Goal: Task Accomplishment & Management: Use online tool/utility

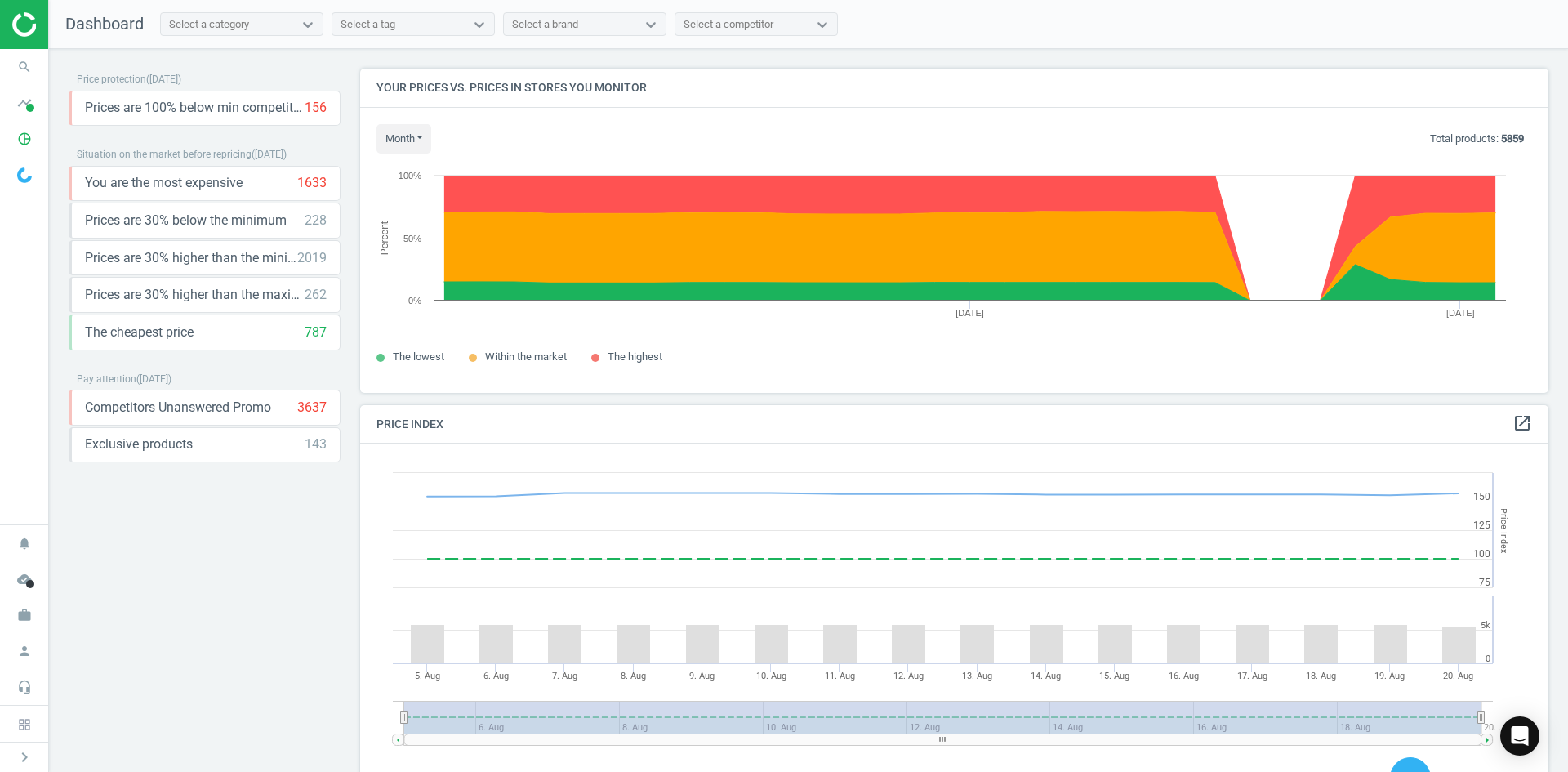
scroll to position [401, 1201]
click at [23, 56] on icon "search" at bounding box center [24, 67] width 31 height 31
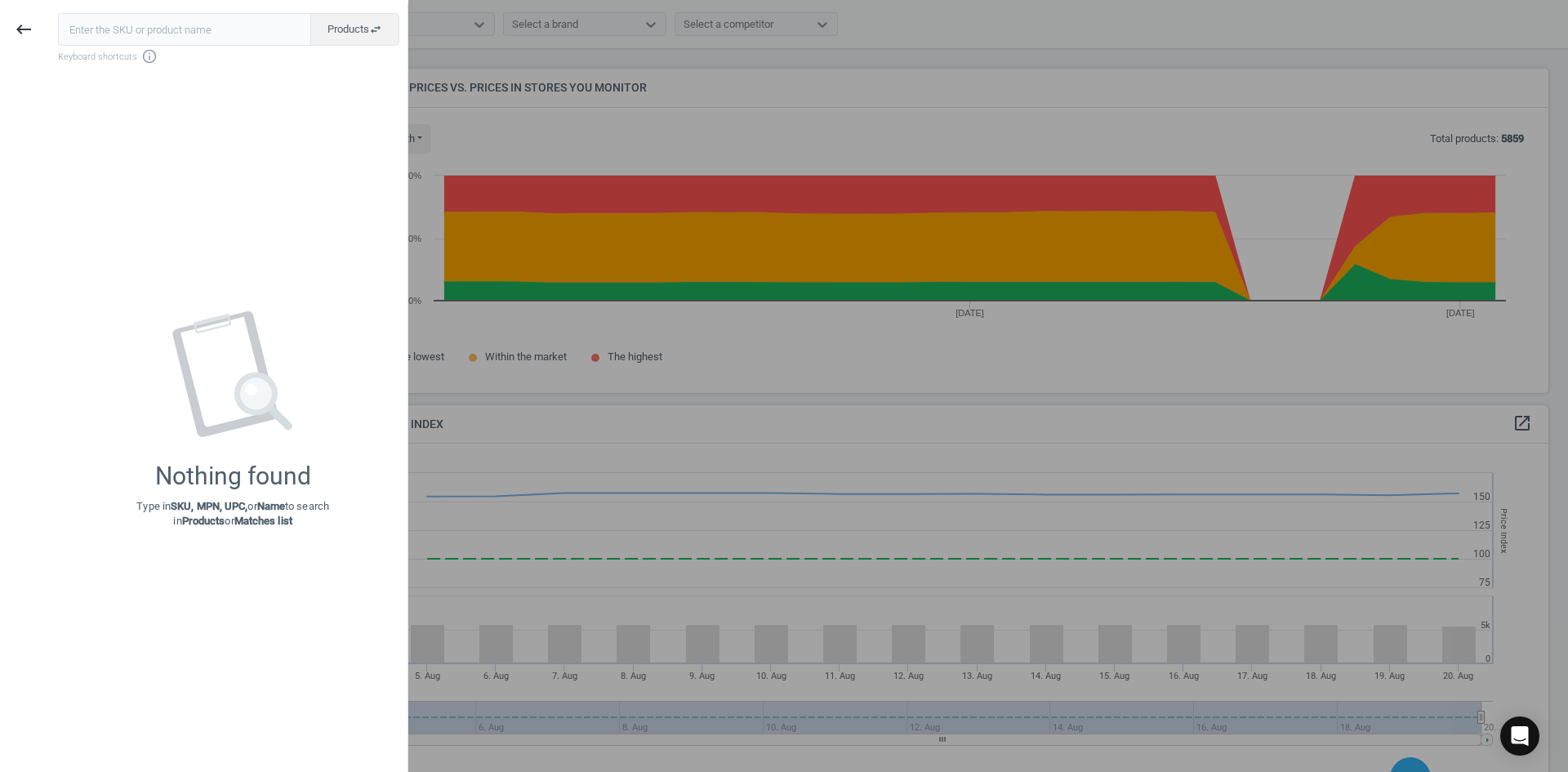
click at [89, 35] on input "text" at bounding box center [184, 29] width 253 height 33
type input "20110814"
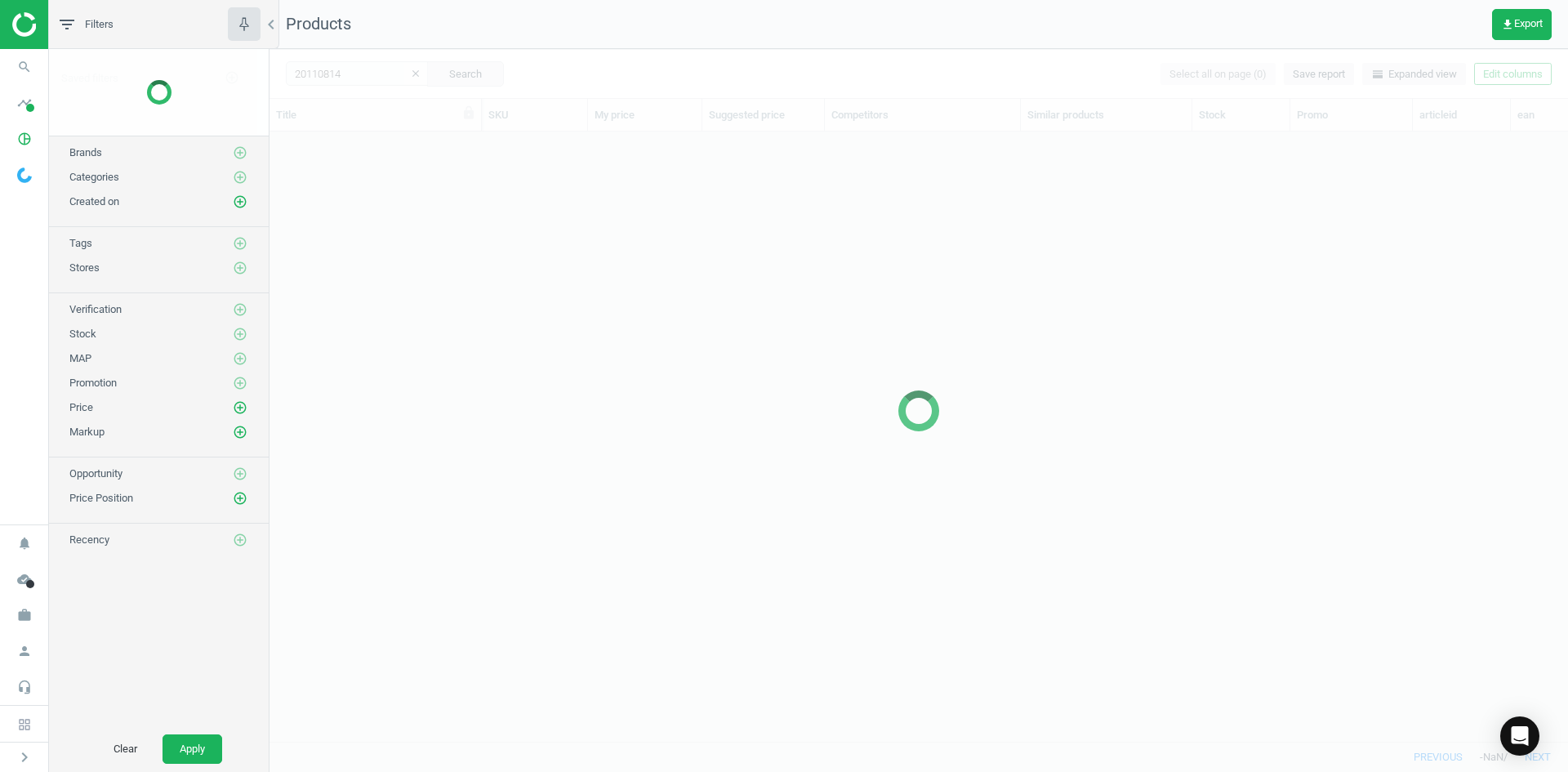
scroll to position [585, 1286]
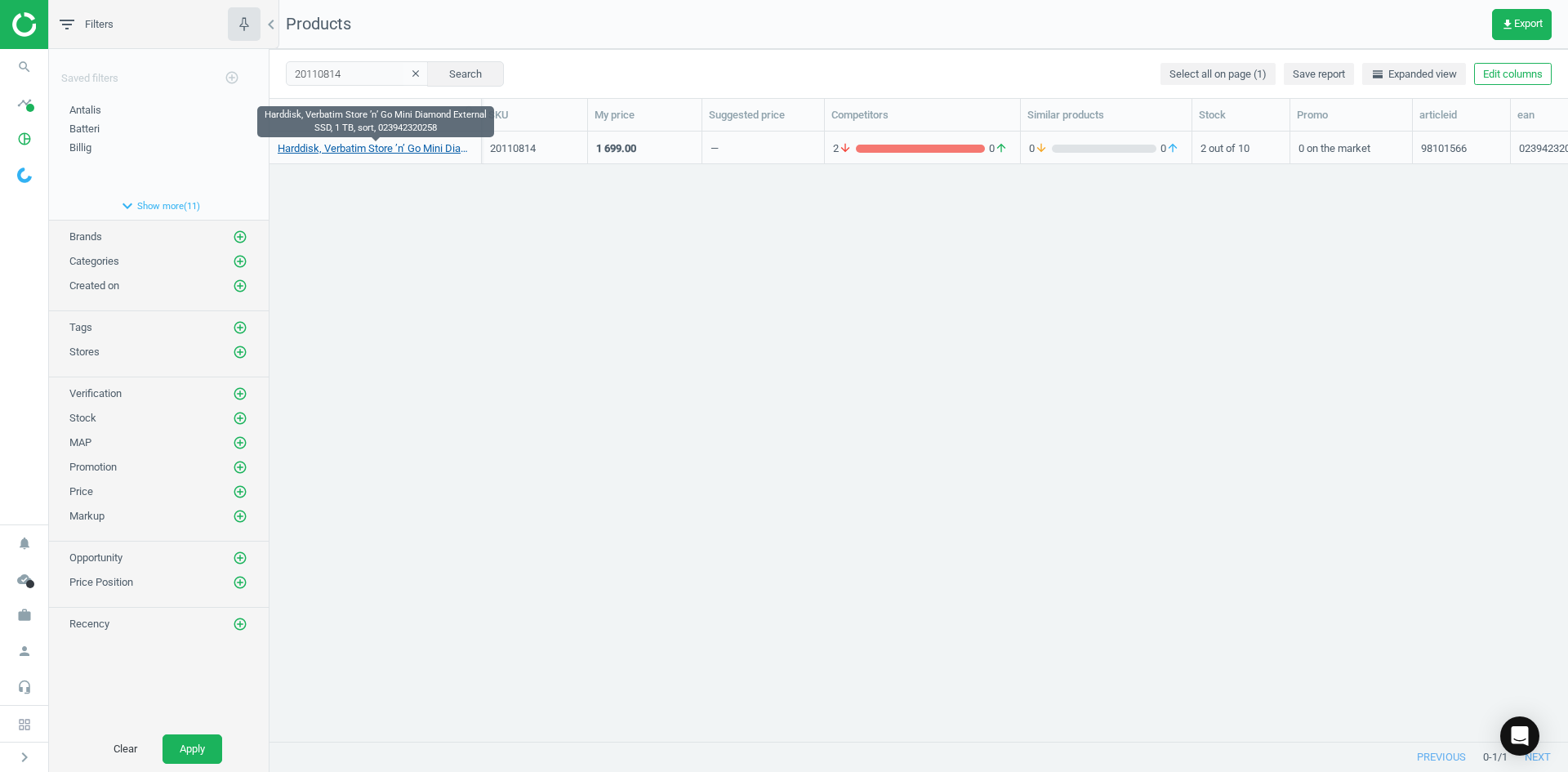
click at [356, 150] on link "Harddisk, Verbatim Store ’n’ Go Mini Diamond External SSD, 1 TB, sort, 02394232…" at bounding box center [375, 149] width 195 height 14
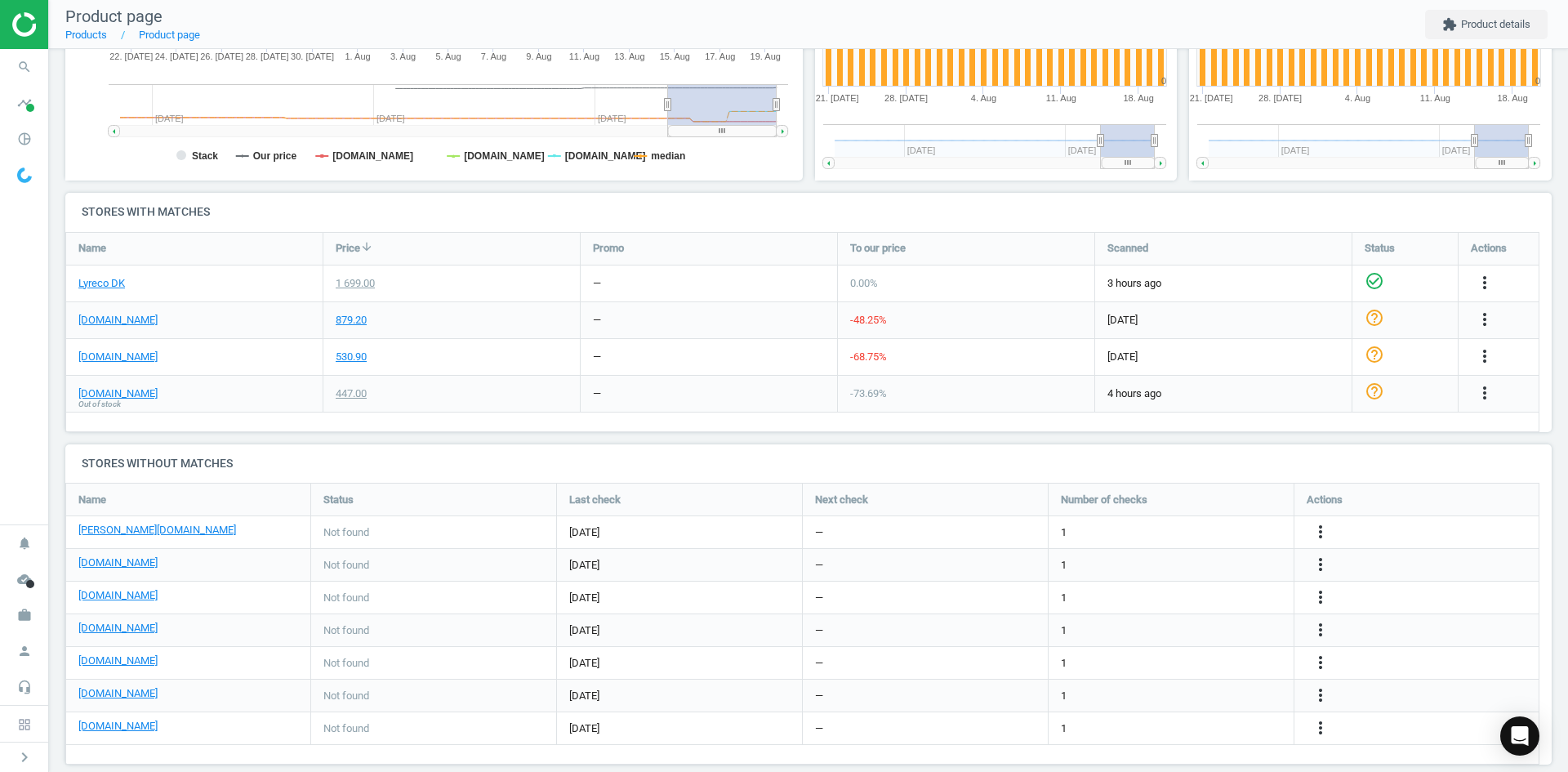
scroll to position [429, 0]
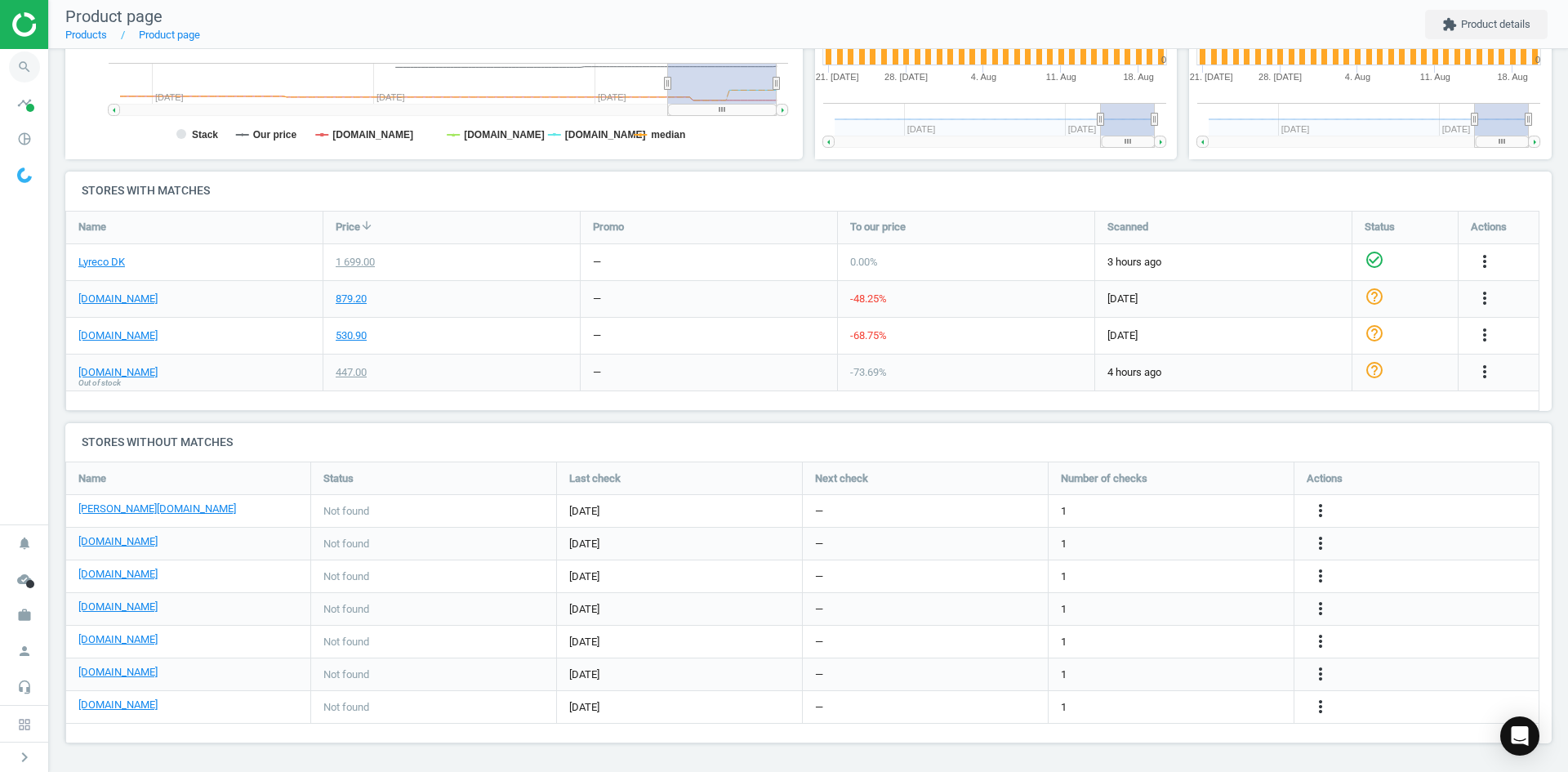
click at [36, 63] on icon "search" at bounding box center [24, 67] width 31 height 31
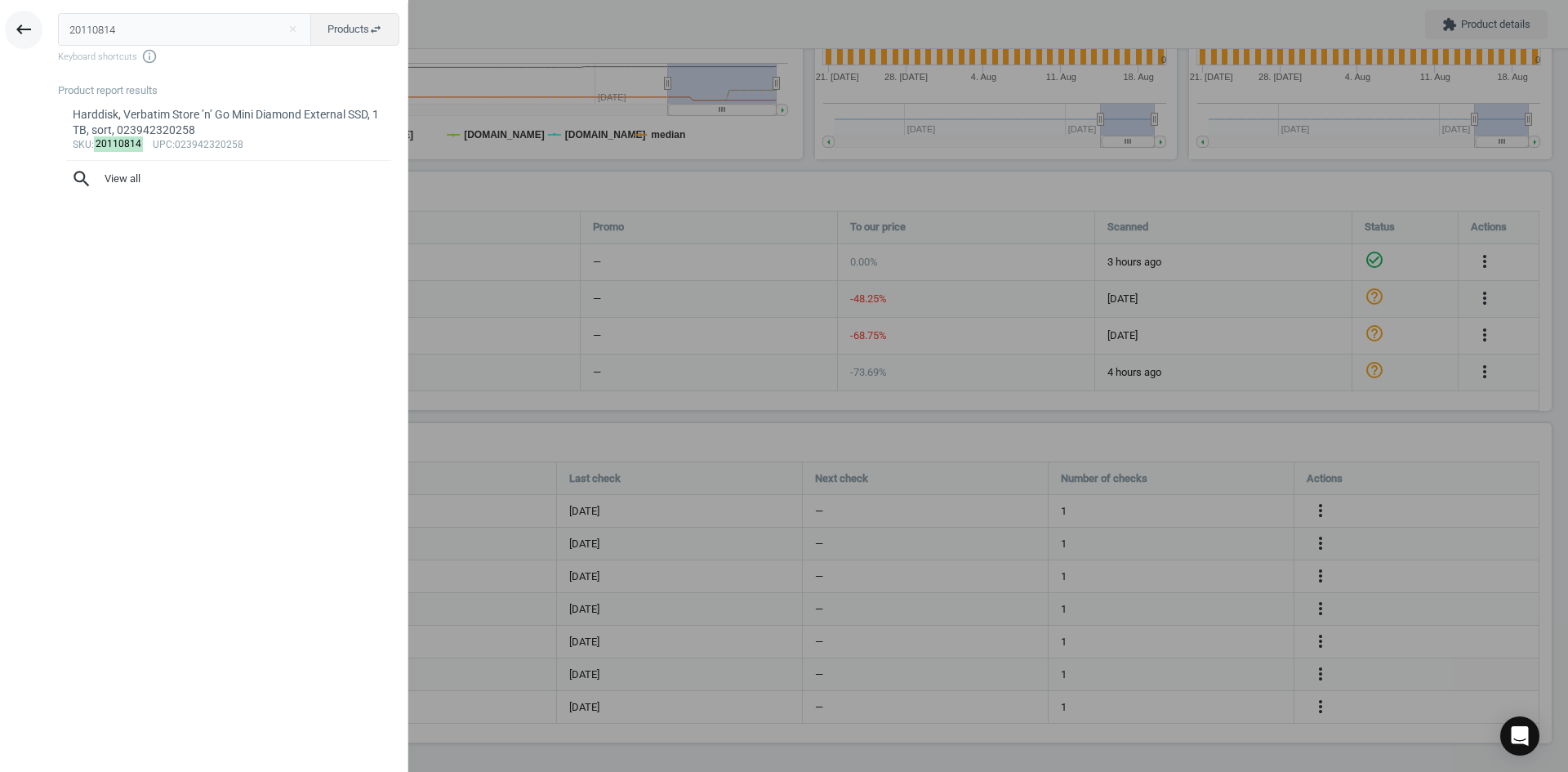
drag, startPoint x: 163, startPoint y: 29, endPoint x: 15, endPoint y: 24, distance: 148.1
click at [16, 27] on div "keyboard_backspace 20110814 close Products swap_horiz Keyboard shortcuts info_o…" at bounding box center [204, 389] width 409 height 772
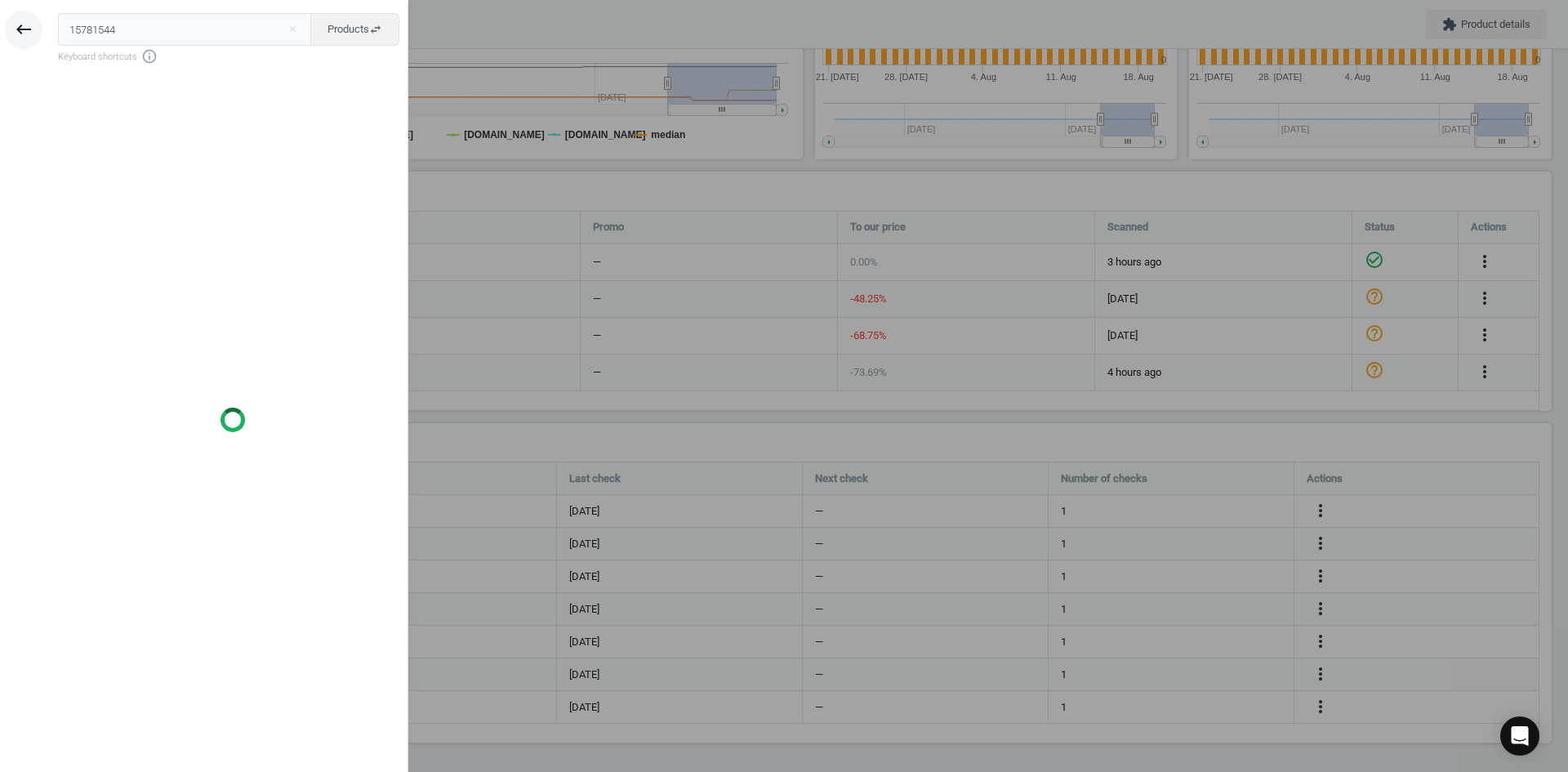
type input "15781544"
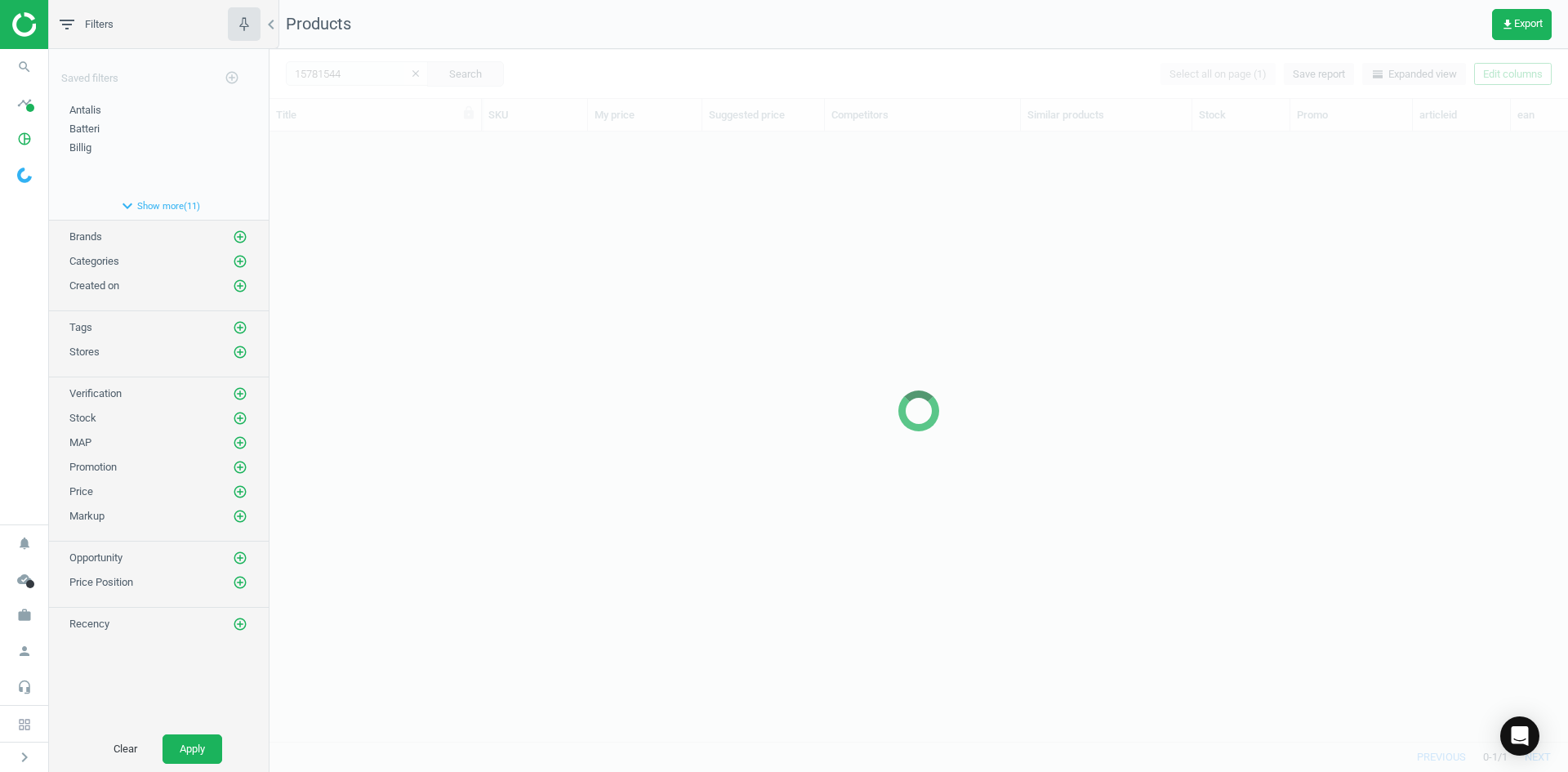
scroll to position [585, 1286]
click at [386, 210] on div at bounding box center [919, 410] width 1299 height 723
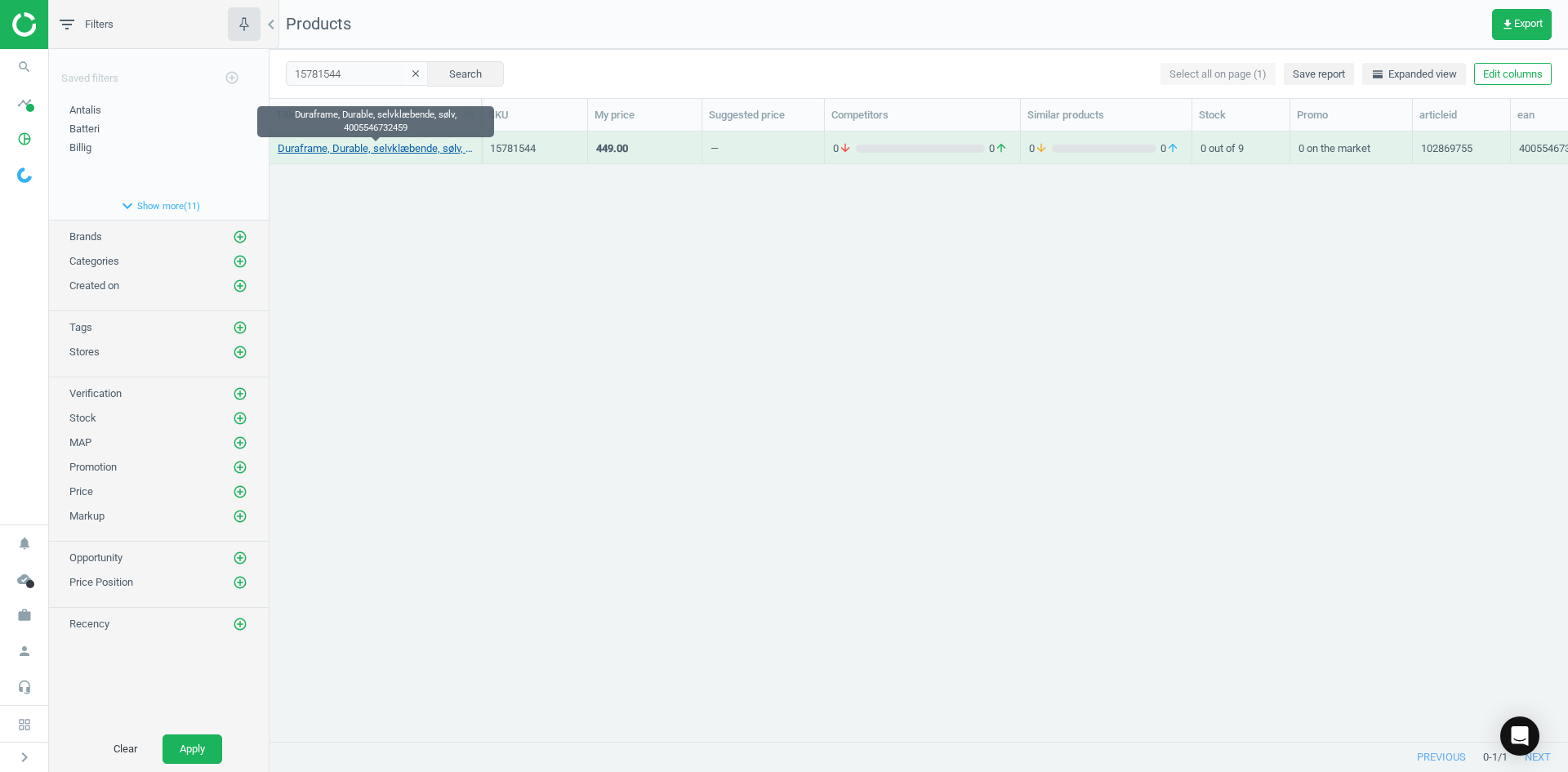
click at [375, 149] on link "Duraframe, Durable, selvklæbende, sølv, 4005546732459" at bounding box center [375, 149] width 195 height 14
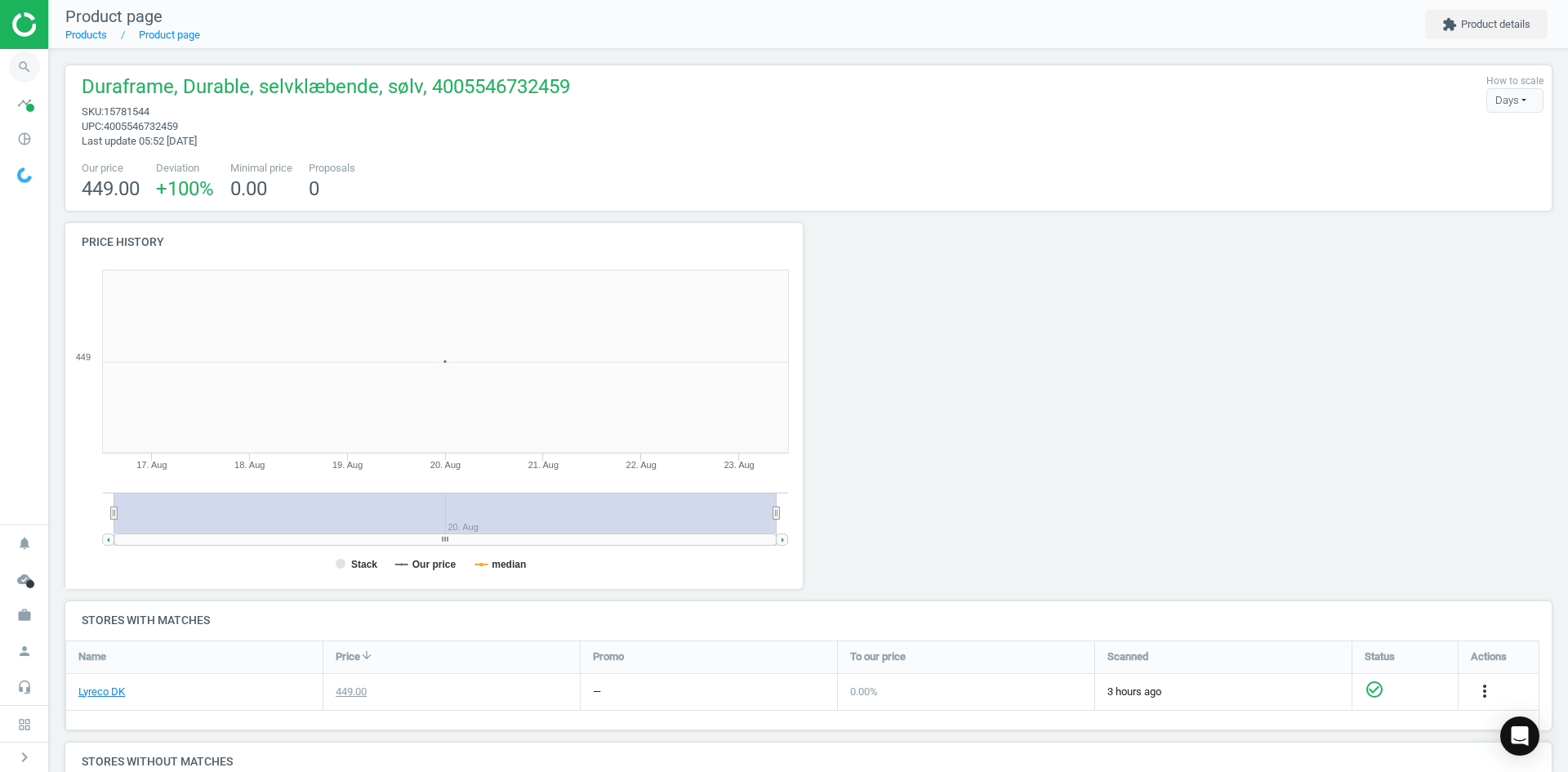
click at [34, 68] on icon "search" at bounding box center [24, 67] width 31 height 31
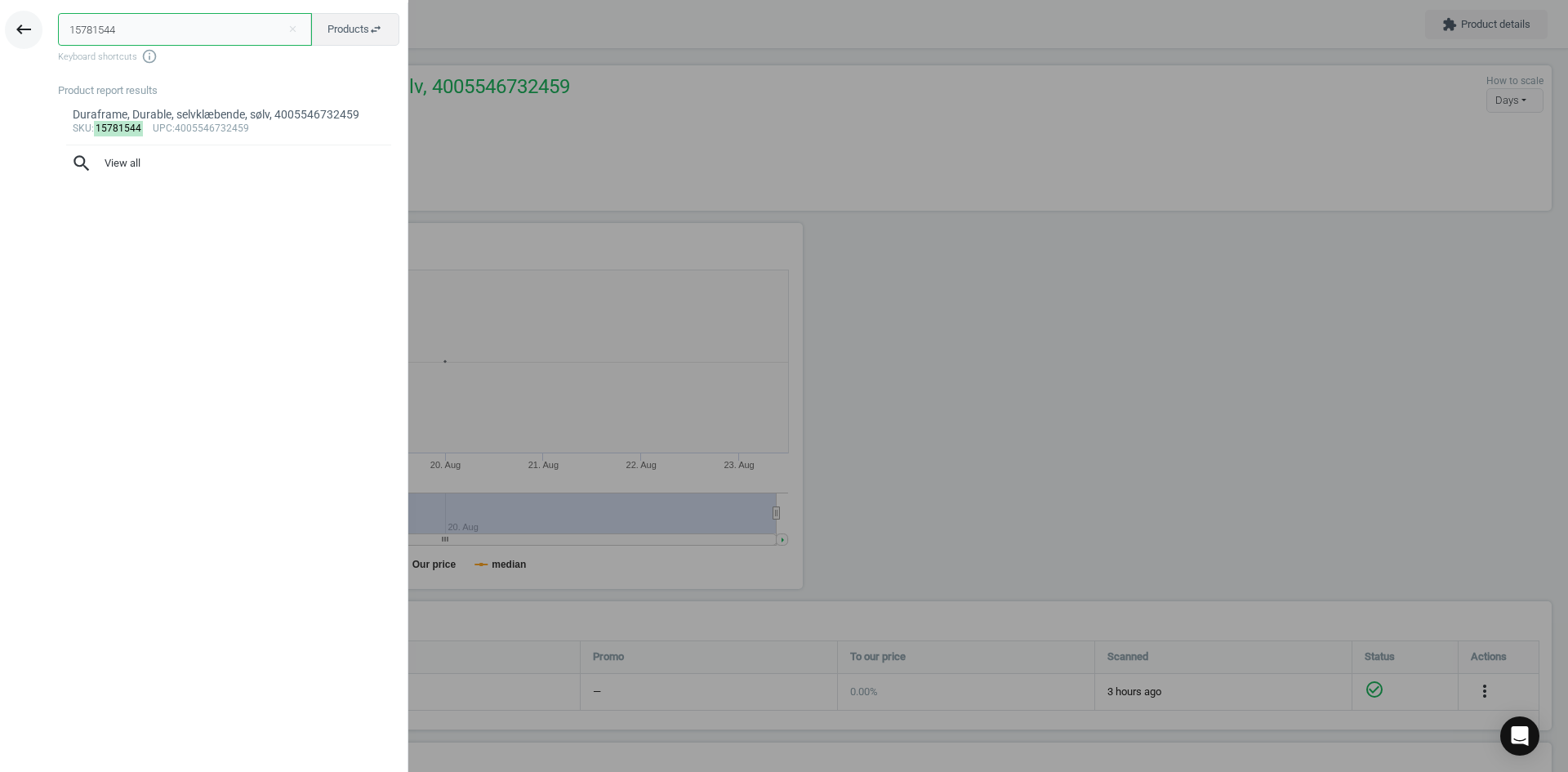
drag, startPoint x: 132, startPoint y: 32, endPoint x: 18, endPoint y: 37, distance: 114.1
click at [42, 32] on div "keyboard_backspace 15781544 close Products swap_horiz Keyboard shortcuts info_o…" at bounding box center [204, 389] width 409 height 772
paste input "7049343"
type input "17049343"
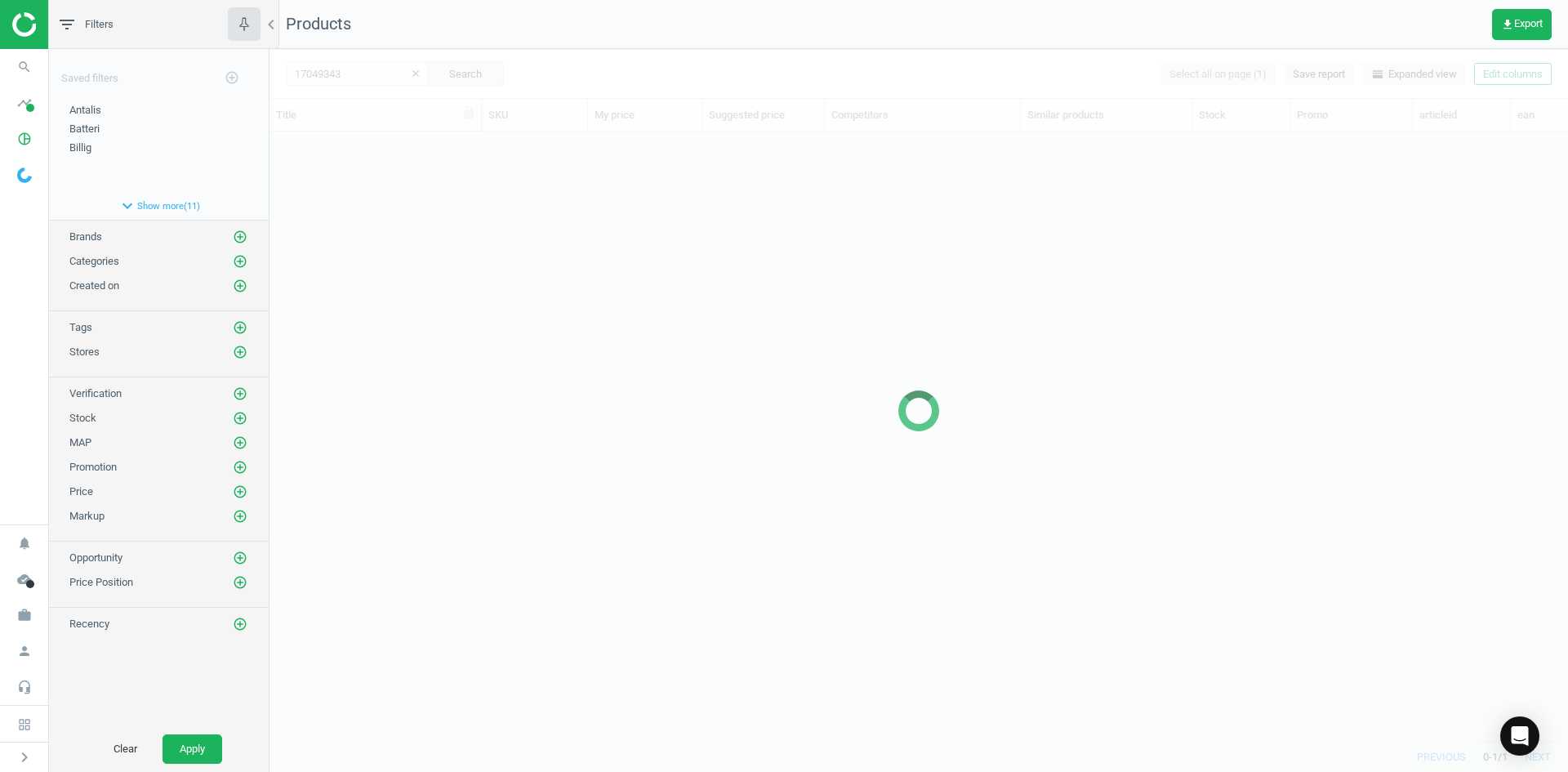
scroll to position [585, 1286]
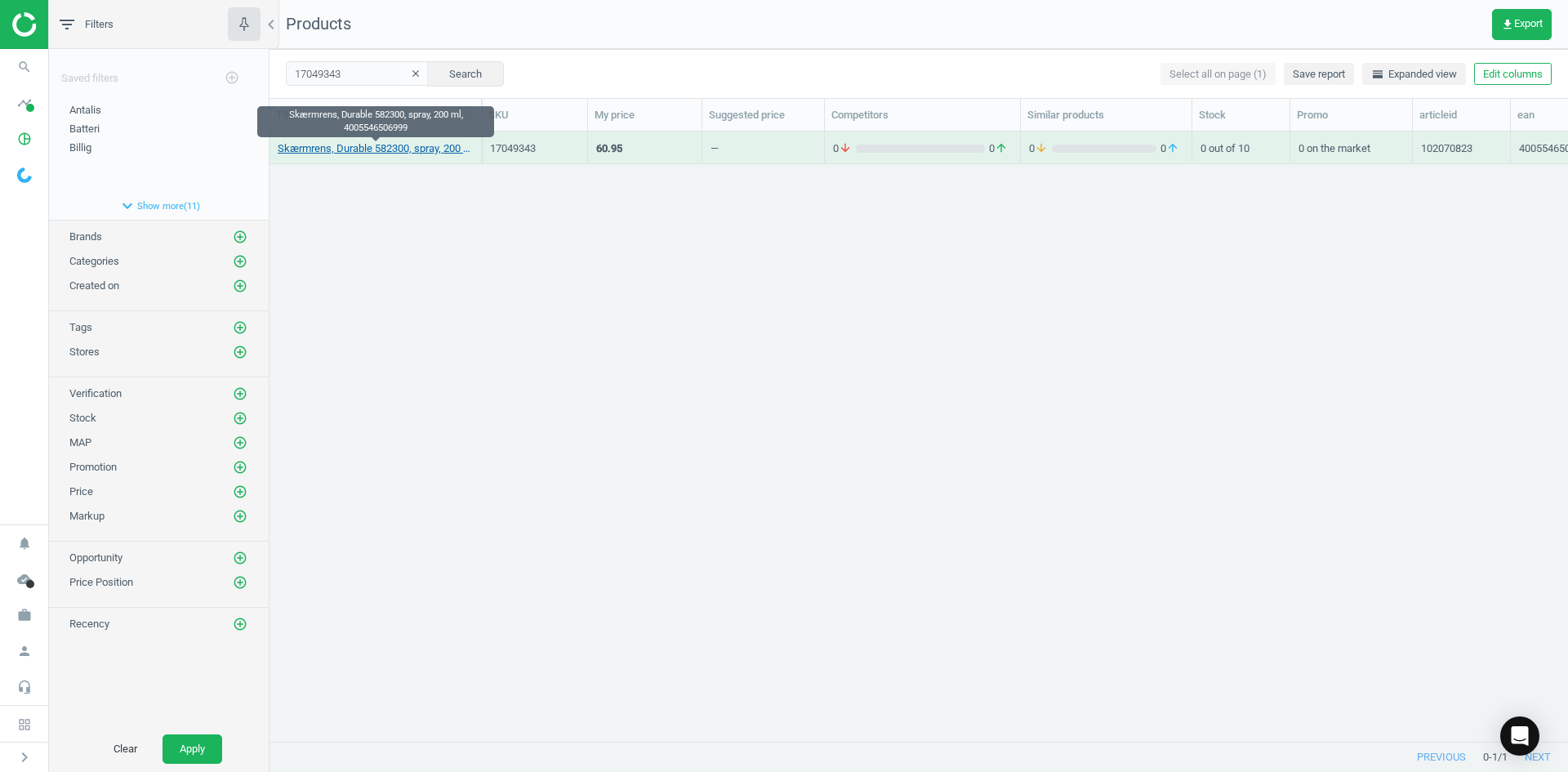
click at [400, 150] on link "Skærmrens, Durable 582300, spray, 200 ml, 4005546506999" at bounding box center [375, 149] width 195 height 14
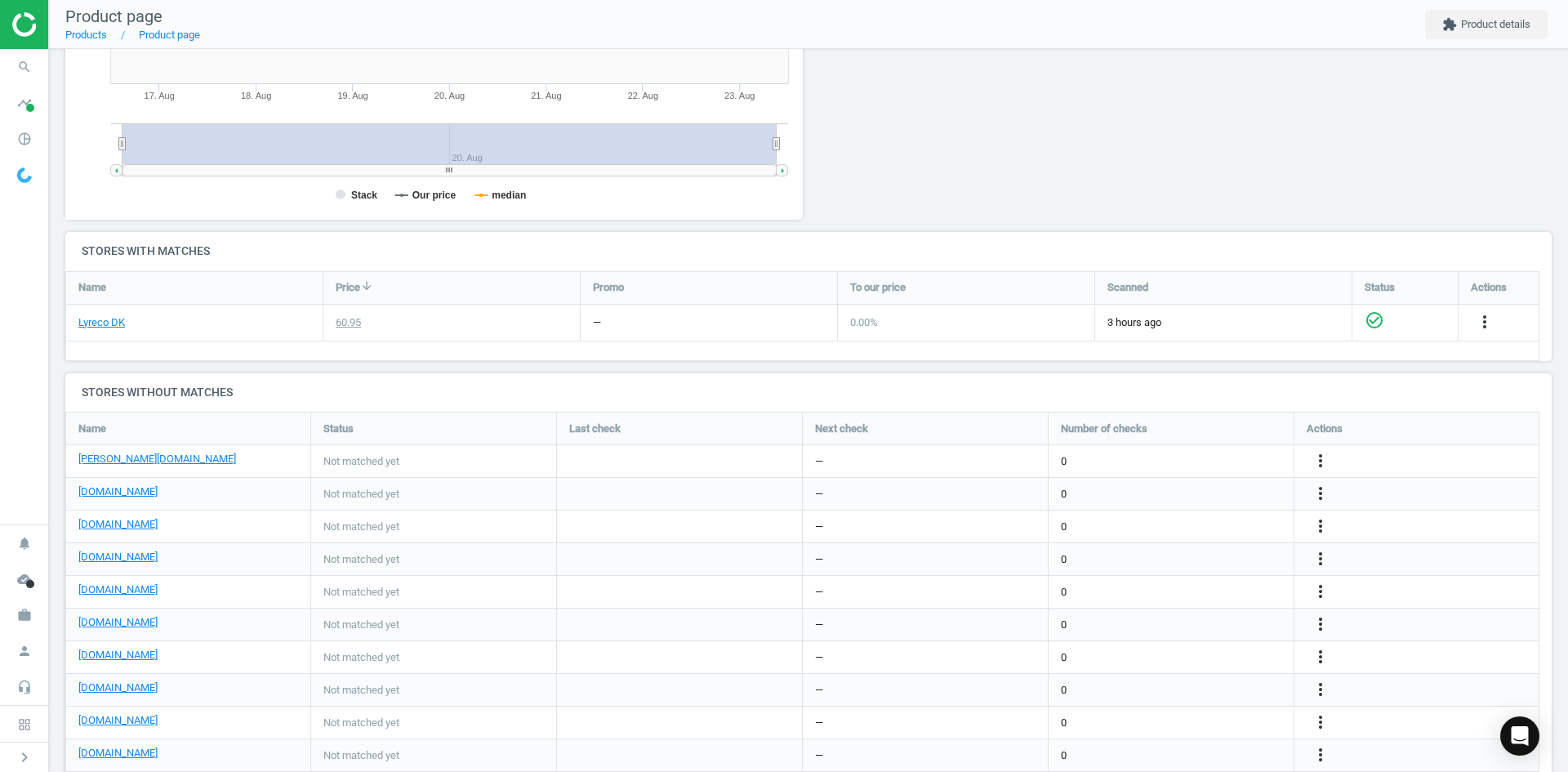
scroll to position [409, 0]
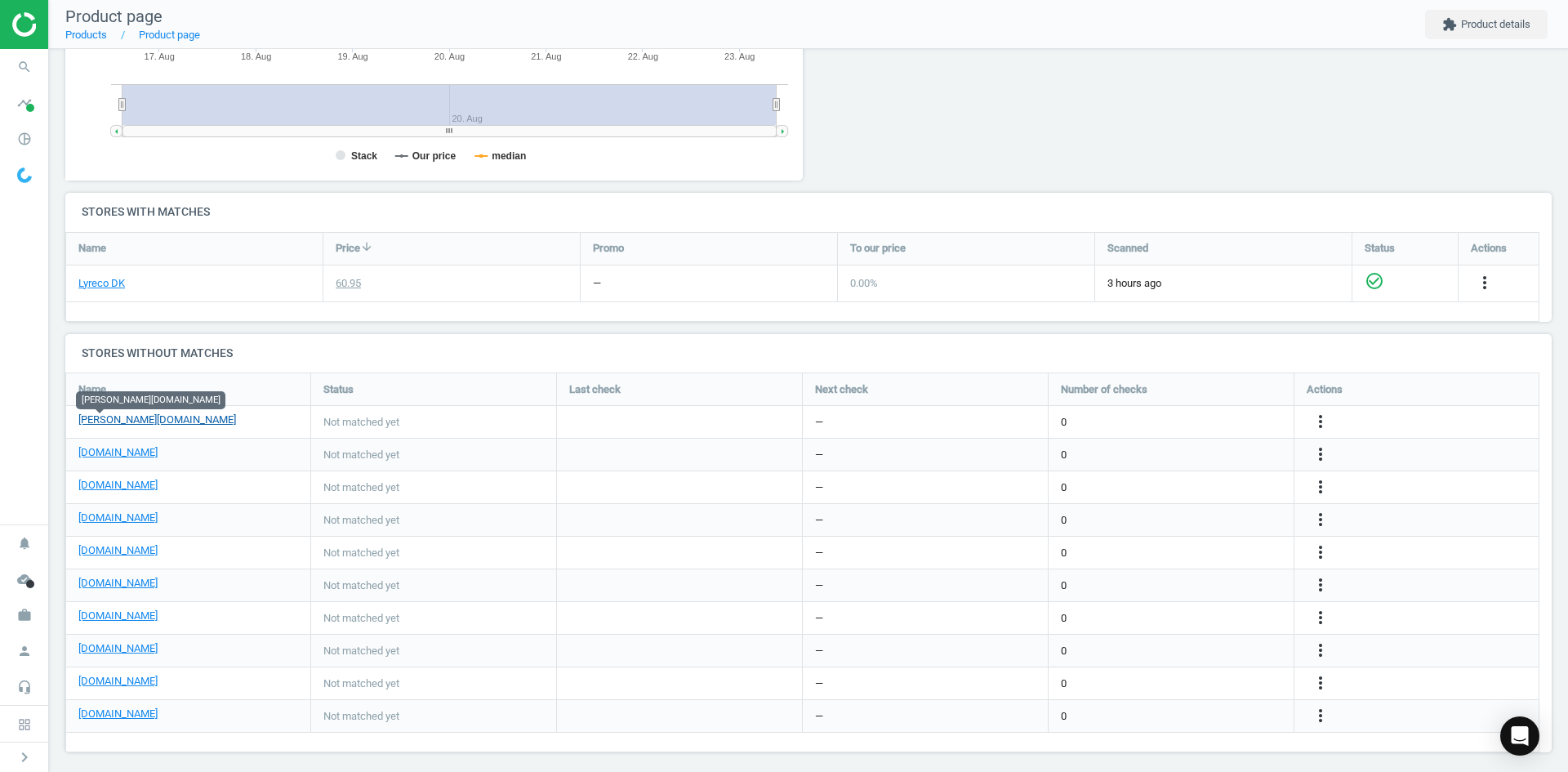
click at [104, 420] on link "[PERSON_NAME][DOMAIN_NAME]" at bounding box center [158, 420] width 158 height 14
click at [1475, 293] on icon "more_vert" at bounding box center [1485, 283] width 20 height 20
click at [1140, 420] on link "Edit URL/product option" at bounding box center [1193, 422] width 224 height 25
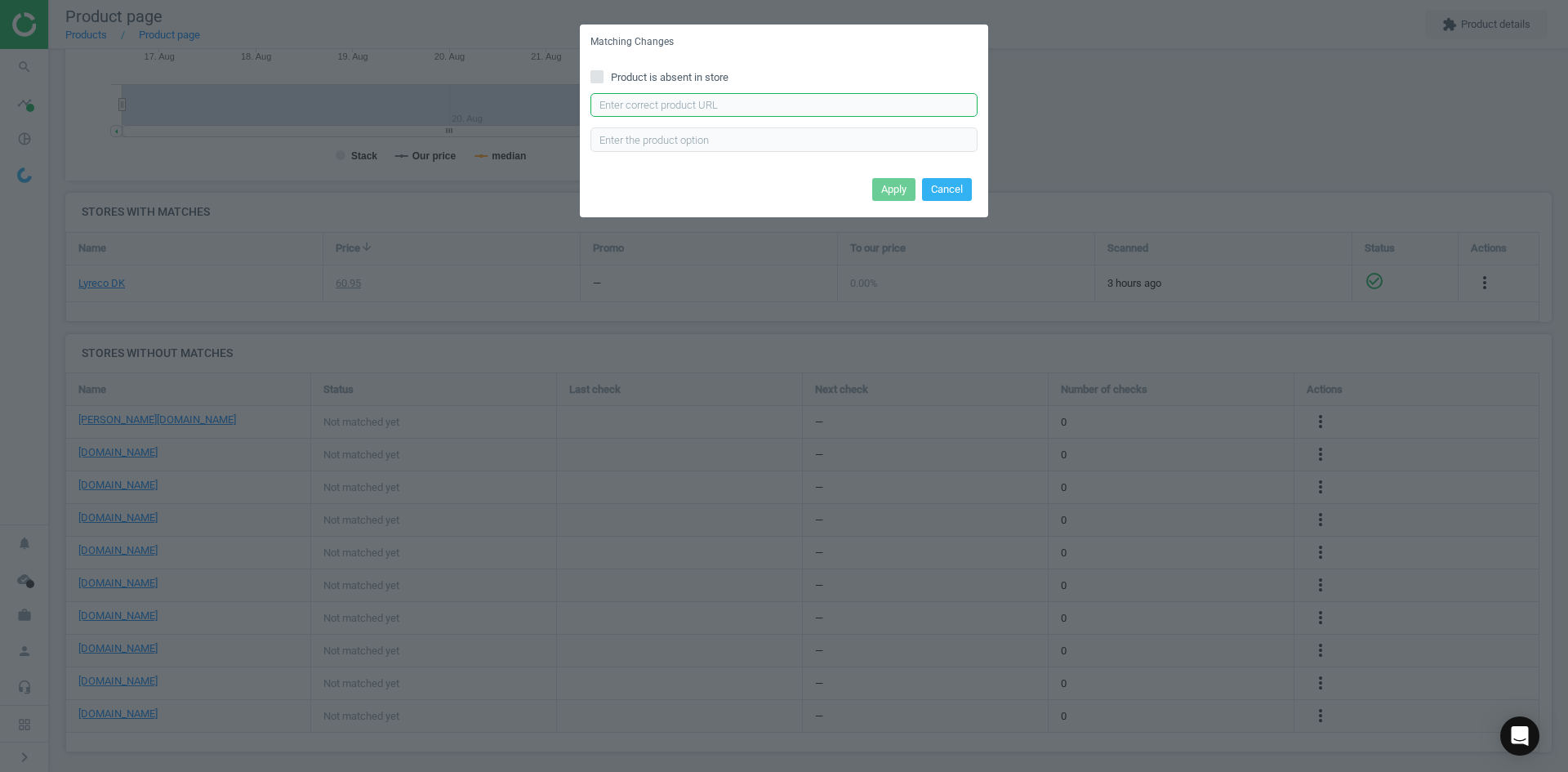
drag, startPoint x: 709, startPoint y: 107, endPoint x: 723, endPoint y: 108, distance: 14.0
click at [709, 107] on input "text" at bounding box center [784, 105] width 387 height 24
paste input "https://www.lomax.dk/elektronik/computer-og-tablet-tilbehoer/computerrens/durab…"
type input "https://www.lomax.dk/elektronik/computer-og-tablet-tilbehoer/computerrens/durab…"
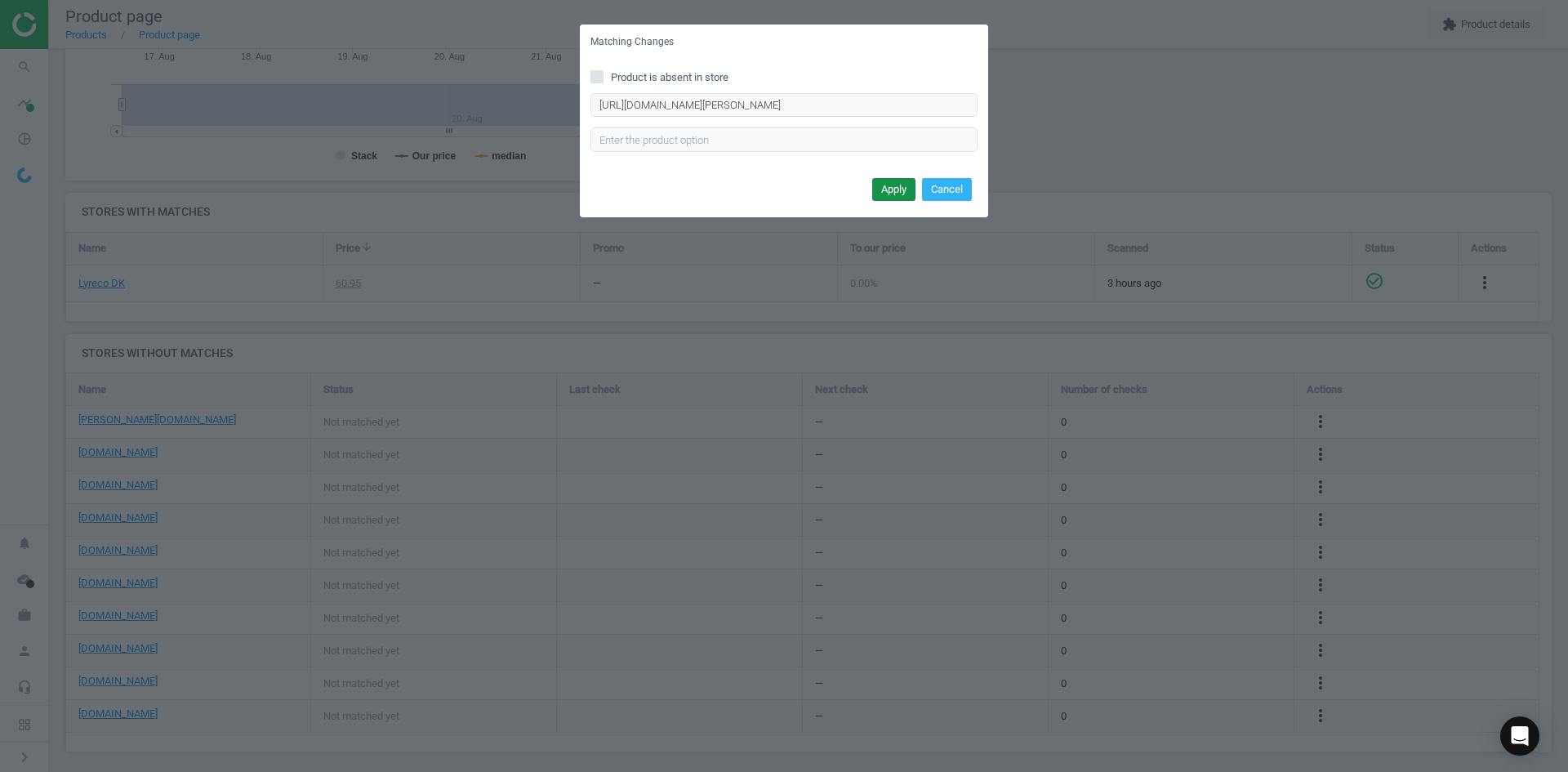
scroll to position [0, 0]
click at [881, 188] on button "Apply" at bounding box center [894, 189] width 43 height 23
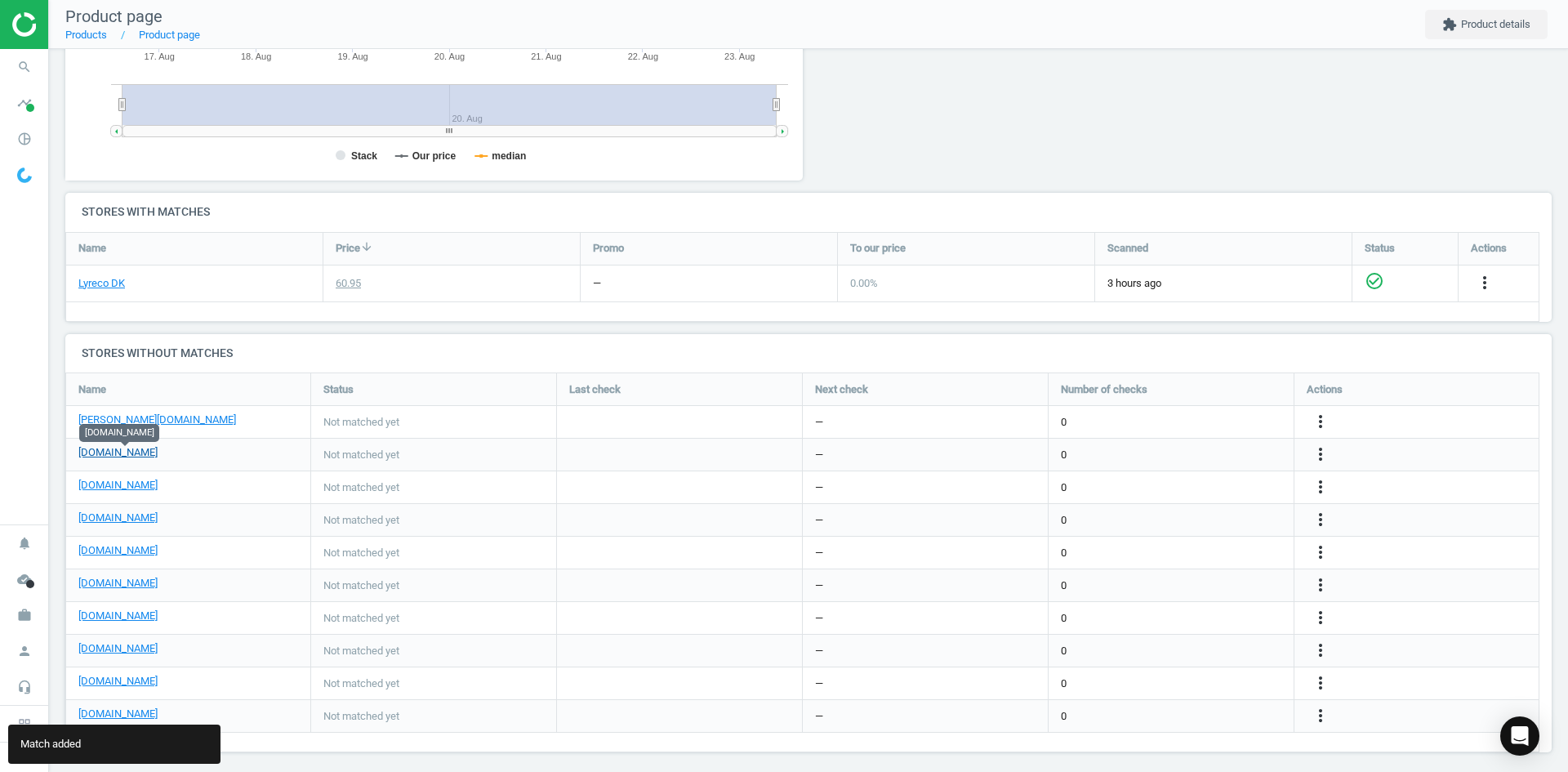
click at [151, 455] on link "[DOMAIN_NAME]" at bounding box center [118, 452] width 79 height 14
click at [1317, 450] on icon "more_vert" at bounding box center [1321, 454] width 20 height 20
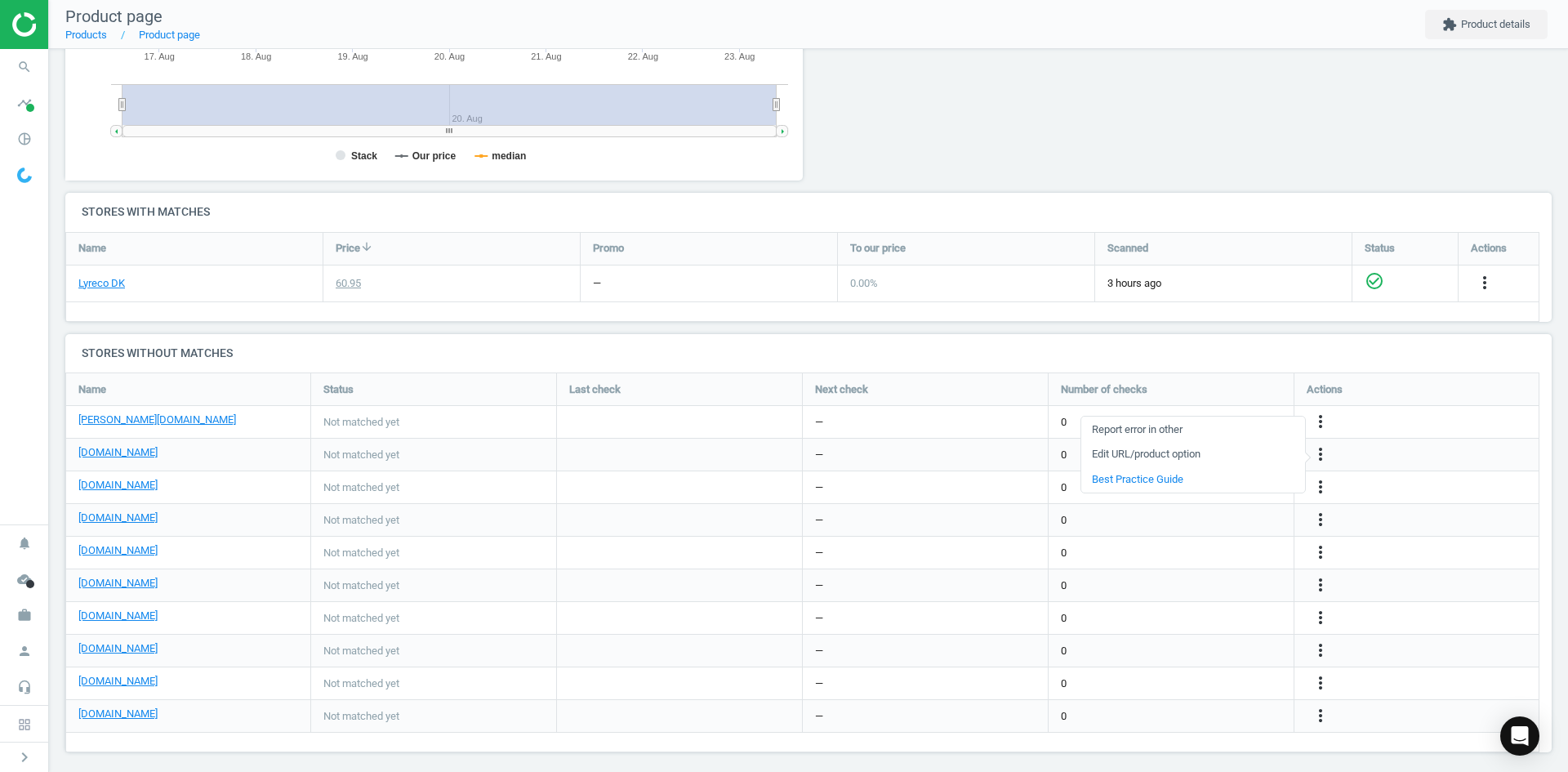
click at [1173, 454] on link "Edit URL/product option" at bounding box center [1193, 455] width 224 height 25
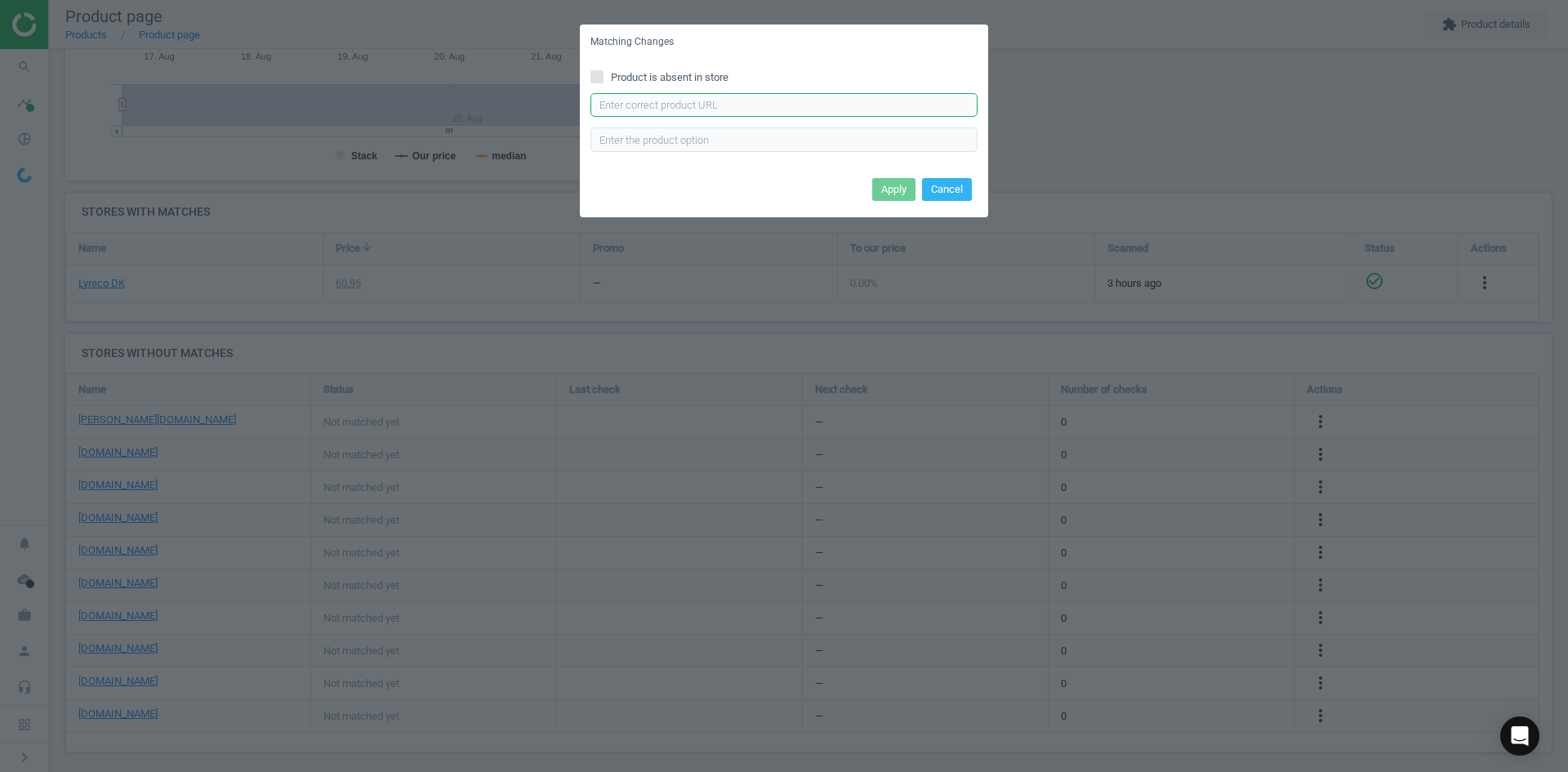
click at [749, 112] on input "text" at bounding box center [784, 105] width 387 height 24
paste input "https://daarbakredoffice.dk/durable-screenclean-200ml-skaermrens-1229018.html"
type input "https://daarbakredoffice.dk/durable-screenclean-200ml-skaermrens-1229018.html"
click at [890, 191] on button "Apply" at bounding box center [894, 189] width 43 height 23
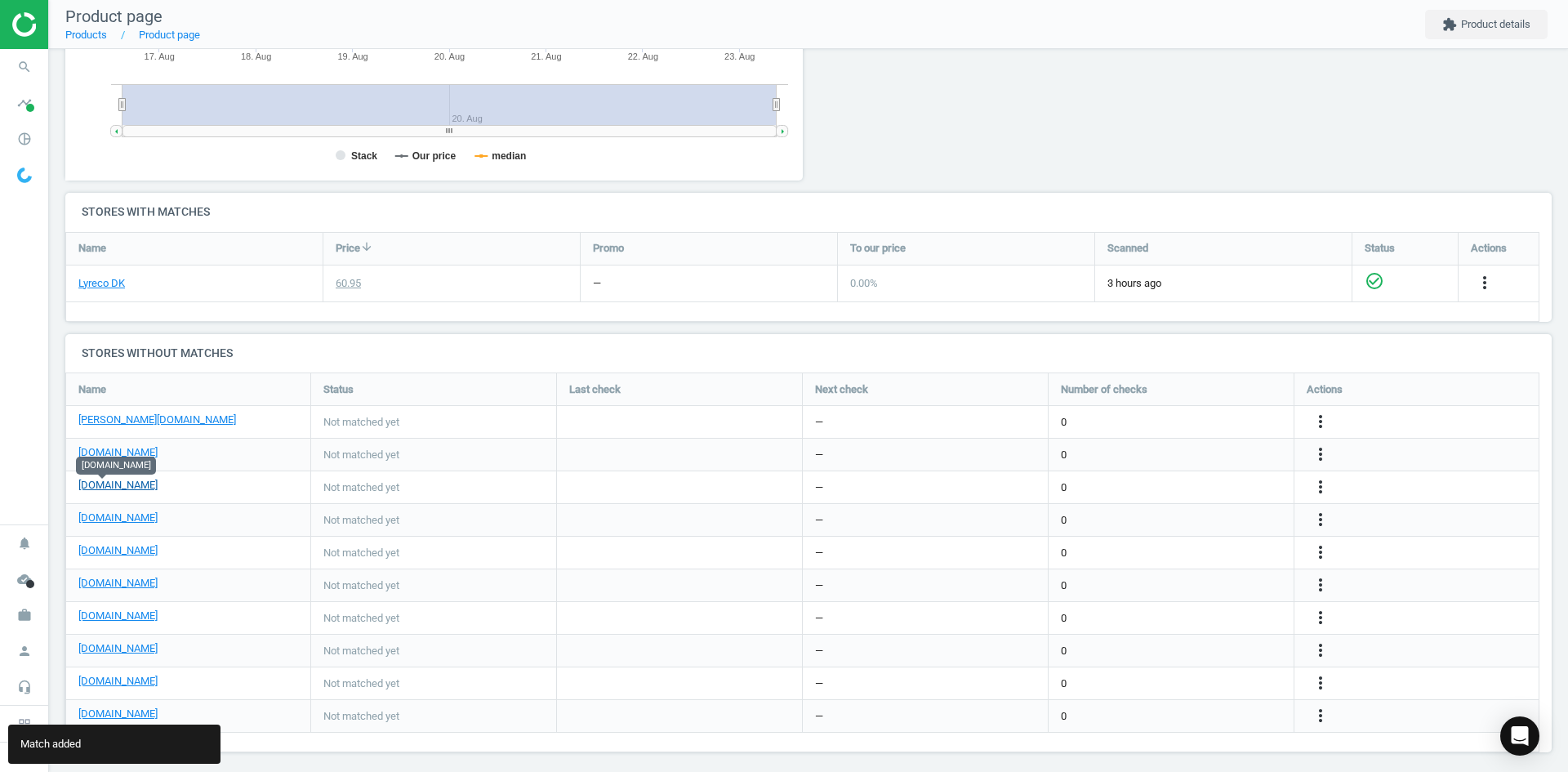
click at [116, 484] on link "[DOMAIN_NAME]" at bounding box center [118, 485] width 79 height 14
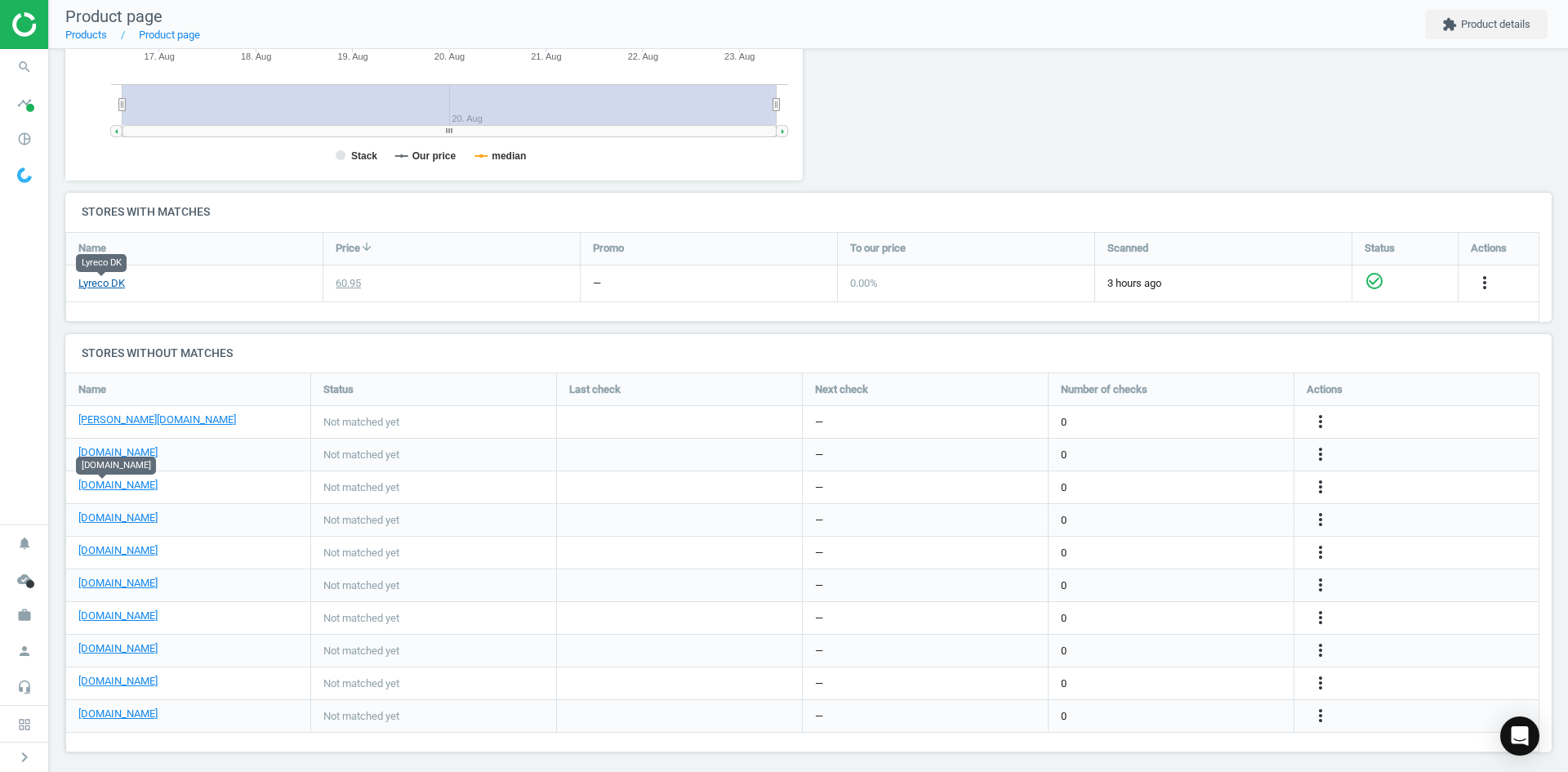
click at [96, 280] on link "Lyreco DK" at bounding box center [101, 284] width 46 height 14
click at [1313, 484] on icon "more_vert" at bounding box center [1321, 487] width 20 height 20
click at [1202, 486] on link "Edit URL/product option" at bounding box center [1193, 487] width 224 height 25
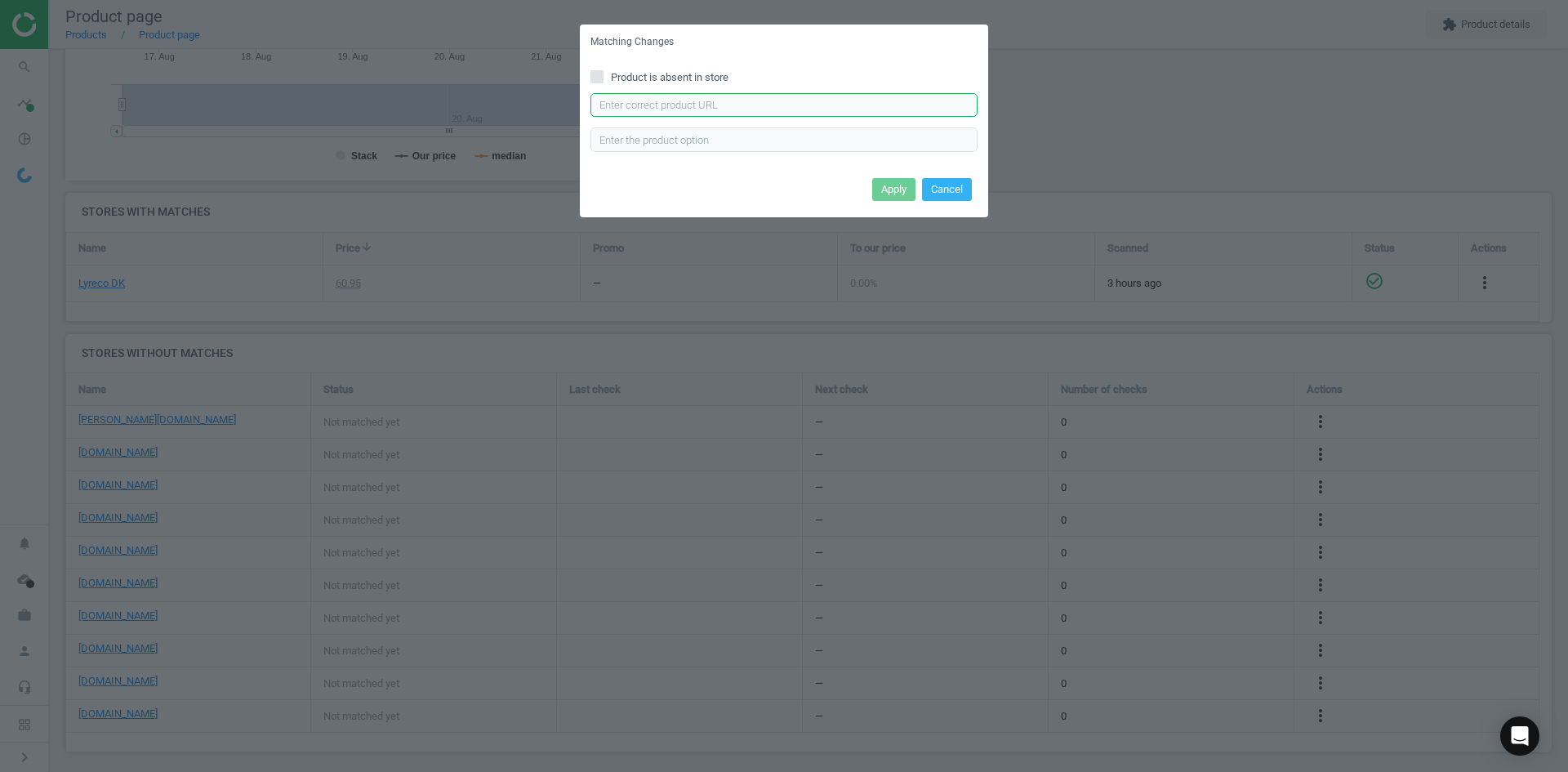
click at [817, 107] on input "text" at bounding box center [784, 105] width 387 height 24
paste input "https://www.grafical.dk/produkt/rensespray-screenclean-200ml-mklud-0-2l.html"
type input "https://www.grafical.dk/produkt/rensespray-screenclean-200ml-mklud-0-2l.html"
click at [888, 188] on button "Apply" at bounding box center [894, 189] width 43 height 23
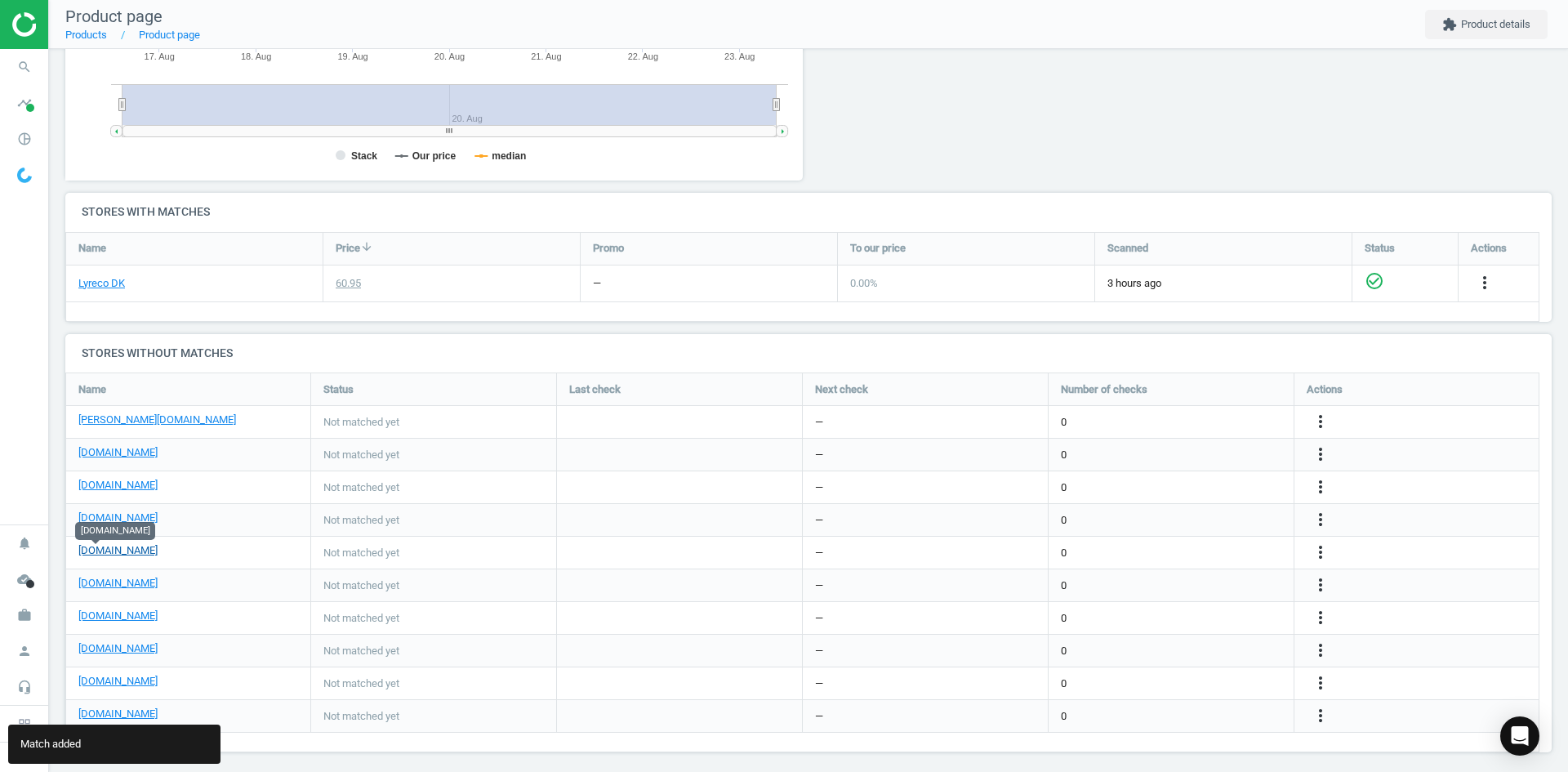
click at [102, 552] on link "[DOMAIN_NAME]" at bounding box center [118, 551] width 79 height 14
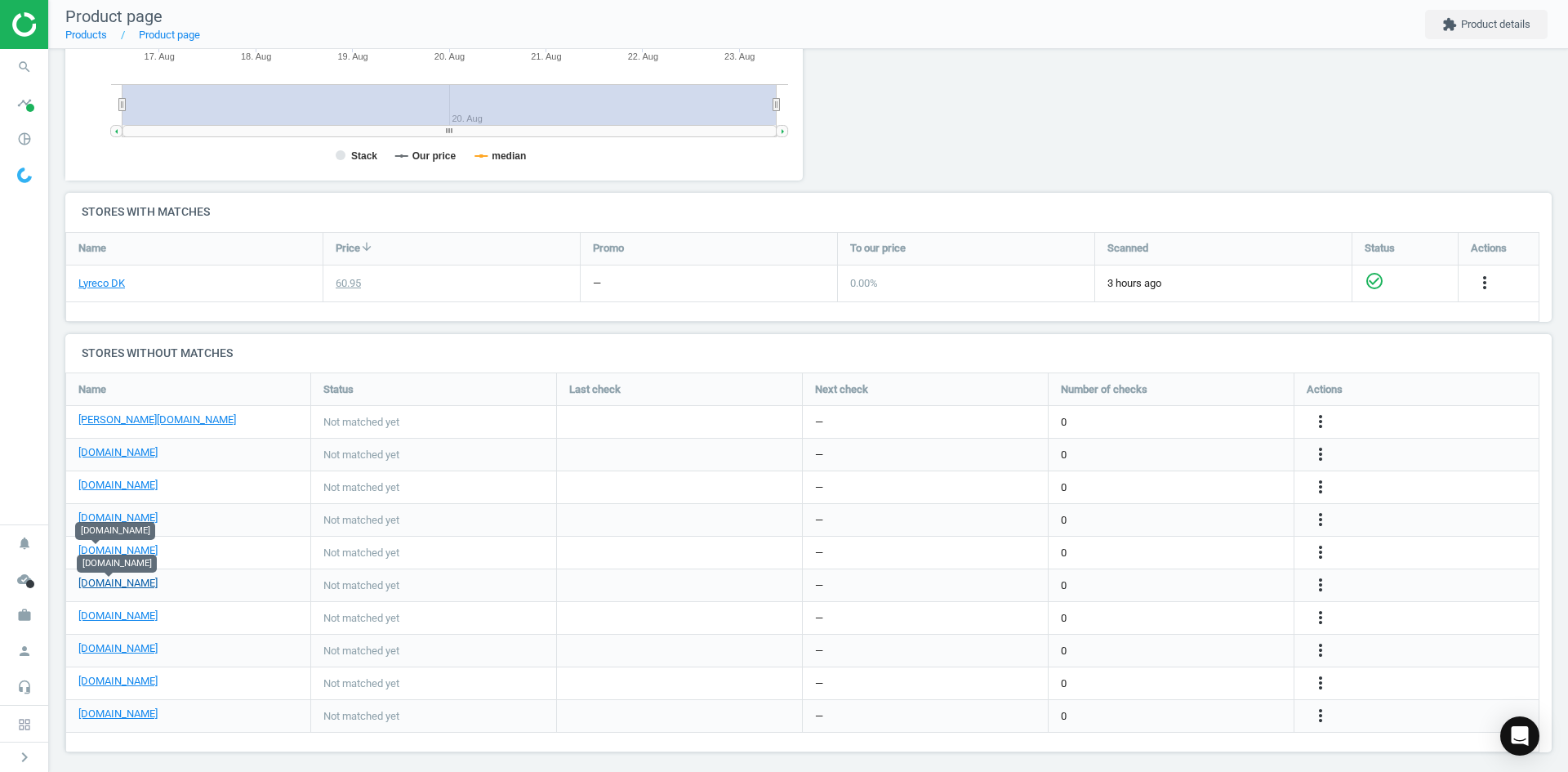
click at [113, 585] on link "[DOMAIN_NAME]" at bounding box center [118, 584] width 79 height 14
click at [1327, 584] on icon "more_vert" at bounding box center [1321, 585] width 20 height 20
click at [1169, 590] on link "Edit URL/product option" at bounding box center [1193, 585] width 224 height 25
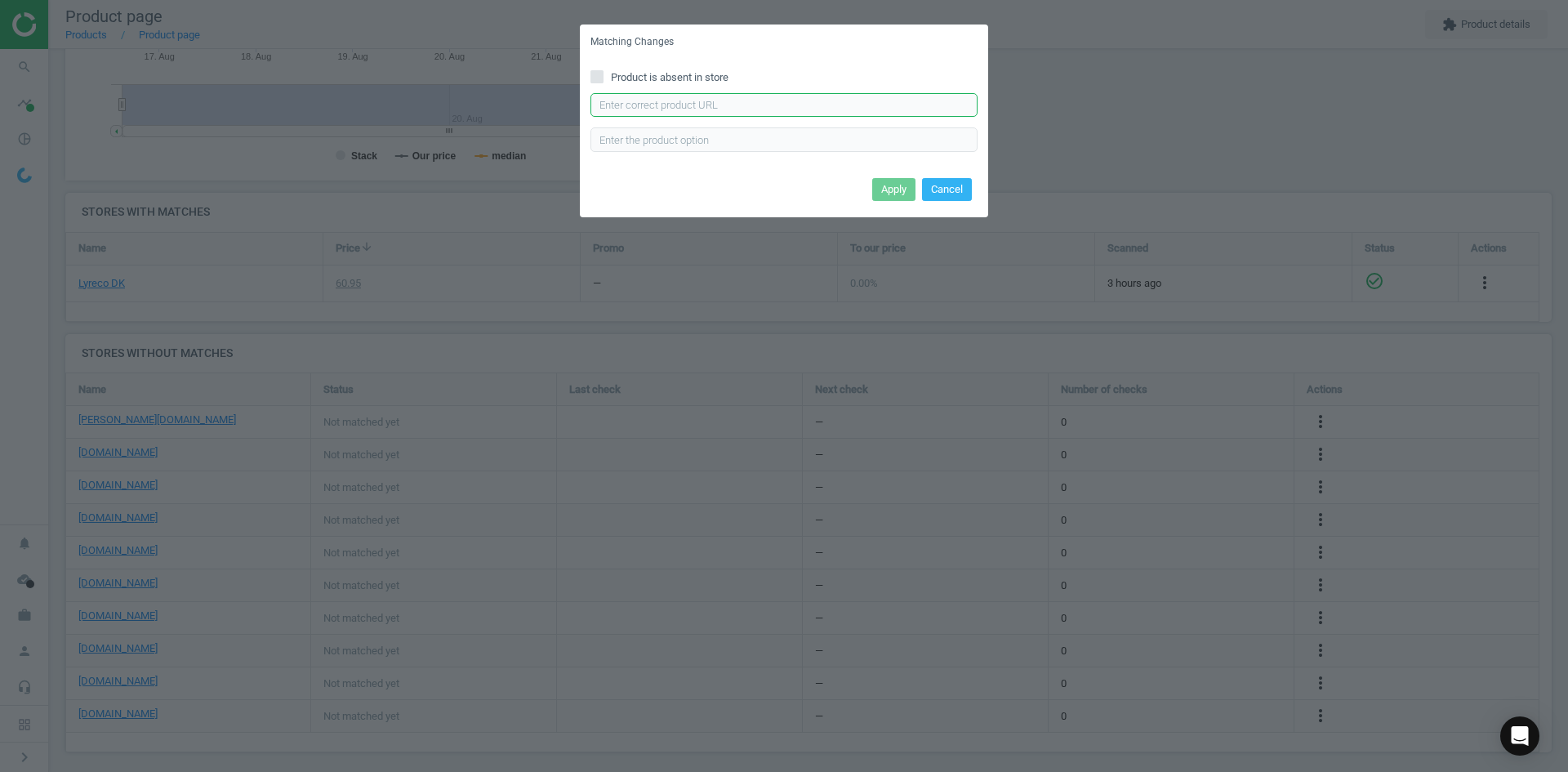
click at [729, 106] on input "text" at bounding box center [784, 105] width 387 height 24
paste input "https://www.kontorsyd.dk/da/renseservietter-og-renseprodukter/saet-med-rensespr…"
type input "https://www.kontorsyd.dk/da/renseservietter-og-renseprodukter/saet-med-rensespr…"
click at [892, 187] on button "Apply" at bounding box center [894, 189] width 43 height 23
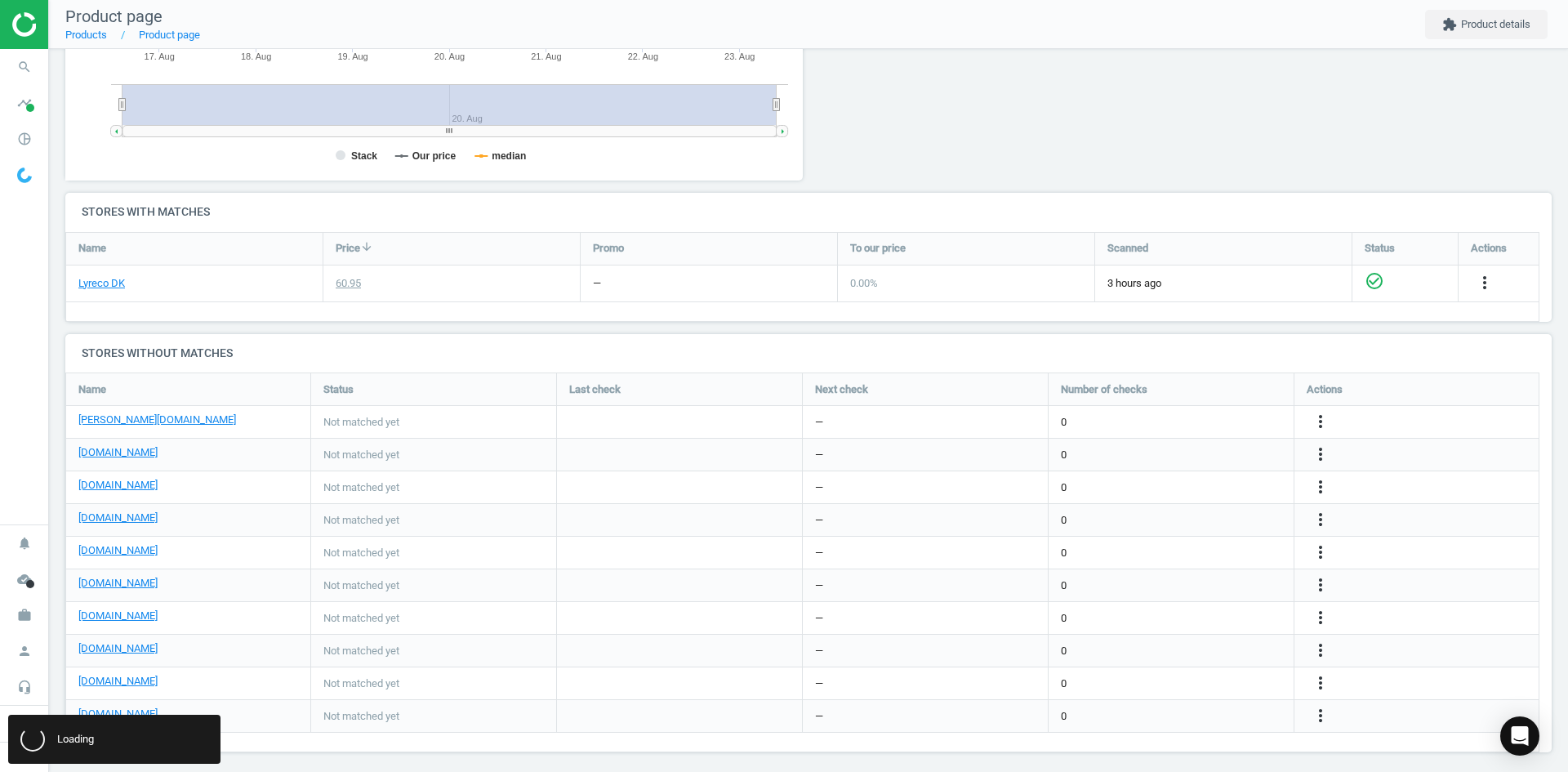
scroll to position [0, 0]
click at [98, 619] on link "[DOMAIN_NAME]" at bounding box center [118, 616] width 79 height 14
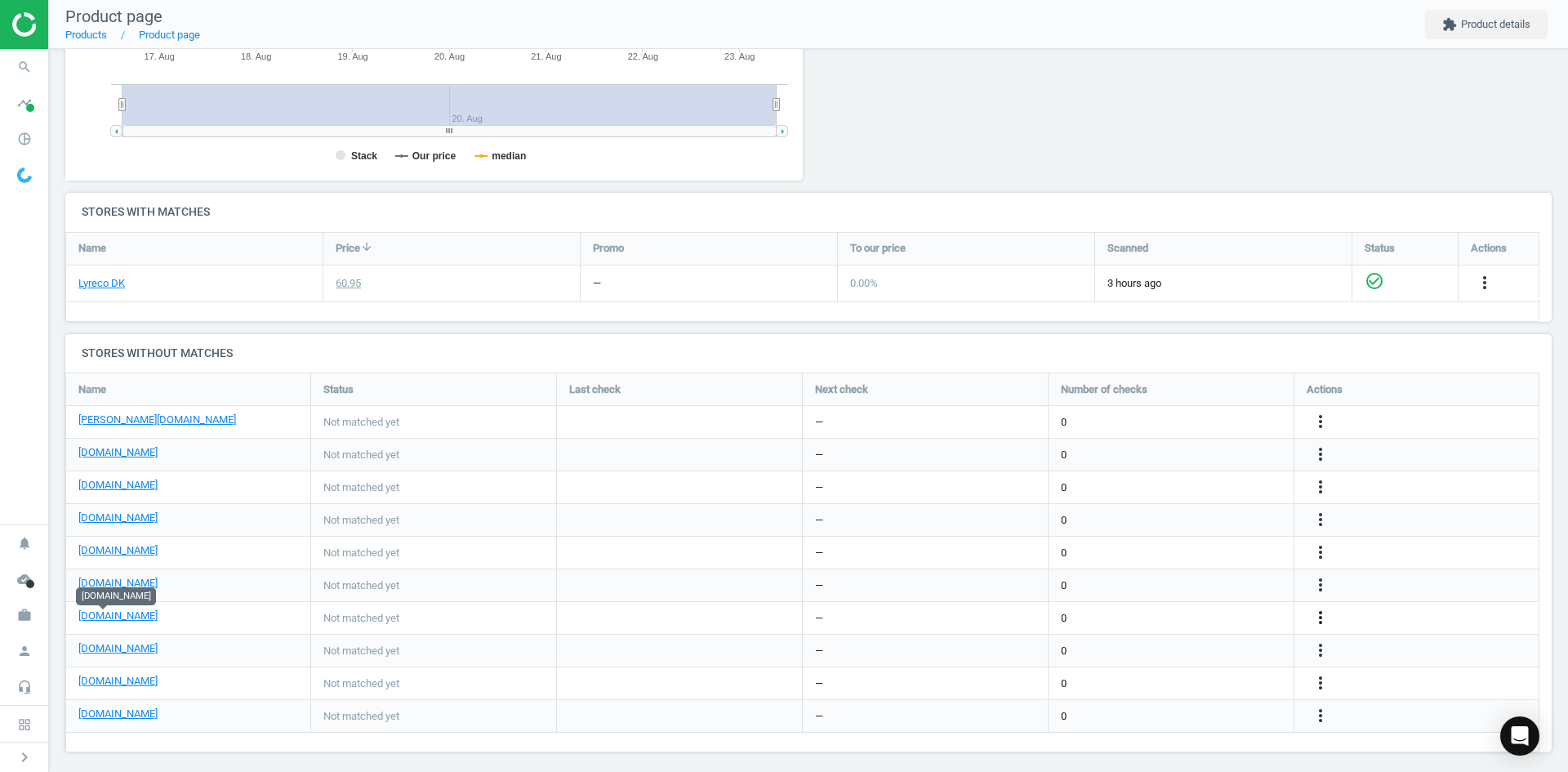
drag, startPoint x: 1323, startPoint y: 615, endPoint x: 1315, endPoint y: 615, distance: 8.0
click at [1323, 615] on icon "more_vert" at bounding box center [1321, 618] width 20 height 20
click at [1191, 611] on link "Edit URL/product option" at bounding box center [1193, 618] width 224 height 25
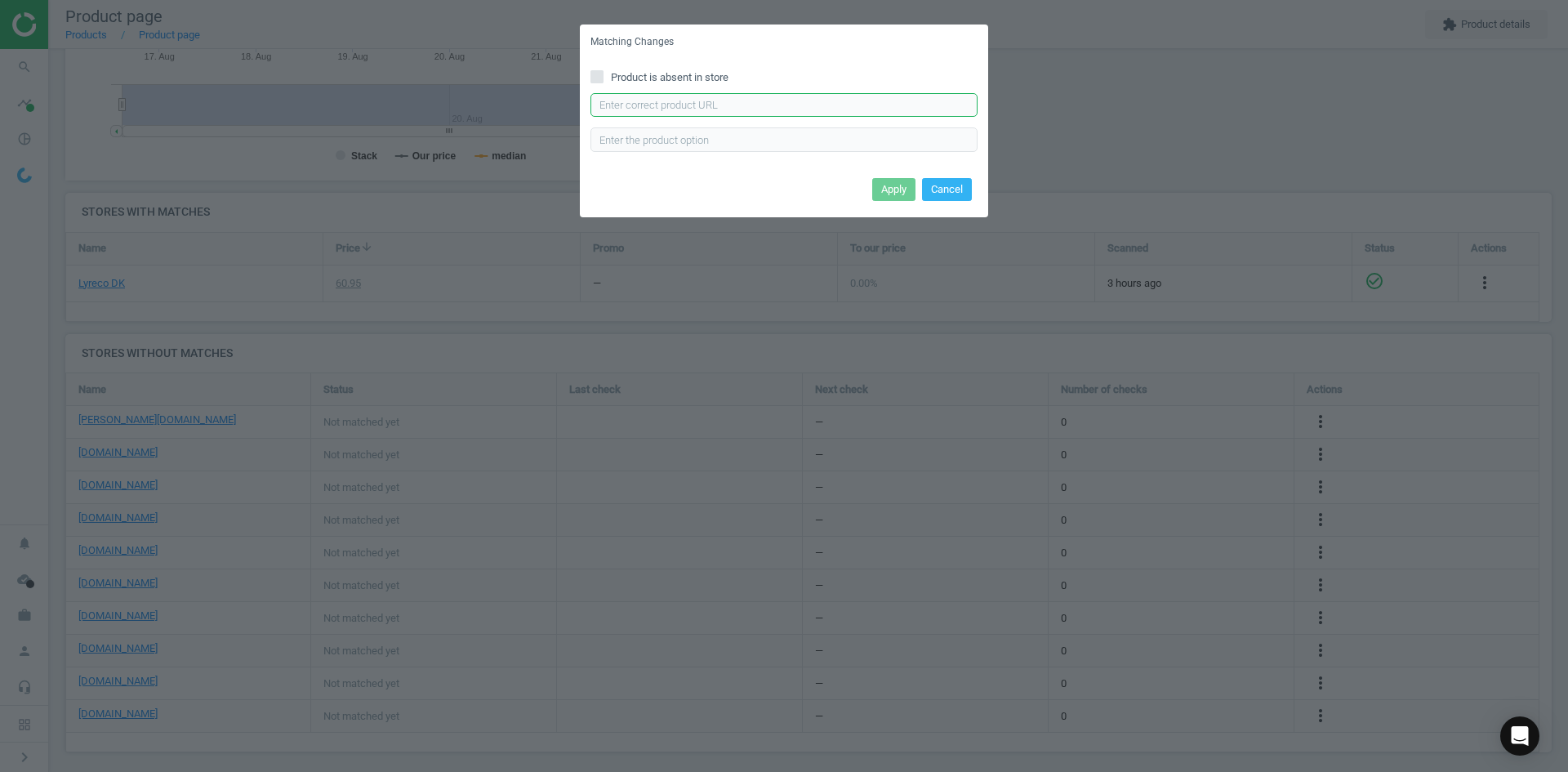
click at [774, 94] on input "text" at bounding box center [784, 105] width 387 height 24
paste input "https://konpap.dk/durable-screenclean-200ml-skaermrens-611.1229018/"
type input "https://konpap.dk/durable-screenclean-200ml-skaermrens-611.1229018/"
click at [884, 186] on button "Apply" at bounding box center [894, 189] width 43 height 23
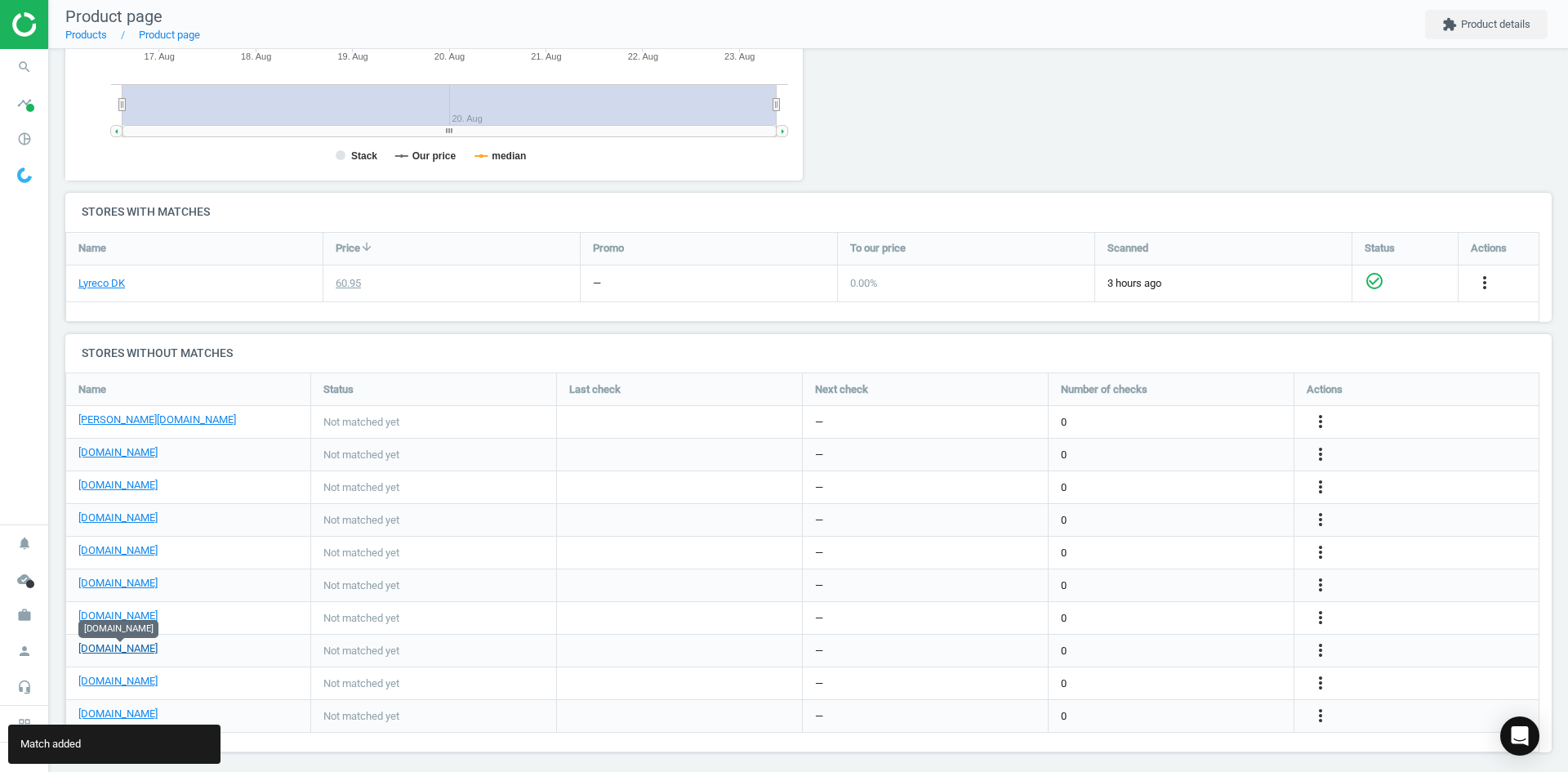
click at [141, 648] on link "[DOMAIN_NAME]" at bounding box center [118, 649] width 79 height 14
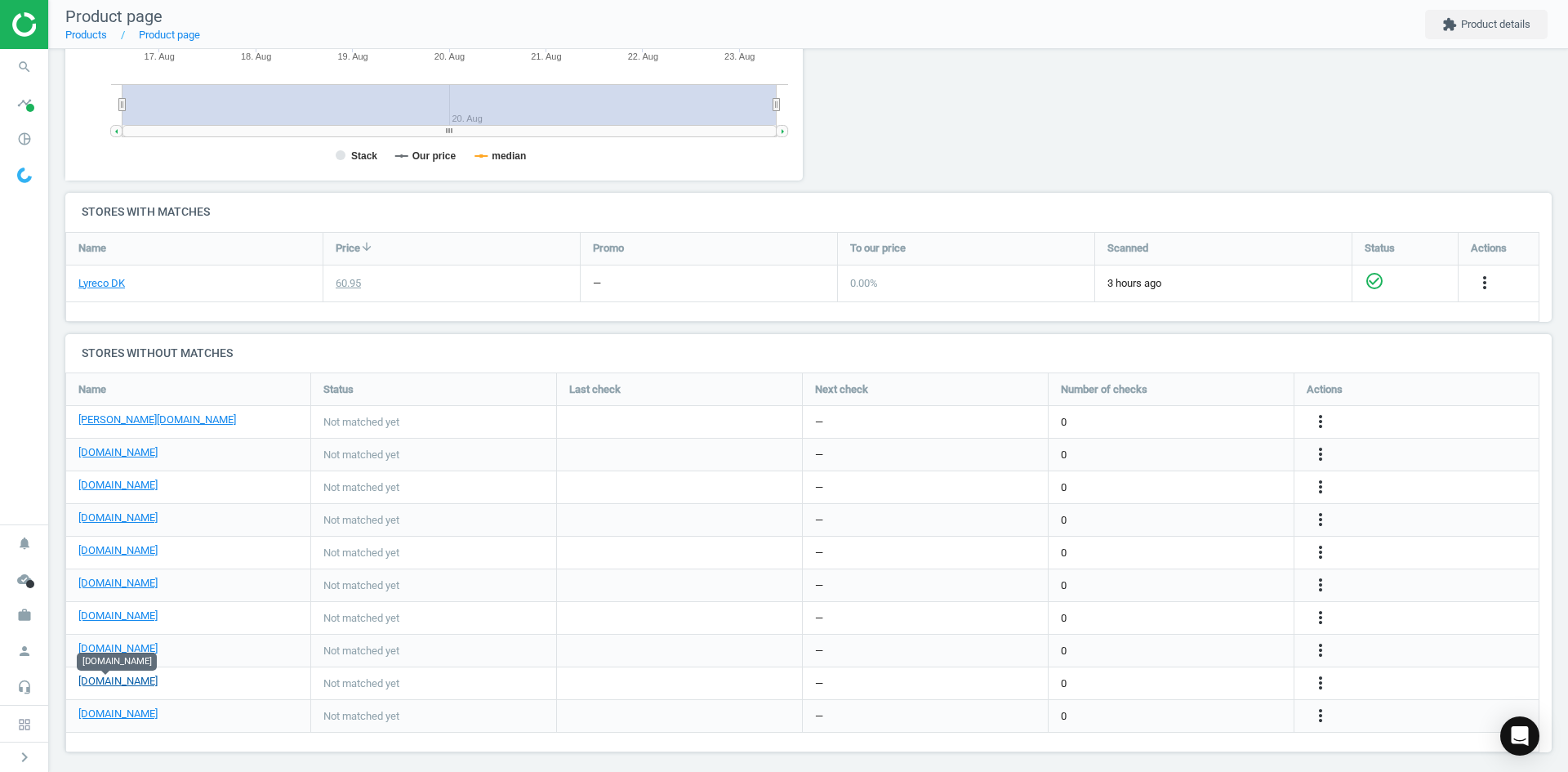
click at [111, 682] on link "[DOMAIN_NAME]" at bounding box center [118, 681] width 79 height 14
click at [128, 719] on link "[DOMAIN_NAME]" at bounding box center [118, 714] width 79 height 14
click at [21, 64] on icon "search" at bounding box center [24, 67] width 31 height 31
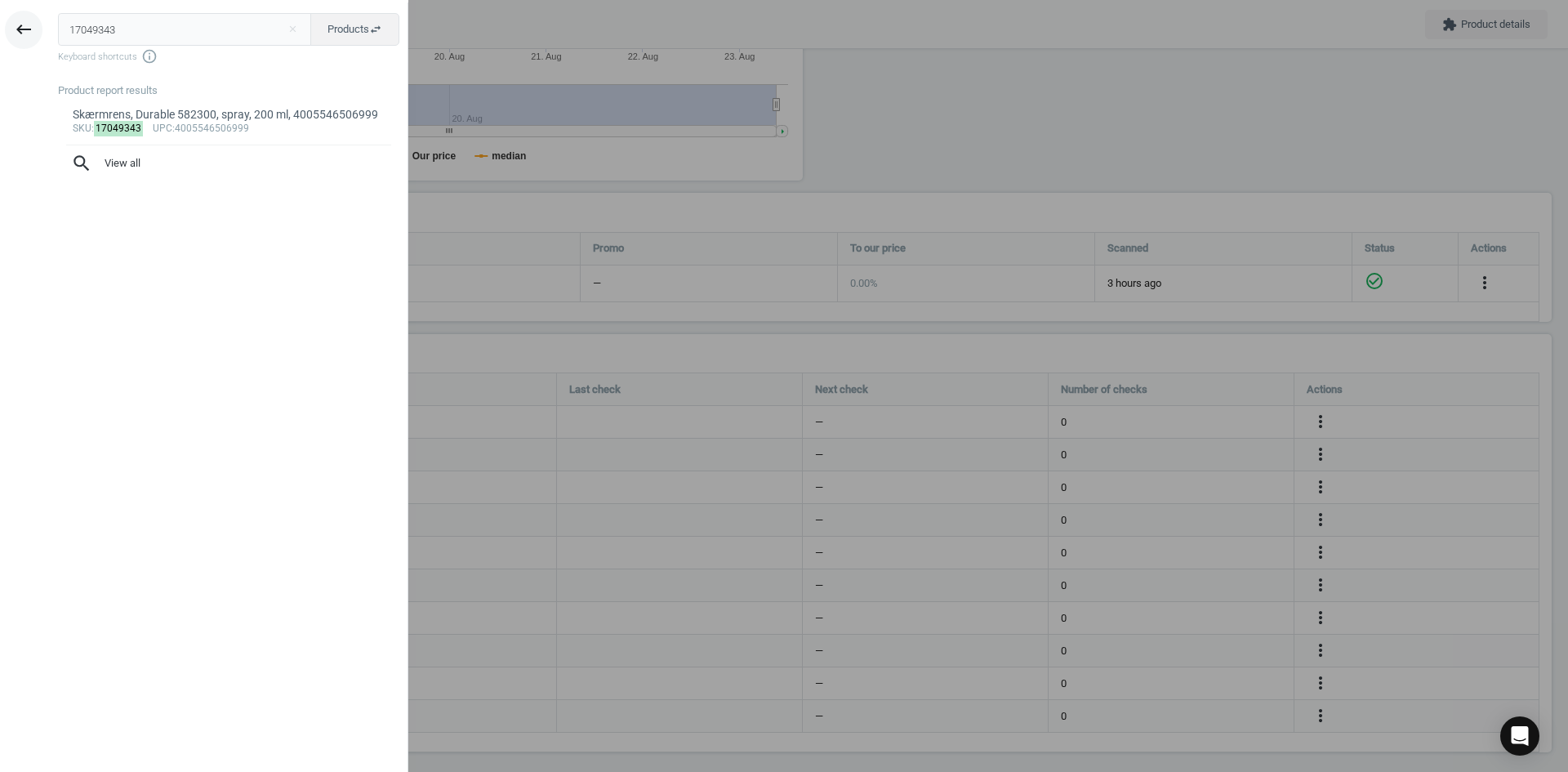
drag, startPoint x: 137, startPoint y: 19, endPoint x: 21, endPoint y: 32, distance: 116.7
click at [29, 28] on div "keyboard_backspace 17049343 close Products swap_horiz Keyboard shortcuts info_o…" at bounding box center [204, 389] width 409 height 772
type input "3737299"
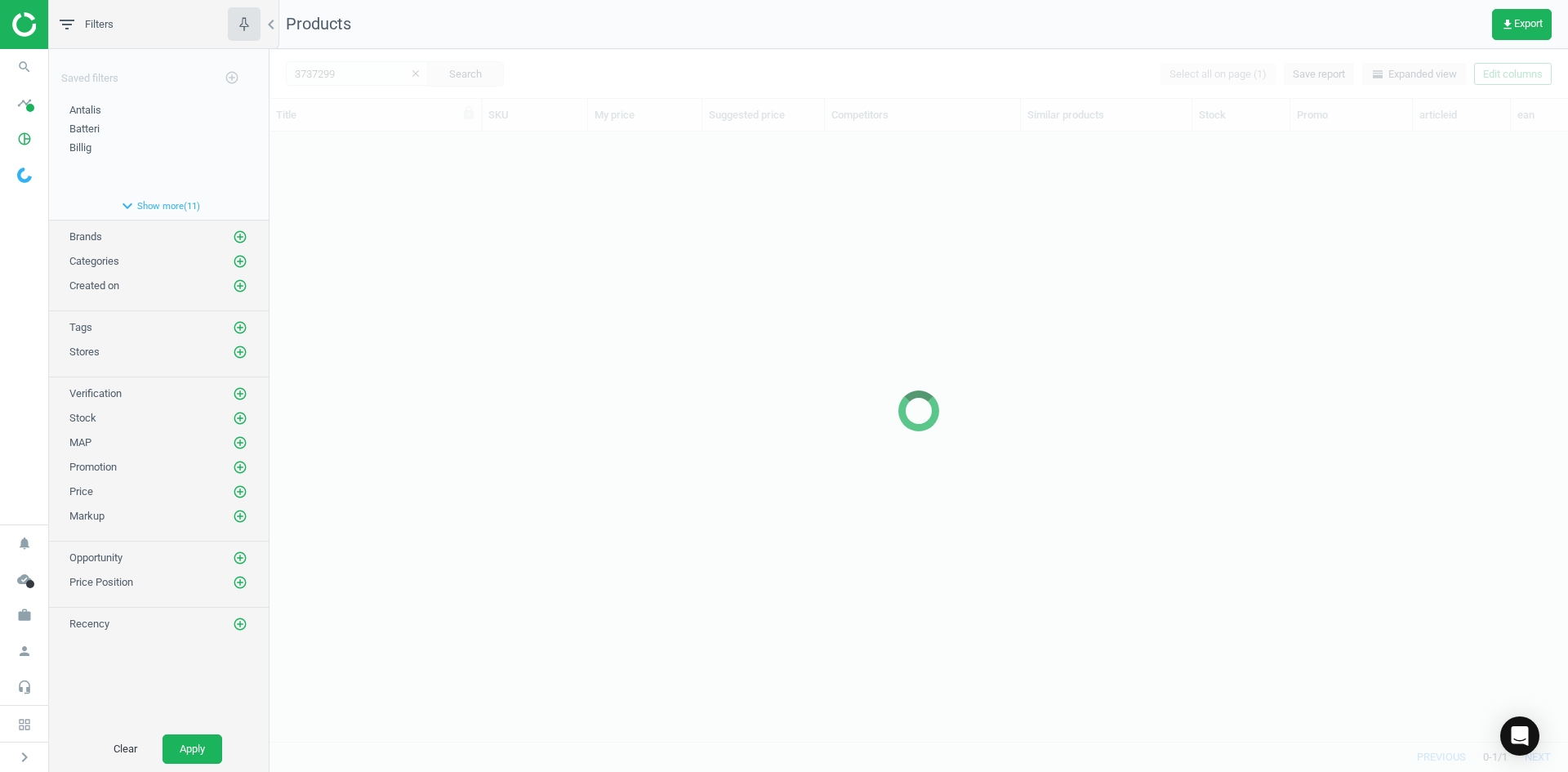
scroll to position [585, 1286]
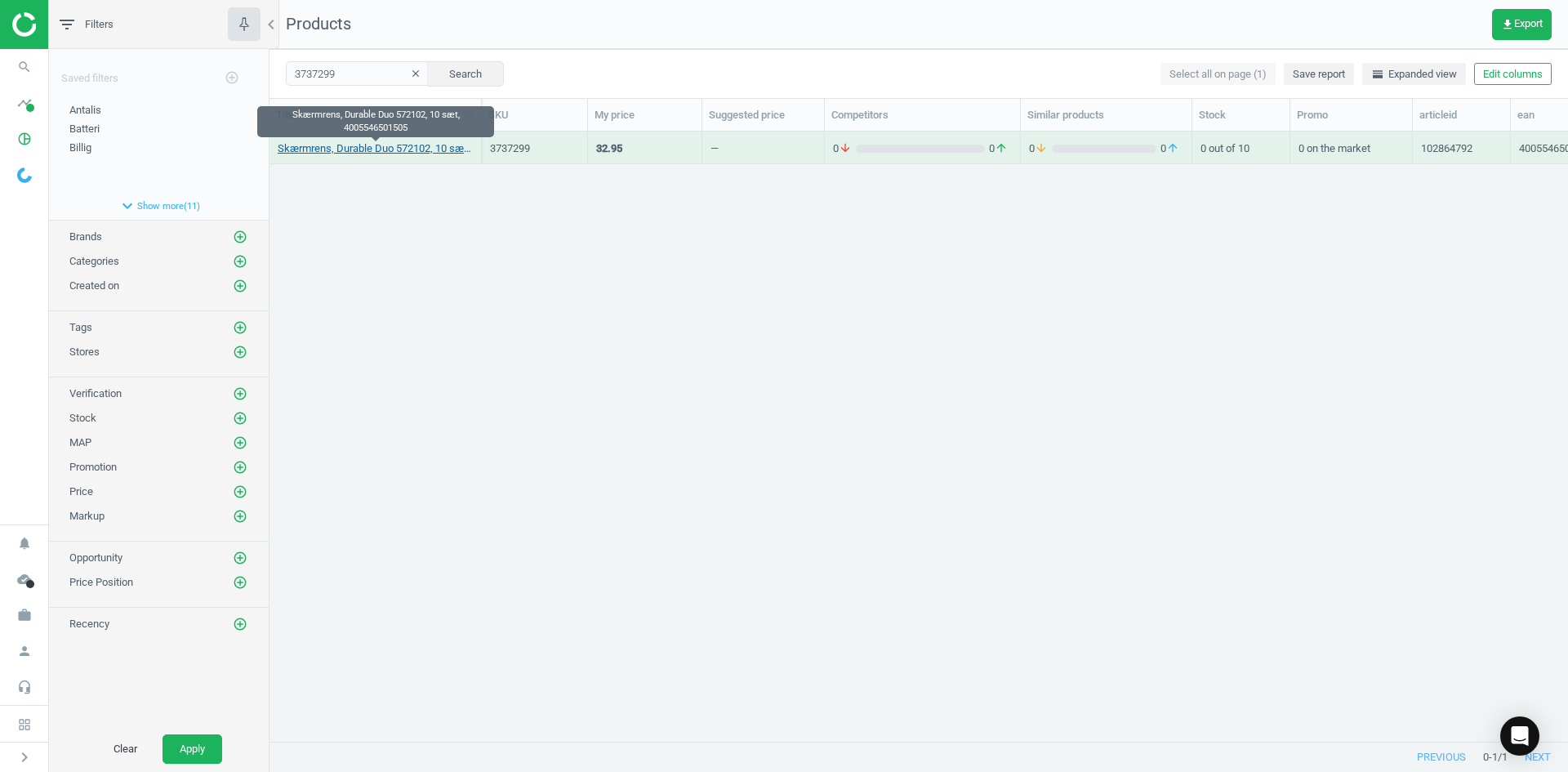
click at [336, 154] on link "Skærmrens, Durable Duo 572102, 10 sæt, 4005546501505" at bounding box center [375, 149] width 195 height 14
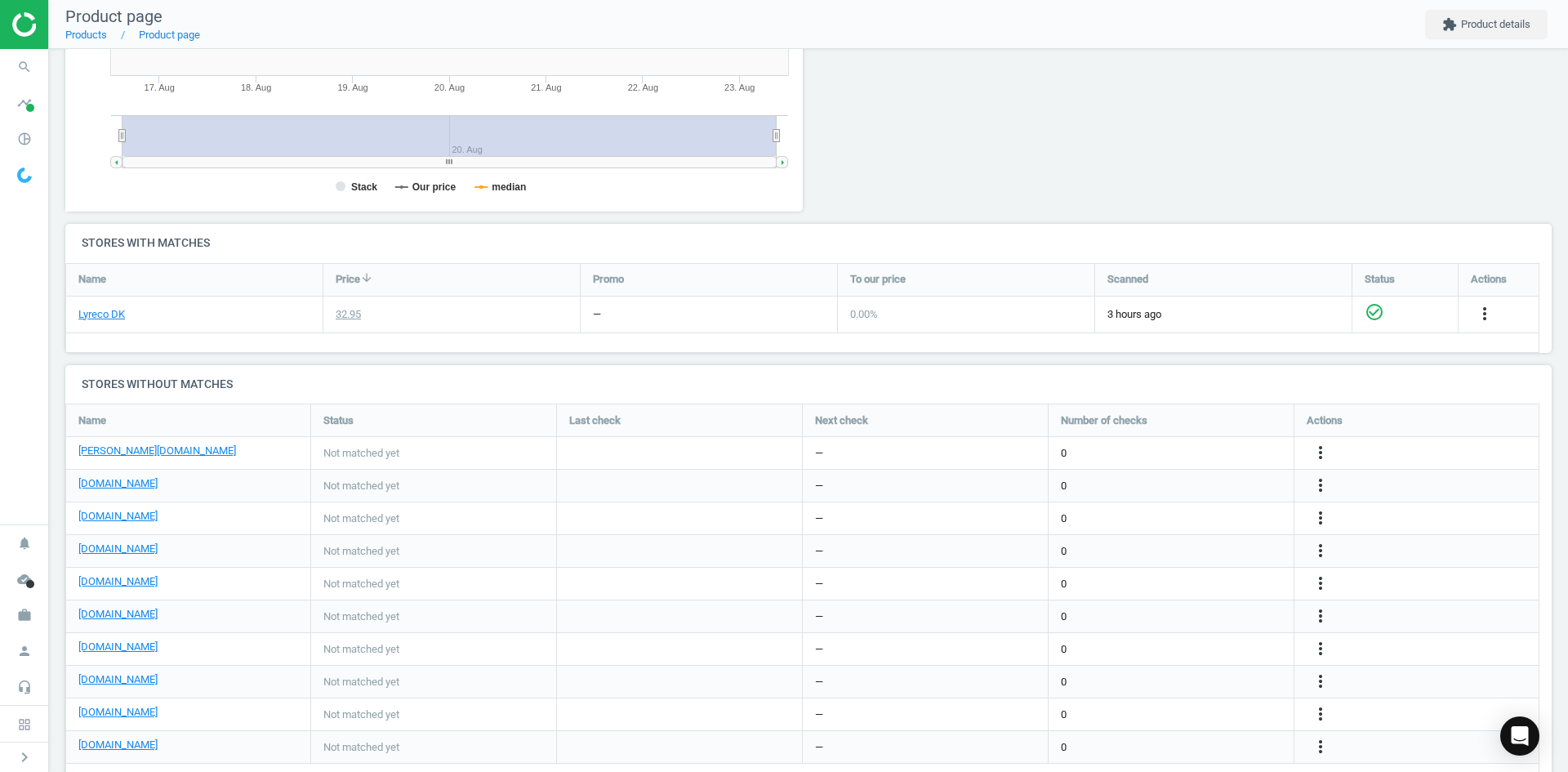
scroll to position [418, 0]
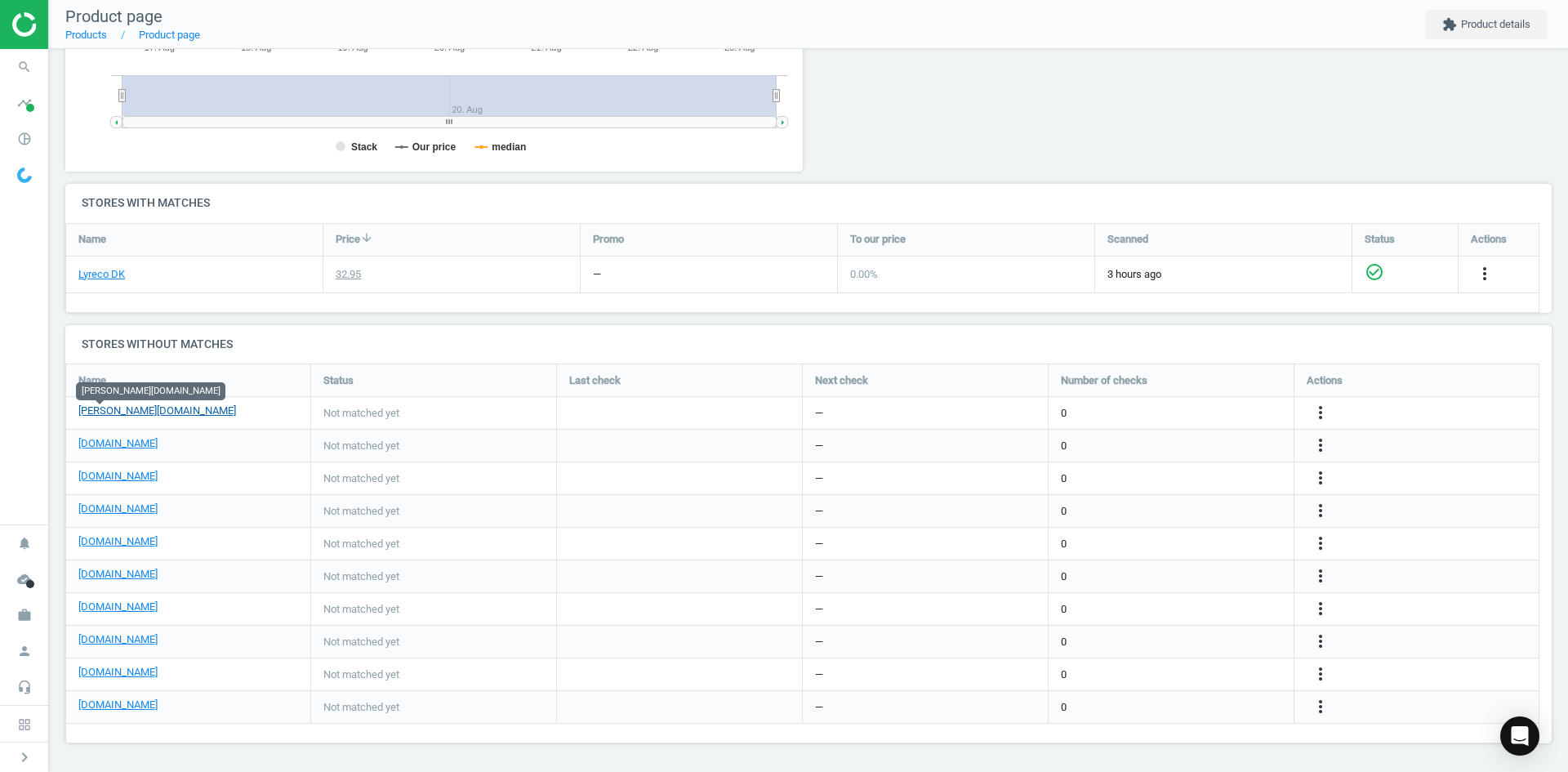
click at [88, 409] on link "[PERSON_NAME][DOMAIN_NAME]" at bounding box center [158, 410] width 158 height 14
click at [1475, 284] on icon "more_vert" at bounding box center [1485, 274] width 20 height 20
click at [1177, 413] on link "Edit URL/product option" at bounding box center [1193, 413] width 224 height 25
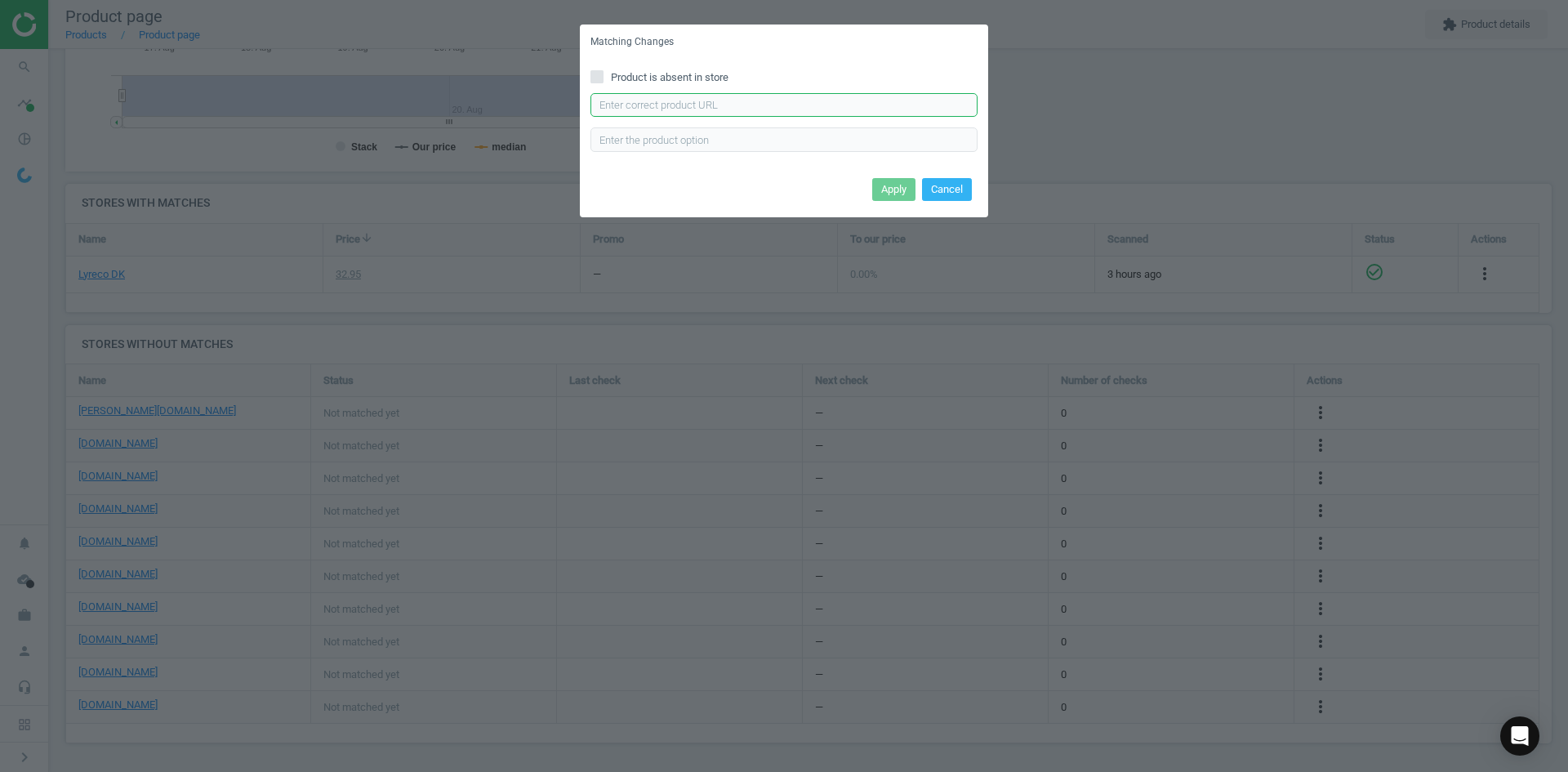
click at [851, 112] on input "text" at bounding box center [784, 105] width 387 height 24
paste input "https://www.lomax.dk/elektronik/computer-og-tablet-tilbehoer/computerrens/durab…"
type input "https://www.lomax.dk/elektronik/computer-og-tablet-tilbehoer/computerrens/durab…"
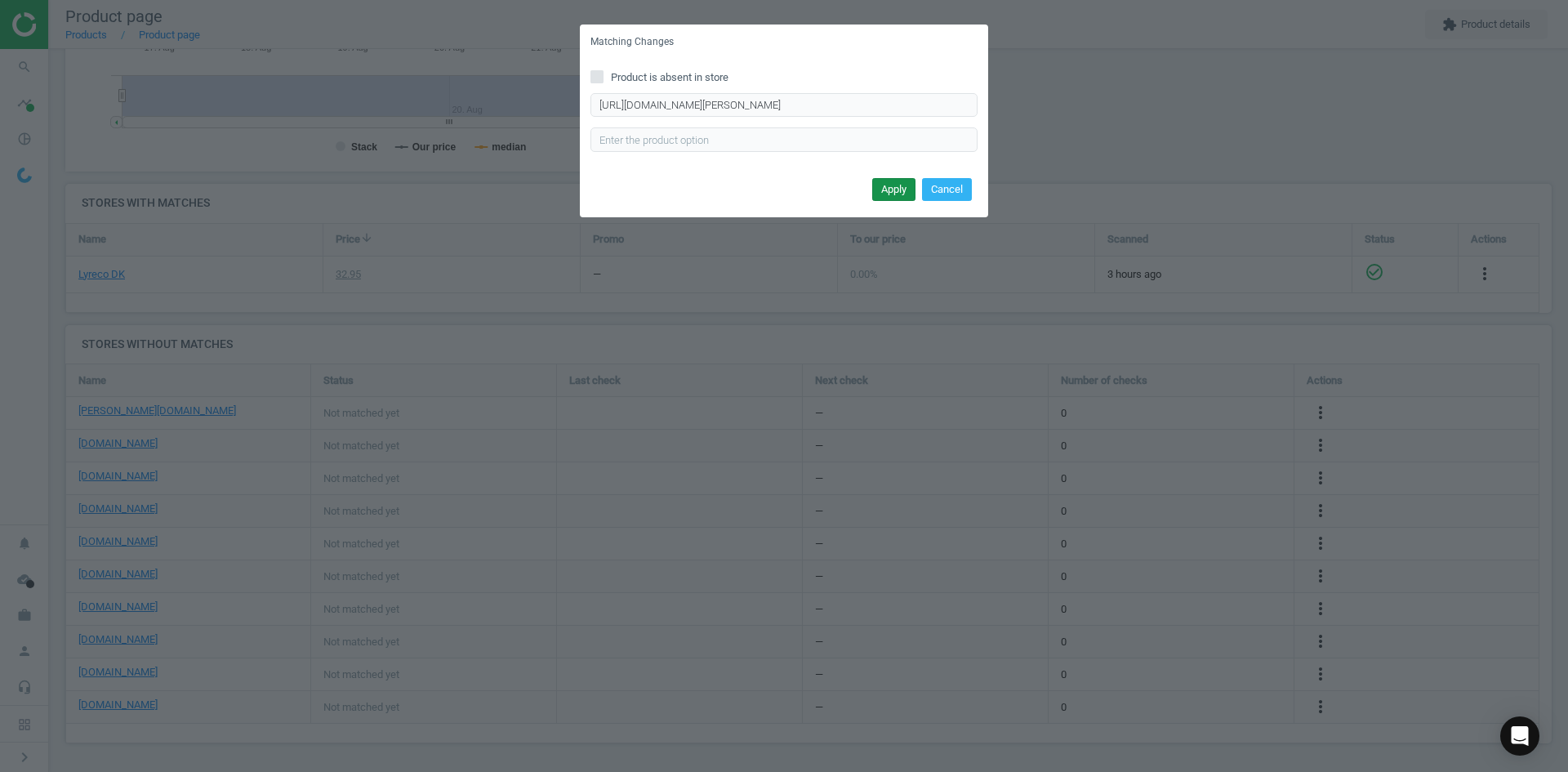
click at [900, 188] on button "Apply" at bounding box center [894, 189] width 43 height 23
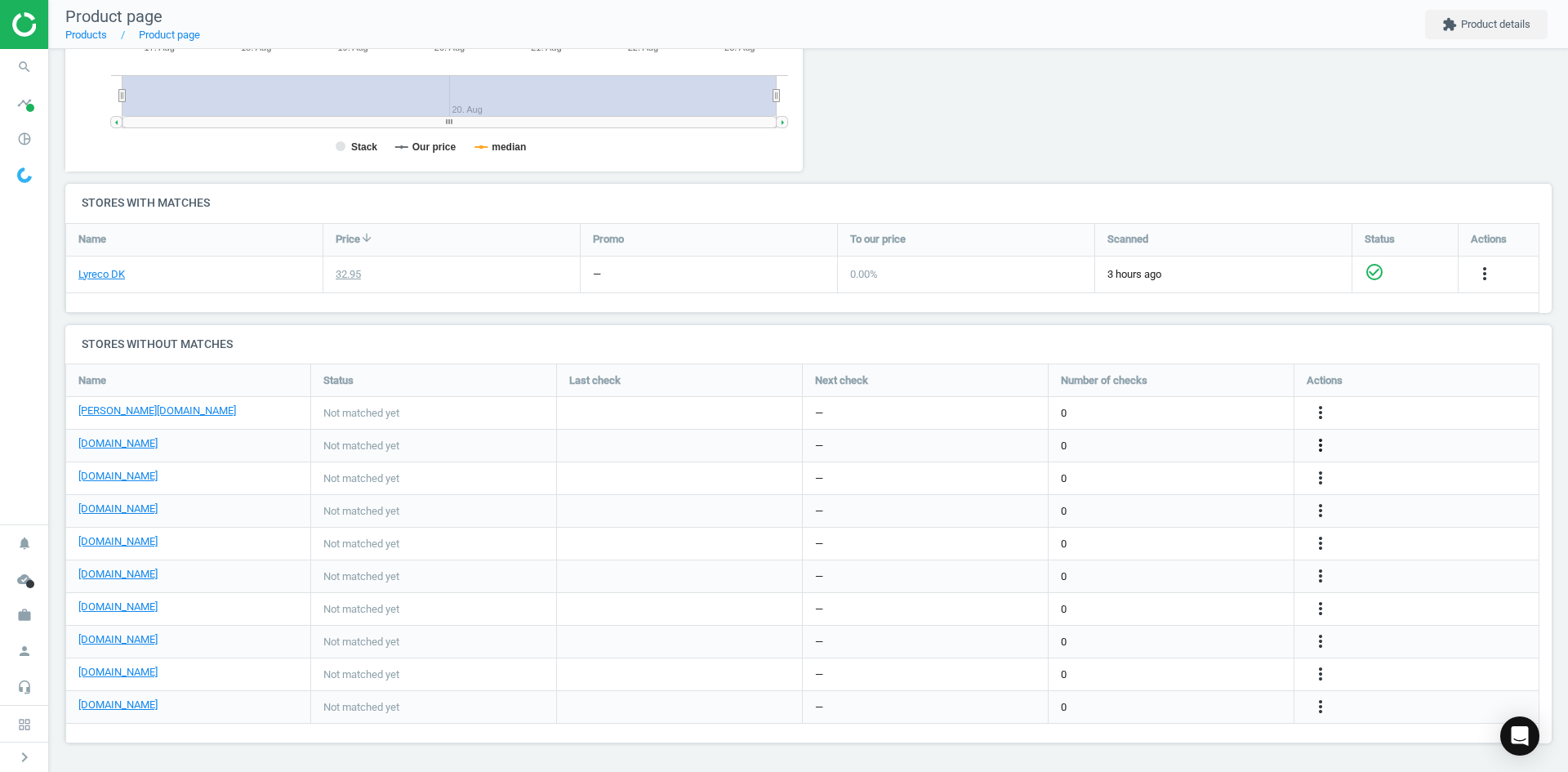
click at [1318, 451] on icon "more_vert" at bounding box center [1321, 446] width 20 height 20
click at [1202, 445] on link "Edit URL/product option" at bounding box center [1193, 446] width 224 height 25
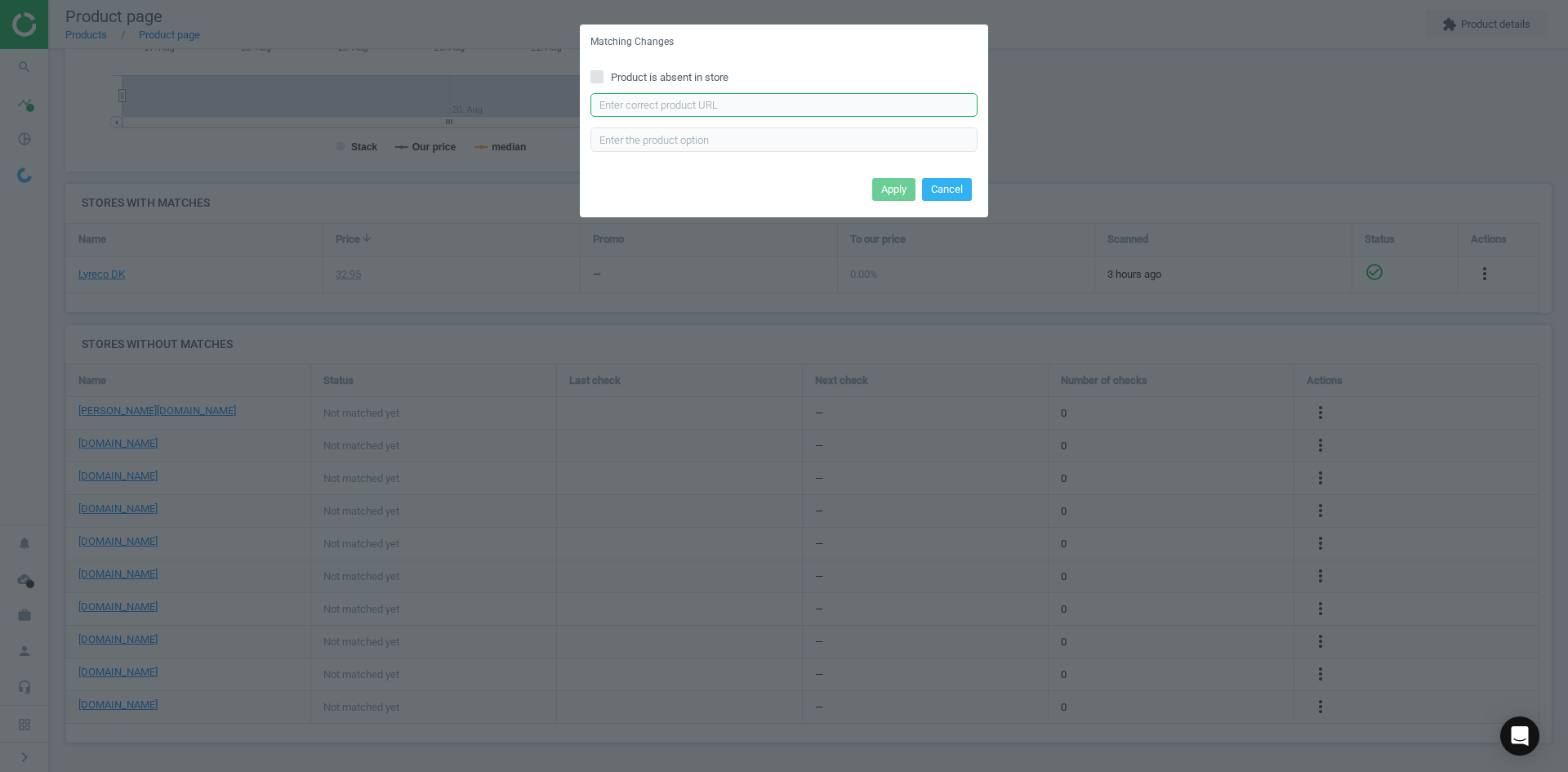
click at [863, 113] on input "text" at bounding box center [784, 105] width 387 height 24
paste input "https://daarbakredoffice.dk/durable-renseservietter-10saet-1229013.html"
type input "https://daarbakredoffice.dk/durable-renseservietter-10saet-1229013.html"
click at [880, 181] on button "Apply" at bounding box center [894, 189] width 43 height 23
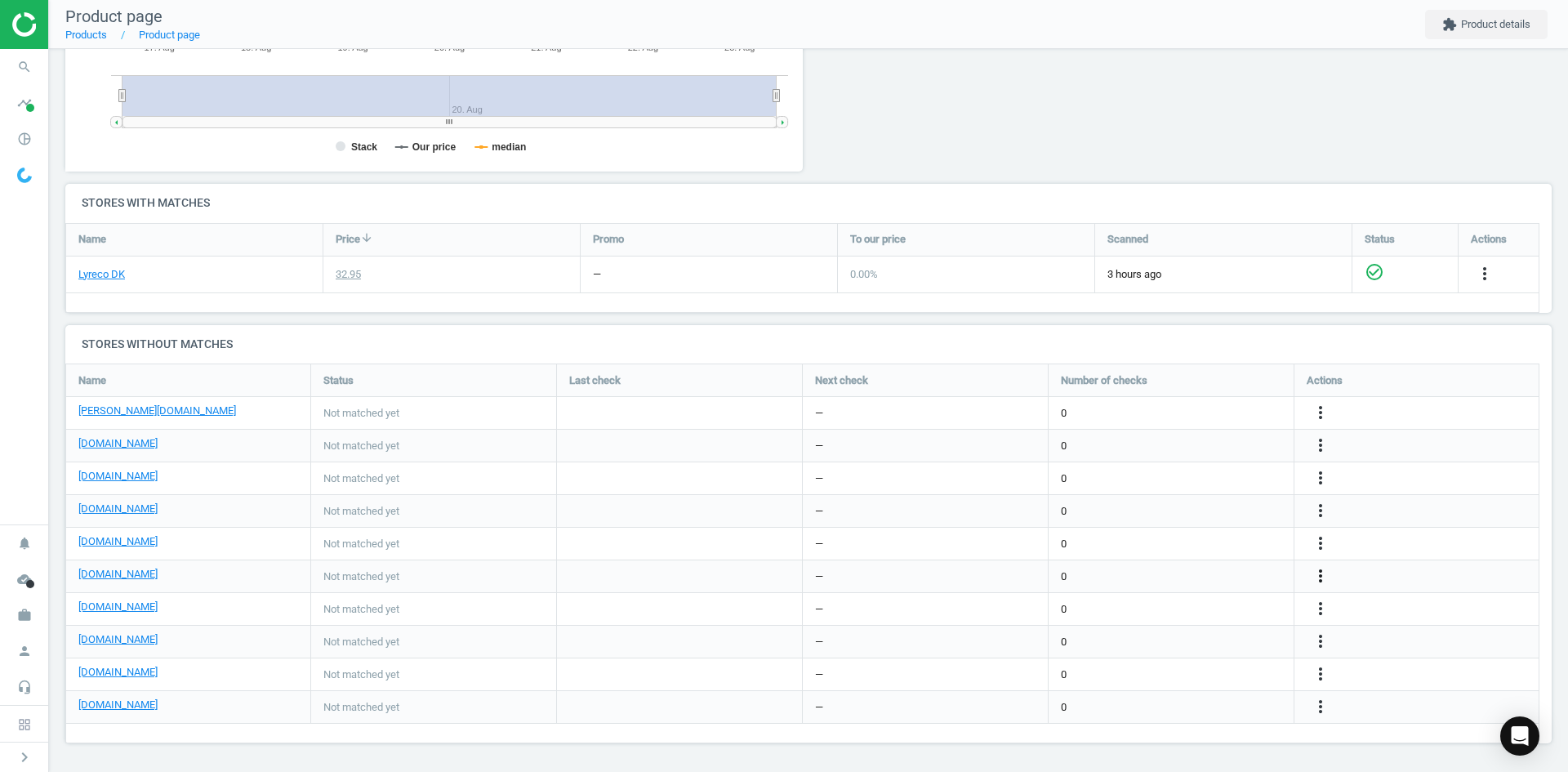
click at [1324, 574] on icon "more_vert" at bounding box center [1321, 576] width 20 height 20
click at [1195, 581] on link "Edit URL/product option" at bounding box center [1193, 576] width 224 height 25
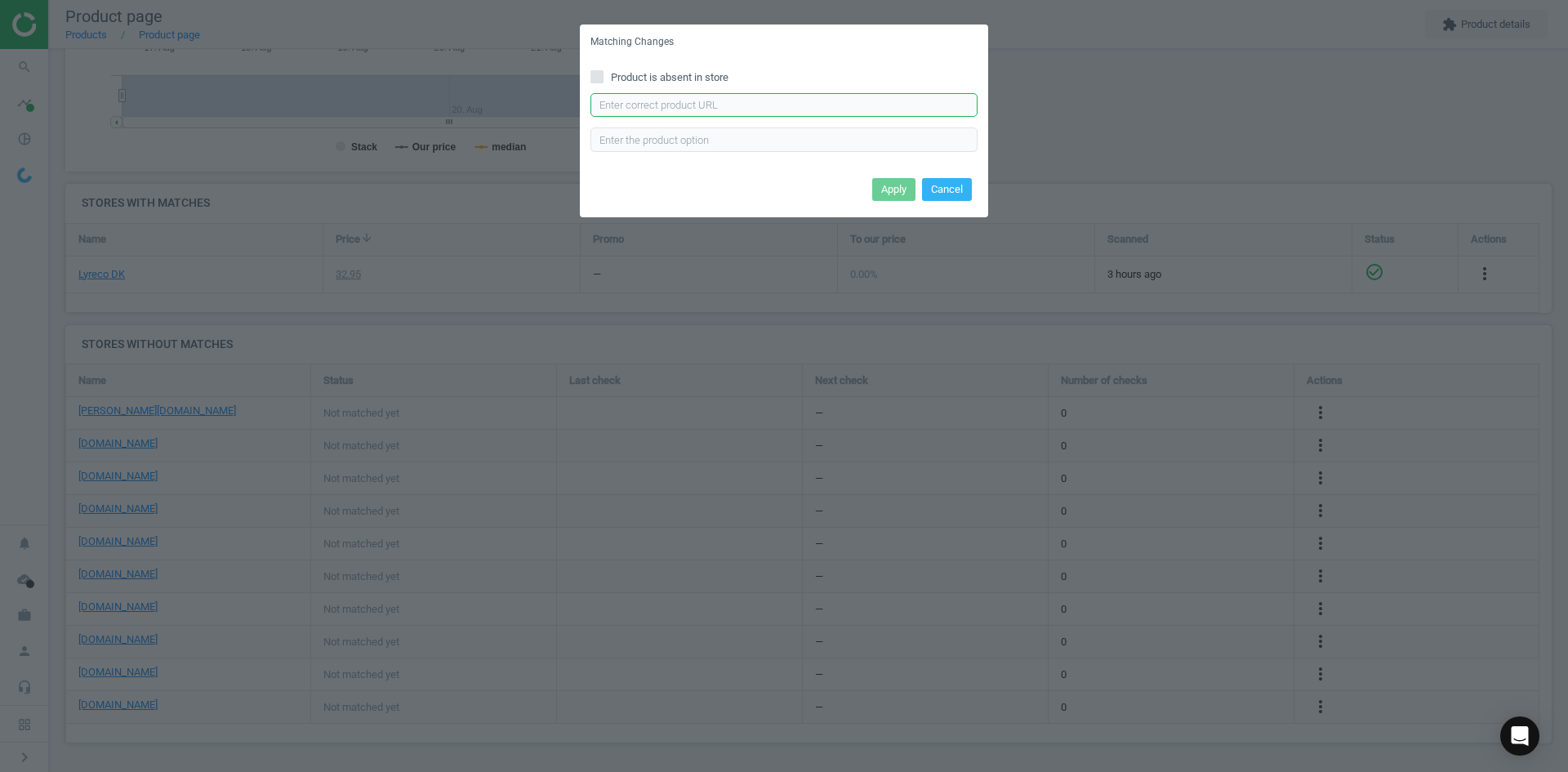
click at [727, 108] on input "text" at bounding box center [784, 105] width 387 height 24
paste input "https://www.kontorsyd.dk/da/renseservietter-og-renseprodukter/renseservietter-v…"
type input "https://www.kontorsyd.dk/da/renseservietter-og-renseprodukter/renseservietter-v…"
click at [889, 187] on button "Apply" at bounding box center [894, 189] width 43 height 23
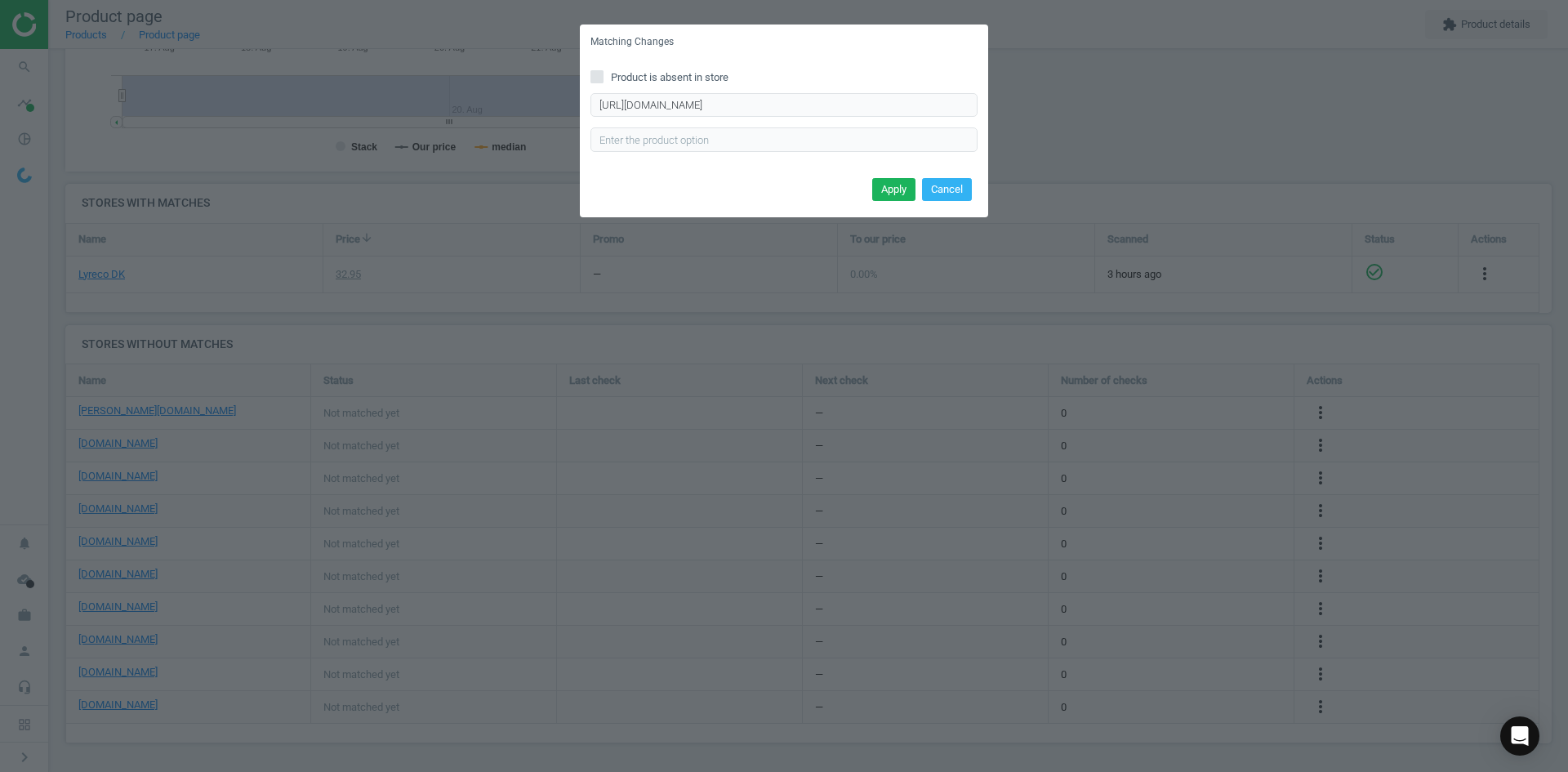
scroll to position [0, 0]
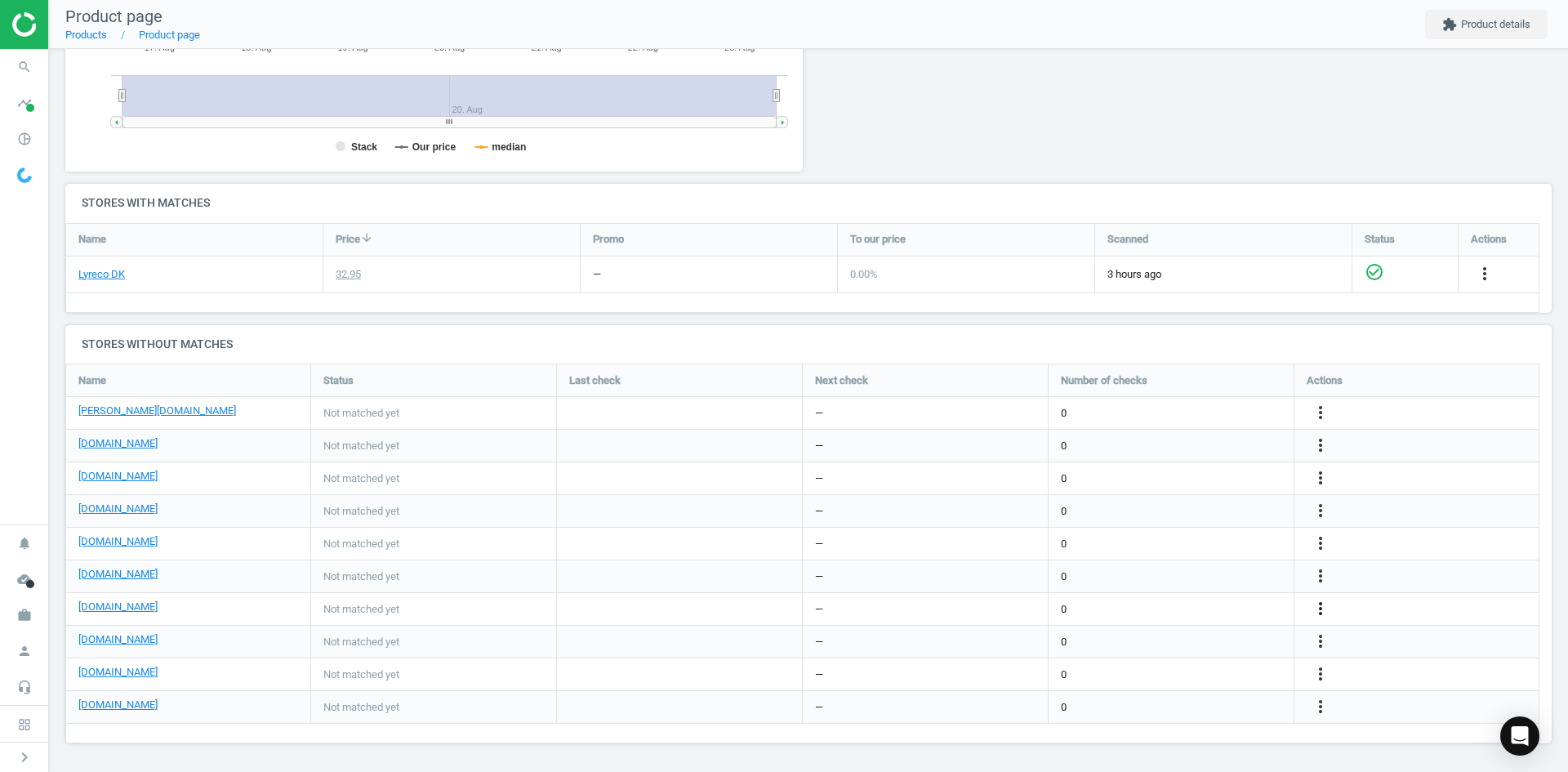
click at [1326, 605] on icon "more_vert" at bounding box center [1321, 609] width 20 height 20
click at [1158, 603] on link "Edit URL/product option" at bounding box center [1193, 609] width 224 height 25
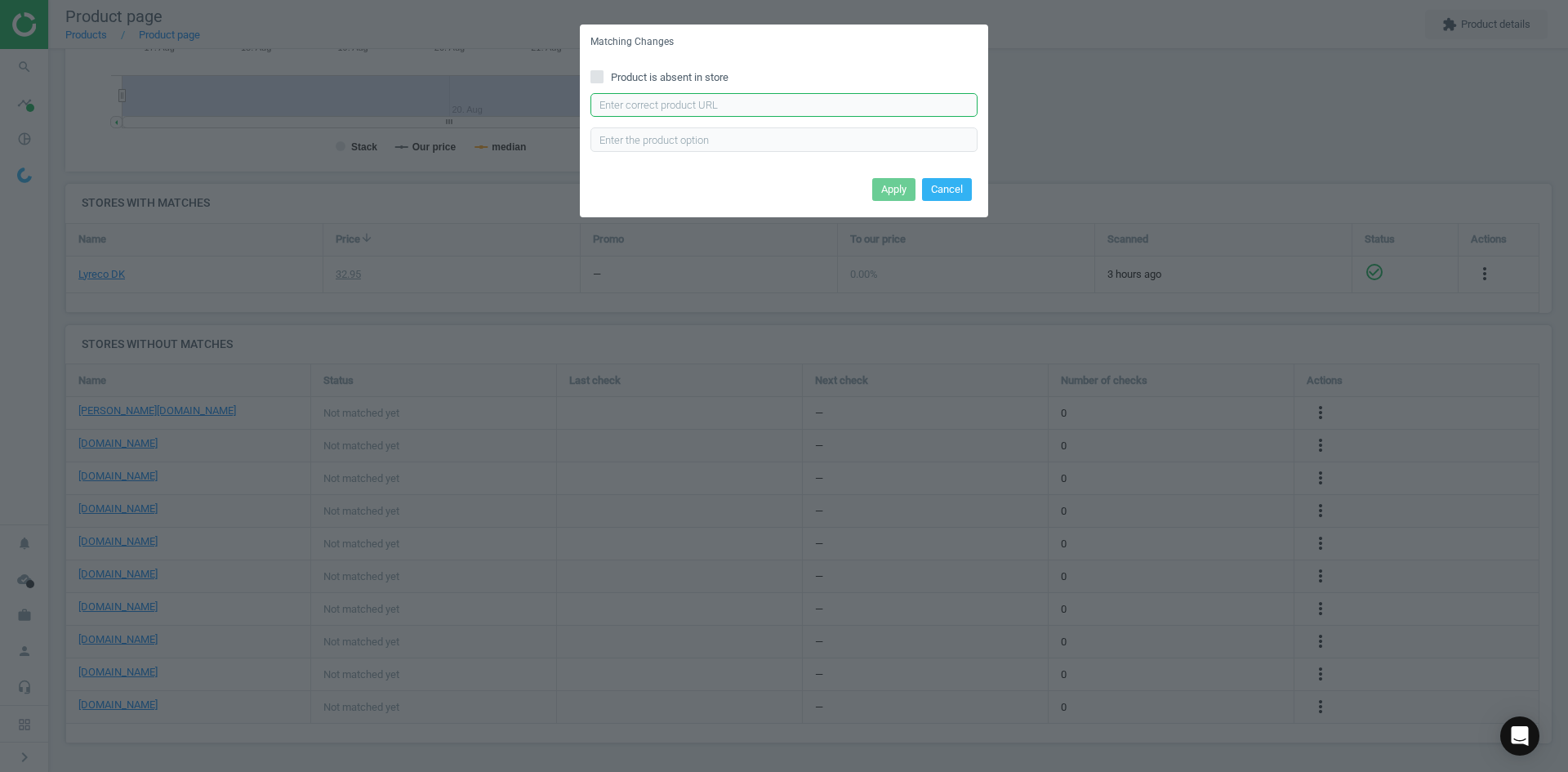
click at [655, 103] on input "text" at bounding box center [784, 105] width 387 height 24
paste input "https://konpap.dk/durable-renseservietter-10saet-611.1229013/"
type input "https://konpap.dk/durable-renseservietter-10saet-611.1229013/"
click at [900, 187] on button "Apply" at bounding box center [894, 189] width 43 height 23
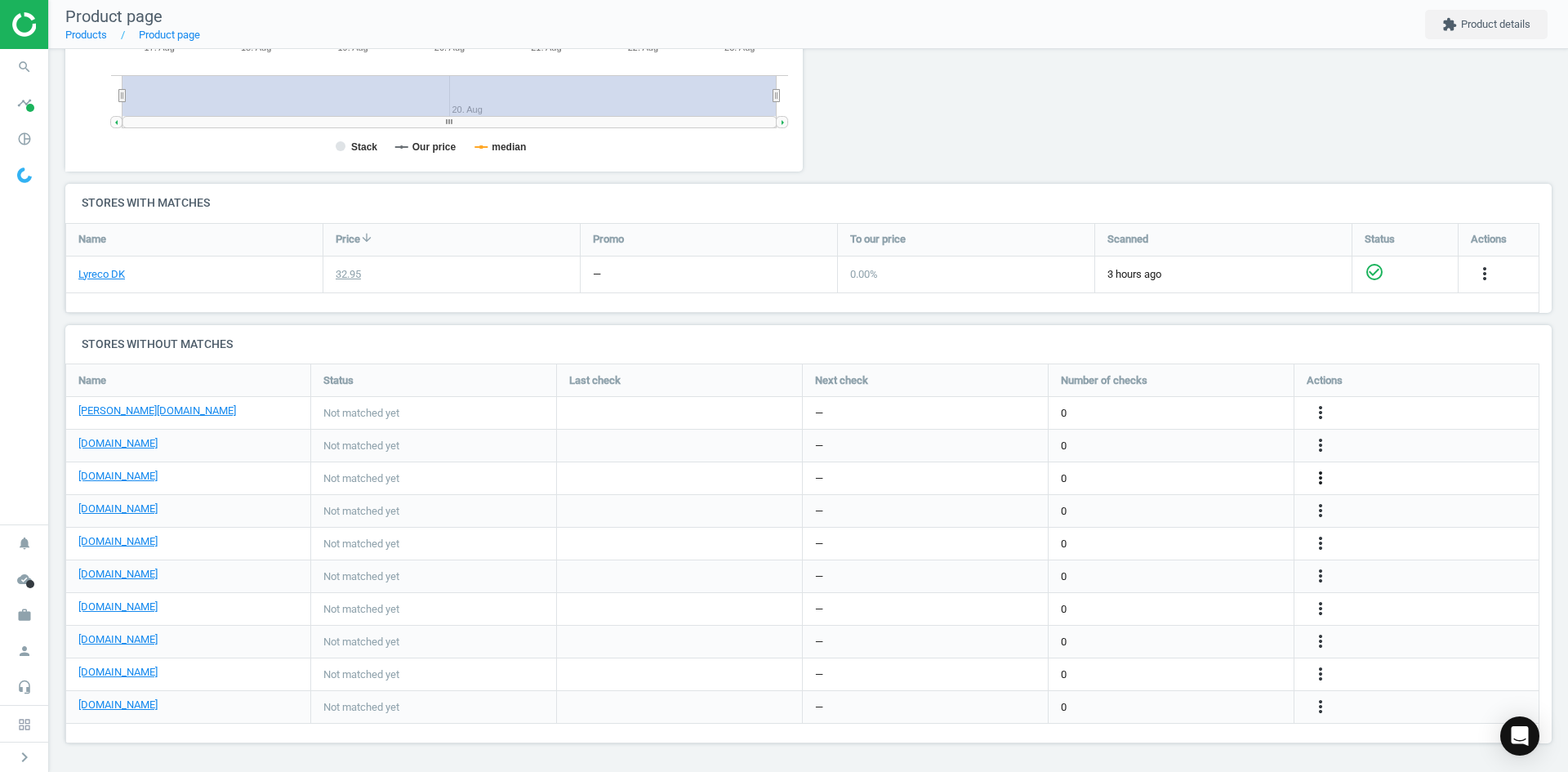
click at [1318, 474] on icon "more_vert" at bounding box center [1321, 478] width 20 height 20
click at [1182, 476] on link "Edit URL/product option" at bounding box center [1193, 478] width 224 height 25
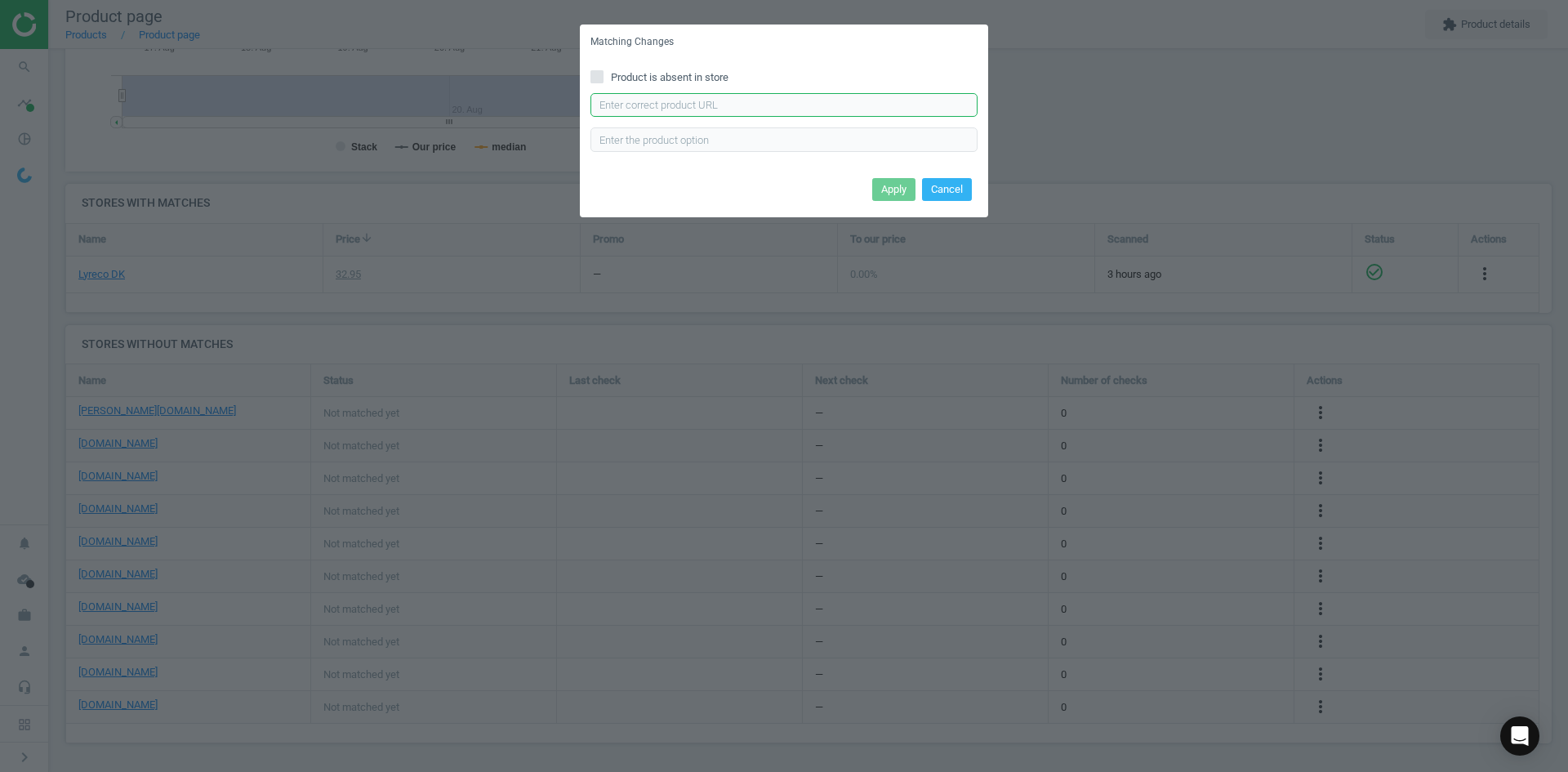
click at [897, 109] on input "text" at bounding box center [784, 105] width 387 height 24
paste input "https://www.grafical.dk/produkt/renseservietter-screenclean-10saet.html"
type input "https://www.grafical.dk/produkt/renseservietter-screenclean-10saet.html"
click at [895, 191] on button "Apply" at bounding box center [894, 189] width 43 height 23
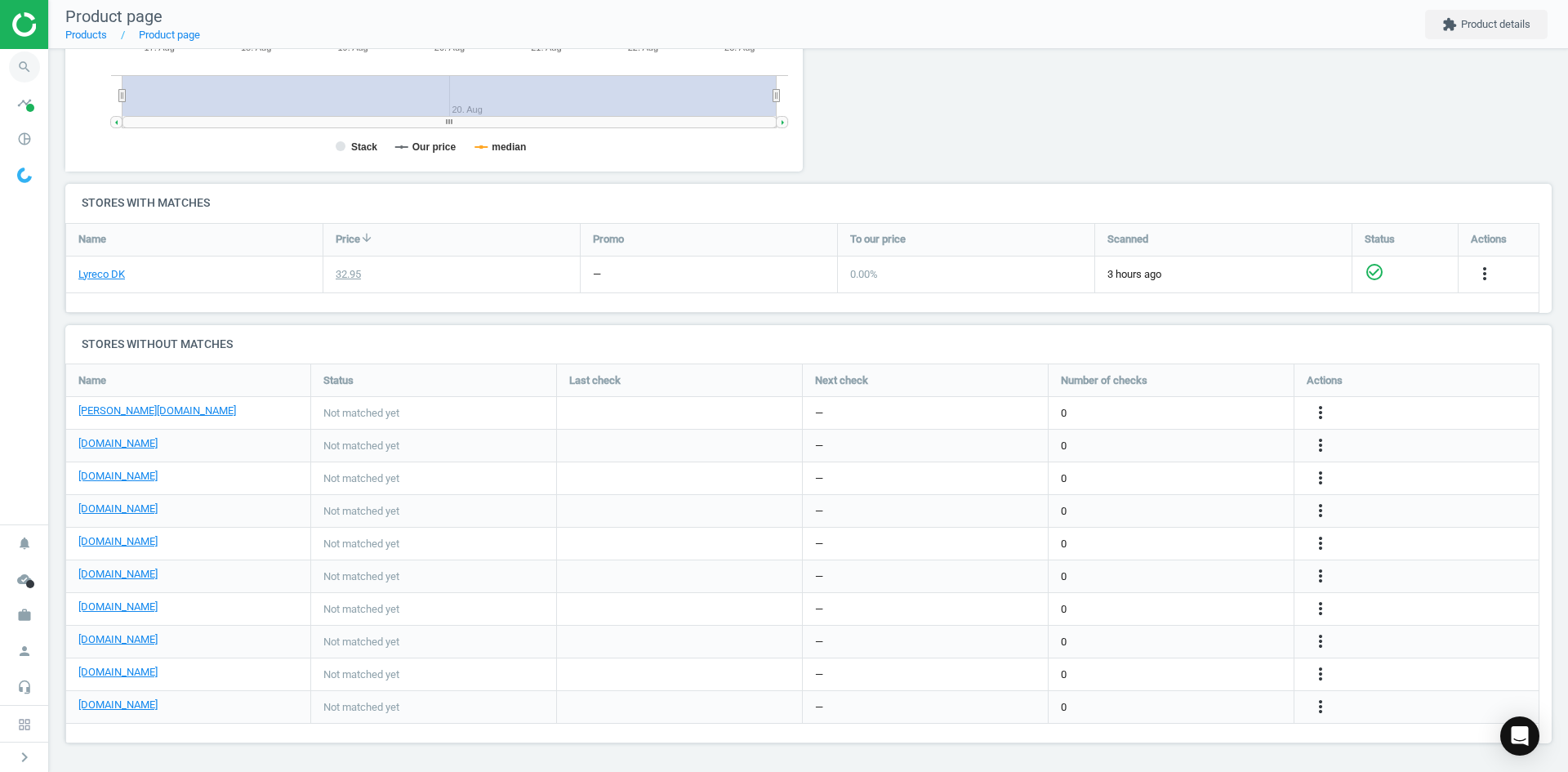
click at [24, 67] on icon "search" at bounding box center [24, 67] width 31 height 31
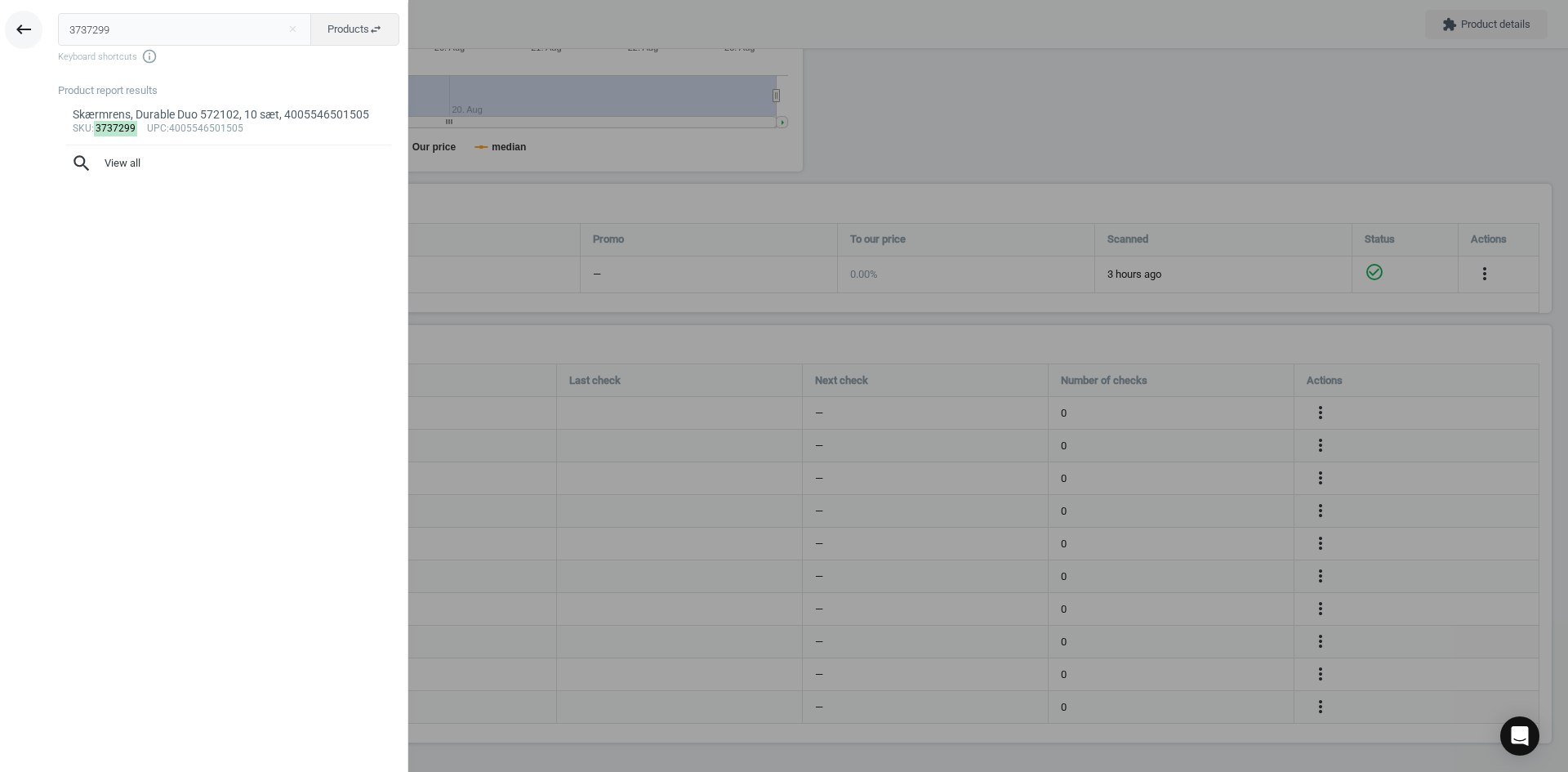
drag, startPoint x: 145, startPoint y: 24, endPoint x: 1, endPoint y: 18, distance: 144.1
click at [6, 28] on div "keyboard_backspace 3737299 close Products swap_horiz Keyboard shortcuts info_ou…" at bounding box center [204, 389] width 409 height 772
type input "10802043"
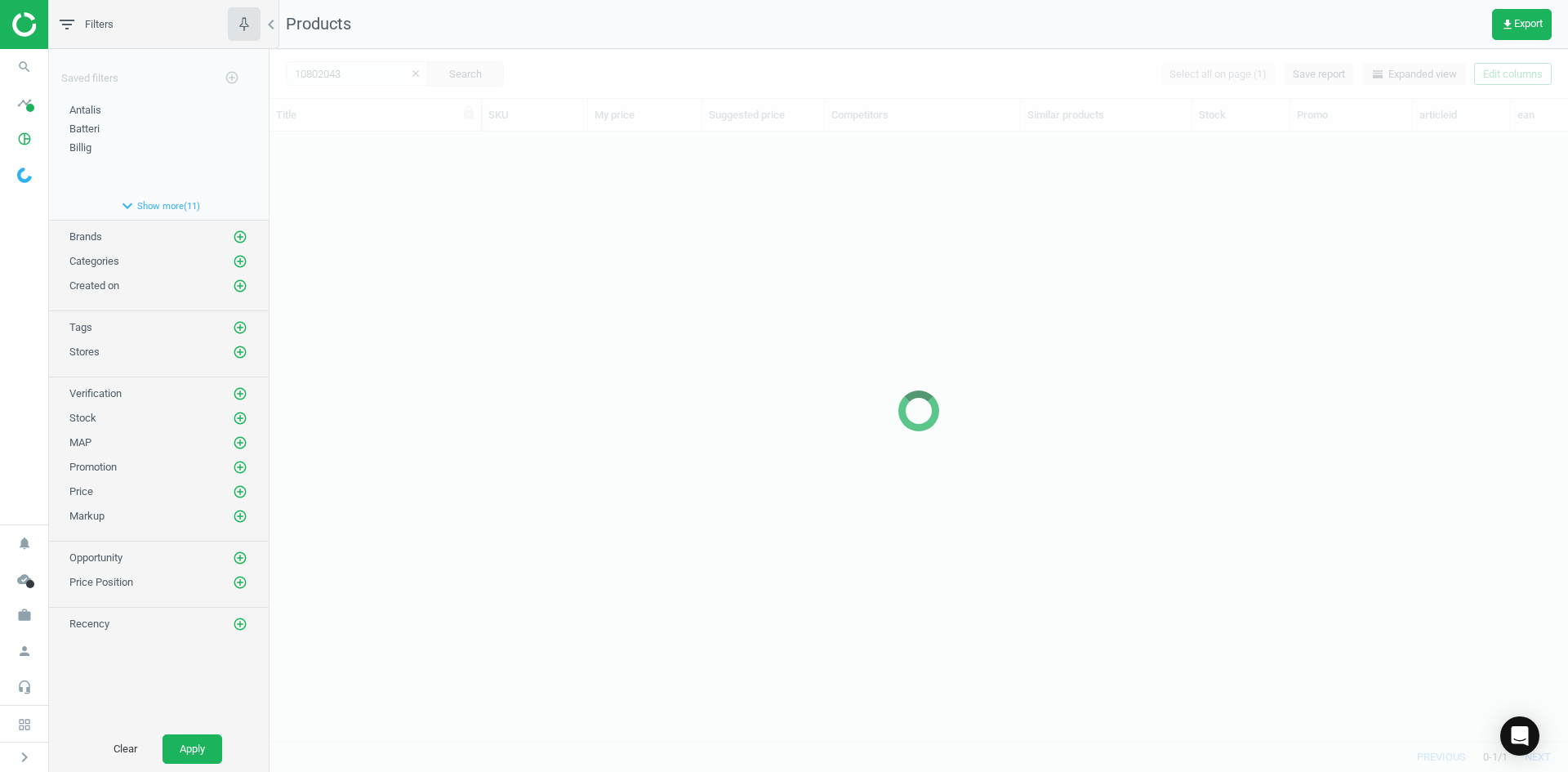
scroll to position [585, 1286]
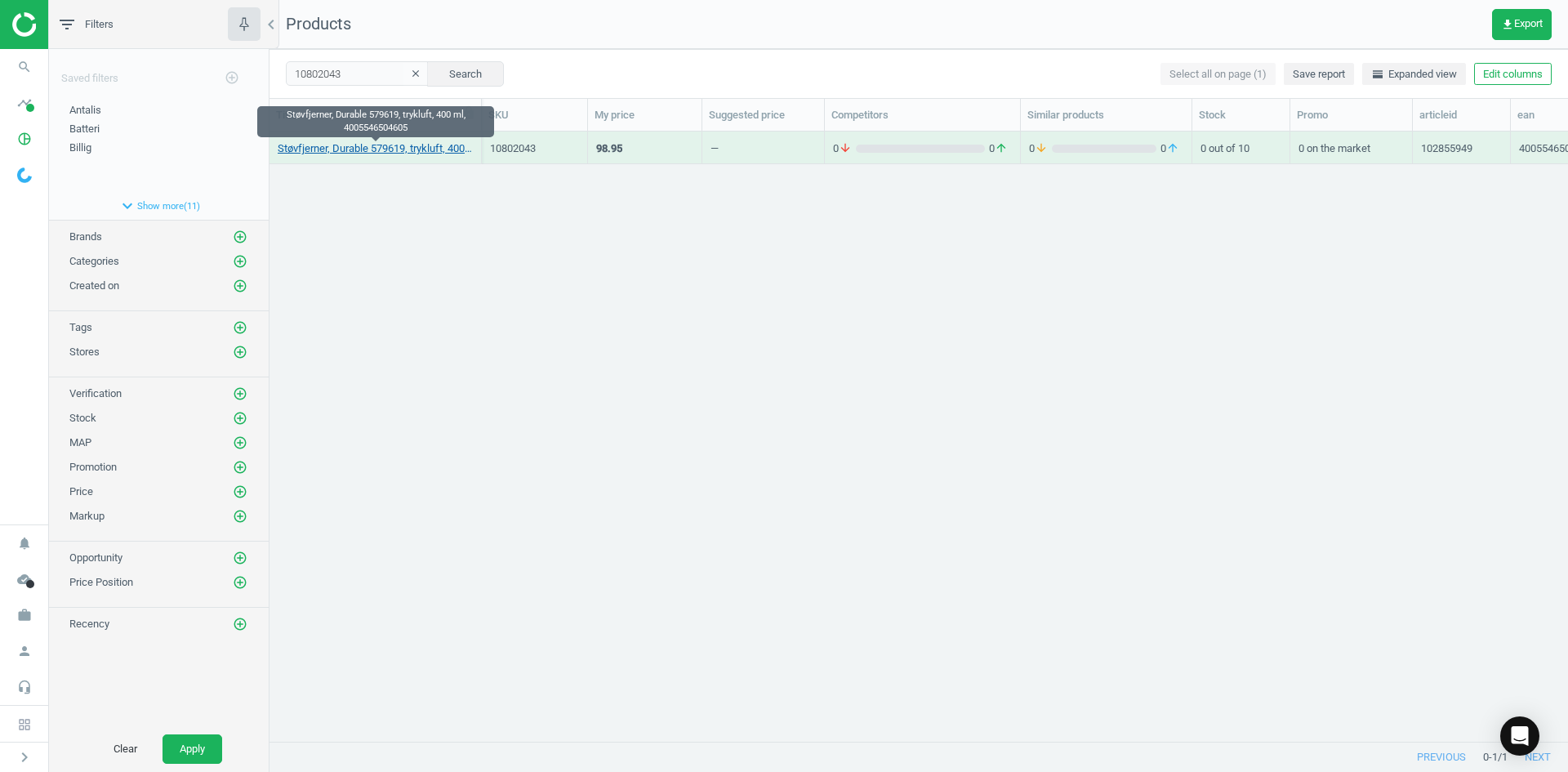
click at [391, 148] on link "Støvfjerner, Durable 579619, trykluft, 400 ml, 4005546504605" at bounding box center [375, 149] width 195 height 14
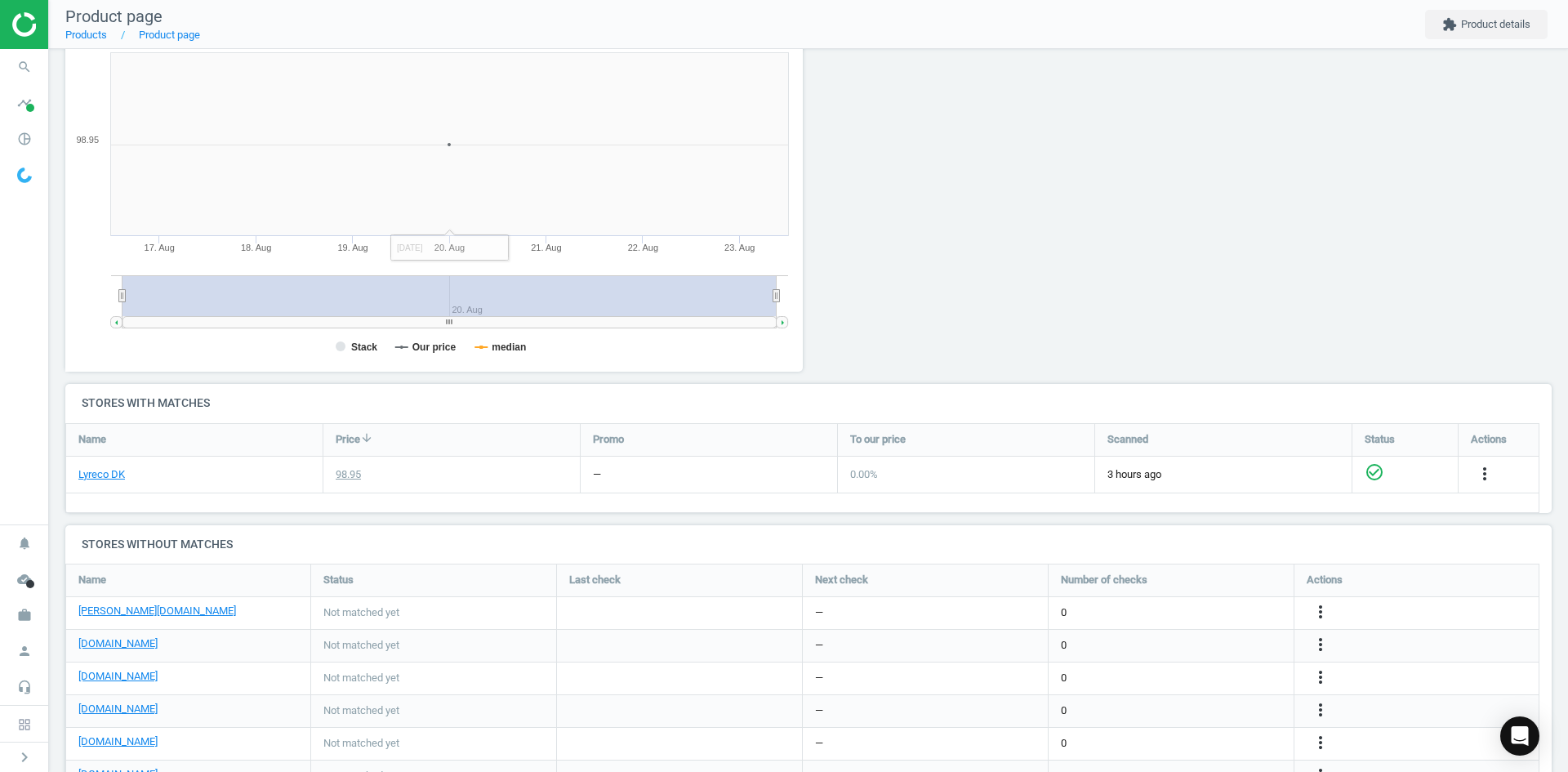
scroll to position [409, 0]
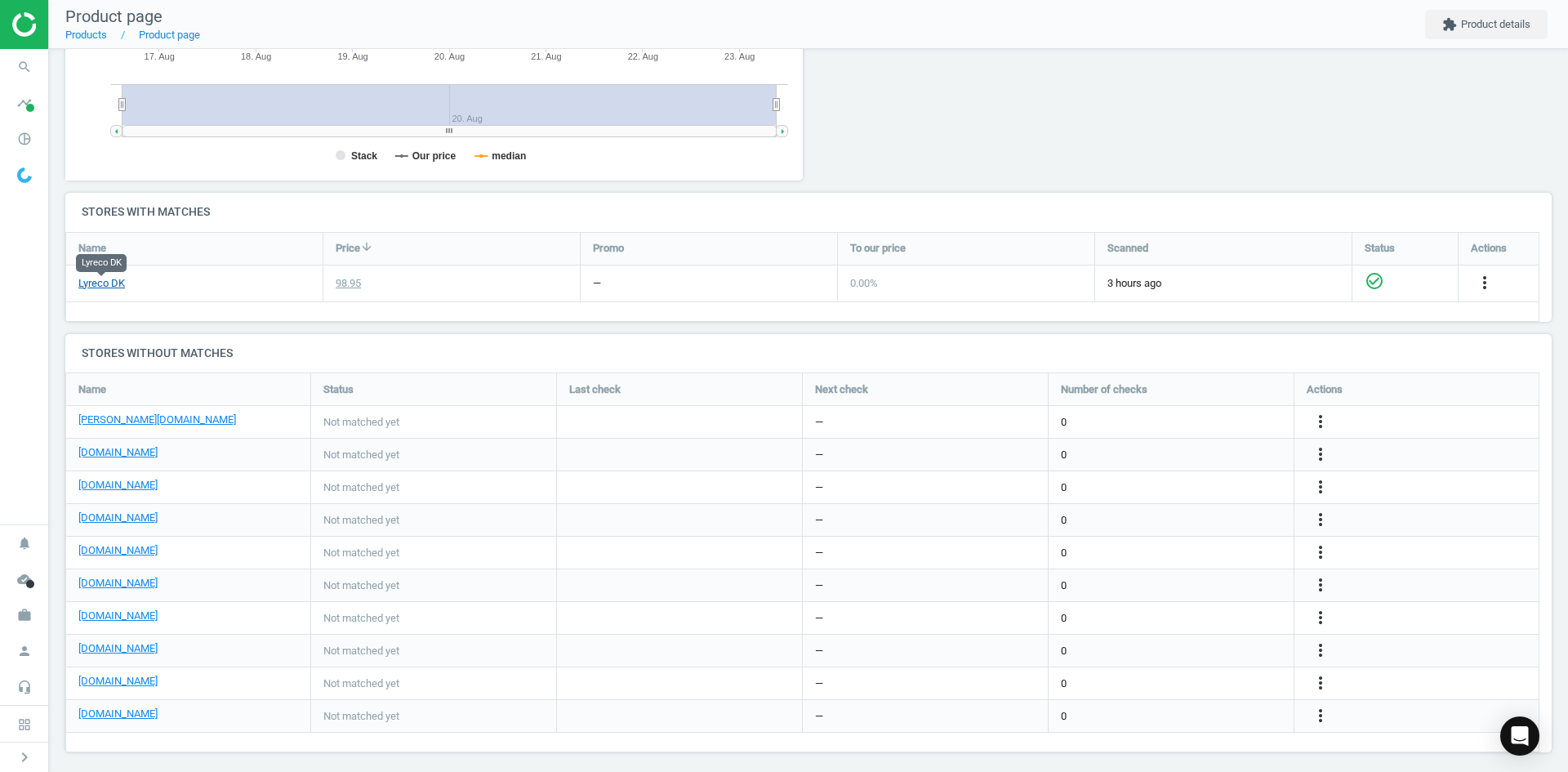
click at [111, 286] on link "Lyreco DK" at bounding box center [101, 284] width 46 height 14
click at [1318, 586] on icon "more_vert" at bounding box center [1321, 585] width 20 height 20
click at [1174, 583] on link "Edit URL/product option" at bounding box center [1193, 585] width 224 height 25
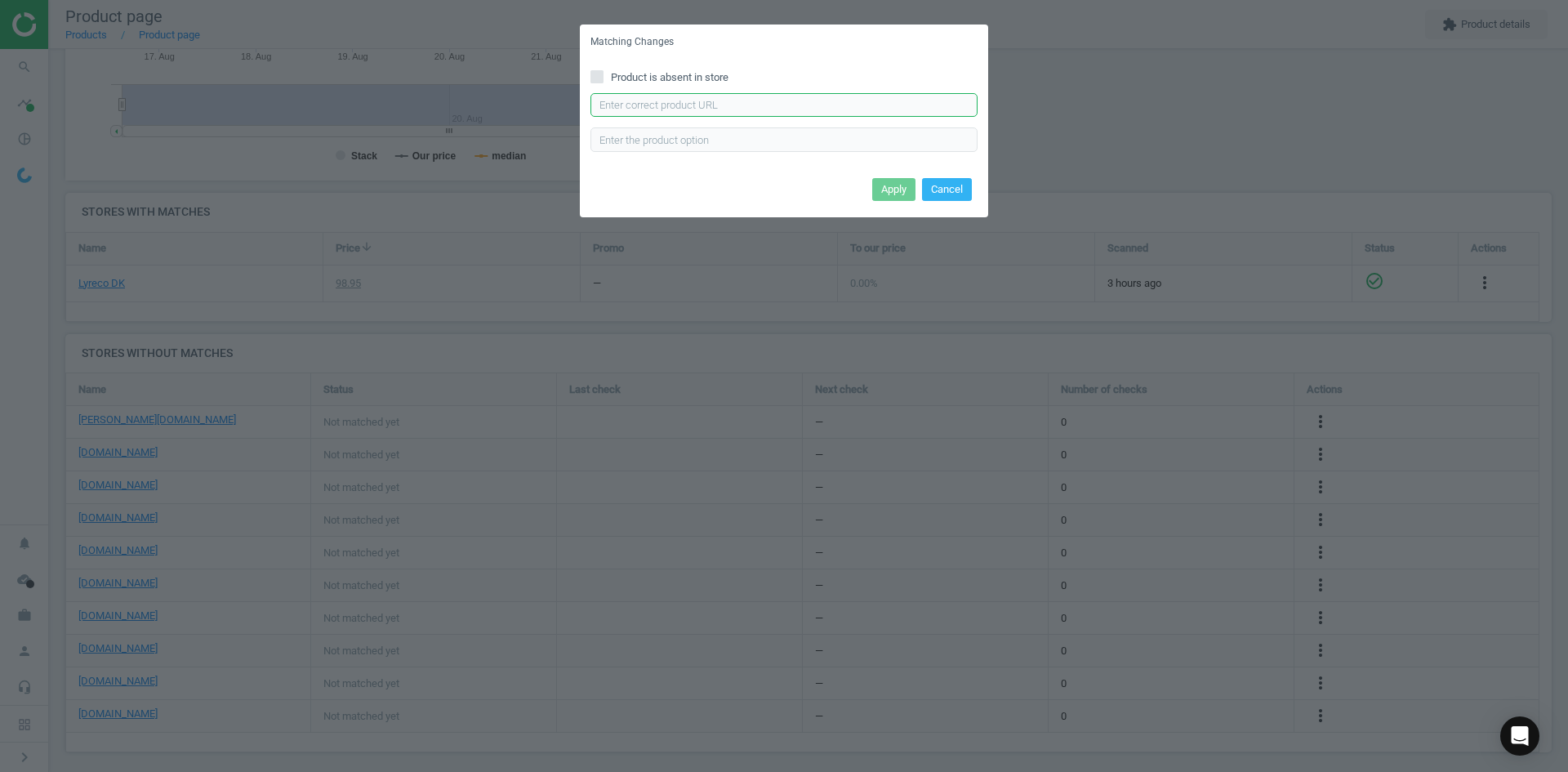
click at [794, 111] on input "text" at bounding box center [784, 105] width 387 height 24
paste input "https://www.kontorsyd.dk/da/renseservietter-og-renseprodukter/trykluft-powercle…"
type input "https://www.kontorsyd.dk/da/renseservietter-og-renseprodukter/trykluft-powercle…"
click at [893, 184] on button "Apply" at bounding box center [894, 189] width 43 height 23
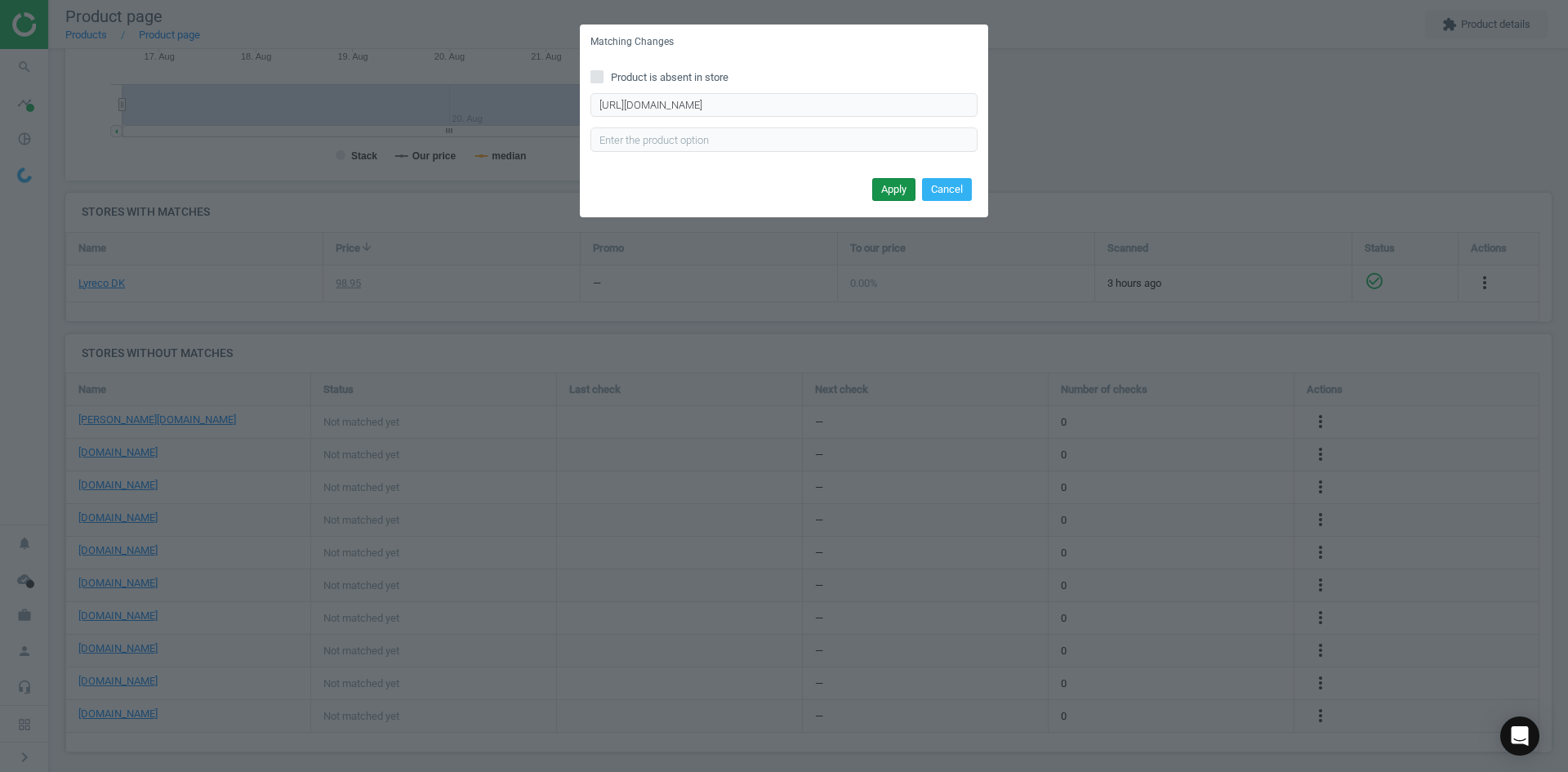
scroll to position [0, 0]
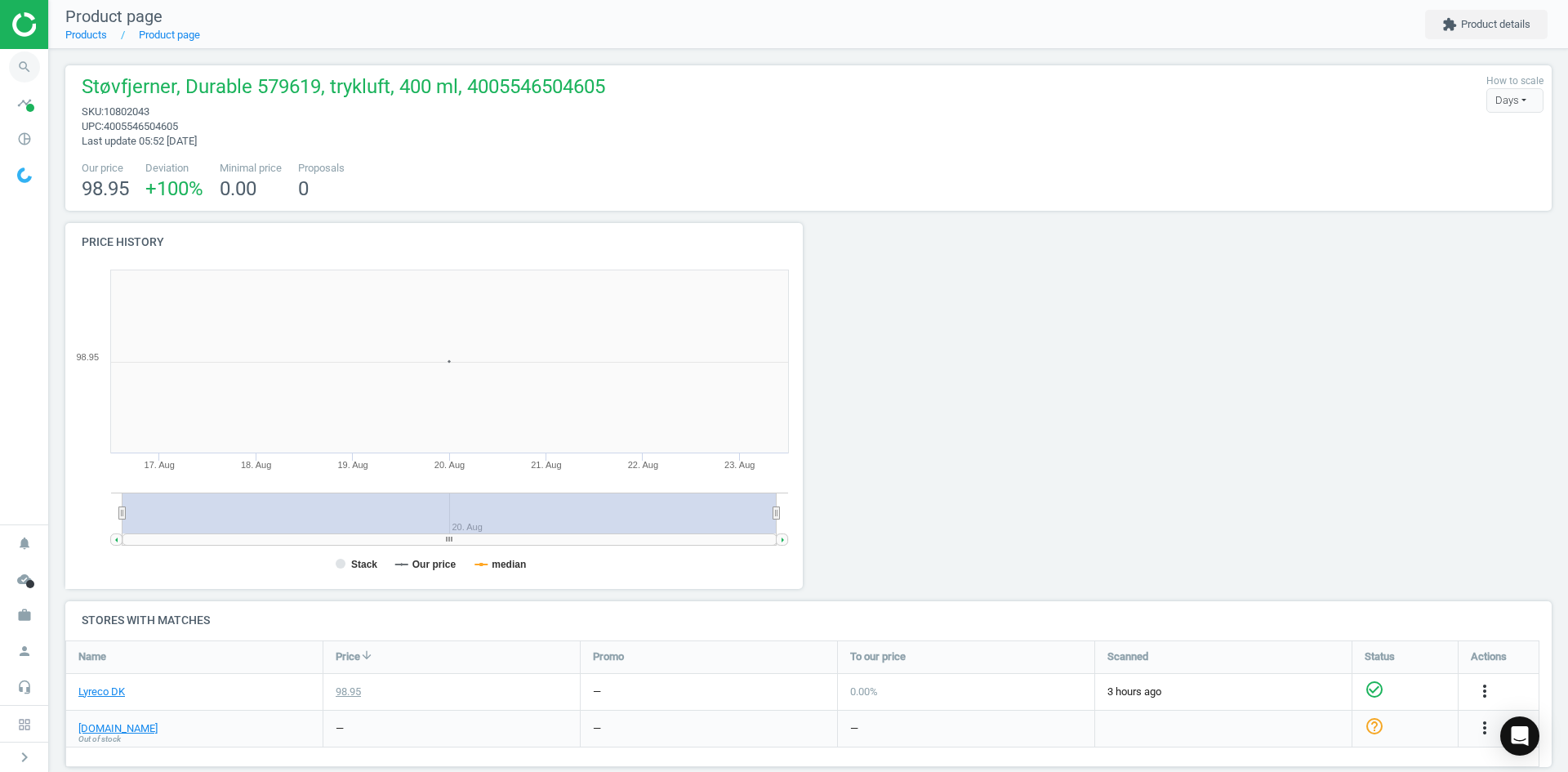
click at [36, 60] on icon "search" at bounding box center [24, 67] width 31 height 31
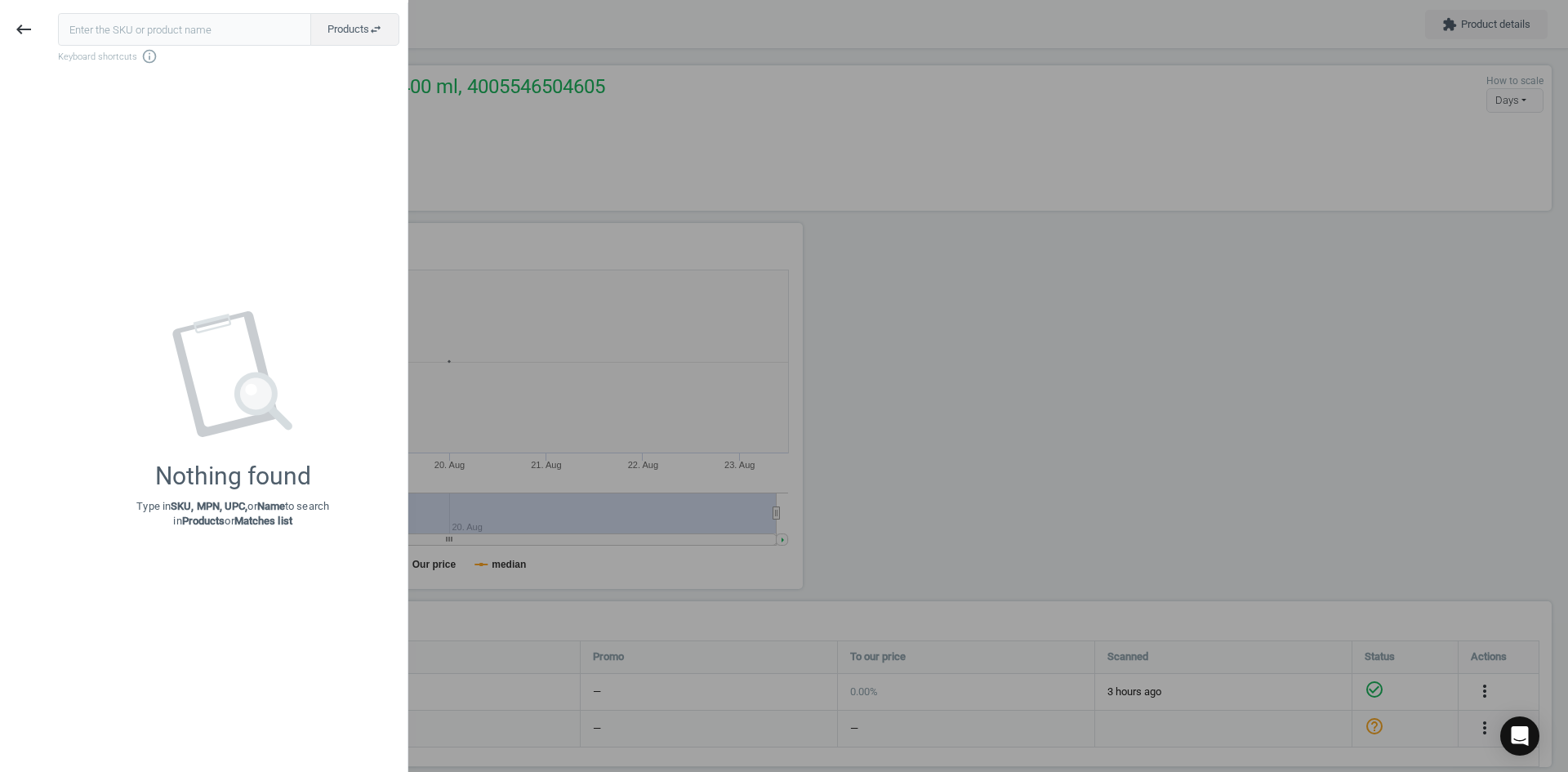
click at [134, 19] on input "text" at bounding box center [184, 29] width 253 height 33
type input "15712455"
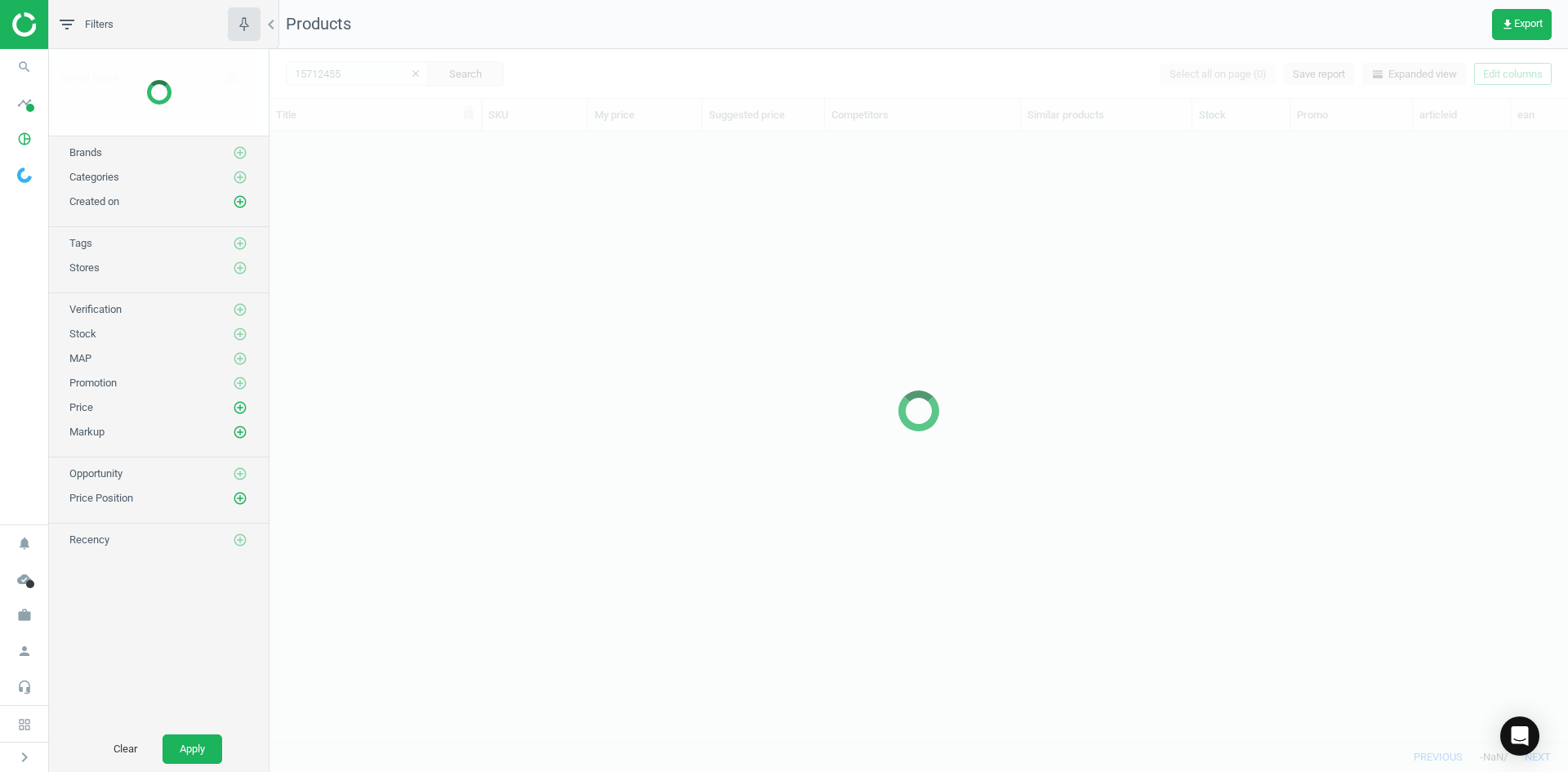
scroll to position [585, 1286]
click at [539, 314] on div at bounding box center [919, 410] width 1299 height 723
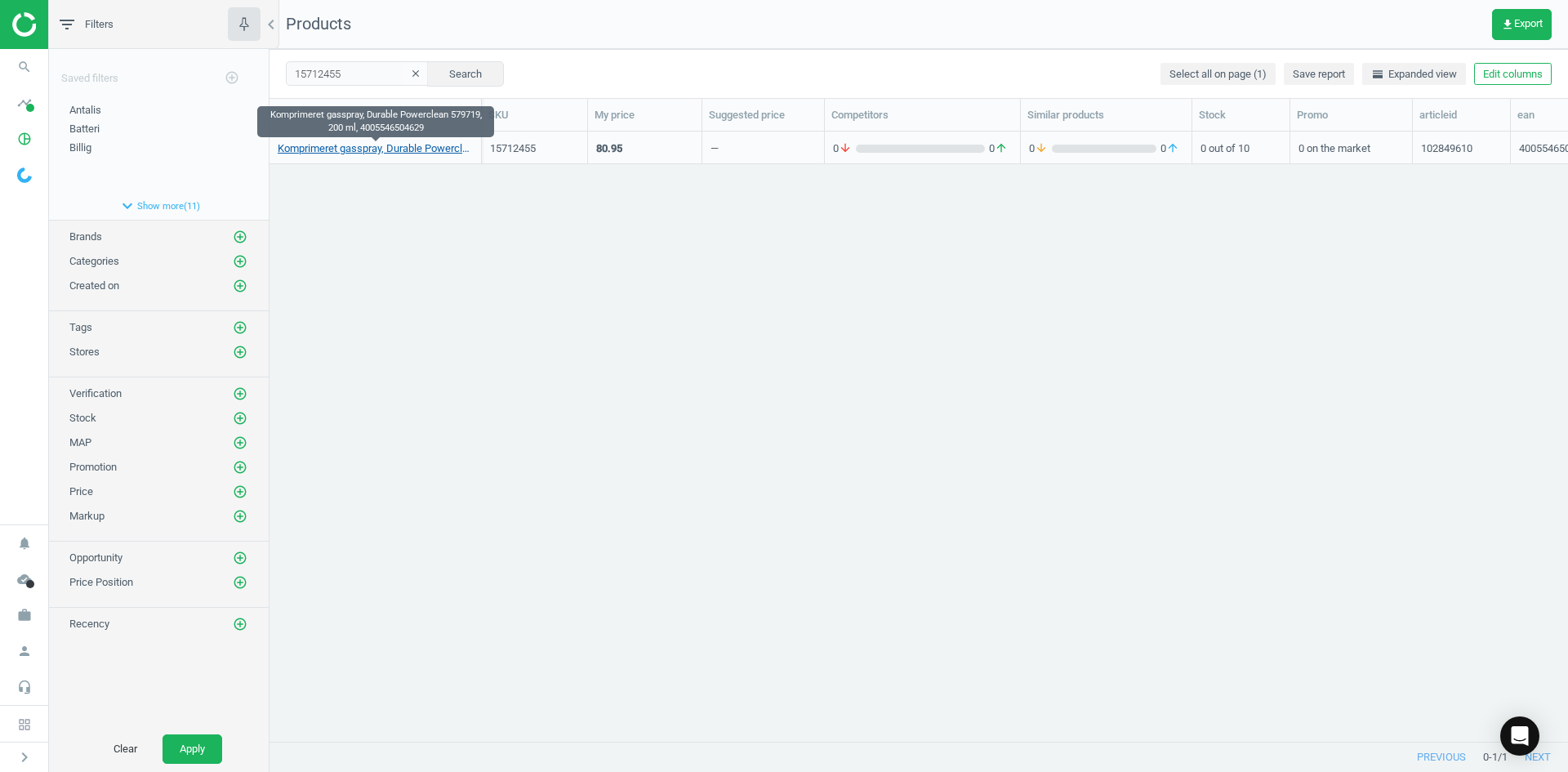
click at [350, 148] on link "Komprimeret gasspray, Durable Powerclean 579719, 200 ml, 4005546504629" at bounding box center [375, 149] width 195 height 14
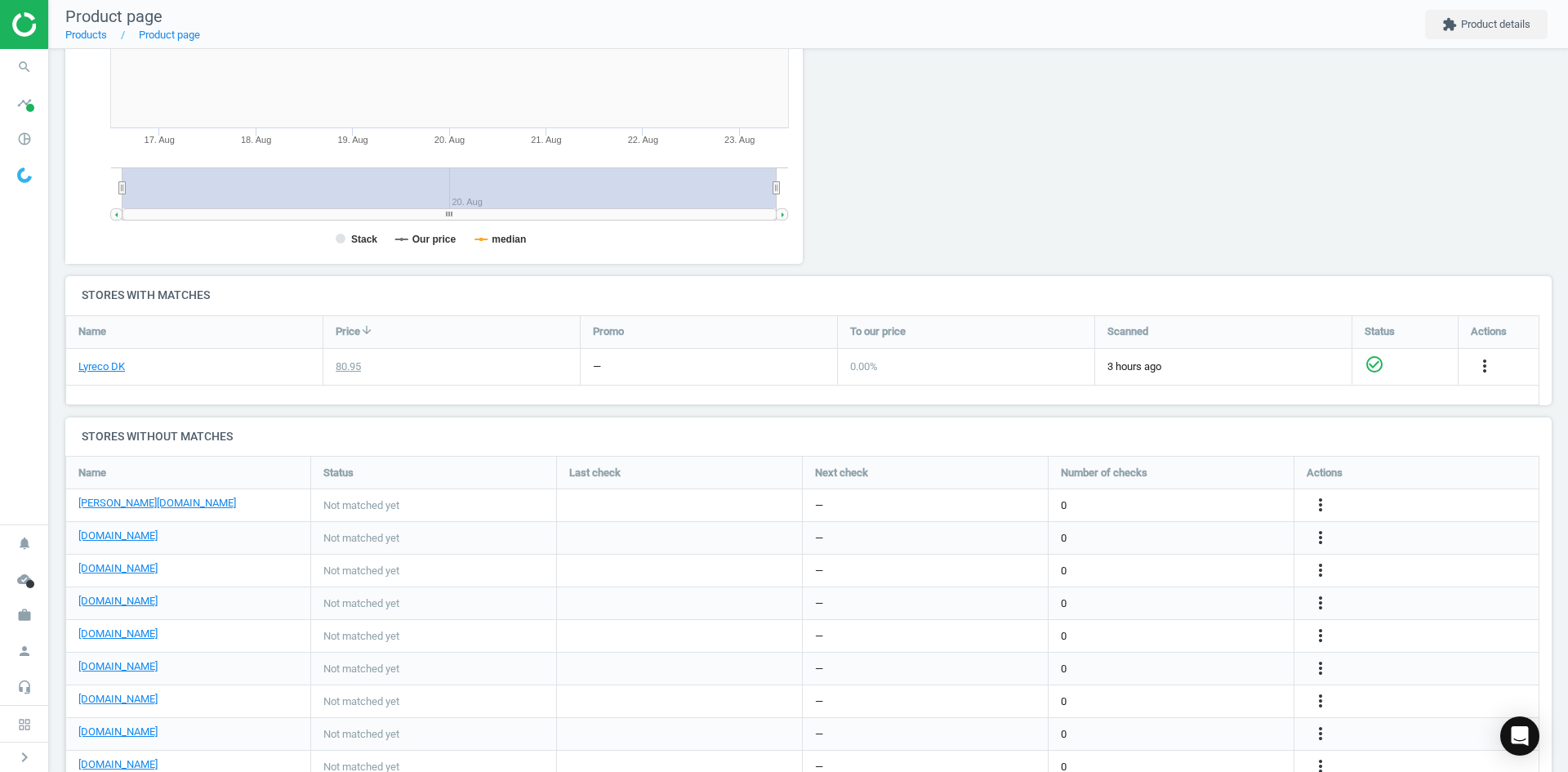
scroll to position [327, 0]
click at [1315, 668] on icon "more_vert" at bounding box center [1321, 667] width 20 height 20
click at [1178, 661] on link "Edit URL/product option" at bounding box center [1193, 667] width 224 height 25
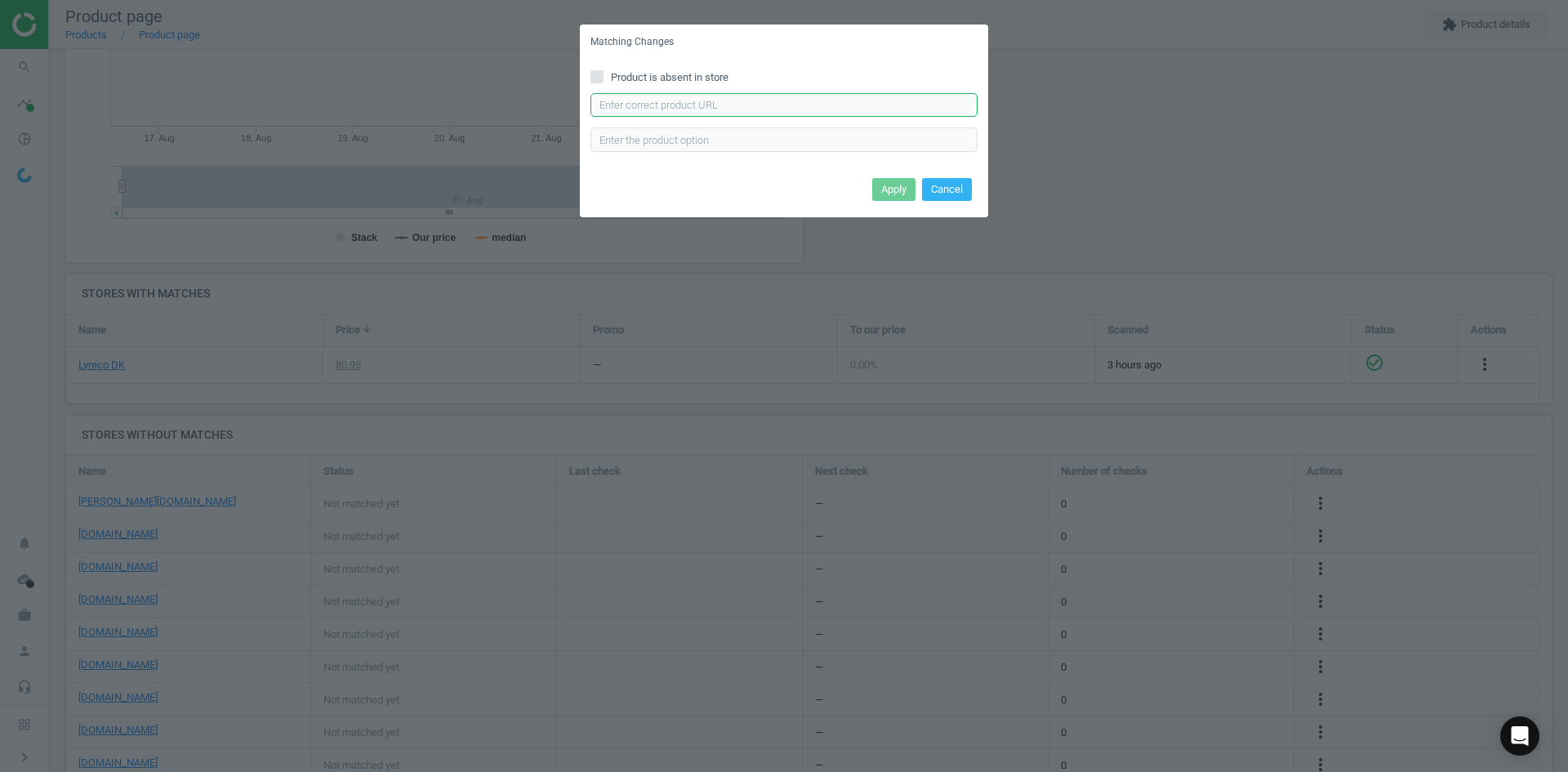
click at [715, 102] on input "text" at bounding box center [784, 105] width 387 height 24
paste input "https://www.kontorsyd.dk/da/renseservietter-og-renseprodukter/trykluft-powercle…"
type input "https://www.kontorsyd.dk/da/renseservietter-og-renseprodukter/trykluft-powercle…"
click at [886, 185] on button "Apply" at bounding box center [894, 189] width 43 height 23
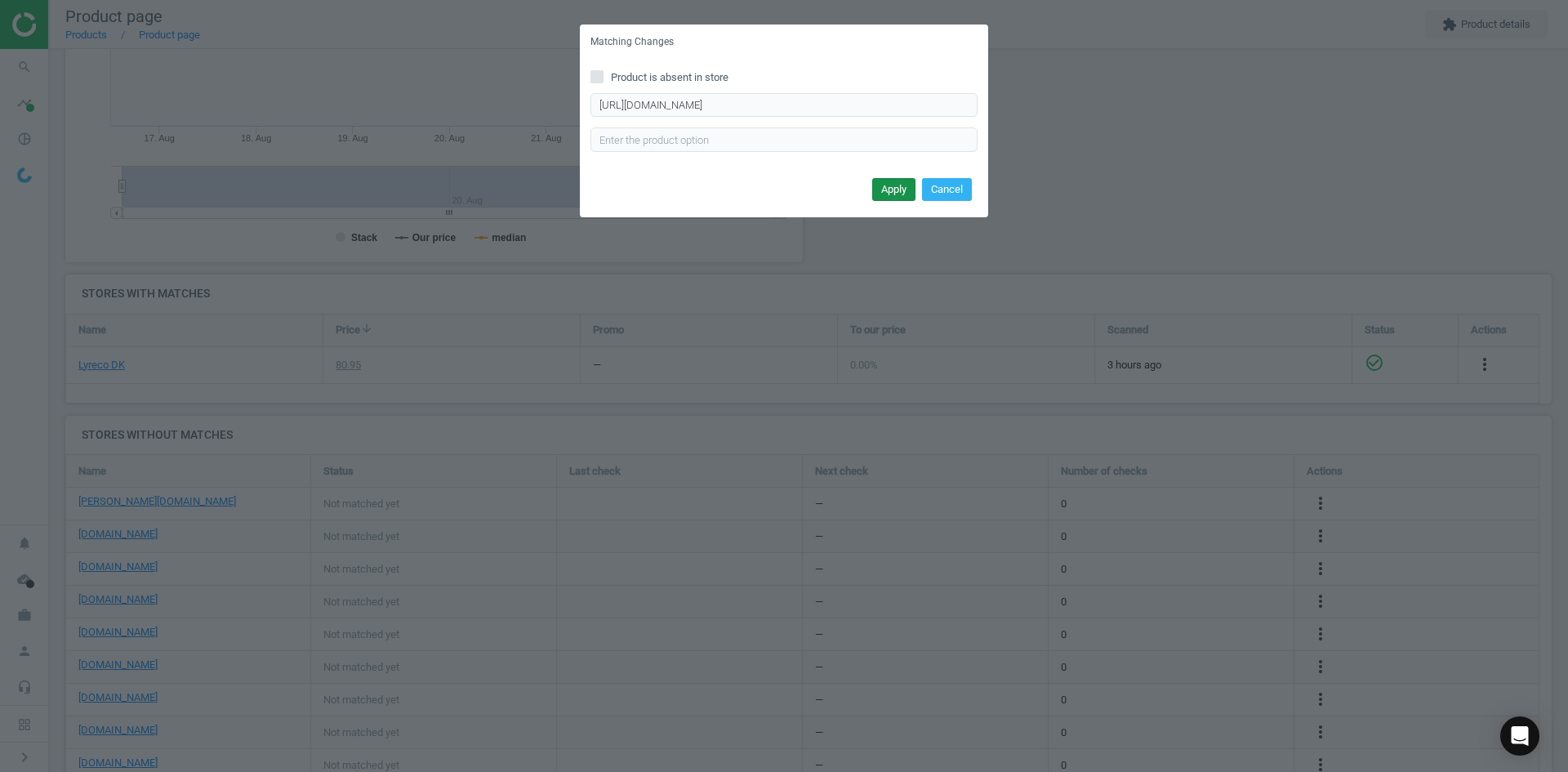
scroll to position [0, 0]
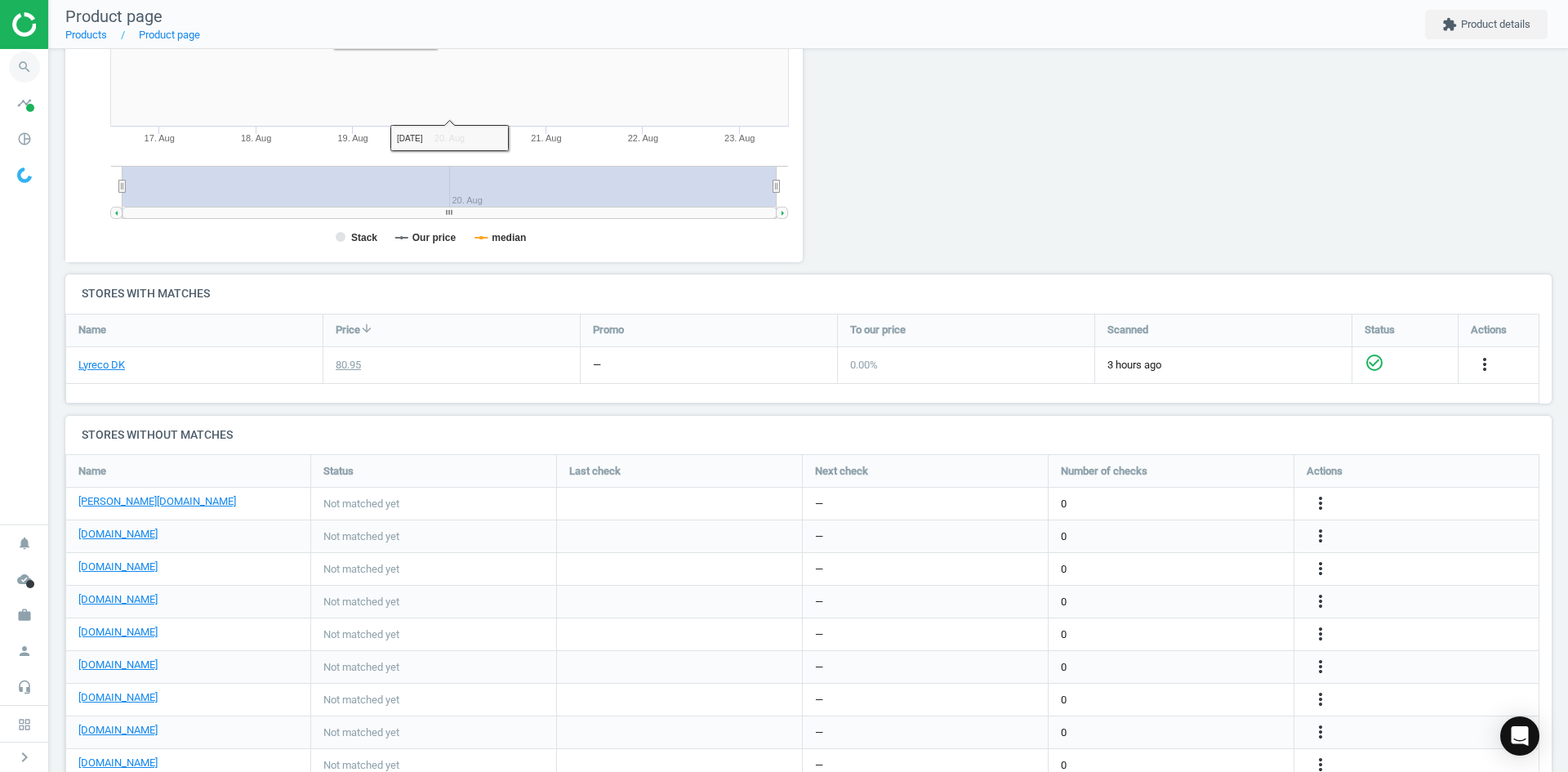
click at [31, 70] on icon "search" at bounding box center [24, 67] width 31 height 31
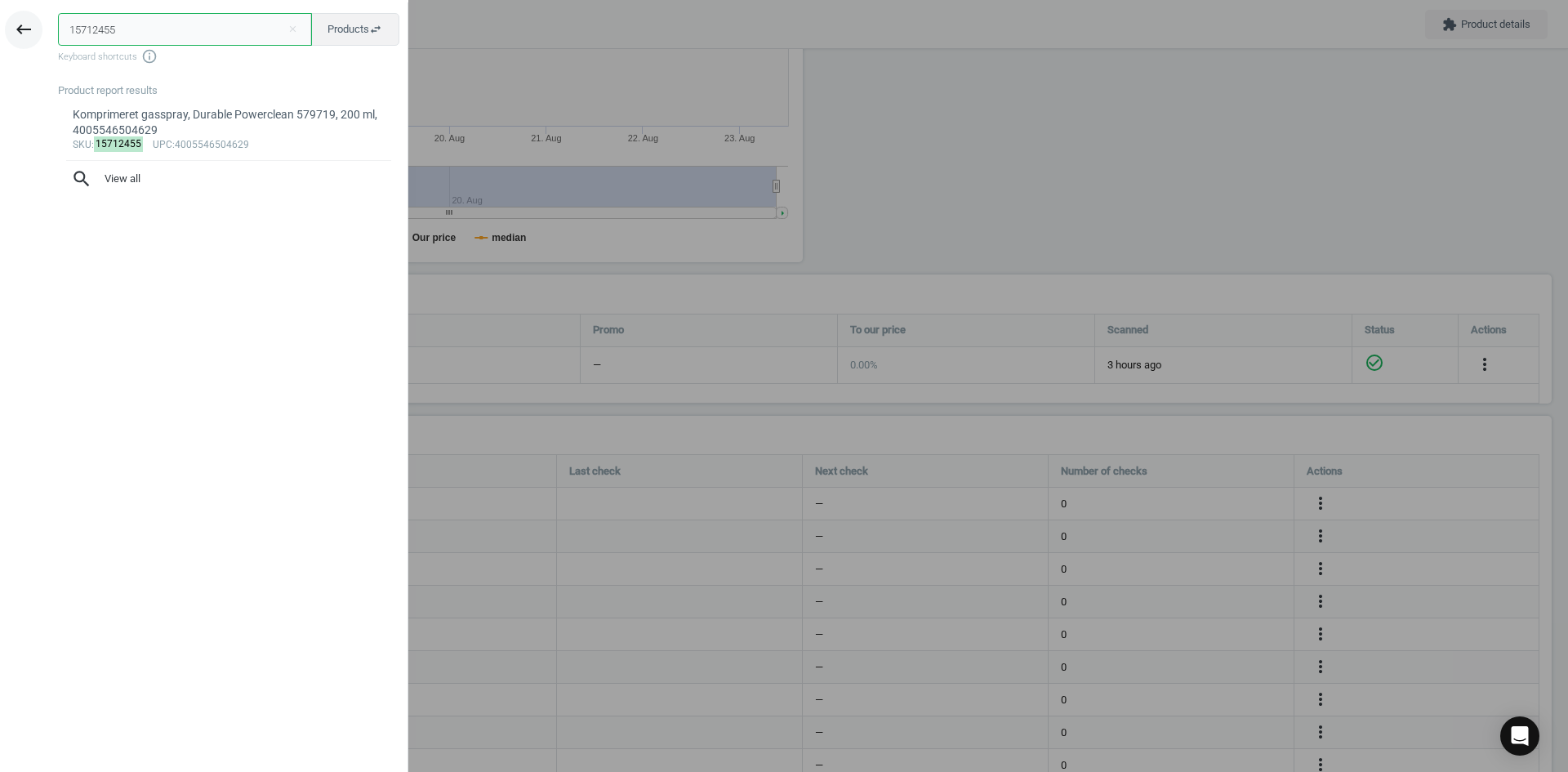
drag, startPoint x: 159, startPoint y: 37, endPoint x: 22, endPoint y: 41, distance: 137.1
click at [22, 41] on div "keyboard_backspace 15712455 close Products swap_horiz Keyboard shortcuts info_o…" at bounding box center [204, 389] width 409 height 772
paste input "685212"
type input "15685212"
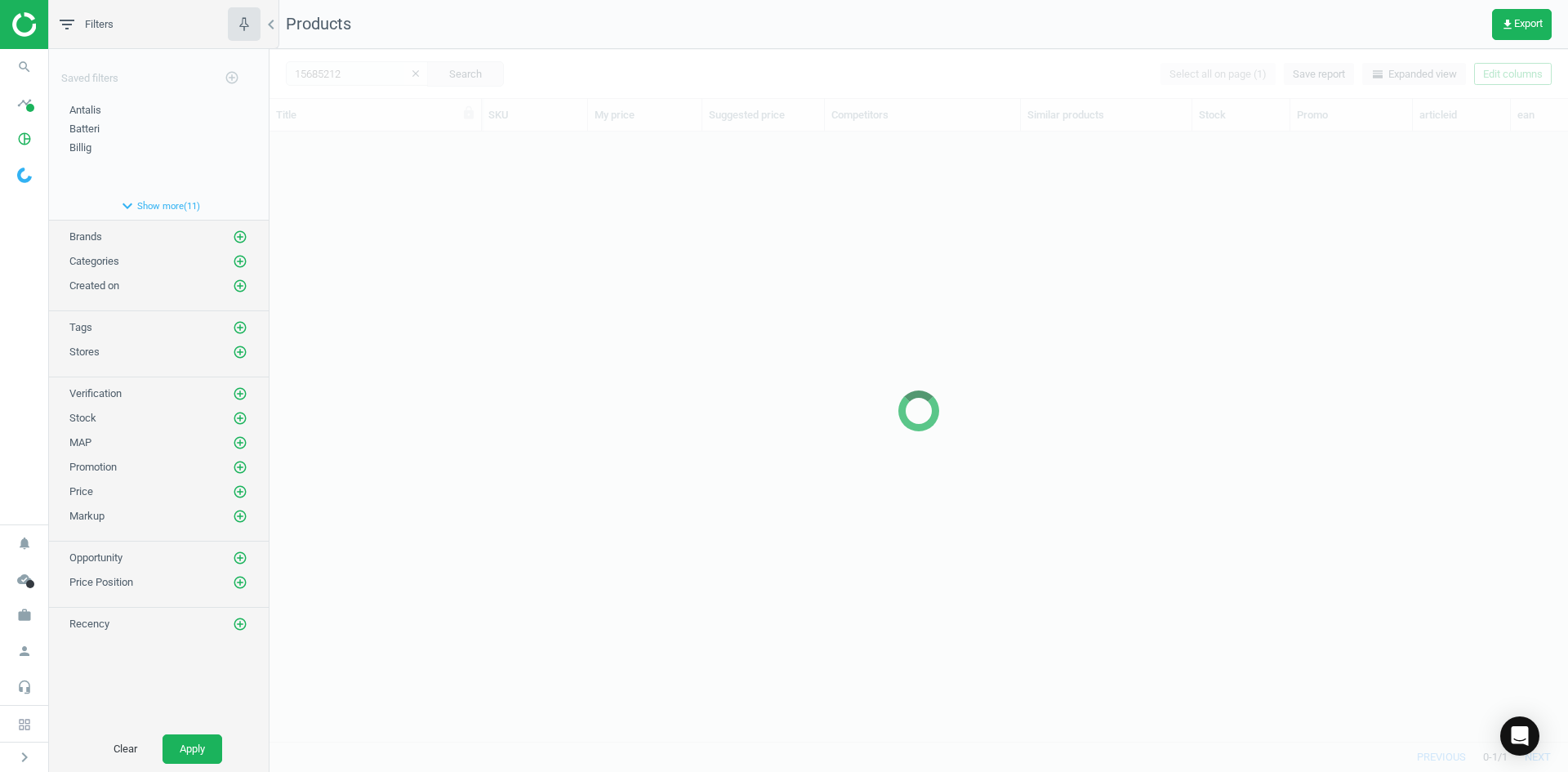
scroll to position [585, 1286]
click at [457, 281] on div at bounding box center [919, 410] width 1299 height 723
click at [508, 306] on div at bounding box center [919, 410] width 1299 height 723
click at [341, 246] on div at bounding box center [919, 410] width 1299 height 723
click at [337, 242] on div at bounding box center [919, 410] width 1299 height 723
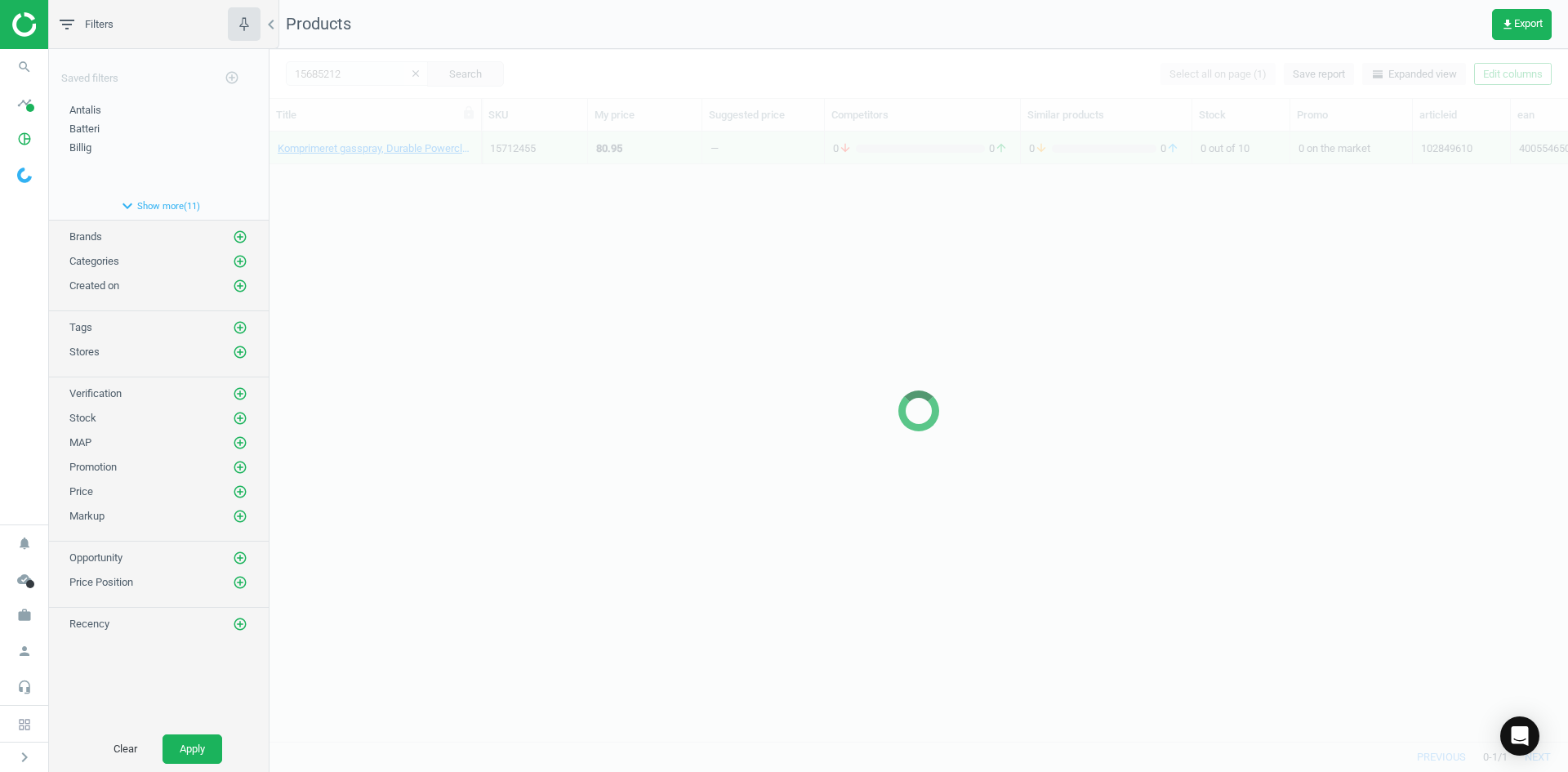
click at [337, 242] on div at bounding box center [919, 410] width 1299 height 723
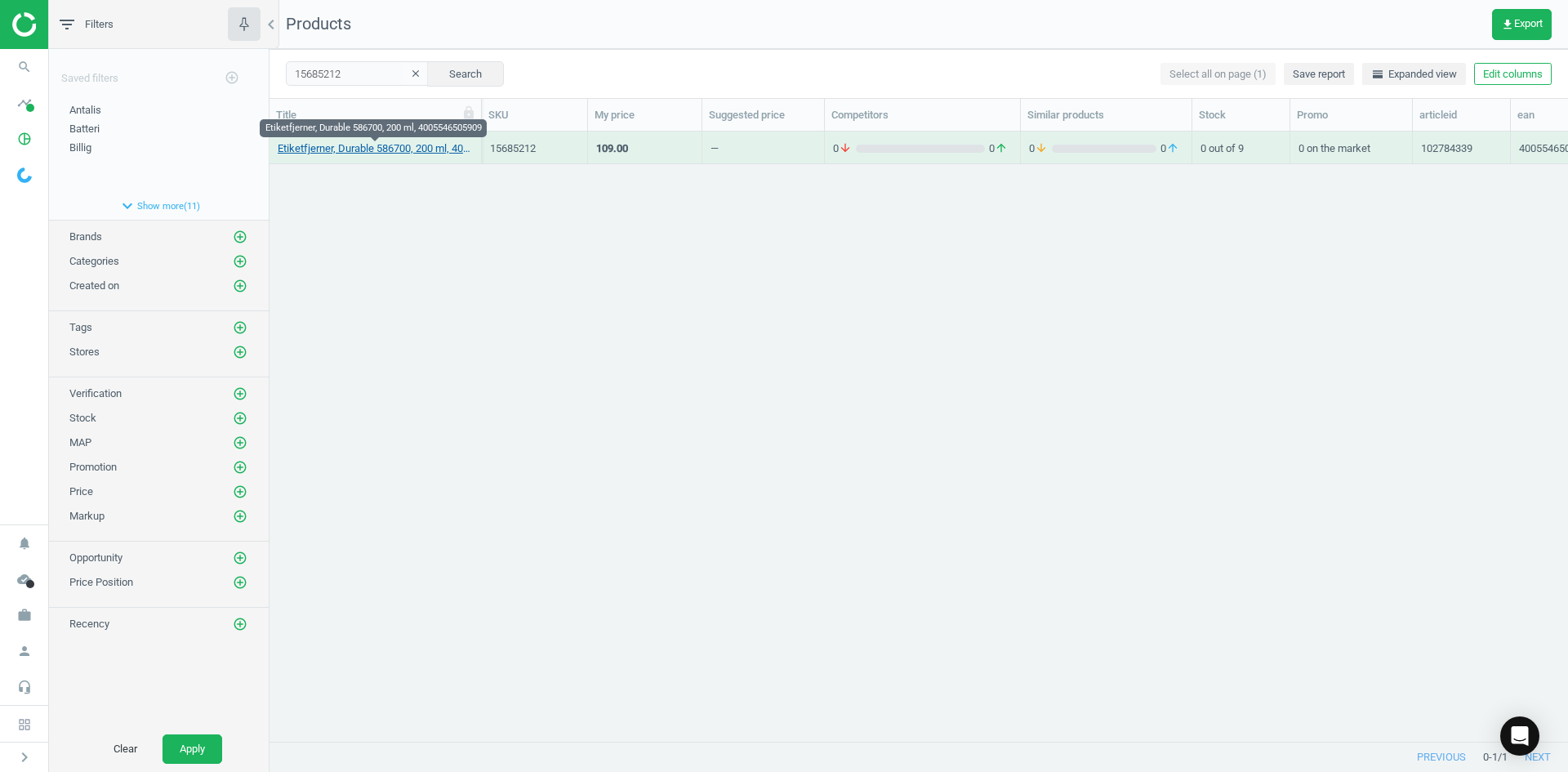
click at [336, 149] on link "Etiketfjerner, Durable 586700, 200 ml, 4005546505909" at bounding box center [375, 149] width 195 height 14
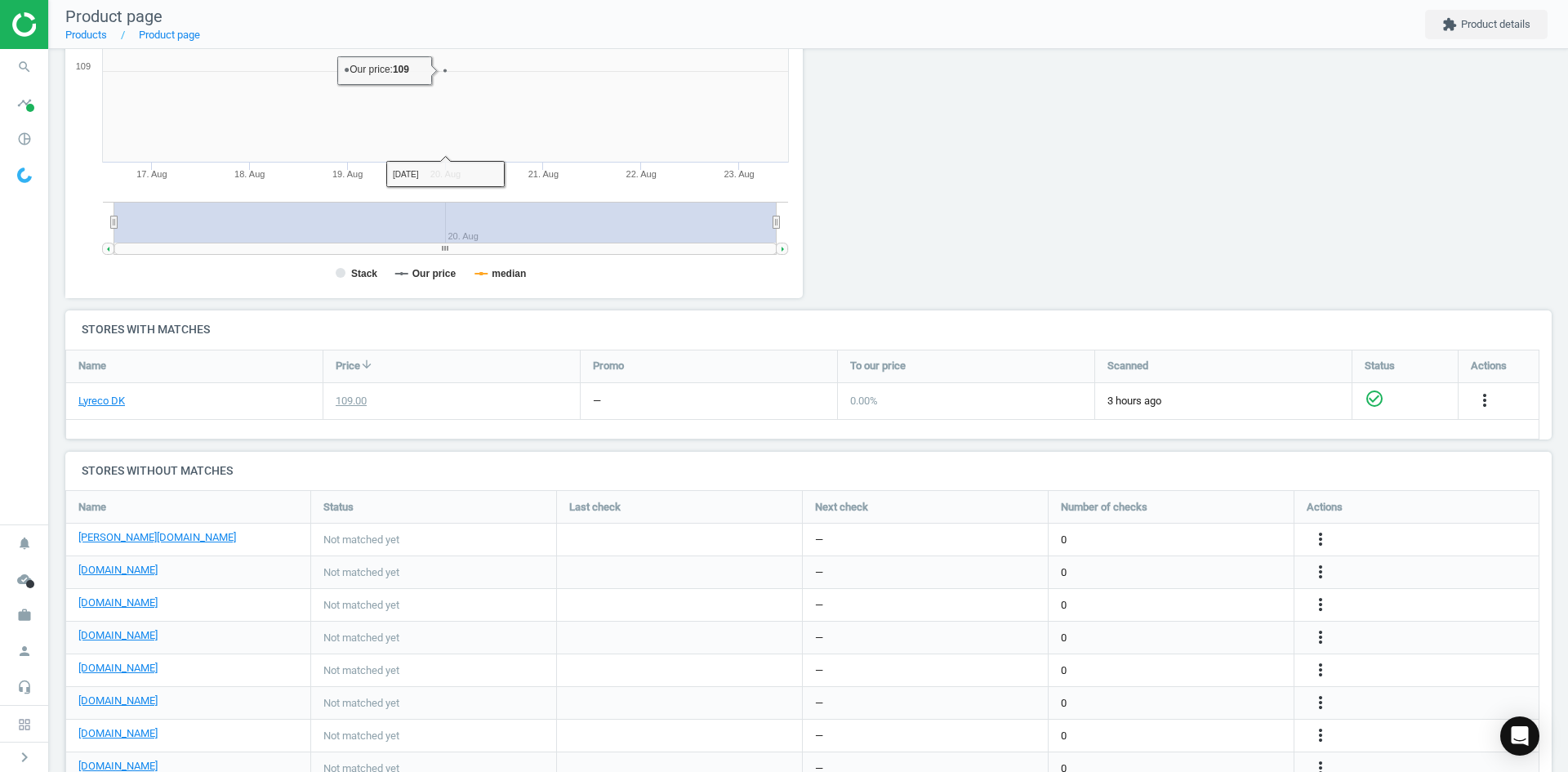
scroll to position [385, 0]
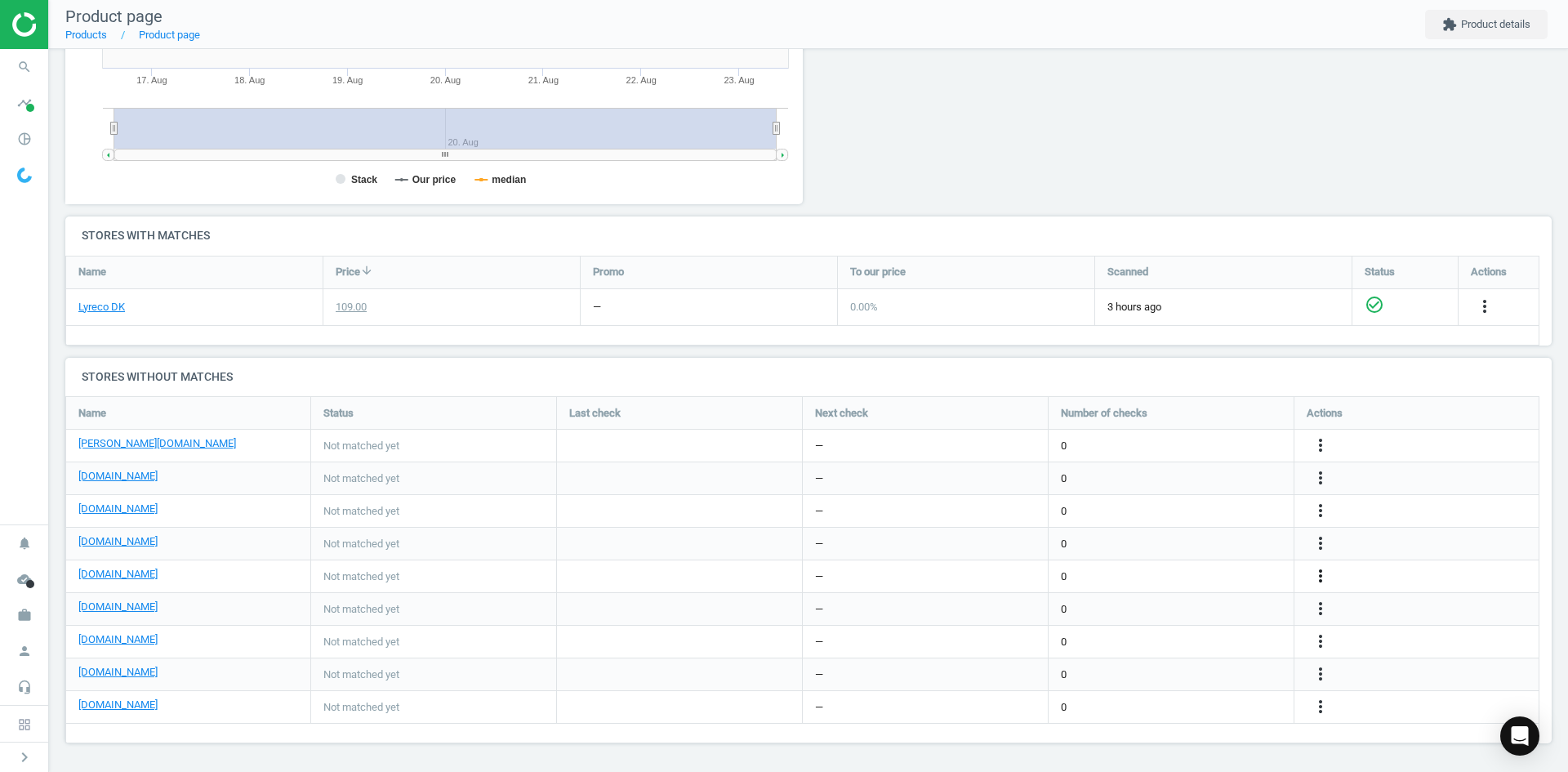
click at [1318, 577] on icon "more_vert" at bounding box center [1321, 576] width 20 height 20
click at [1190, 577] on link "Edit URL/product option" at bounding box center [1193, 576] width 224 height 25
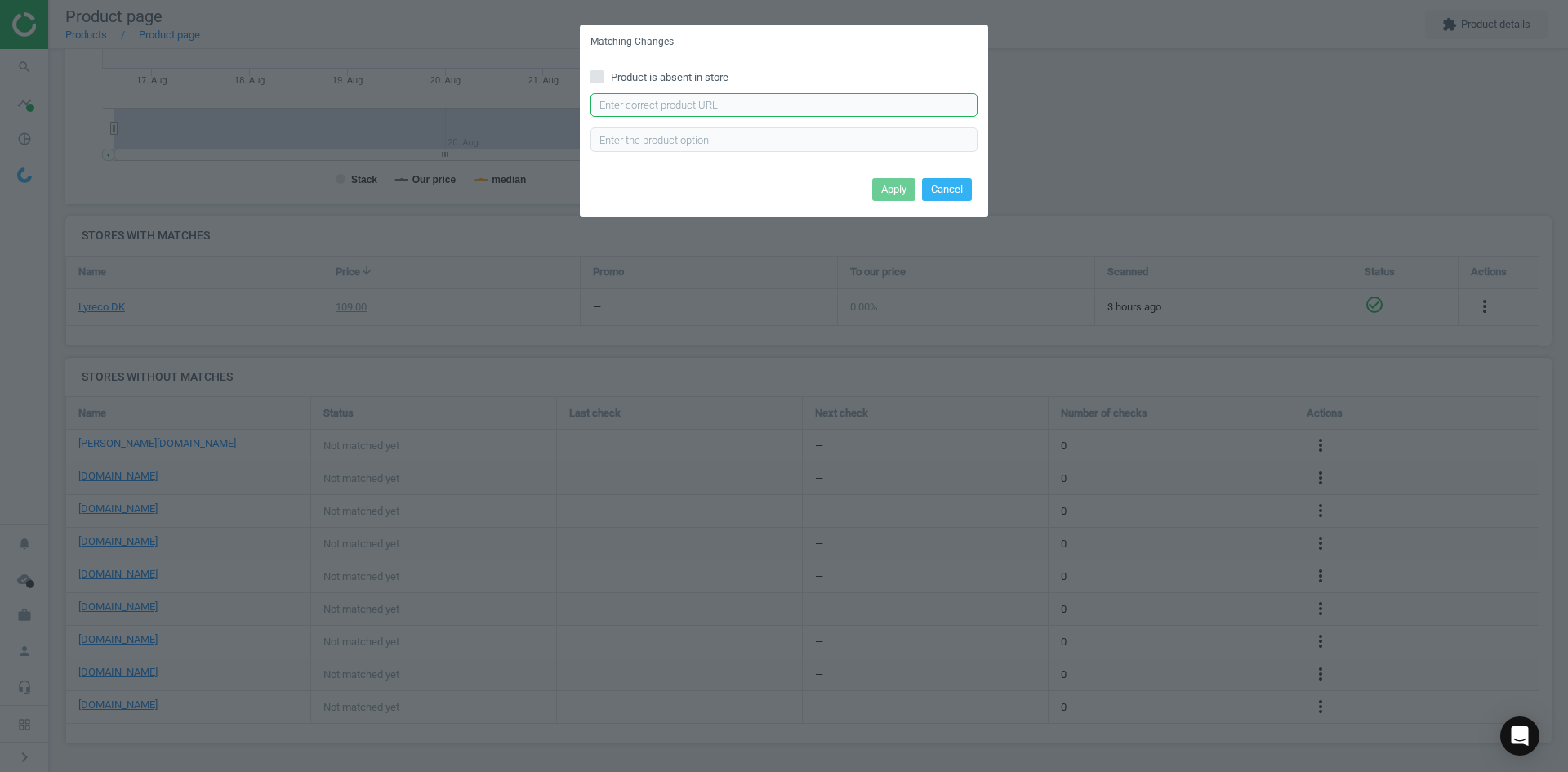
drag, startPoint x: 788, startPoint y: 102, endPoint x: 799, endPoint y: 118, distance: 19.4
click at [788, 102] on input "text" at bounding box center [784, 105] width 387 height 24
paste input "https://www.kontorsyd.dk/da/etiket-fjerner/etiketfjerner-spray-200-ml-til-perma…"
type input "https://www.kontorsyd.dk/da/etiket-fjerner/etiketfjerner-spray-200-ml-til-perma…"
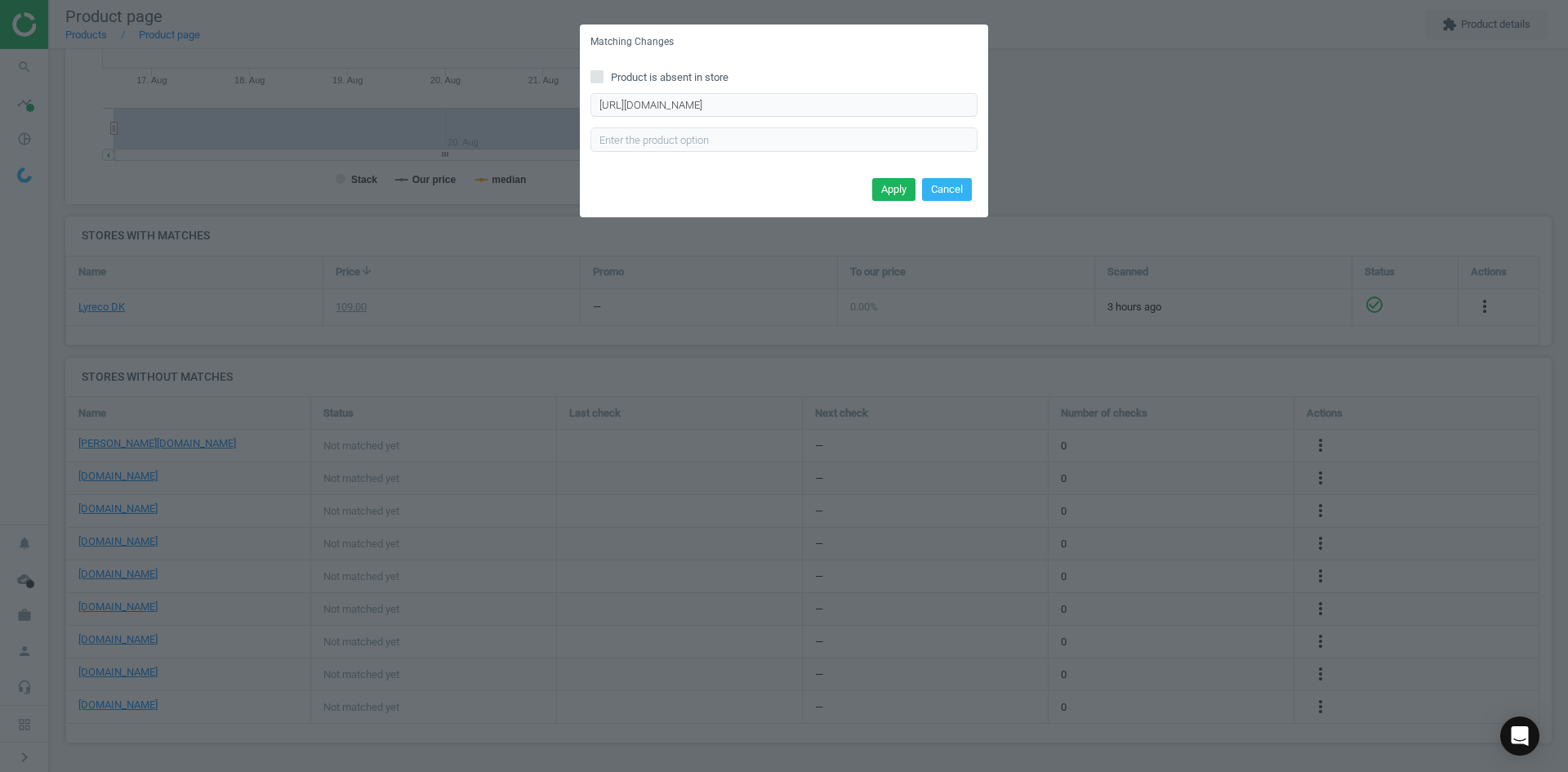
click at [885, 176] on div "Apply Cancel" at bounding box center [784, 195] width 409 height 44
click at [892, 186] on button "Apply" at bounding box center [894, 189] width 43 height 23
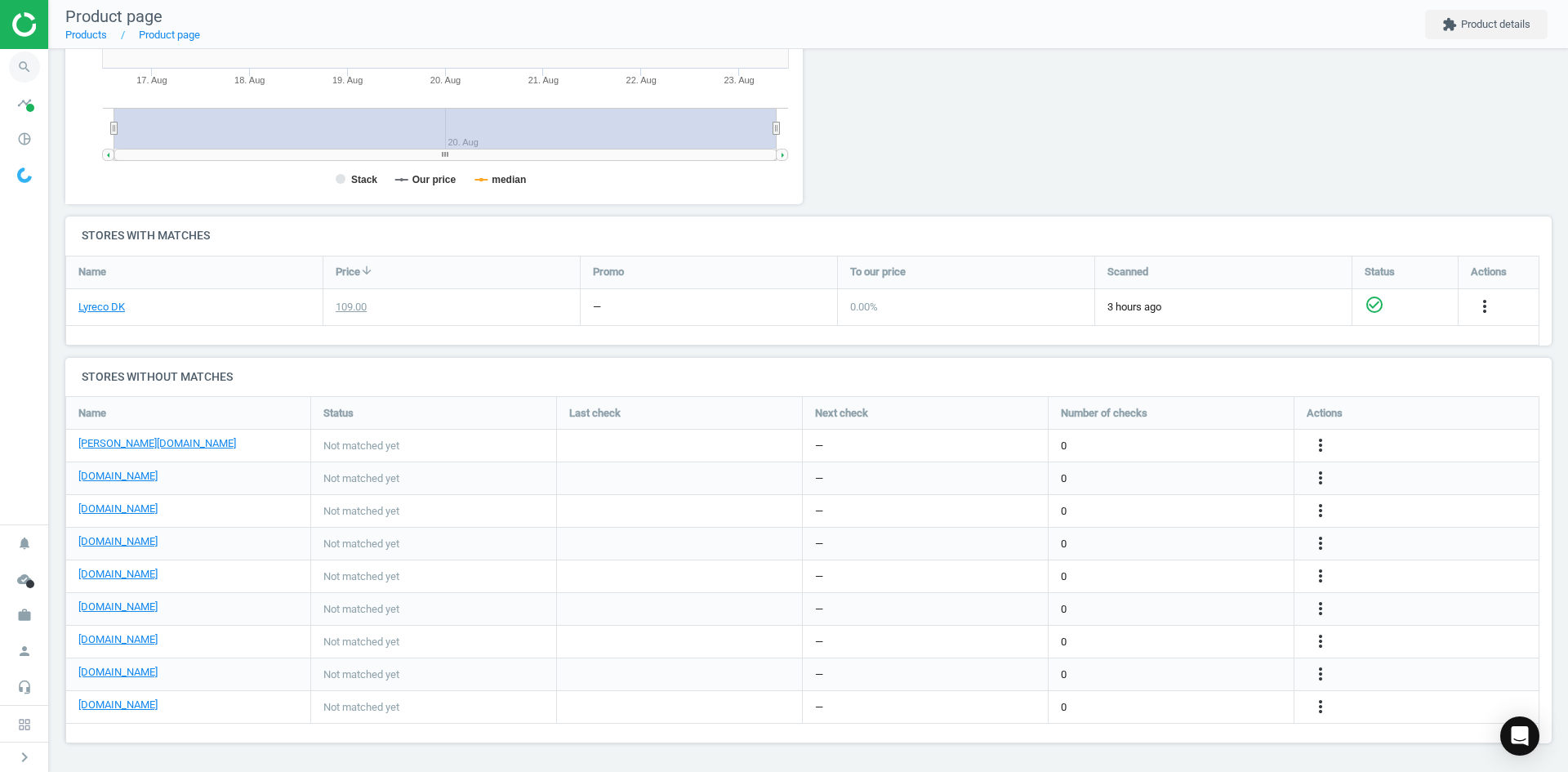
click at [24, 62] on icon "search" at bounding box center [24, 67] width 31 height 31
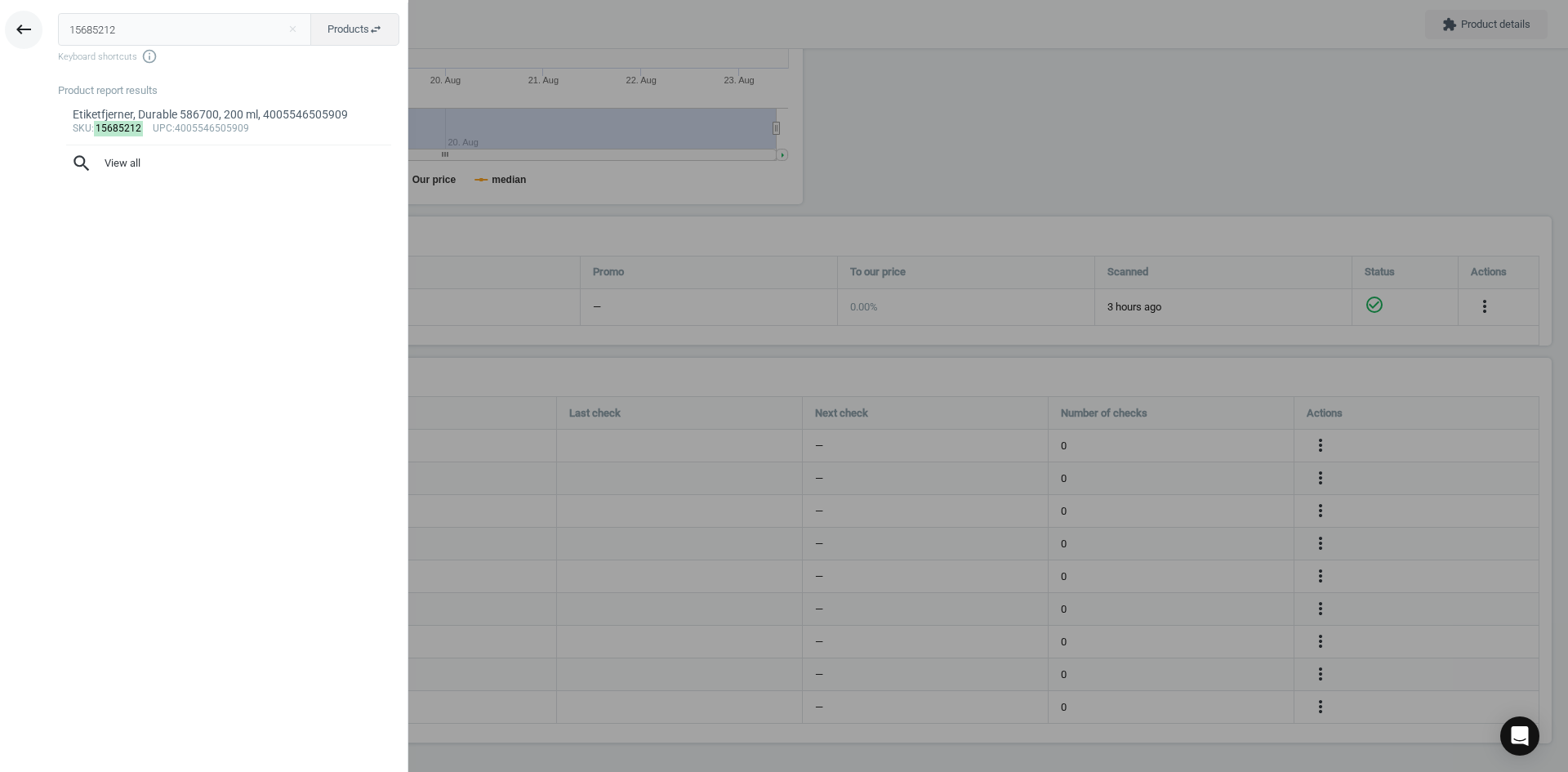
drag, startPoint x: 120, startPoint y: 24, endPoint x: 35, endPoint y: 24, distance: 85.0
click at [49, 24] on div "15685212 close Products swap_horiz Keyboard shortcuts info_outline Product repo…" at bounding box center [227, 389] width 361 height 772
type input "15733275"
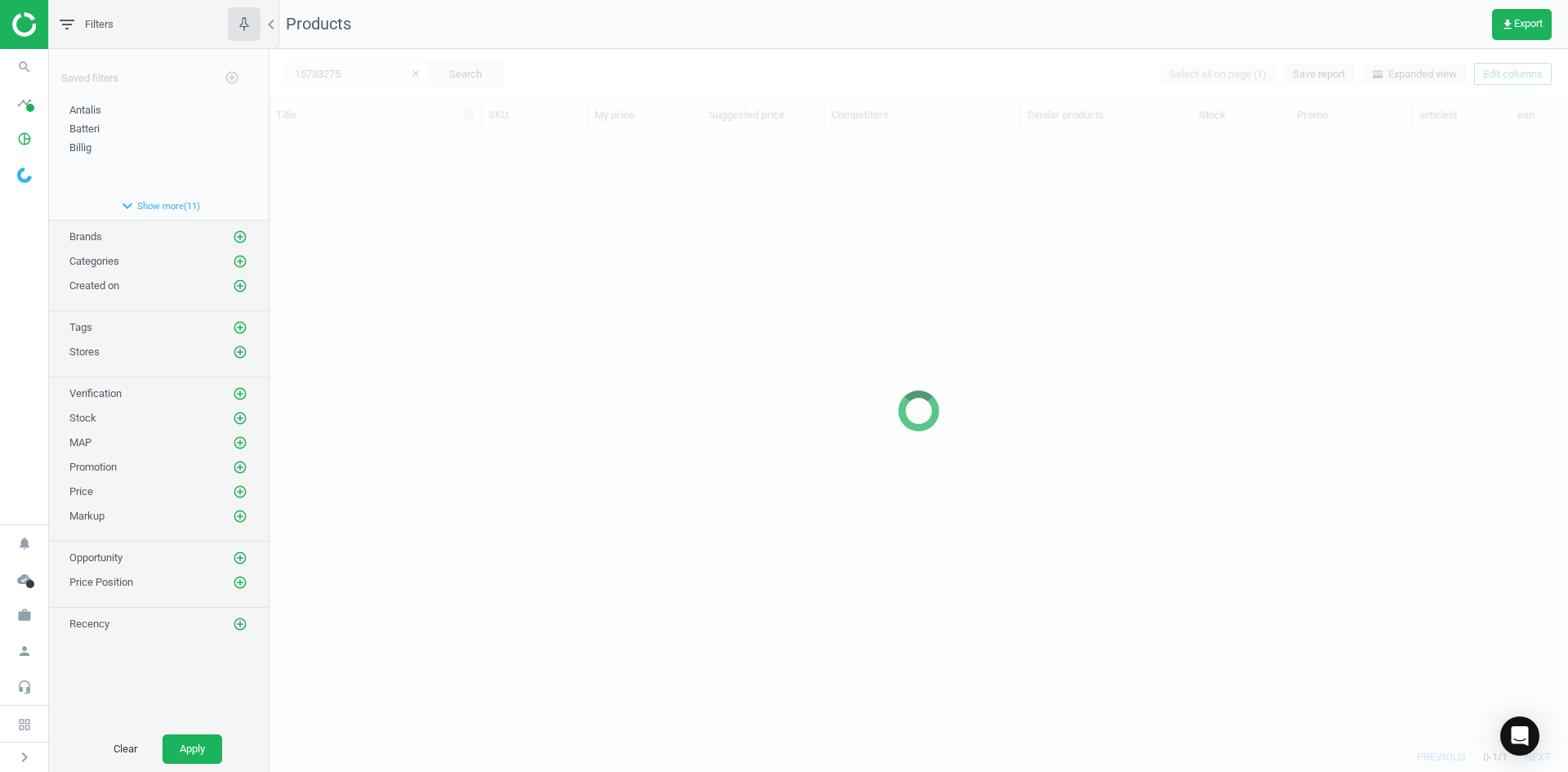
scroll to position [585, 1286]
click at [351, 179] on div at bounding box center [919, 410] width 1299 height 723
click at [386, 217] on div at bounding box center [919, 410] width 1299 height 723
drag, startPoint x: 467, startPoint y: 294, endPoint x: 467, endPoint y: 285, distance: 9.0
click at [467, 294] on div at bounding box center [919, 410] width 1299 height 723
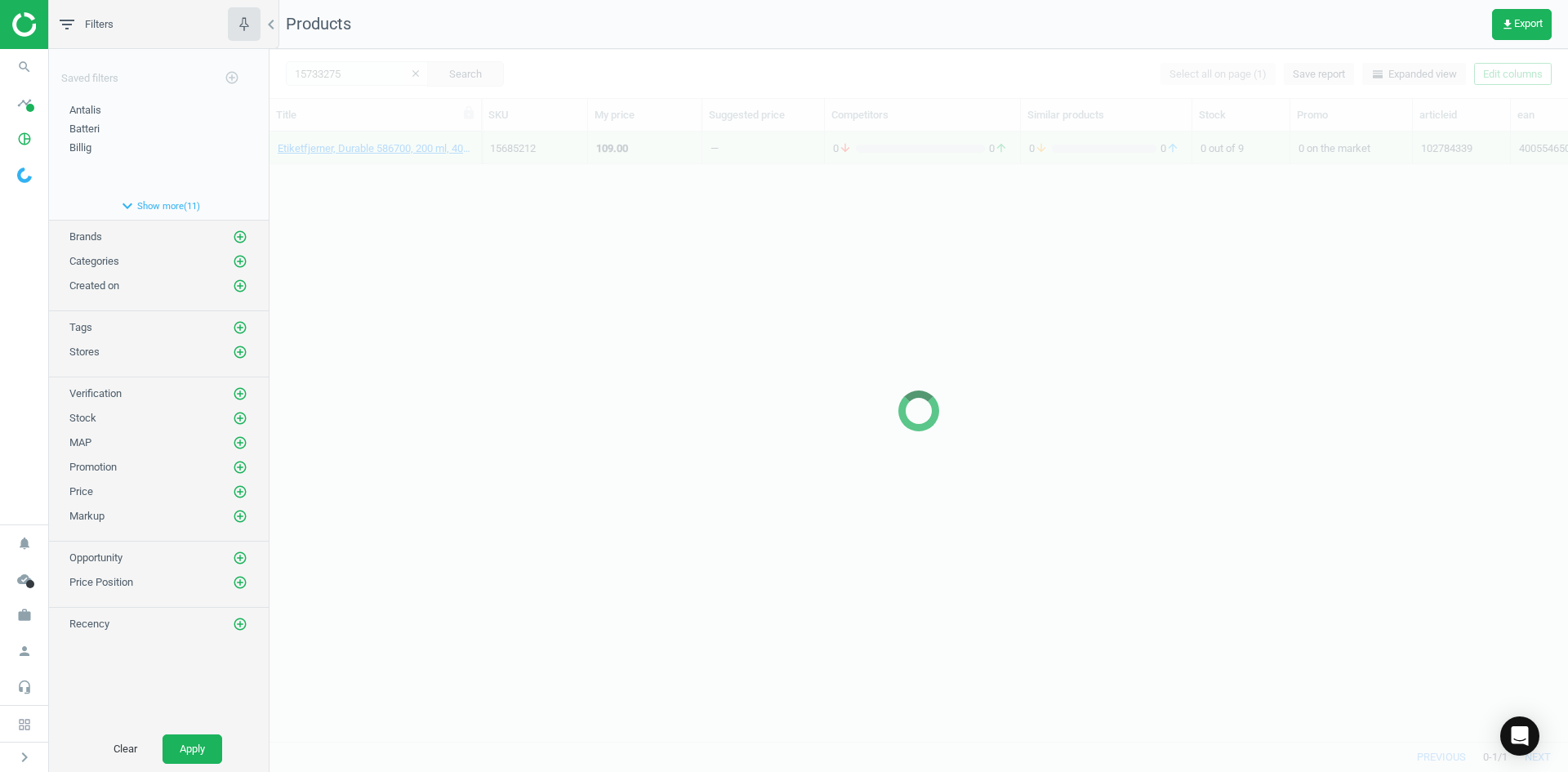
click at [460, 268] on div at bounding box center [919, 410] width 1299 height 723
click at [422, 213] on div at bounding box center [919, 410] width 1299 height 723
click at [418, 212] on div at bounding box center [919, 410] width 1299 height 723
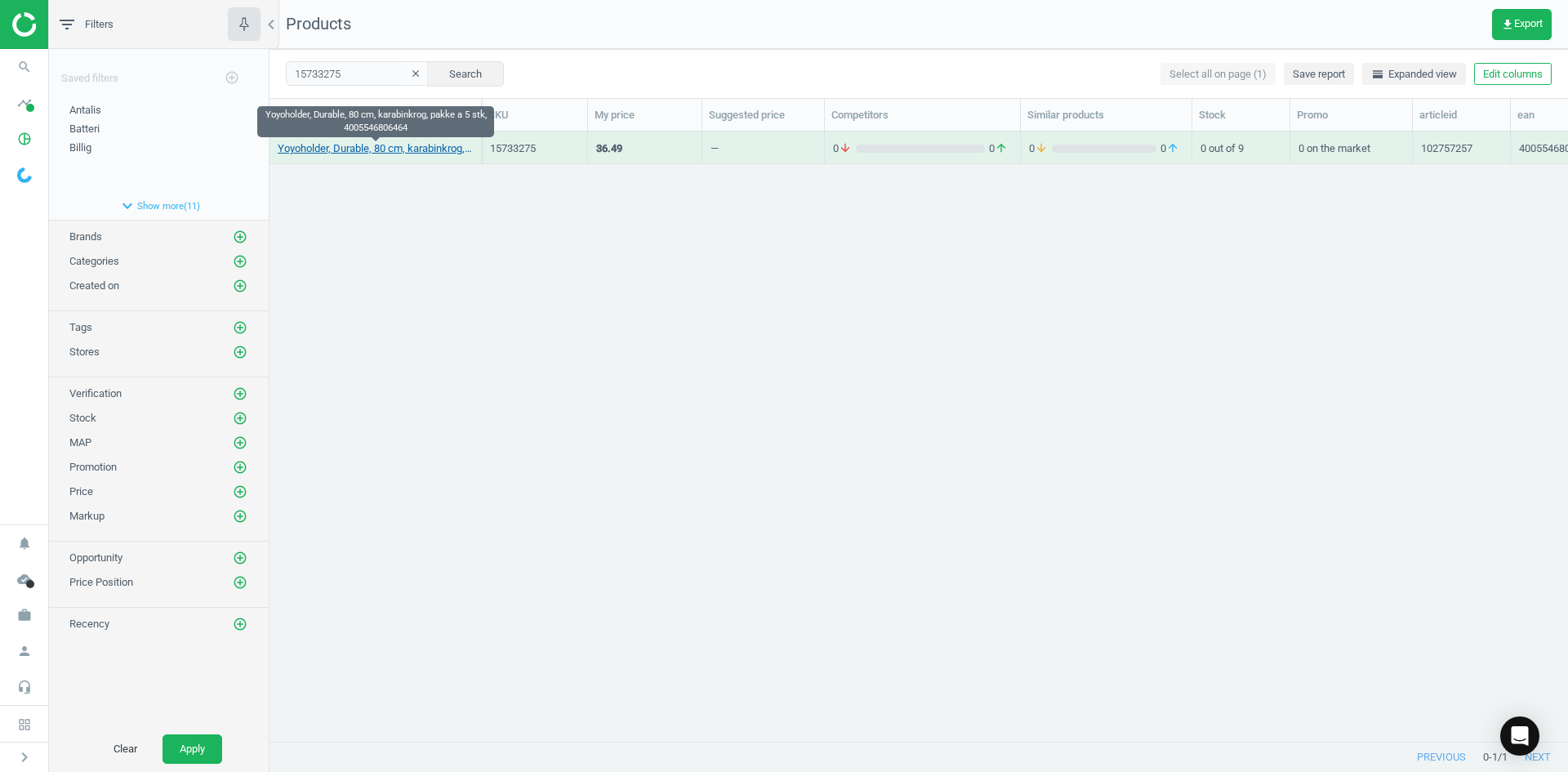
click at [377, 145] on link "Yoyoholder, Durable, 80 cm, karabinkrog, pakke a 5 stk, 4005546806464" at bounding box center [375, 149] width 195 height 14
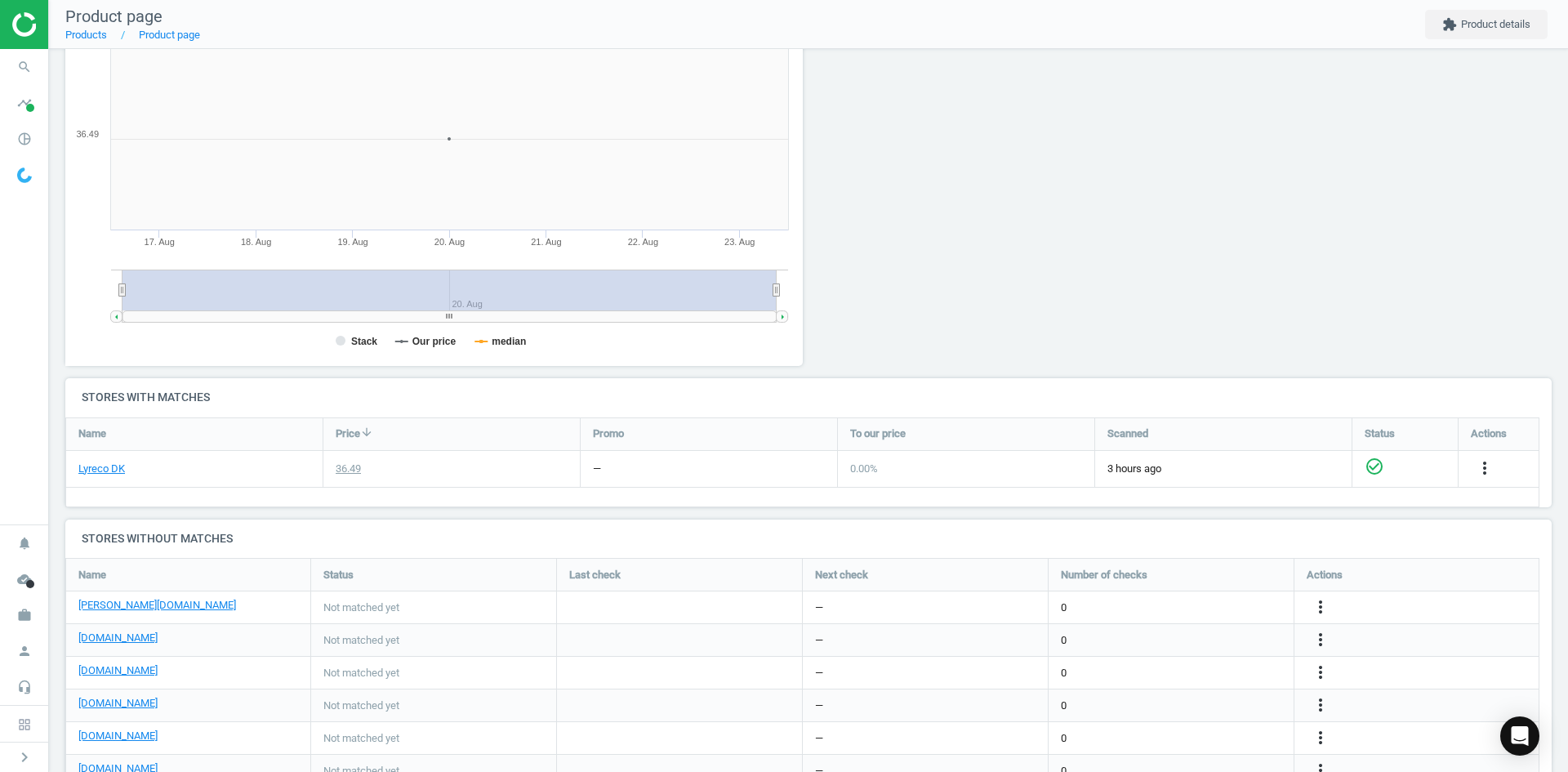
scroll to position [221, 0]
click at [1324, 593] on div "Name Status Last check Next check Number of checks Actions" at bounding box center [803, 576] width 1474 height 33
click at [1475, 479] on icon "more_vert" at bounding box center [1485, 470] width 20 height 20
click at [1231, 603] on link "Edit URL/product option" at bounding box center [1193, 609] width 224 height 25
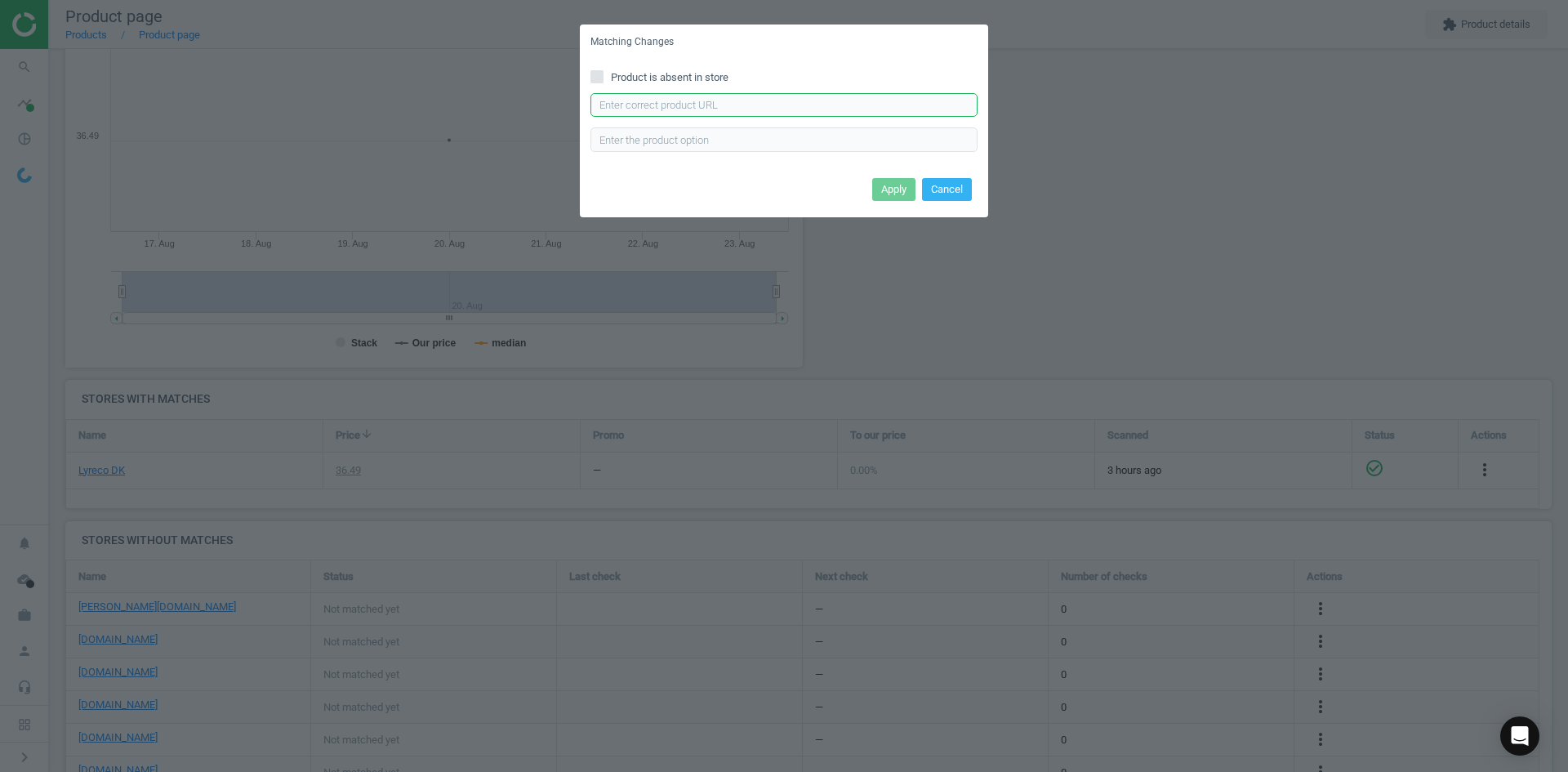
click at [732, 107] on input "text" at bounding box center [784, 105] width 387 height 24
paste input "https://www.lomax.dk/kontorartikler/visitkort-og-kortholdere/keyhangers/durable…"
type input "https://www.lomax.dk/kontorartikler/visitkort-og-kortholdere/keyhangers/durable…"
click at [885, 182] on button "Apply" at bounding box center [894, 189] width 43 height 23
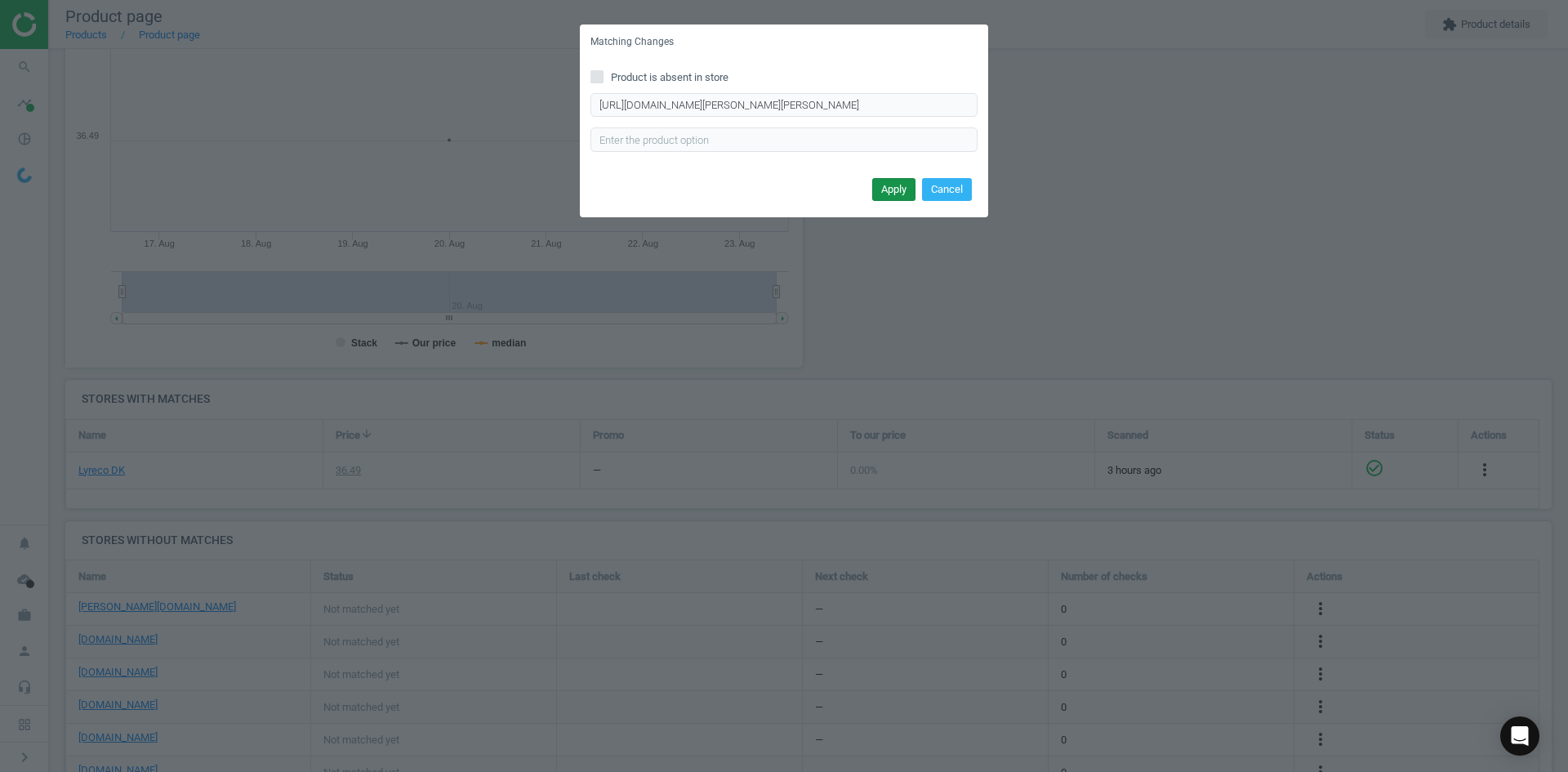
scroll to position [0, 0]
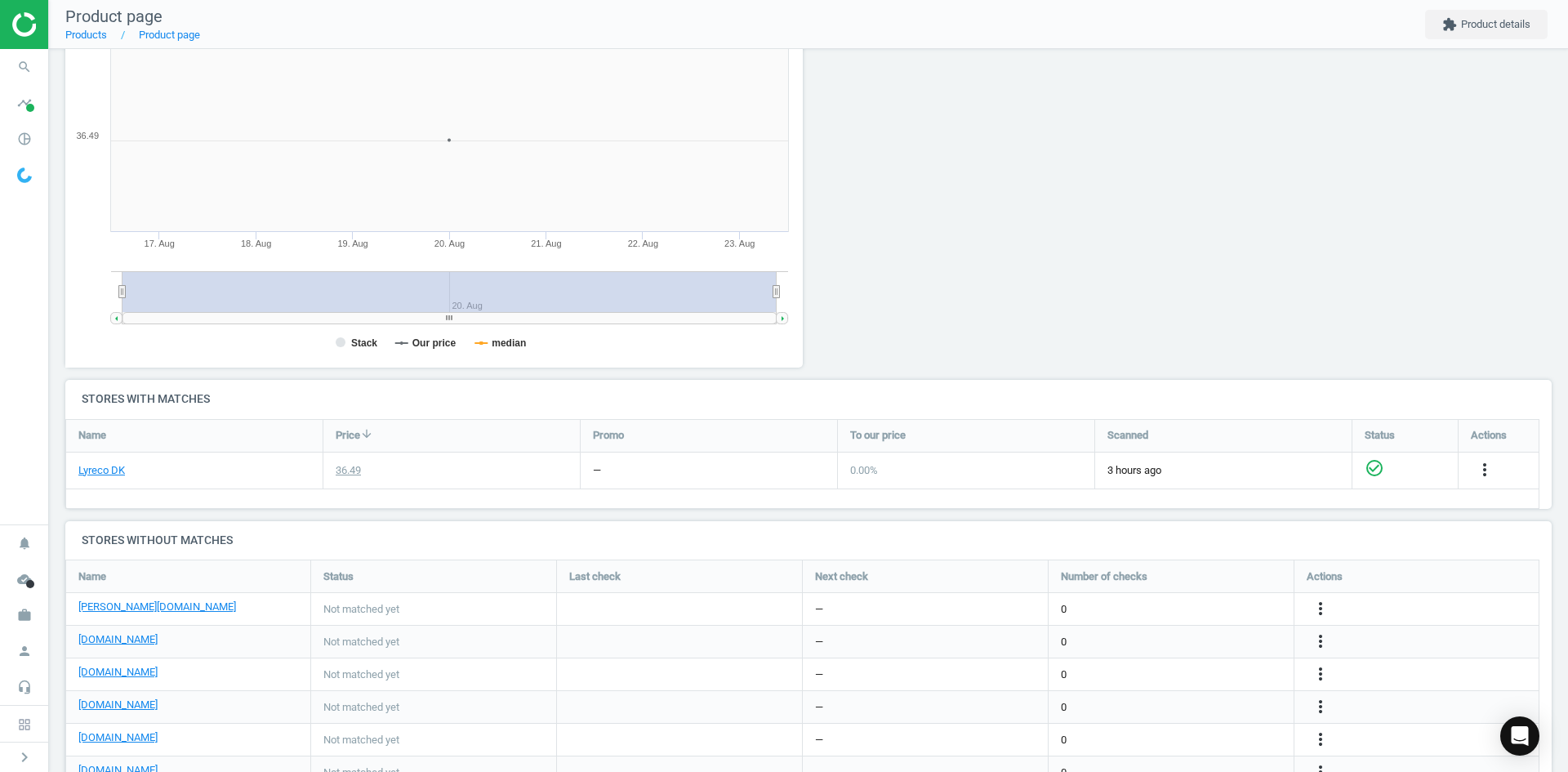
click at [77, 470] on div "Lyreco DK" at bounding box center [194, 470] width 256 height 36
click at [105, 469] on link "Lyreco DK" at bounding box center [101, 470] width 46 height 14
click at [1323, 672] on icon "more_vert" at bounding box center [1321, 674] width 20 height 20
click at [1196, 676] on link "Edit URL/product option" at bounding box center [1193, 674] width 224 height 25
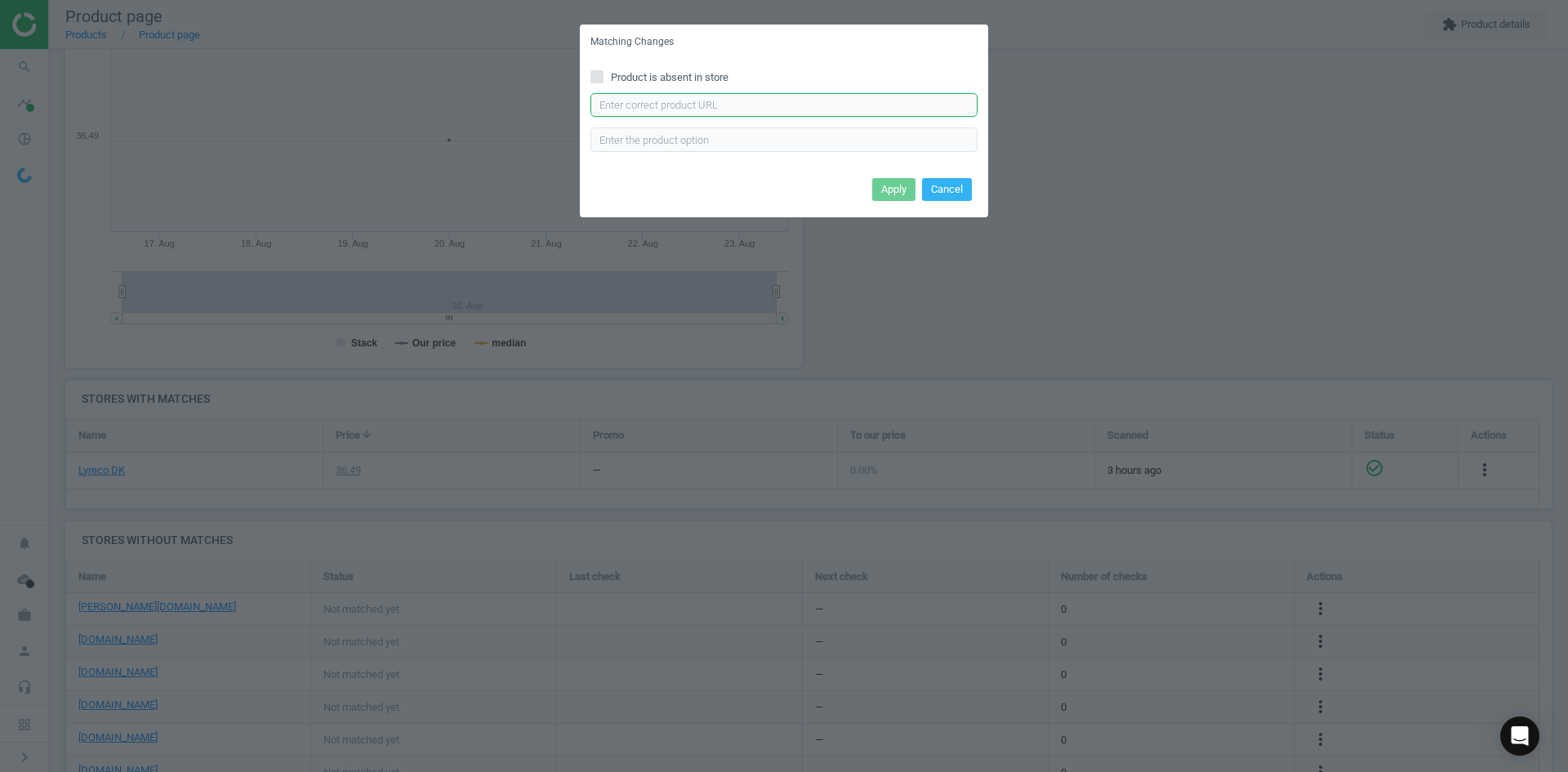
click at [746, 109] on input "text" at bounding box center [784, 105] width 387 height 24
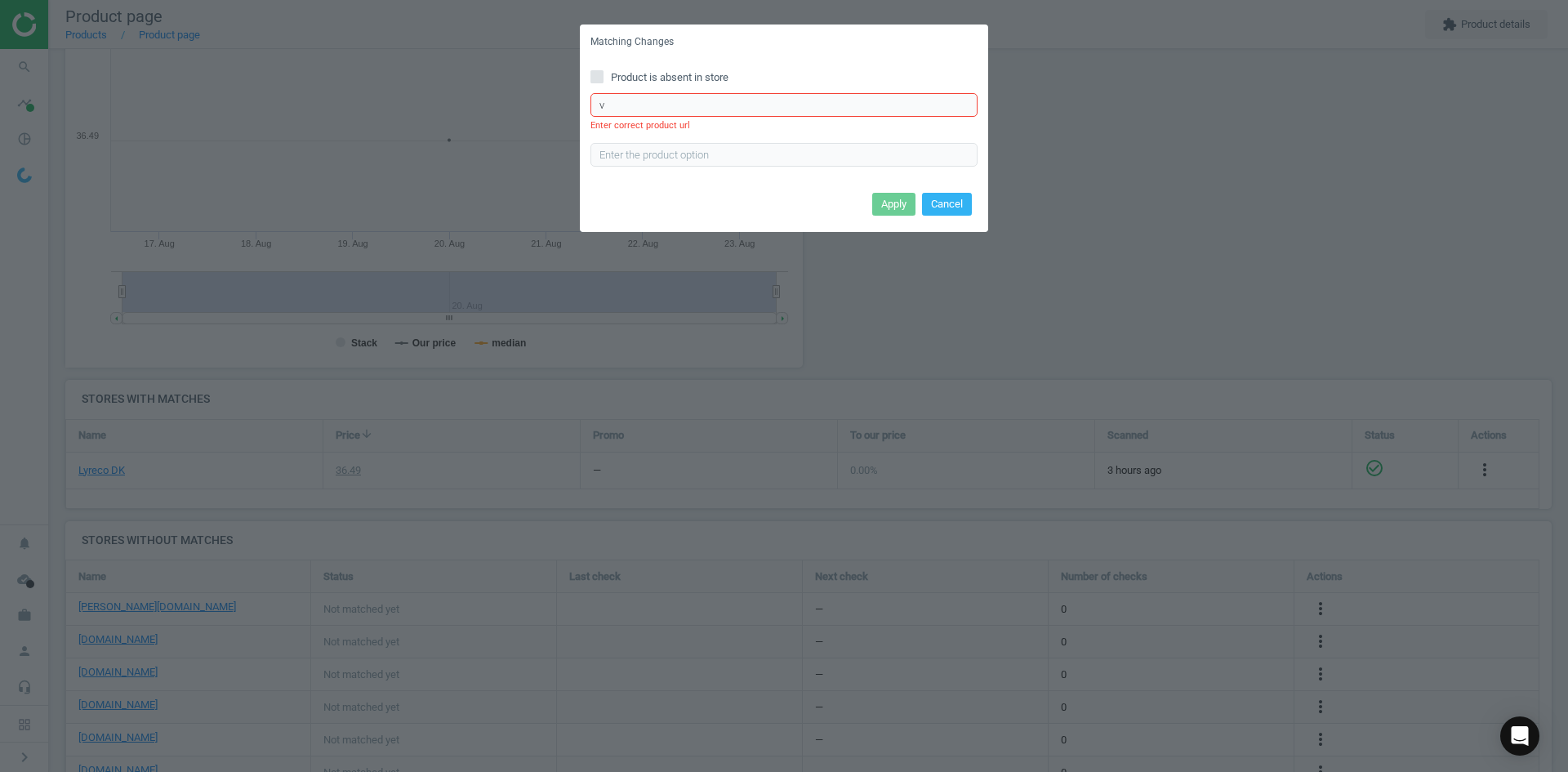
drag, startPoint x: 639, startPoint y: 112, endPoint x: 518, endPoint y: 104, distance: 121.3
click at [518, 104] on div "Matching Changes Product is absent in store v Enter correct product url Apply C…" at bounding box center [784, 386] width 1568 height 772
paste input "https://www.grafical.dk/keyhanger-yoyo-noeglesnor-1-stk/"
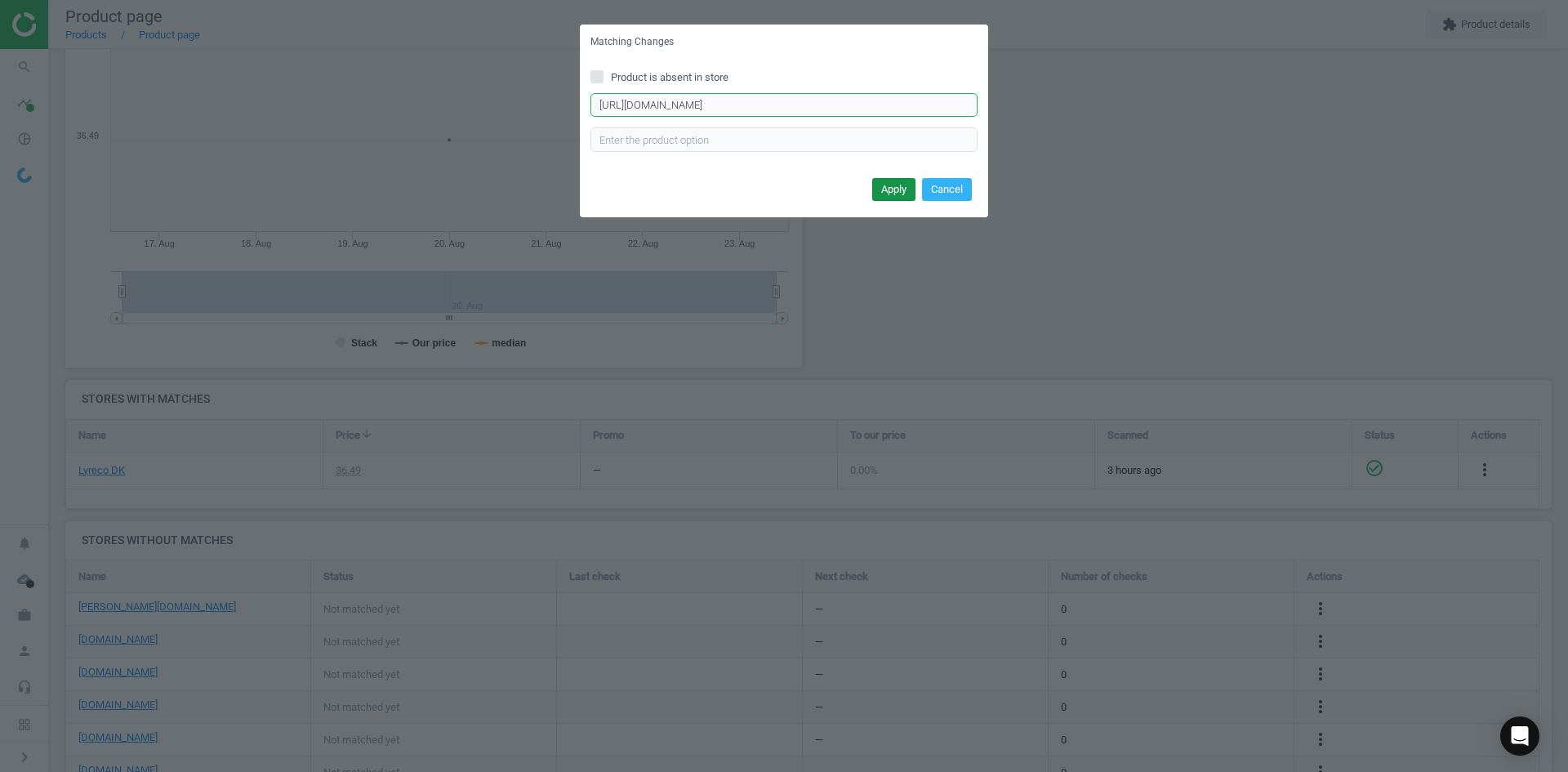
type input "https://www.grafical.dk/keyhanger-yoyo-noeglesnor-1-stk/"
click at [881, 186] on button "Apply" at bounding box center [894, 189] width 43 height 23
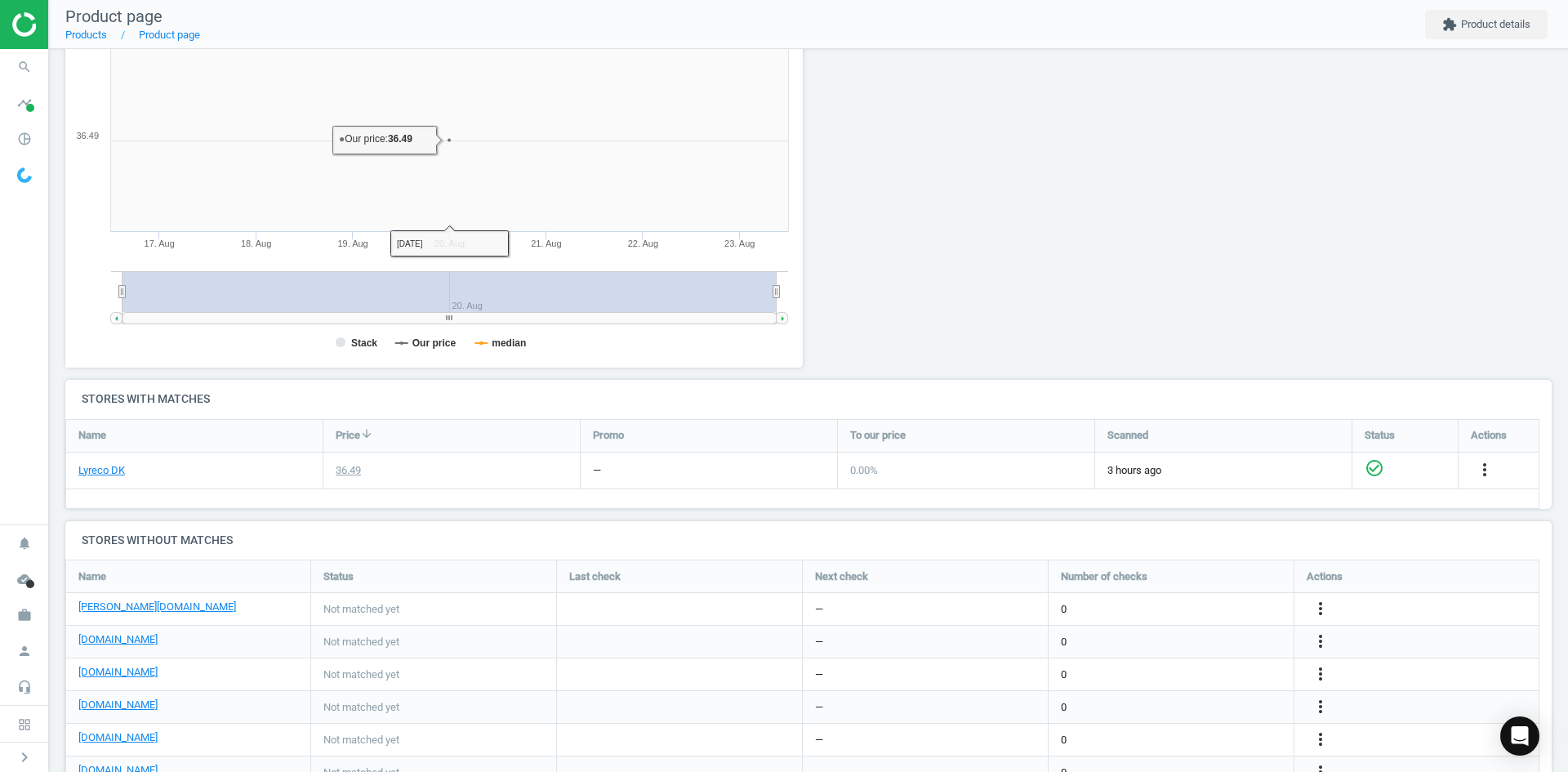
scroll to position [385, 0]
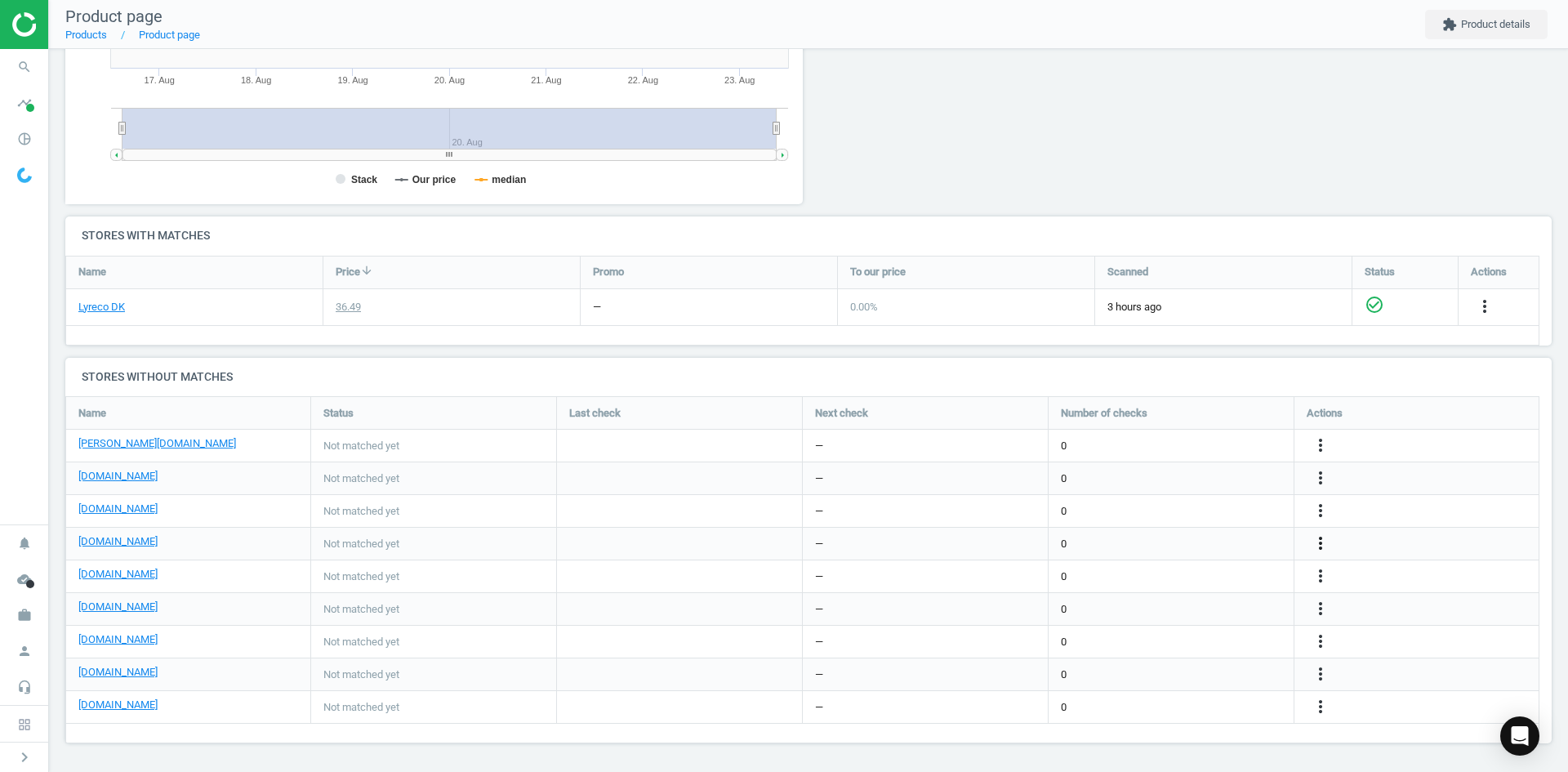
click at [1325, 541] on icon "more_vert" at bounding box center [1321, 544] width 20 height 20
click at [1199, 543] on link "Edit URL/product option" at bounding box center [1193, 544] width 224 height 25
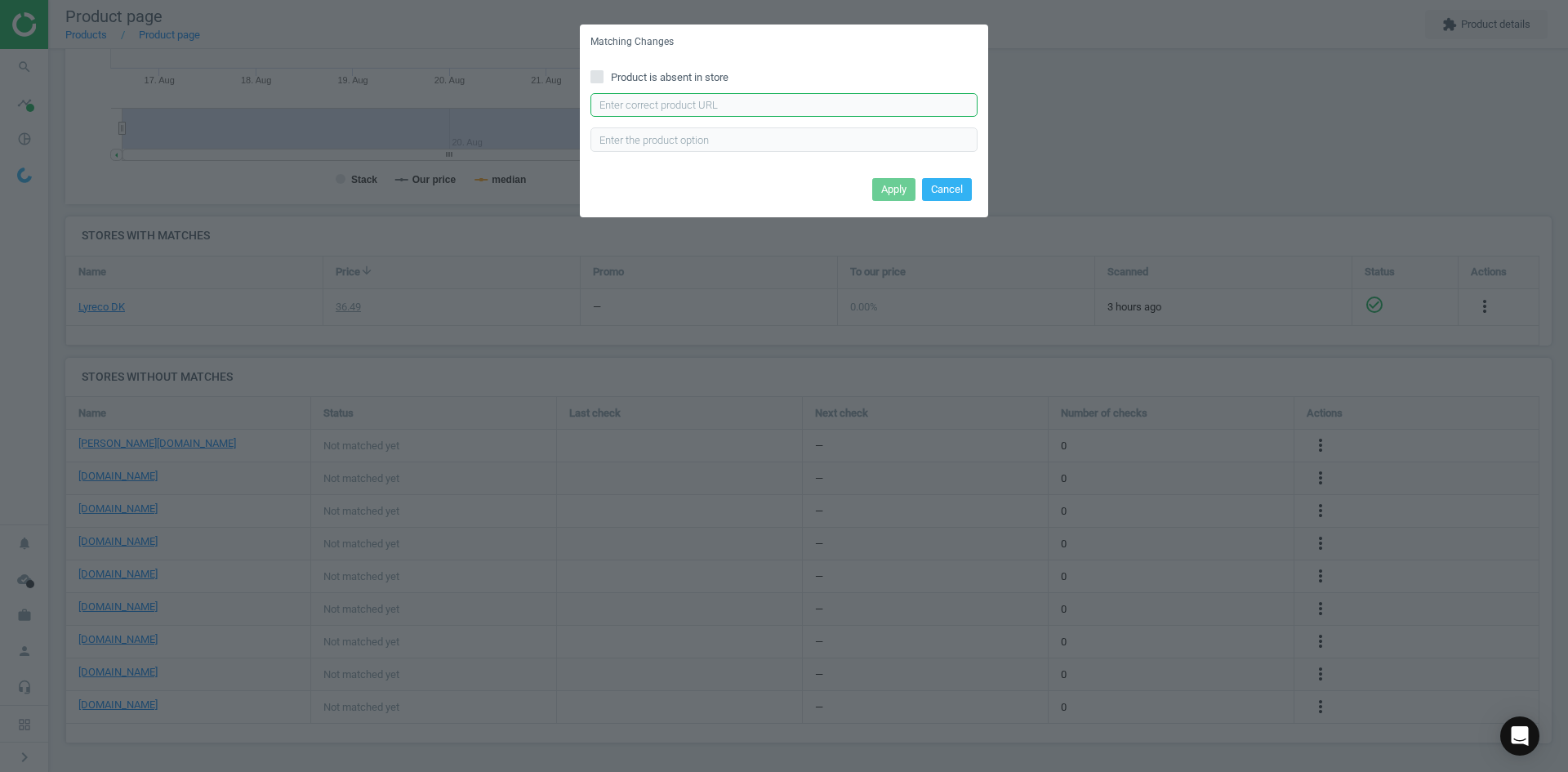
click at [806, 98] on input "text" at bounding box center [784, 105] width 387 height 24
paste input "https://www.linds.dk/yo-yo-noeglesnor-durable-sort-med-krog-8327-01-392338/"
type input "https://www.linds.dk/yo-yo-noeglesnor-durable-sort-med-krog-8327-01-392338/"
click at [890, 191] on button "Apply" at bounding box center [894, 189] width 43 height 23
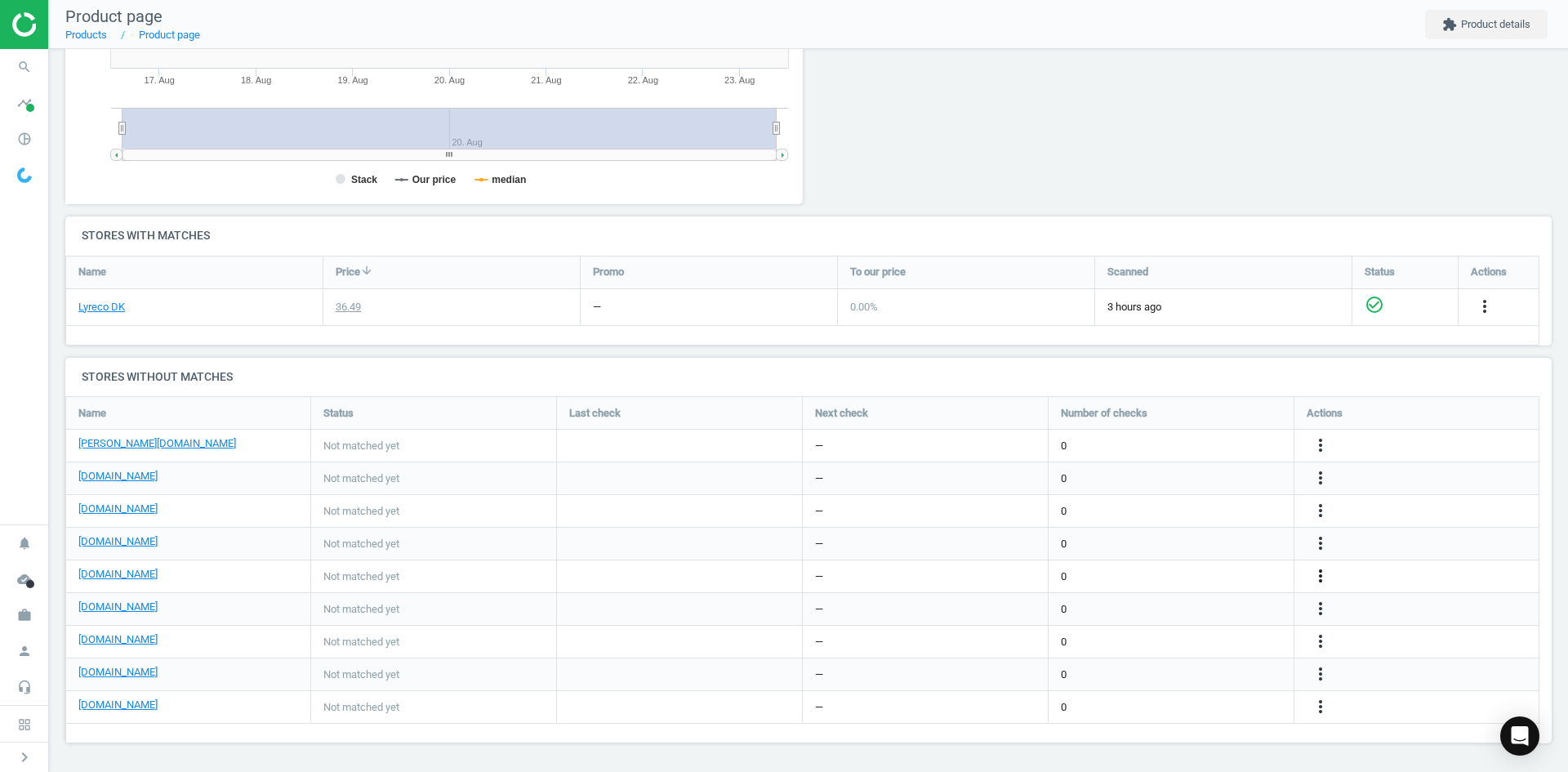
click at [1324, 574] on icon "more_vert" at bounding box center [1321, 576] width 20 height 20
click at [1198, 576] on link "Edit URL/product option" at bounding box center [1193, 576] width 224 height 25
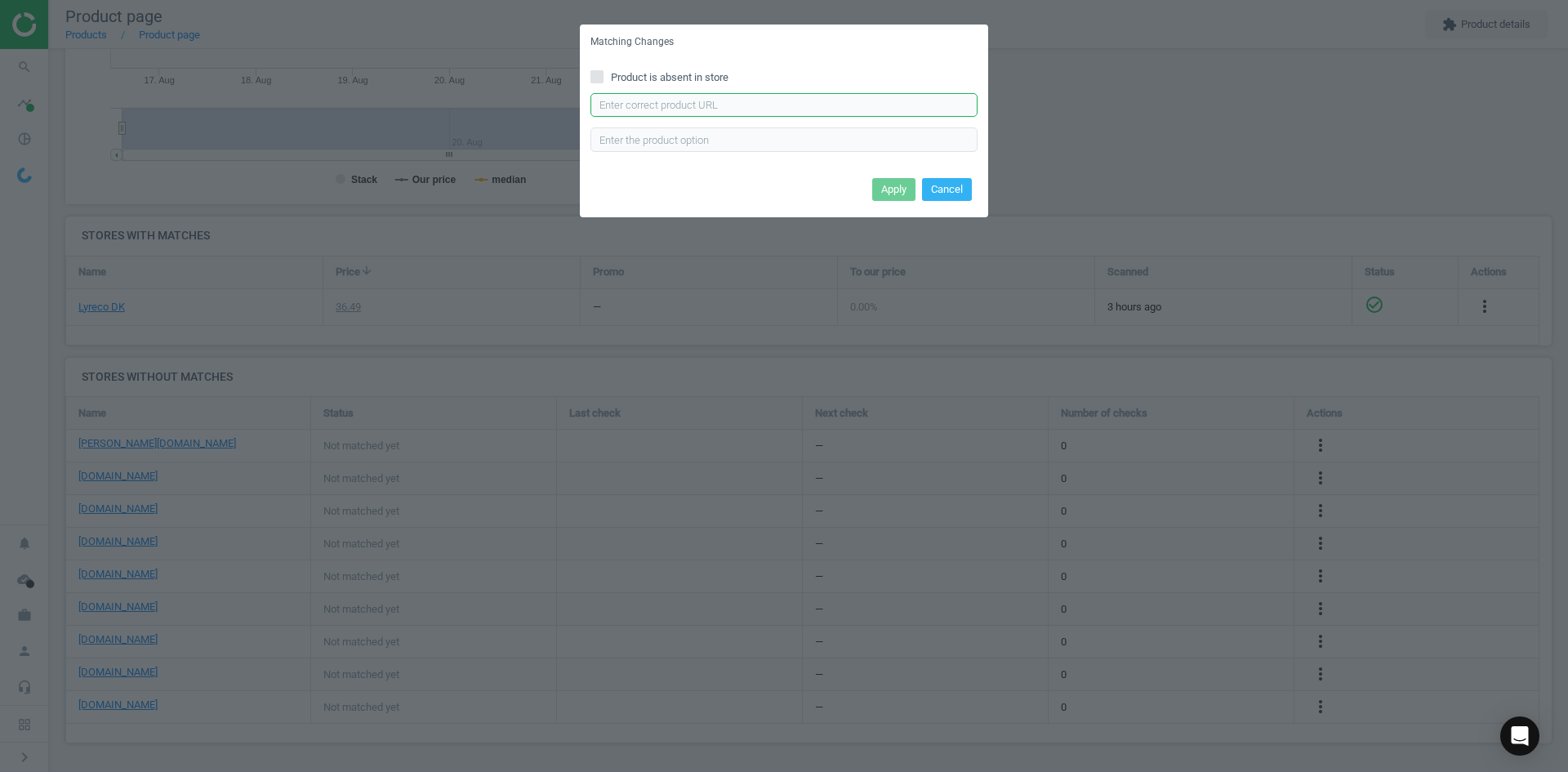
click at [834, 107] on input "text" at bounding box center [784, 105] width 387 height 24
paste input "https://www.kontorsyd.dk/da/tilbehoer-til-id-kortholdere-og-navneskilte/yo-yo-n…"
type input "https://www.kontorsyd.dk/da/tilbehoer-til-id-kortholdere-og-navneskilte/yo-yo-n…"
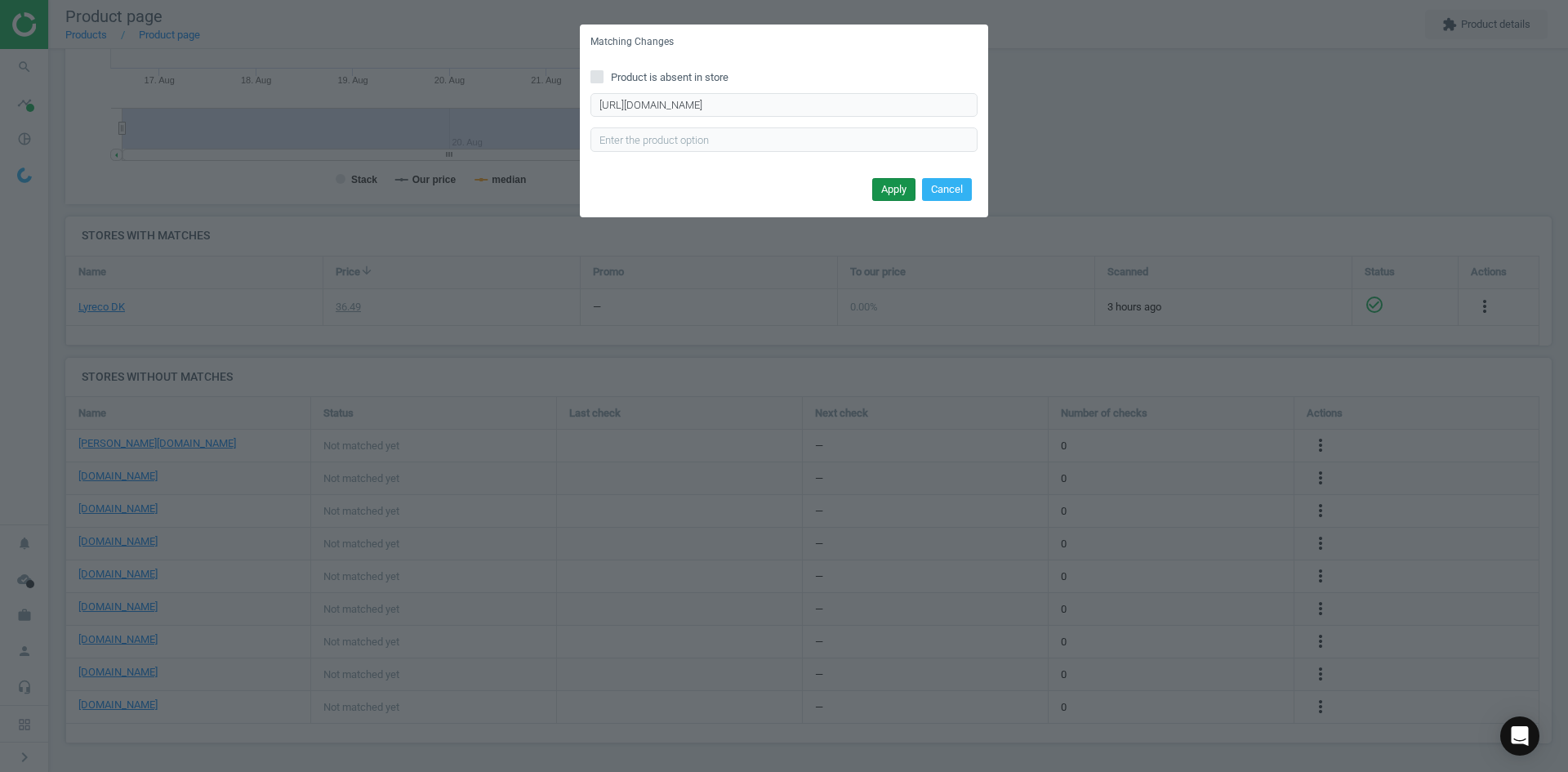
click at [888, 186] on button "Apply" at bounding box center [894, 189] width 43 height 23
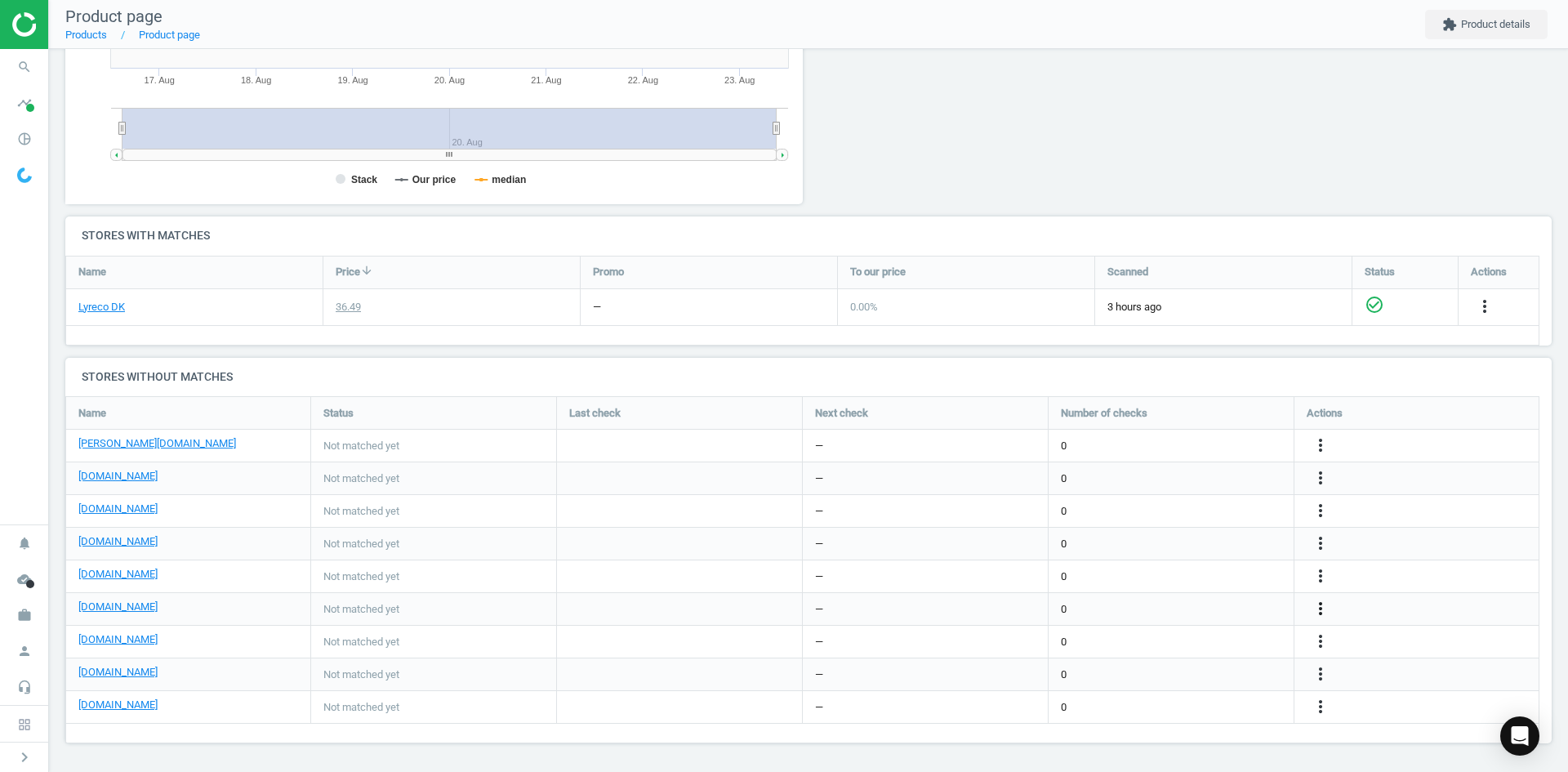
click at [1322, 605] on icon "more_vert" at bounding box center [1321, 609] width 20 height 20
click at [1183, 608] on link "Edit URL/product option" at bounding box center [1193, 609] width 224 height 25
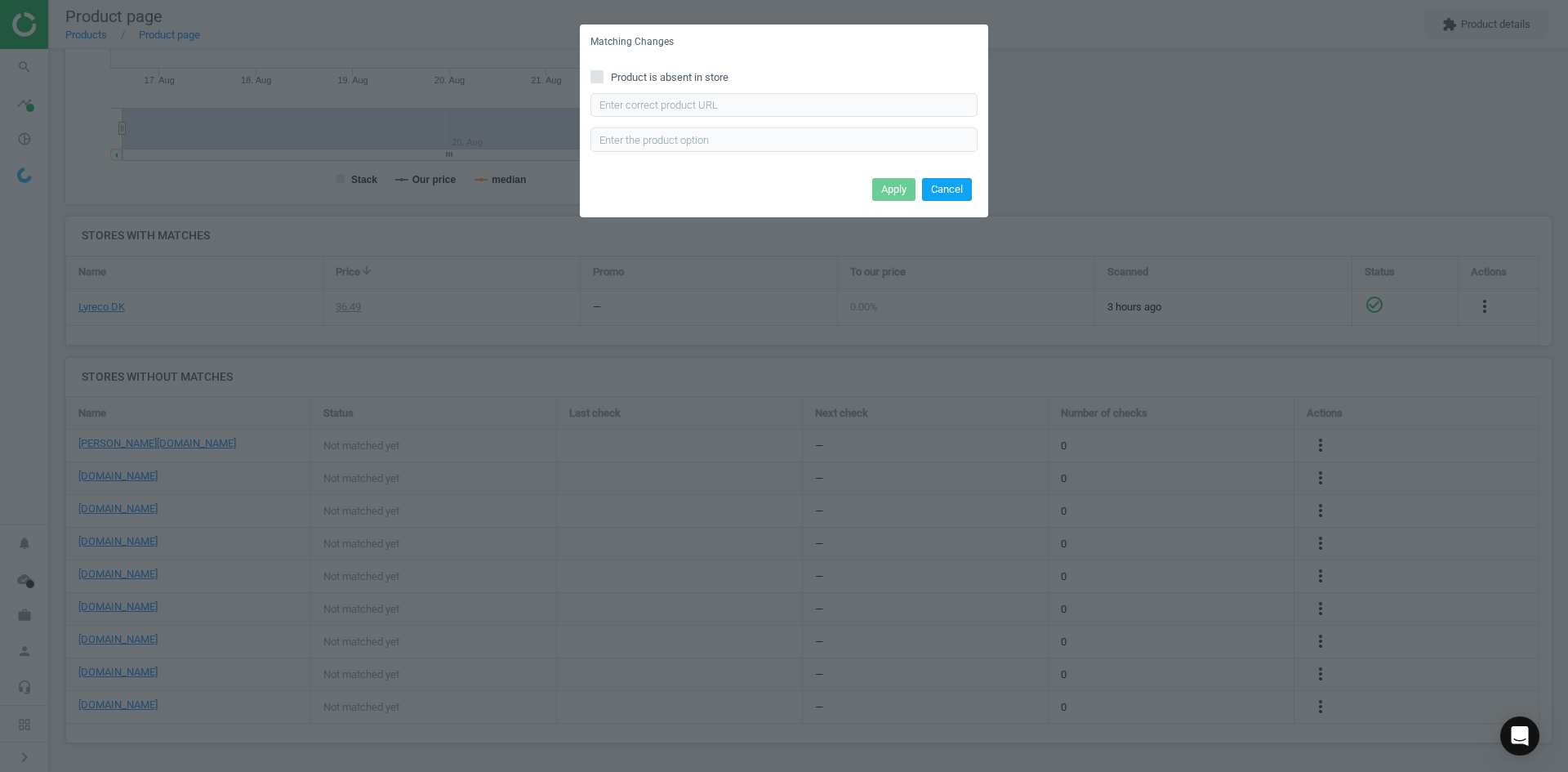
click at [939, 187] on button "Cancel" at bounding box center [947, 189] width 50 height 23
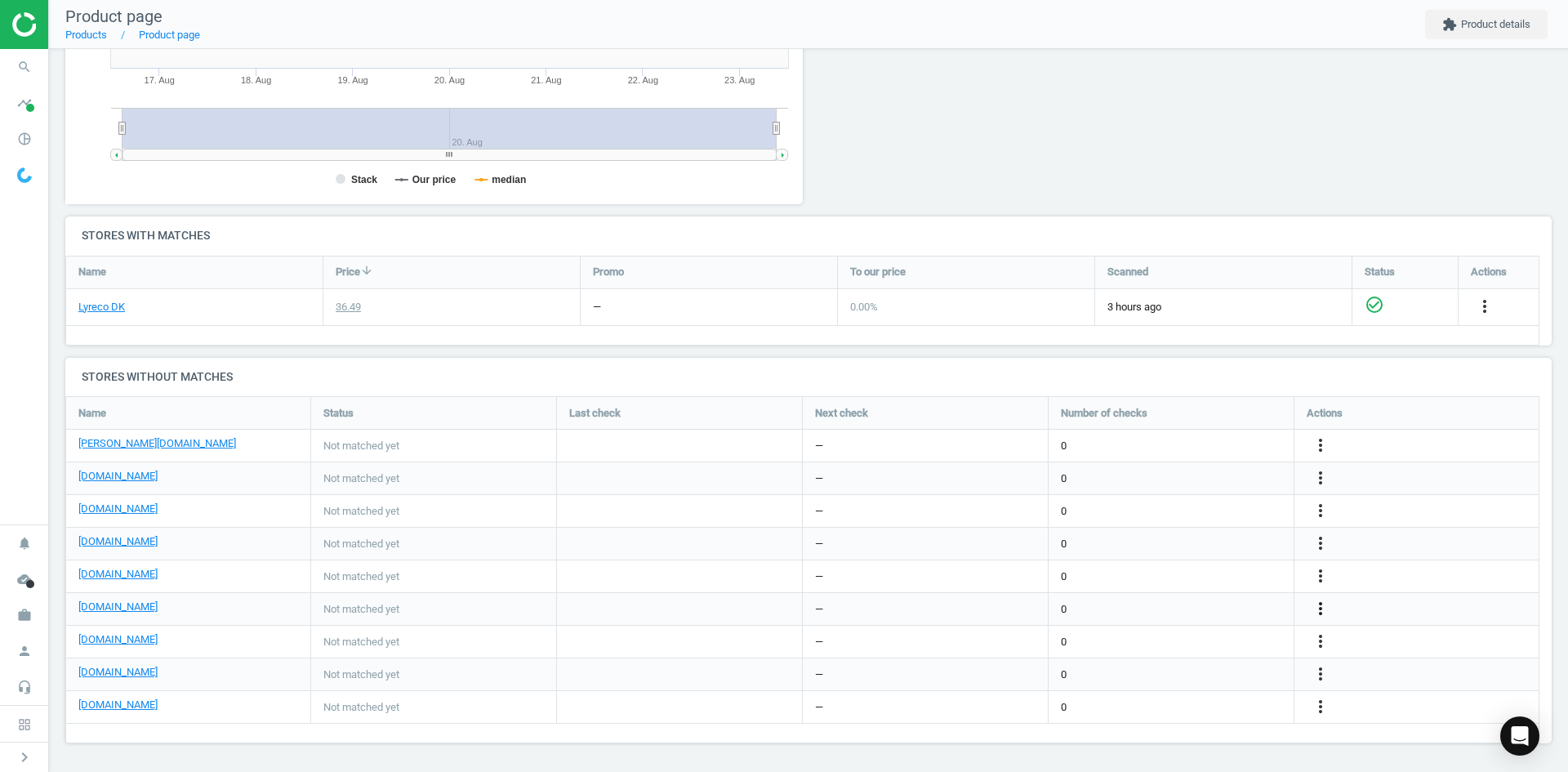
click at [1318, 608] on icon "more_vert" at bounding box center [1321, 609] width 20 height 20
click at [1194, 609] on link "Edit URL/product option" at bounding box center [1193, 609] width 224 height 25
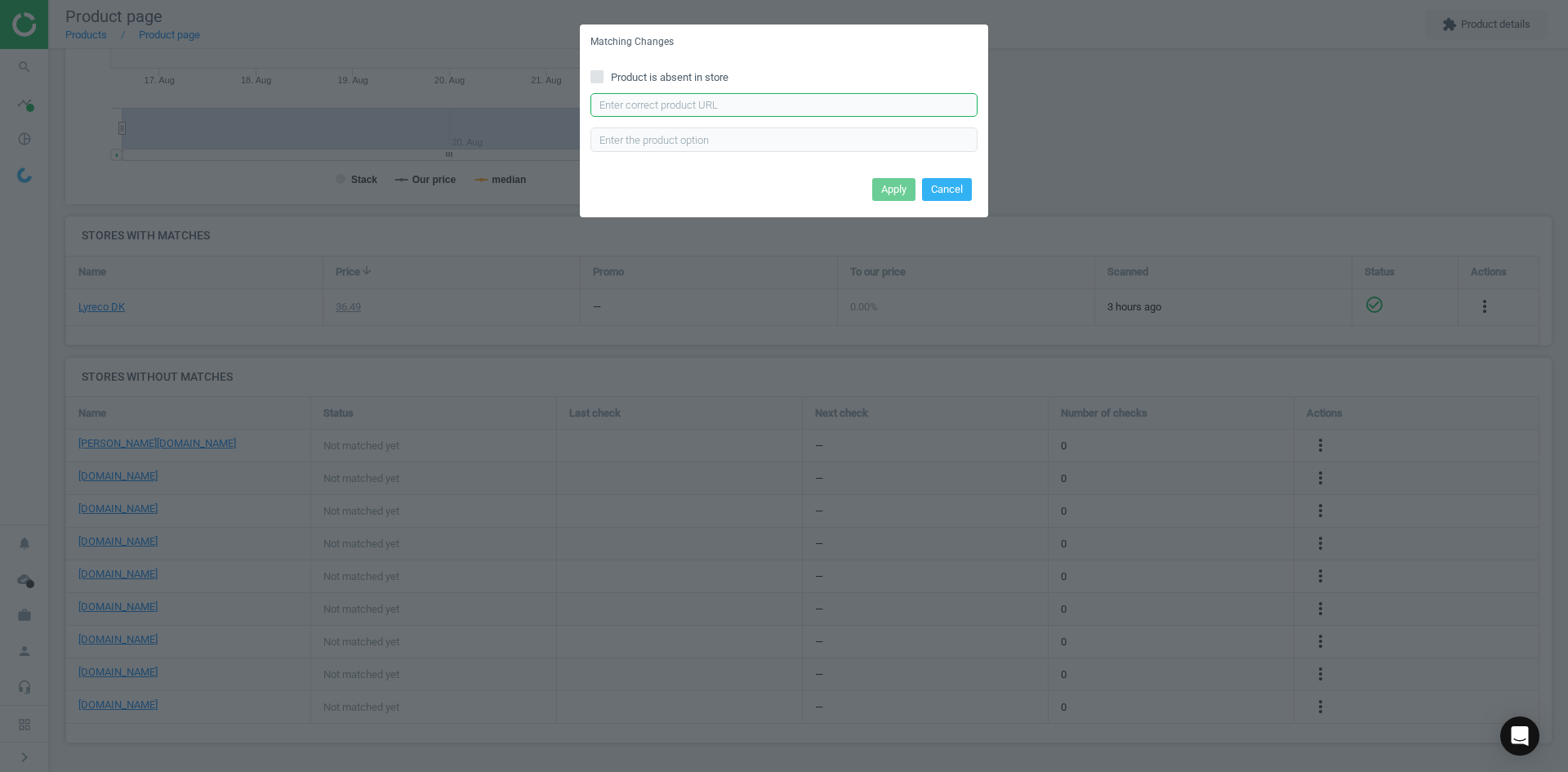
click at [784, 107] on input "text" at bounding box center [784, 105] width 387 height 24
paste input "https://konpap.dk/durable-style-yoyo-holder-sort-med-metalkrog-169.832701/"
type input "https://konpap.dk/durable-style-yoyo-holder-sort-med-metalkrog-169.832701/"
click at [890, 194] on button "Apply" at bounding box center [894, 189] width 43 height 23
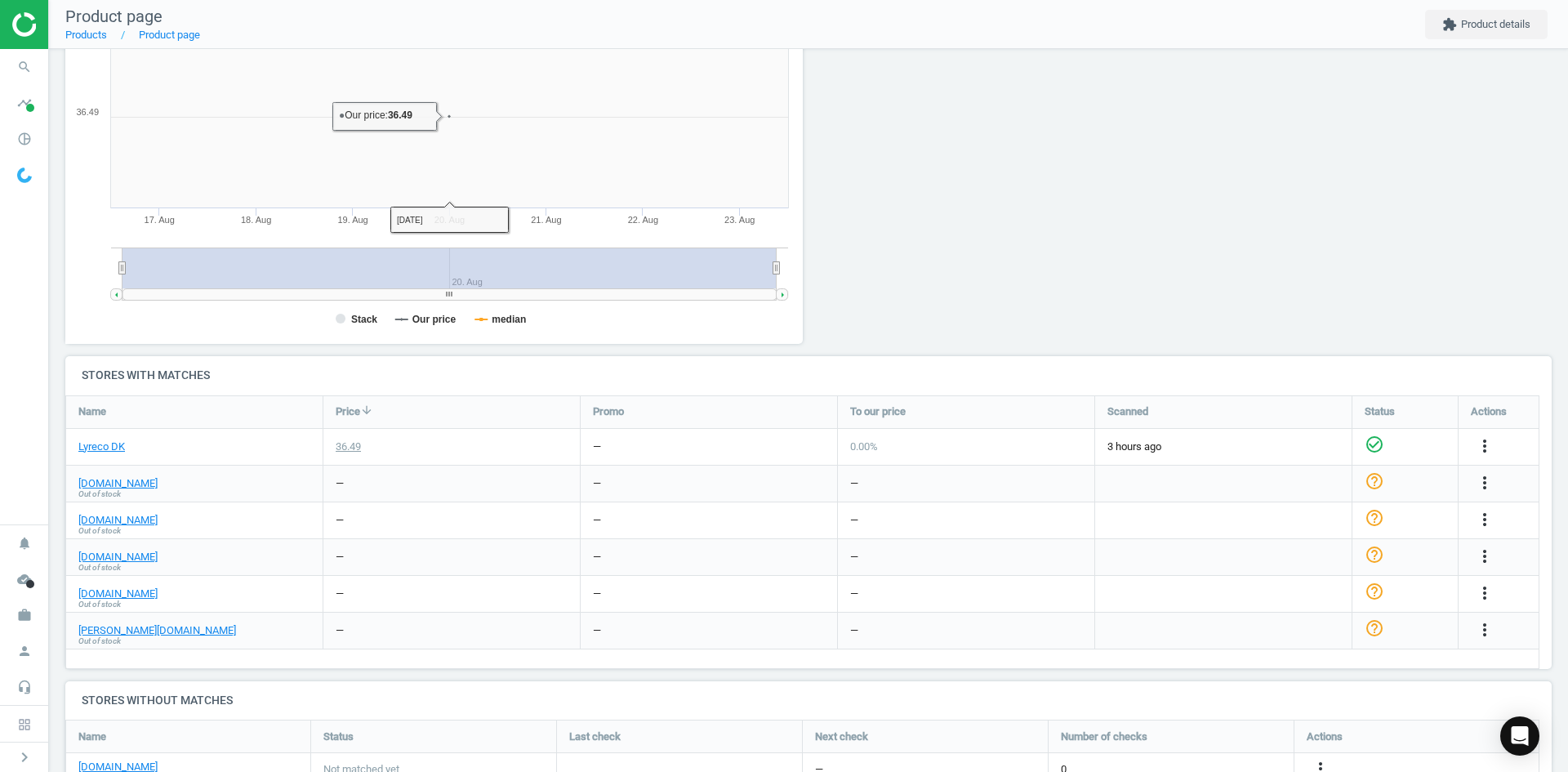
scroll to position [405, 0]
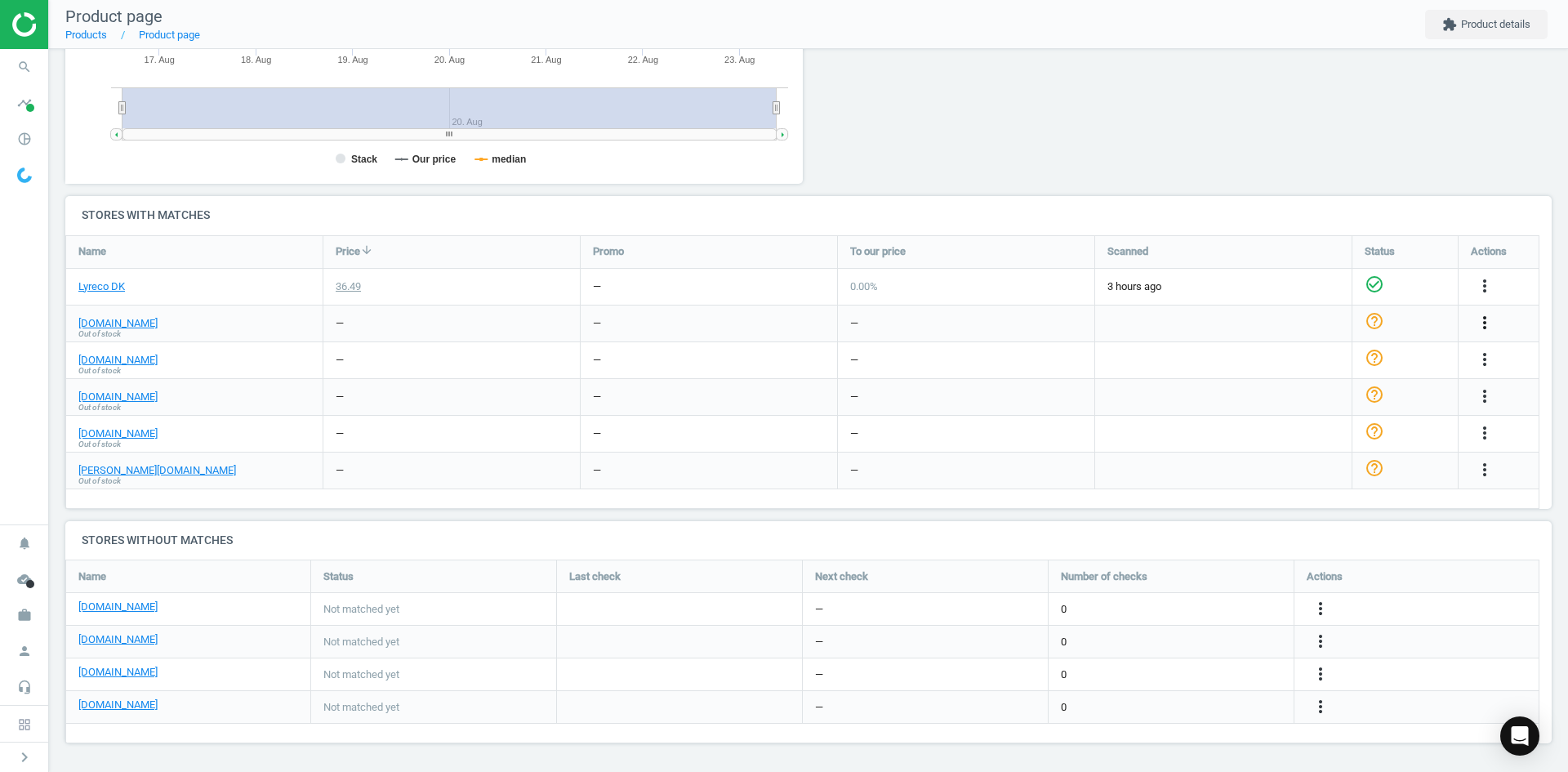
click at [1481, 320] on icon "more_vert" at bounding box center [1485, 323] width 20 height 20
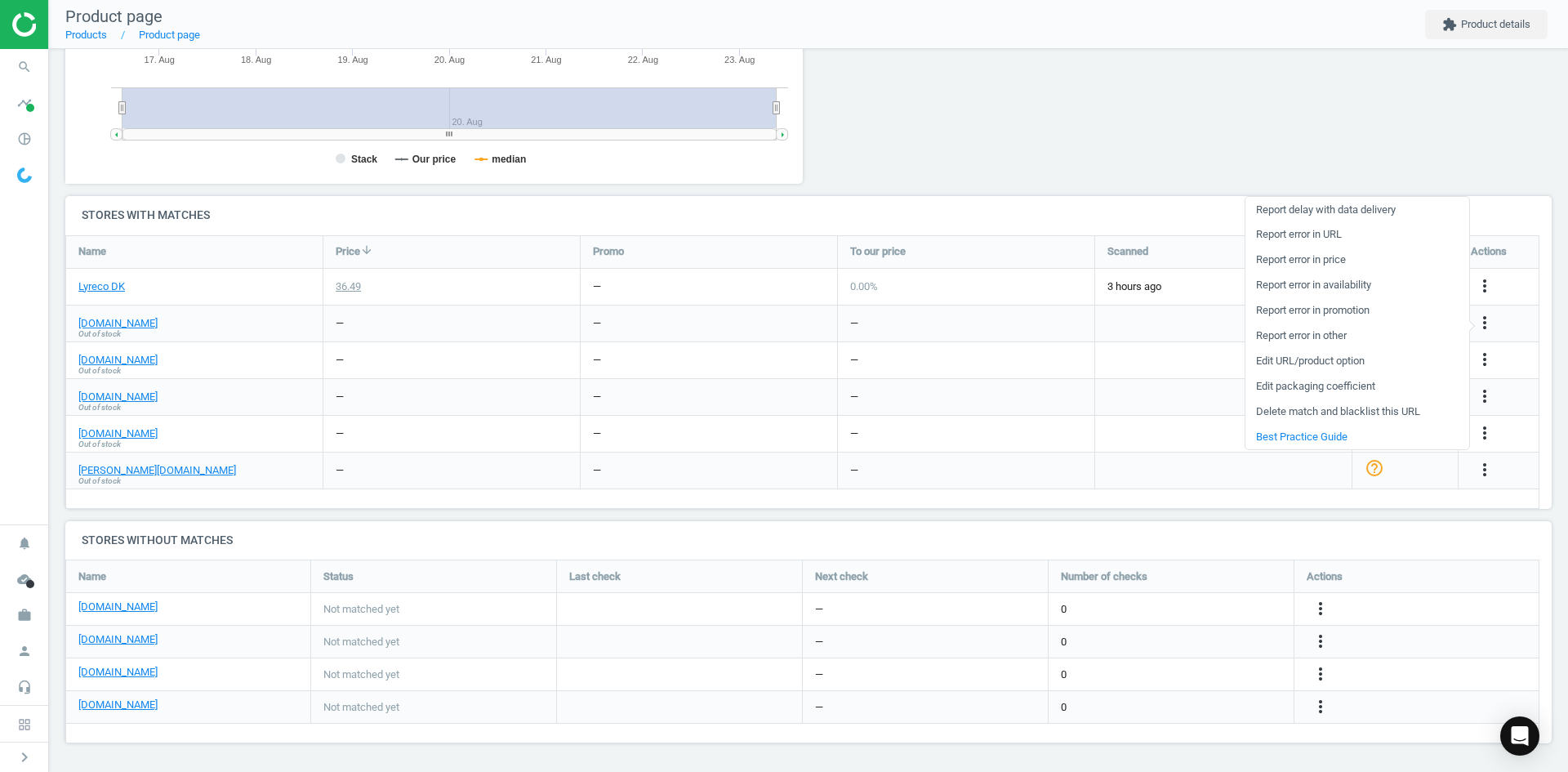
click at [1329, 384] on link "Edit packaging coefficient" at bounding box center [1357, 387] width 224 height 25
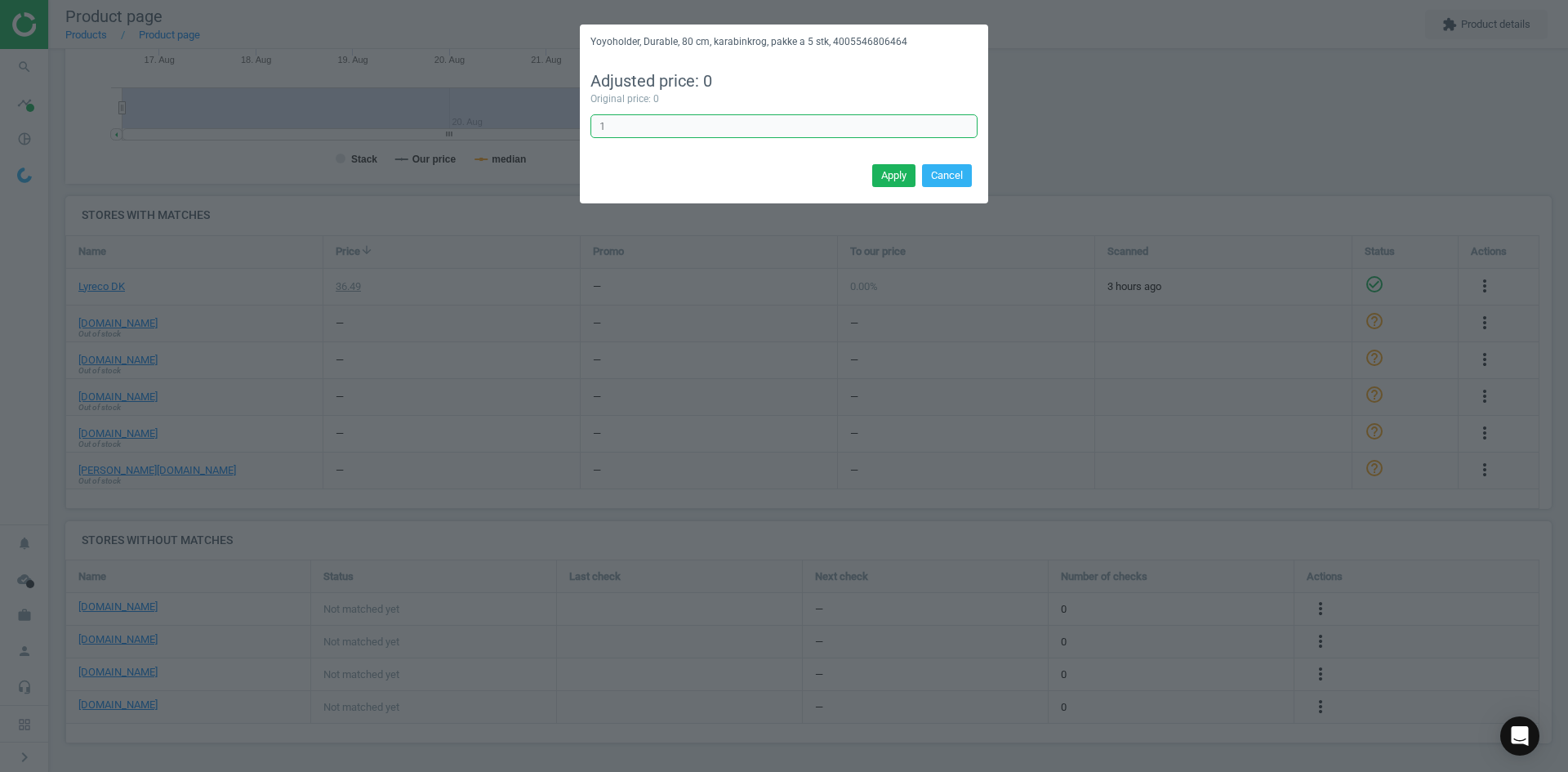
click at [610, 130] on input "1" at bounding box center [784, 126] width 387 height 24
type input "5"
click at [883, 176] on button "Apply" at bounding box center [894, 175] width 43 height 23
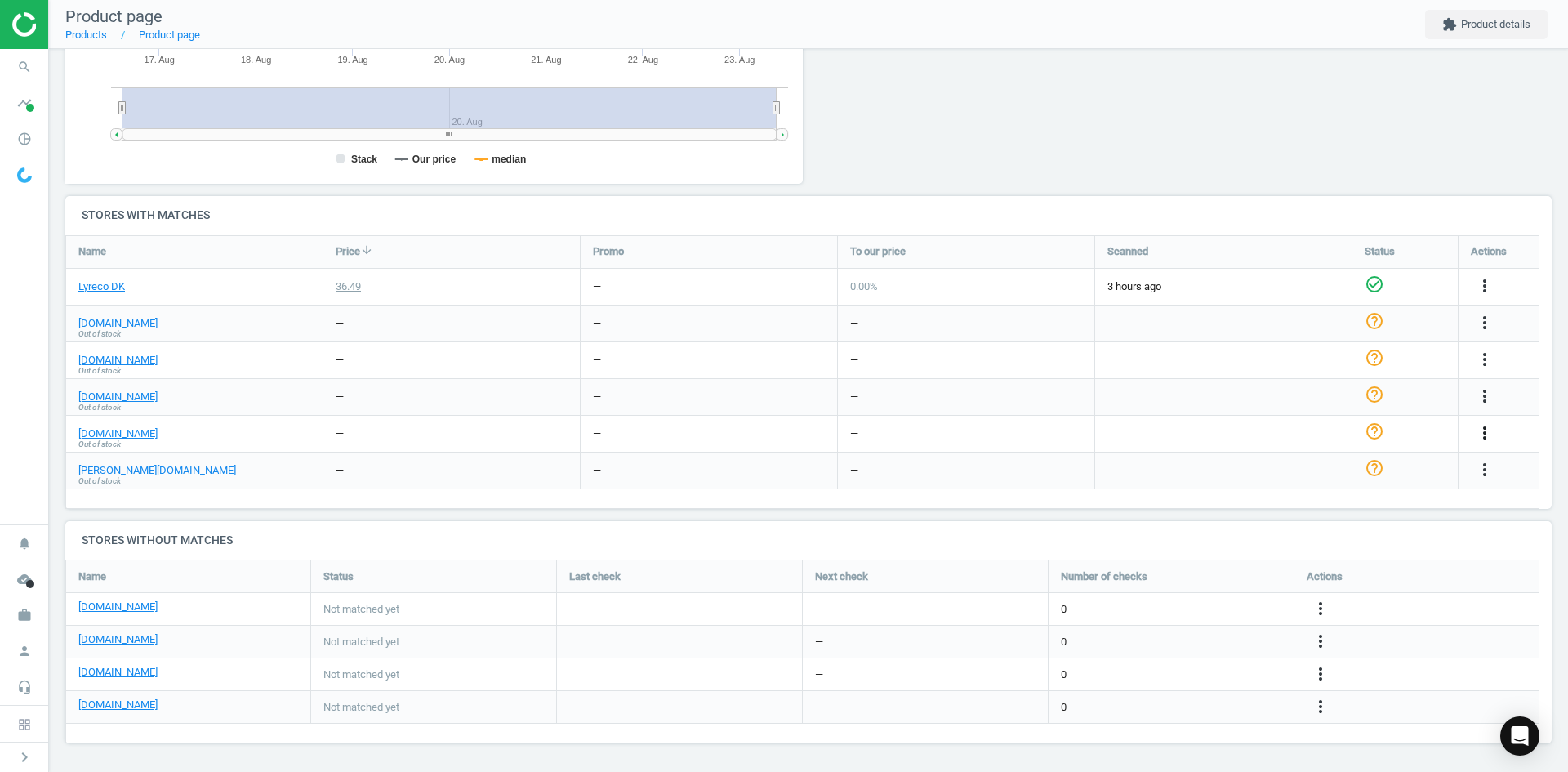
click at [1486, 429] on icon "more_vert" at bounding box center [1485, 433] width 20 height 20
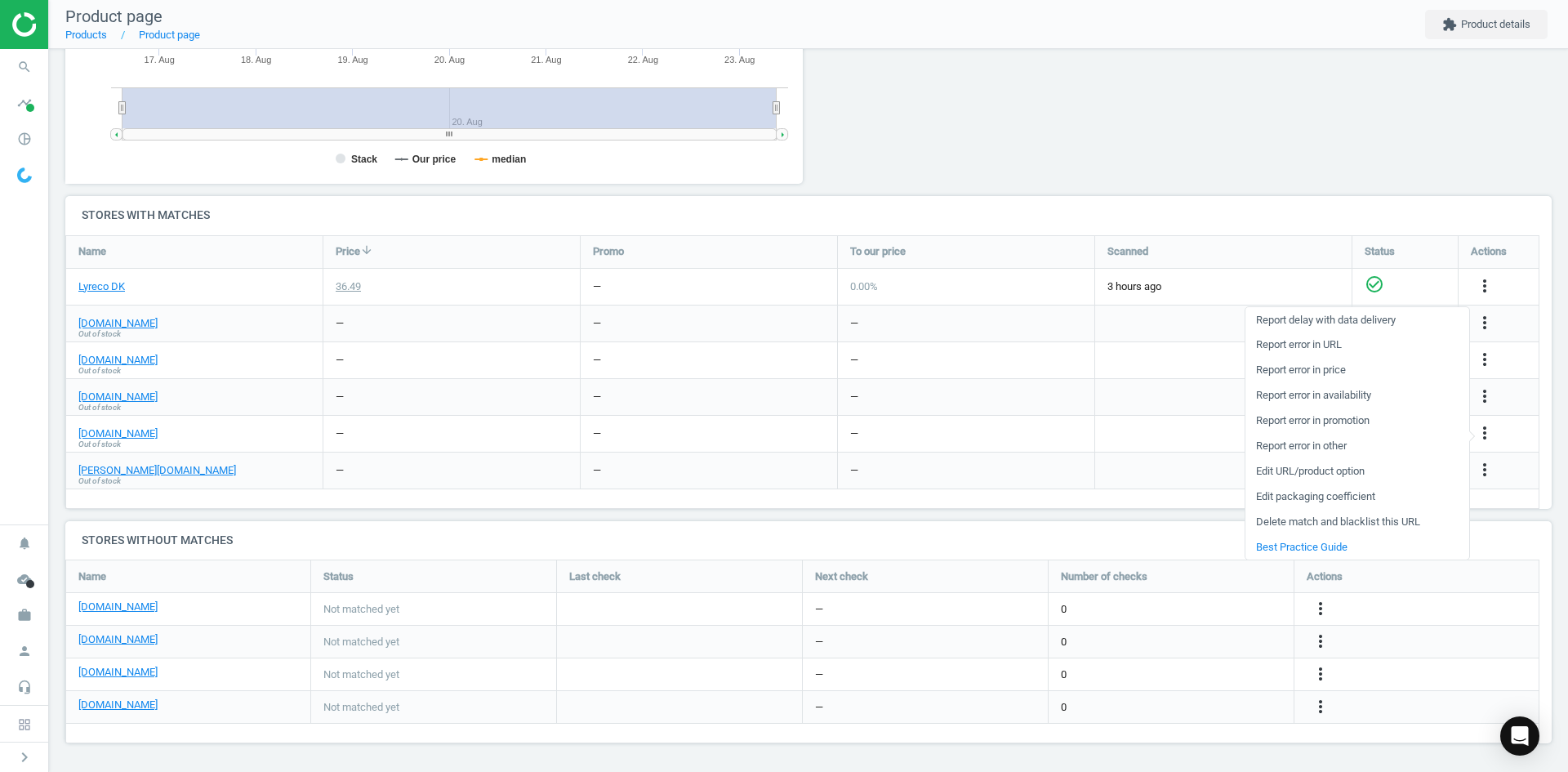
click at [1323, 499] on link "Edit packaging coefficient" at bounding box center [1357, 497] width 224 height 25
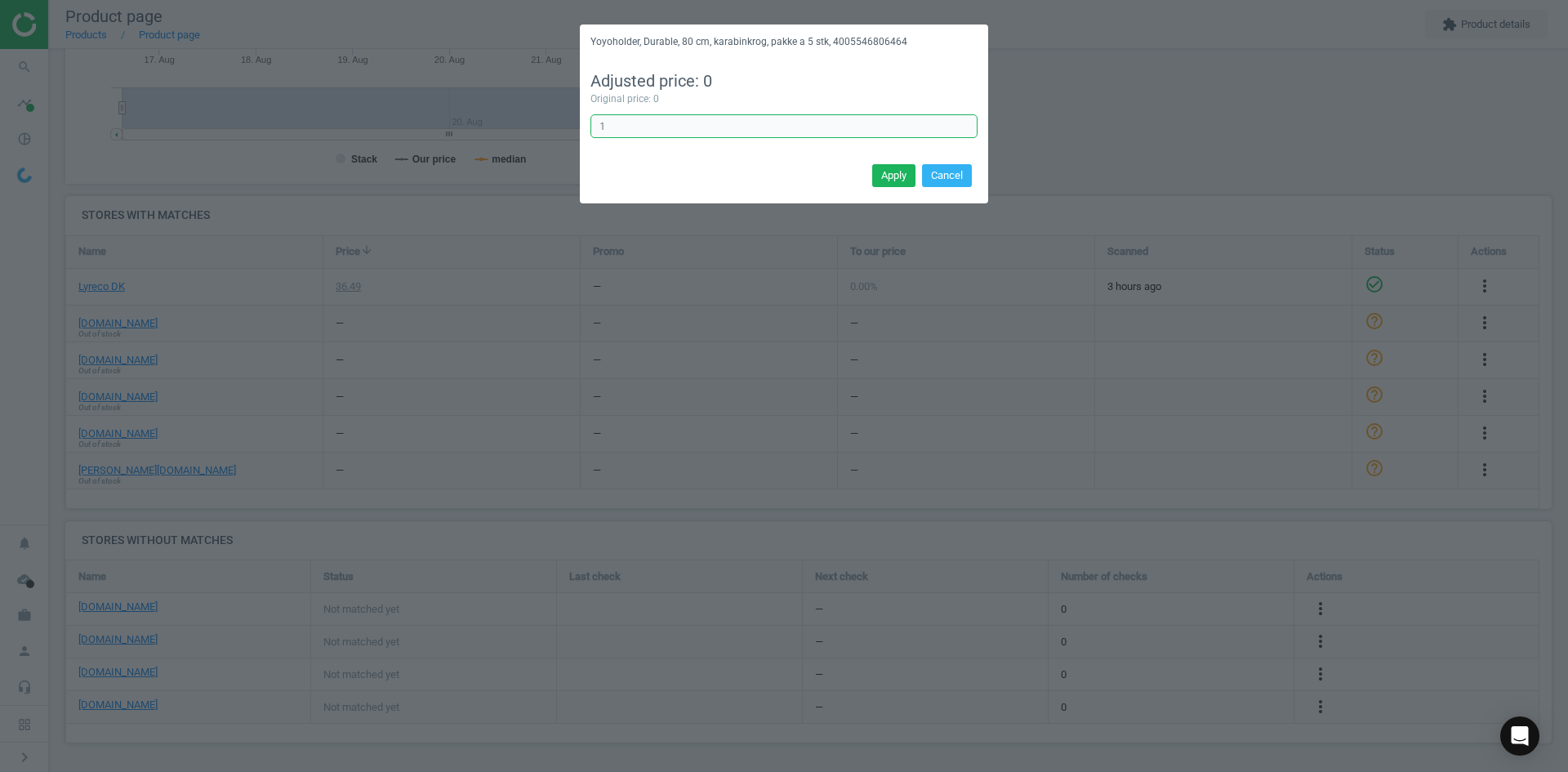
click at [601, 127] on input "1" at bounding box center [784, 126] width 387 height 24
drag, startPoint x: 630, startPoint y: 130, endPoint x: 539, endPoint y: 130, distance: 91.0
click at [541, 130] on div "Yoyoholder, Durable, 80 cm, karabinkrog, pakke a 5 stk, 4005546806464 Adjusted …" at bounding box center [784, 386] width 1568 height 772
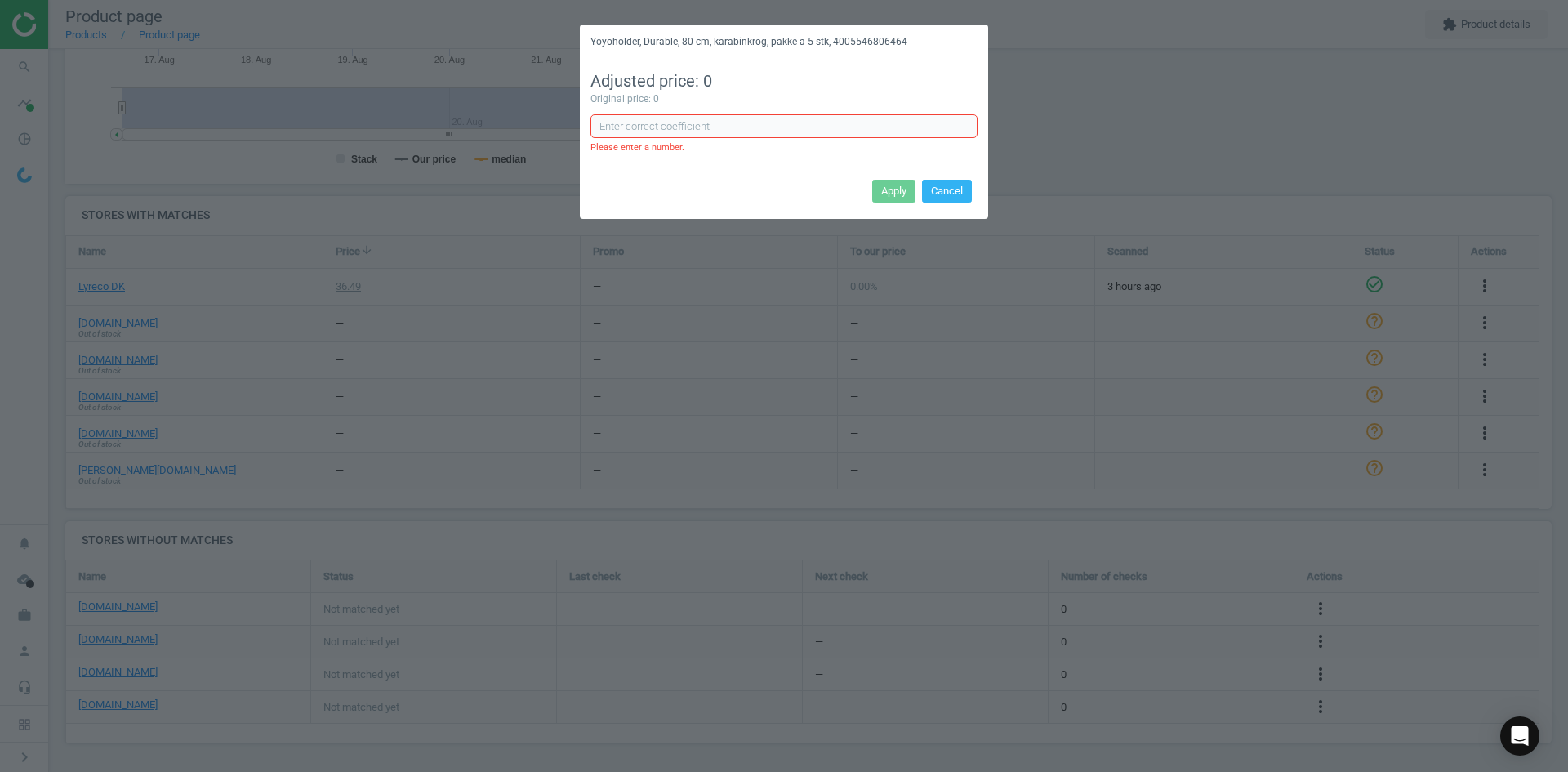
type input "1"
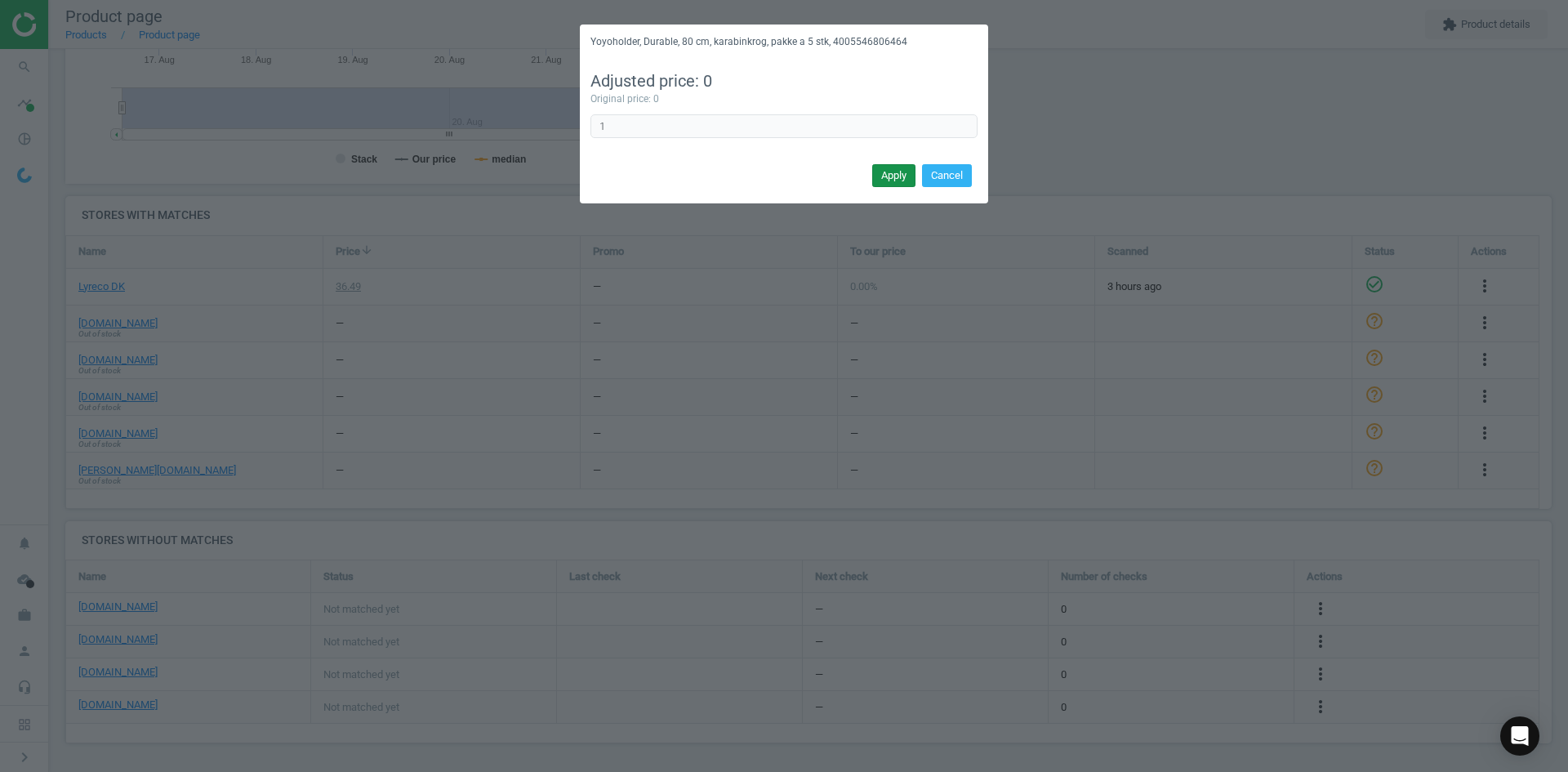
click at [890, 180] on button "Apply" at bounding box center [894, 175] width 43 height 23
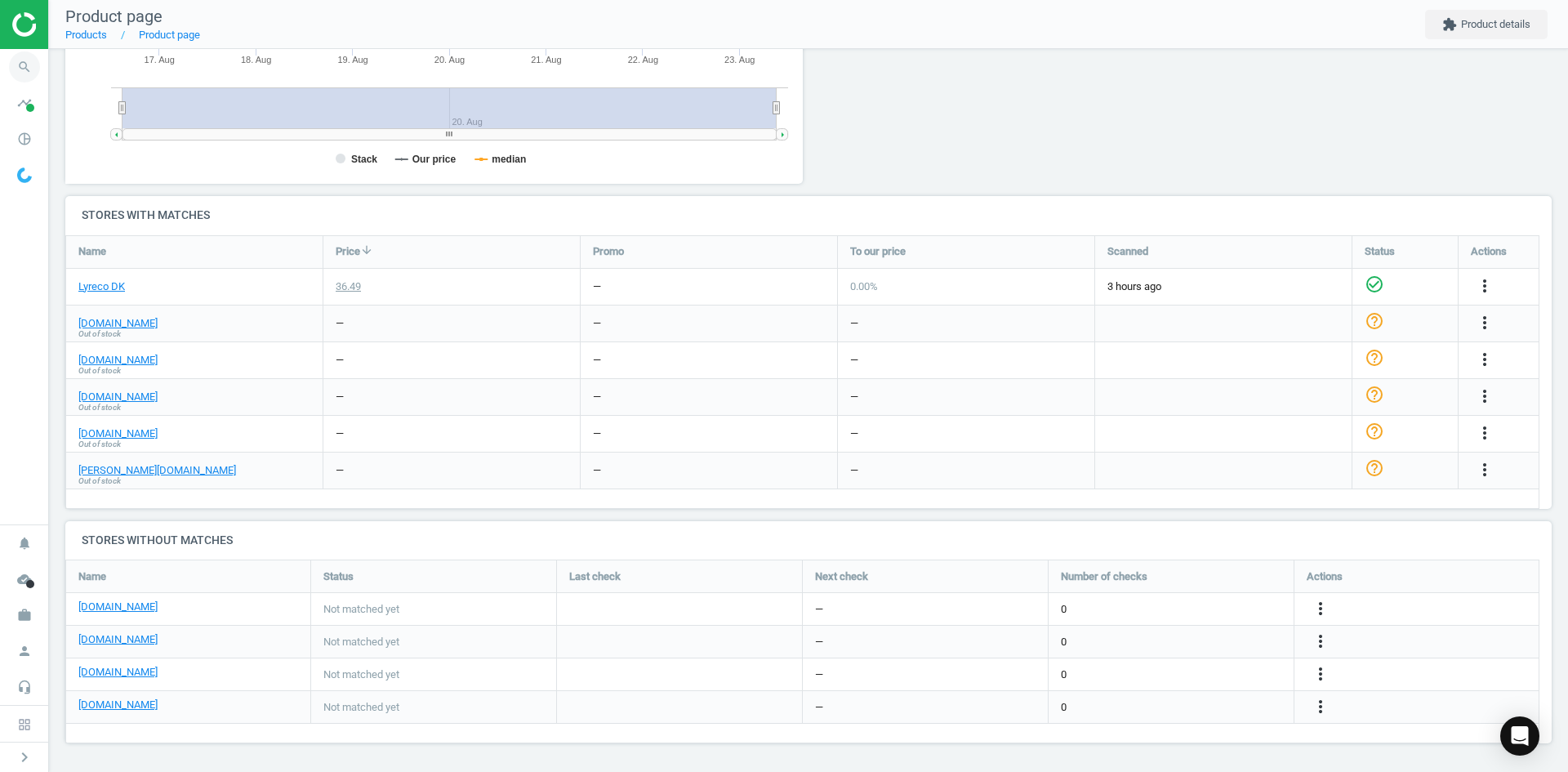
click at [18, 56] on icon "search" at bounding box center [24, 67] width 31 height 31
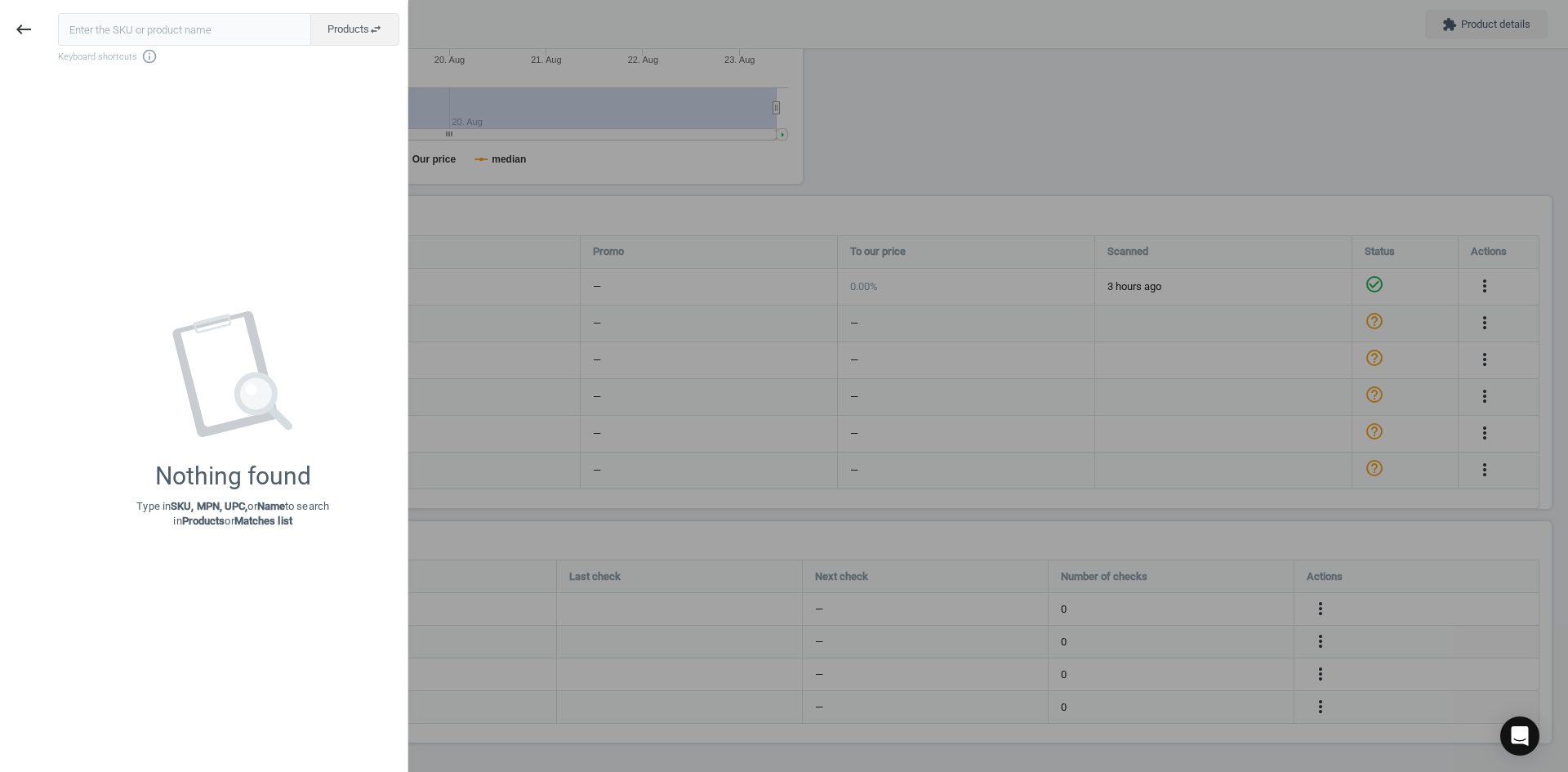
click at [113, 38] on input "text" at bounding box center [184, 29] width 253 height 33
type input "11737829"
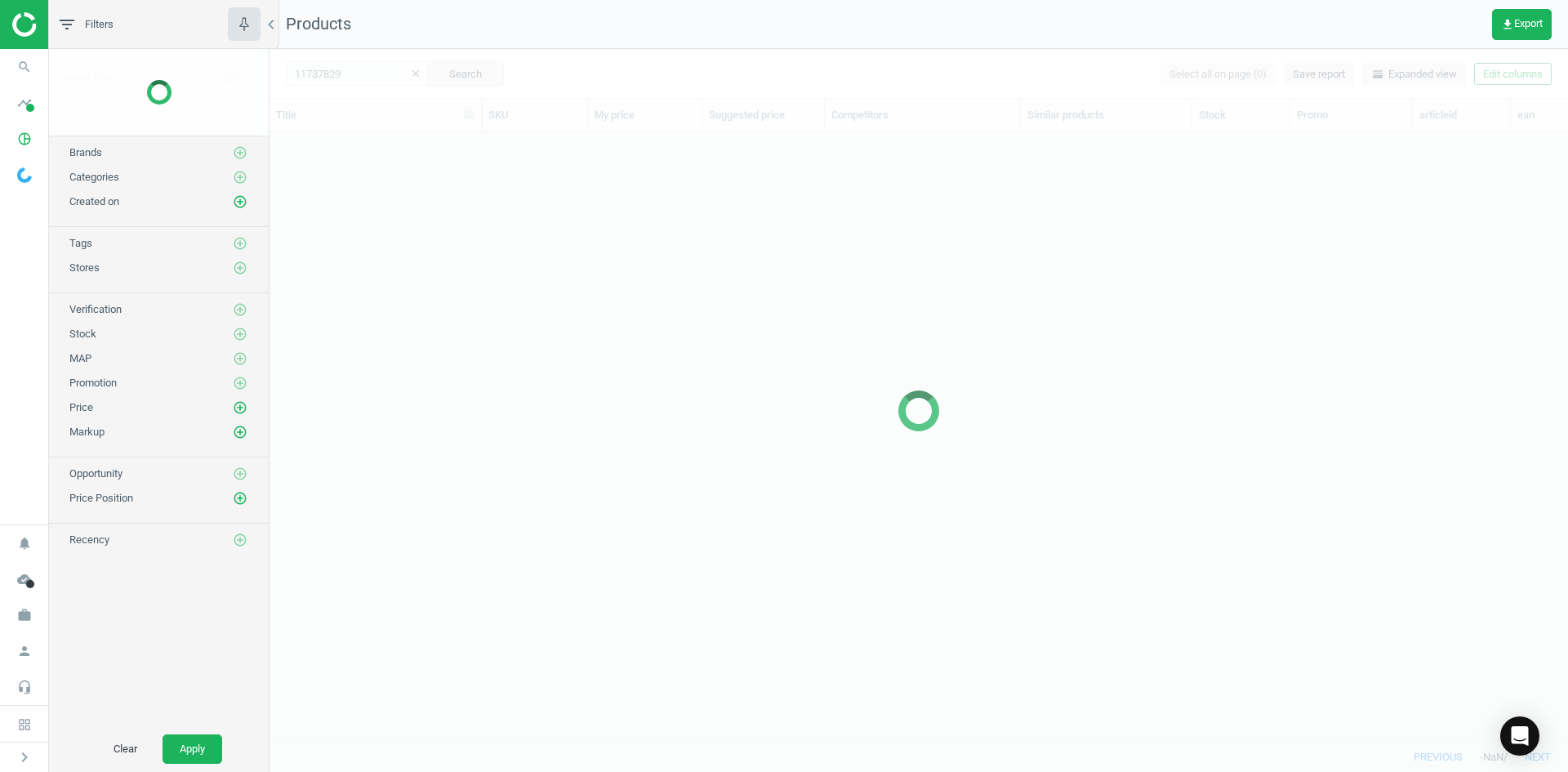
scroll to position [585, 1286]
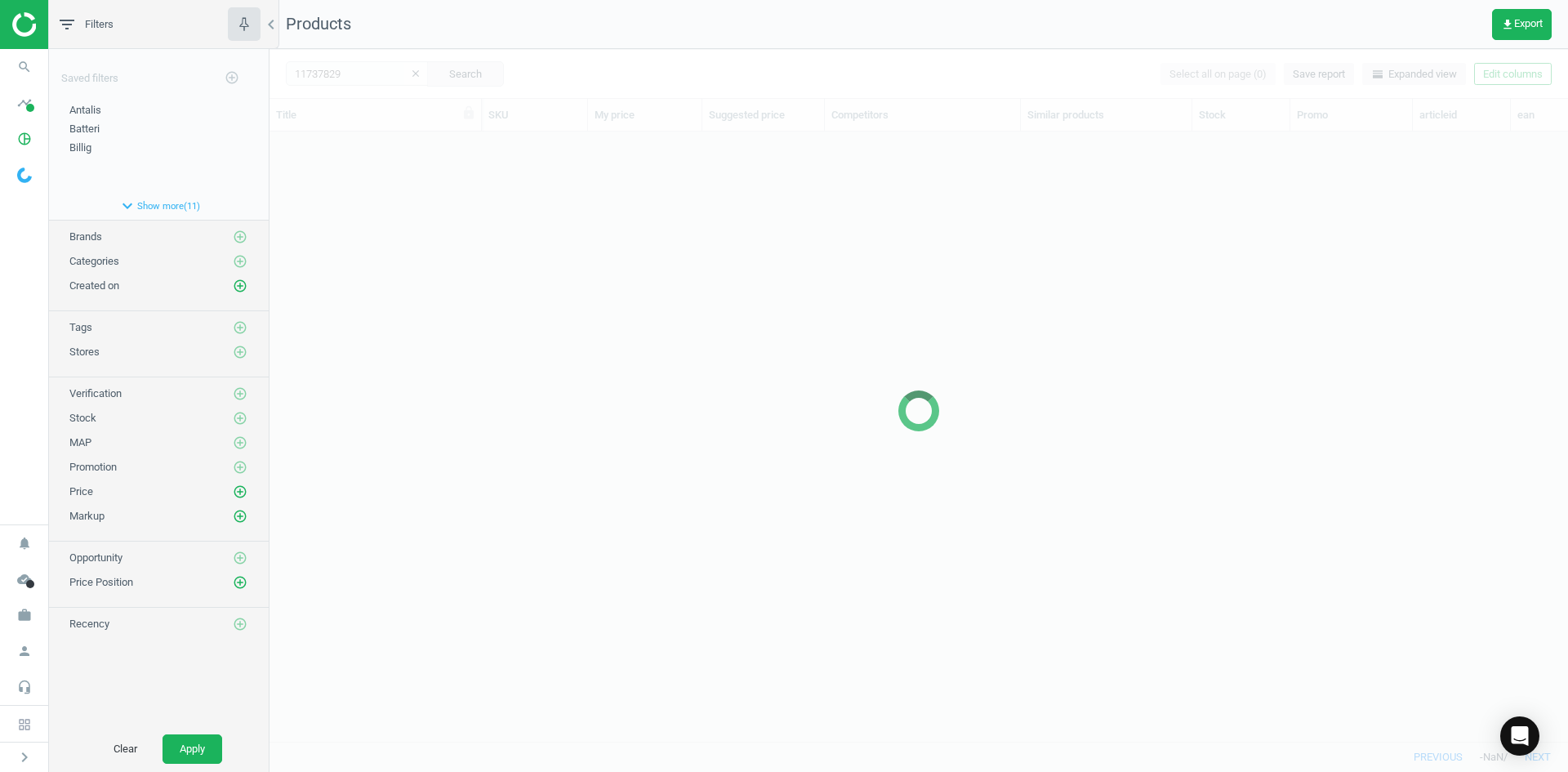
click at [440, 323] on div at bounding box center [919, 410] width 1299 height 723
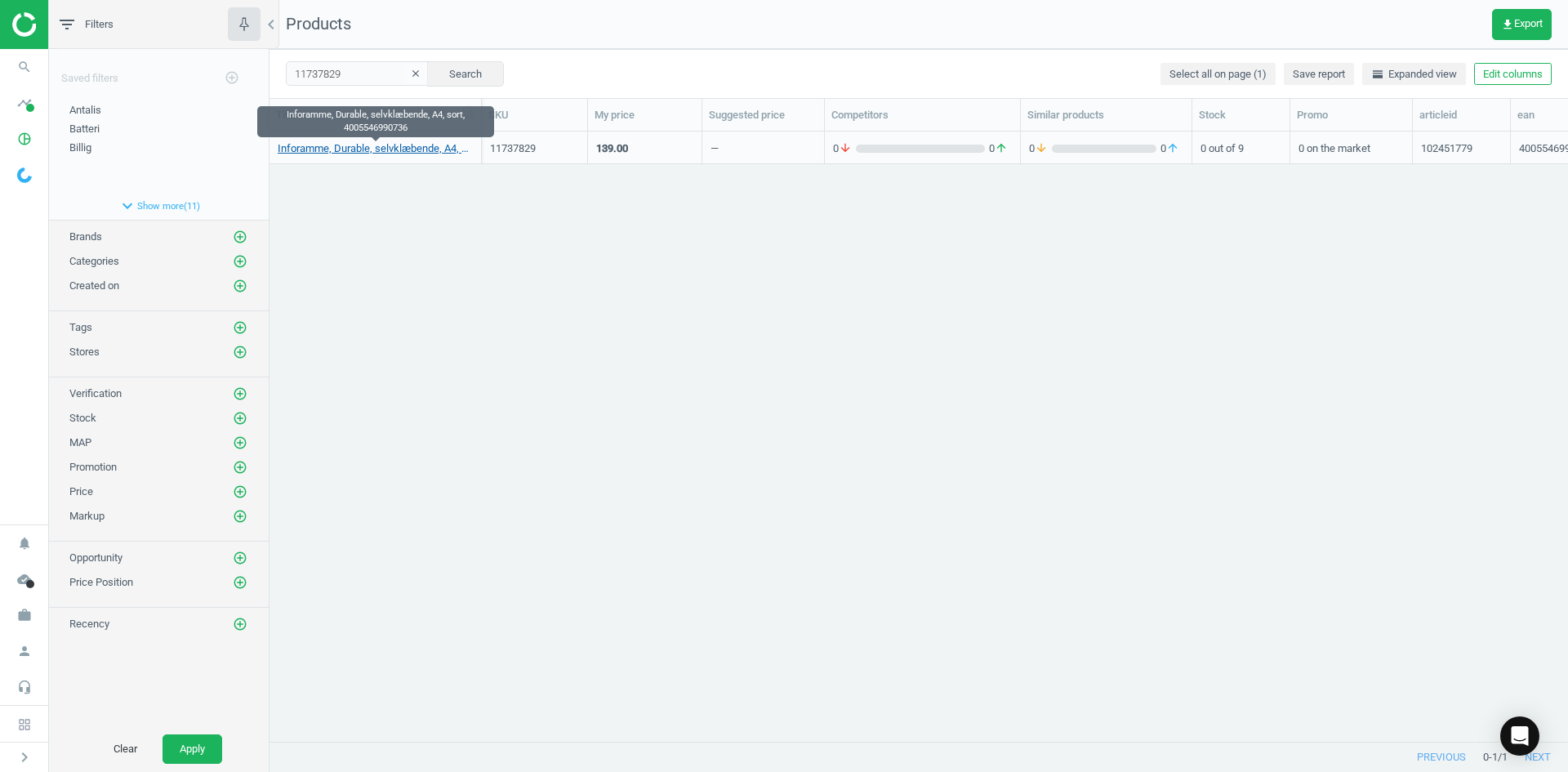
click at [365, 146] on link "Inforamme, Durable, selvklæbende, A4, sort, 4005546990736" at bounding box center [375, 149] width 195 height 14
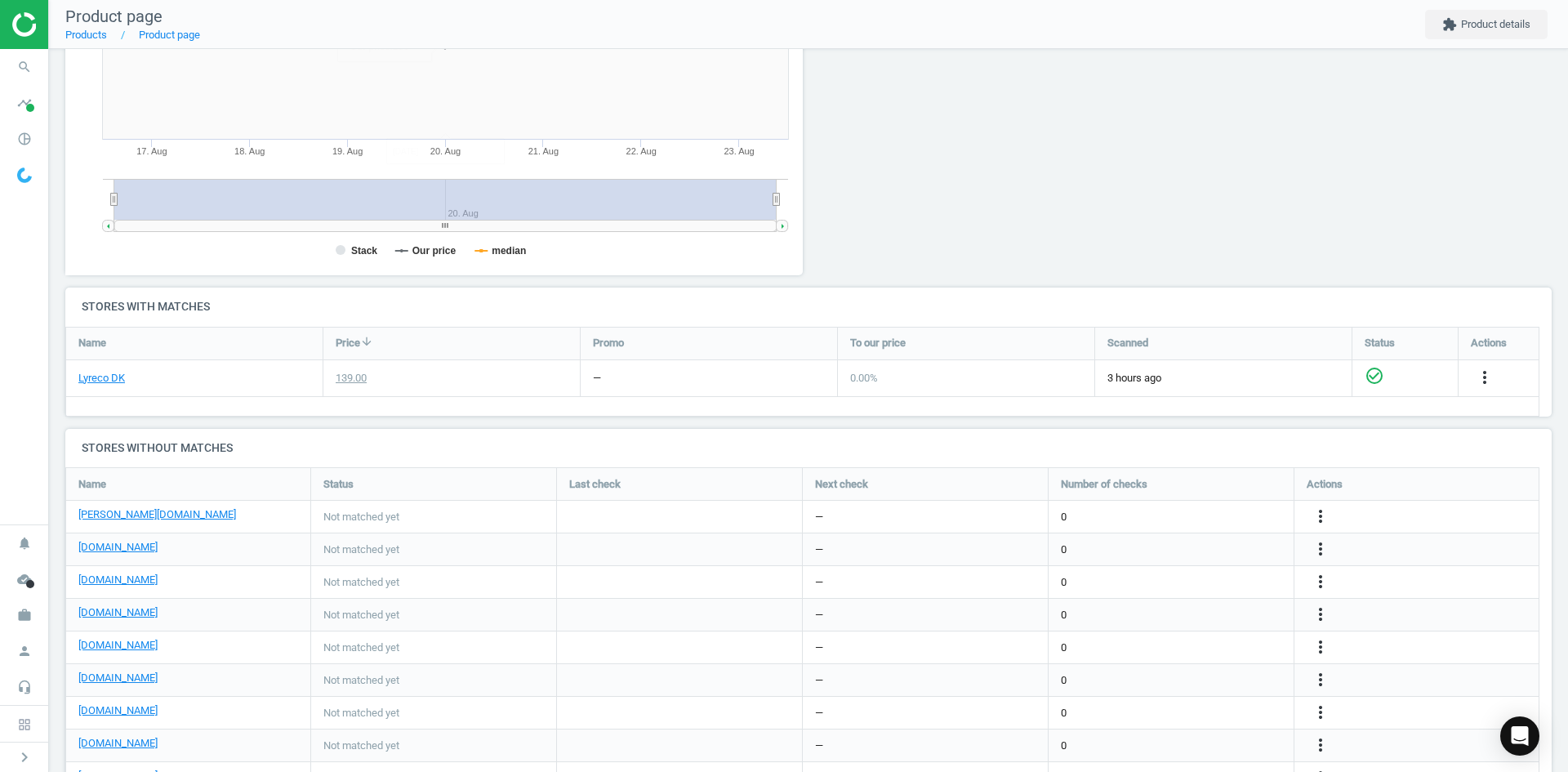
scroll to position [385, 0]
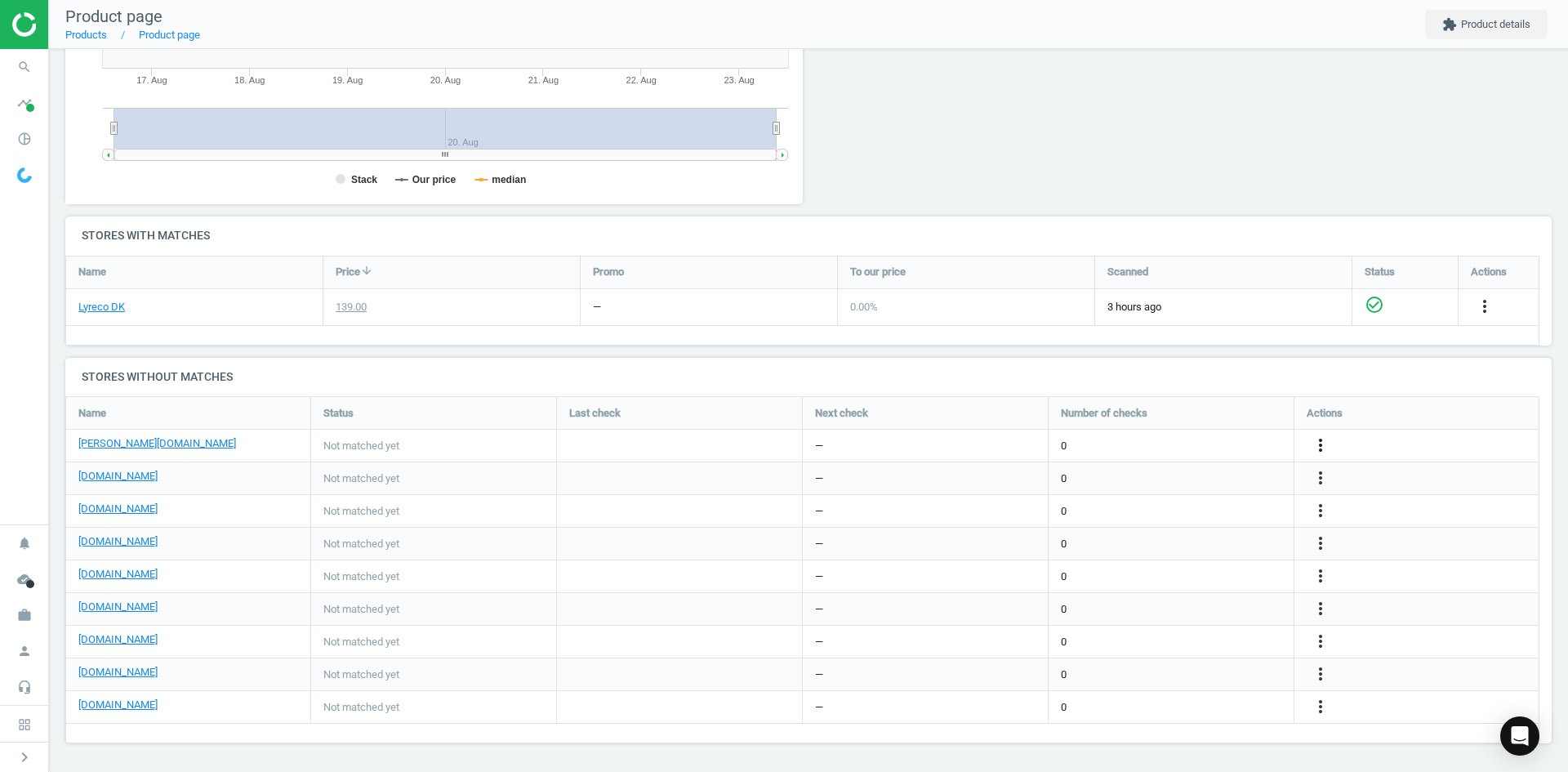
click at [1475, 316] on icon "more_vert" at bounding box center [1485, 306] width 20 height 20
click at [1192, 444] on link "Edit URL/product option" at bounding box center [1193, 446] width 224 height 25
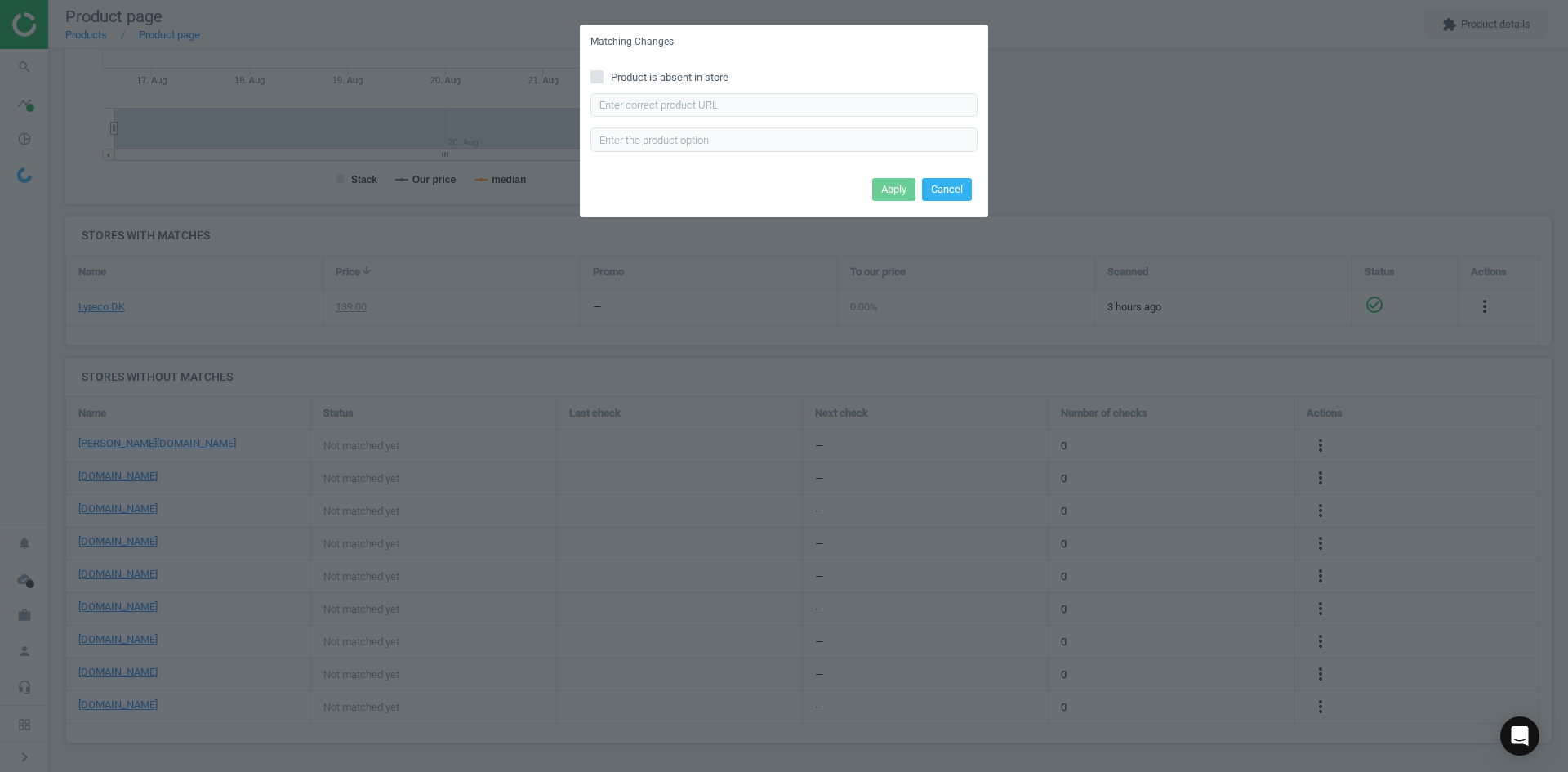
drag, startPoint x: 774, startPoint y: 92, endPoint x: 766, endPoint y: 92, distance: 8.0
click at [771, 92] on div "Product is absent in store Enter correct product url" at bounding box center [784, 116] width 409 height 113
click at [766, 98] on input "text" at bounding box center [784, 105] width 387 height 24
paste input "[URL][DOMAIN_NAME][PERSON_NAME]"
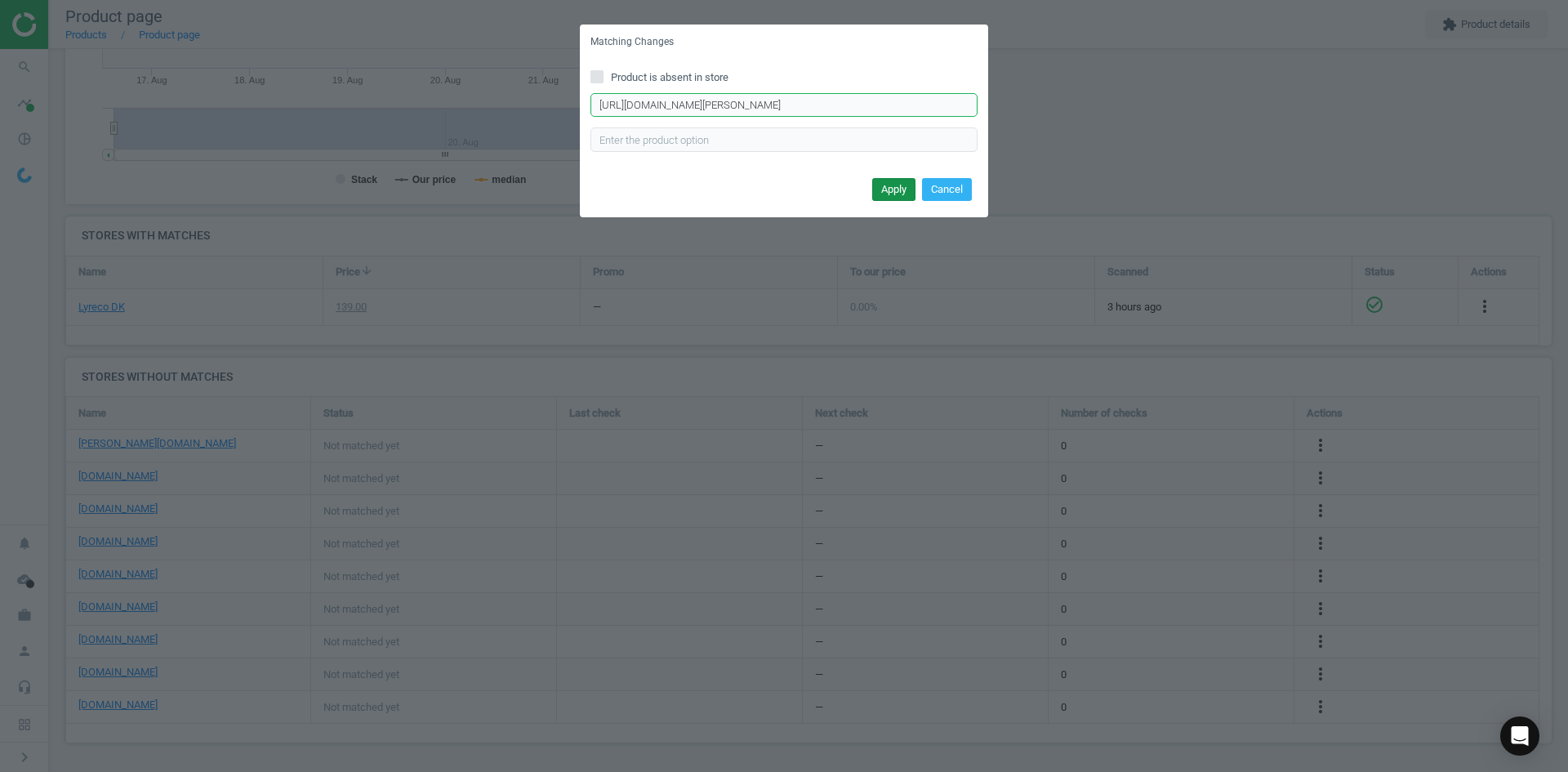
type input "[URL][DOMAIN_NAME][PERSON_NAME]"
click at [896, 182] on button "Apply" at bounding box center [894, 189] width 43 height 23
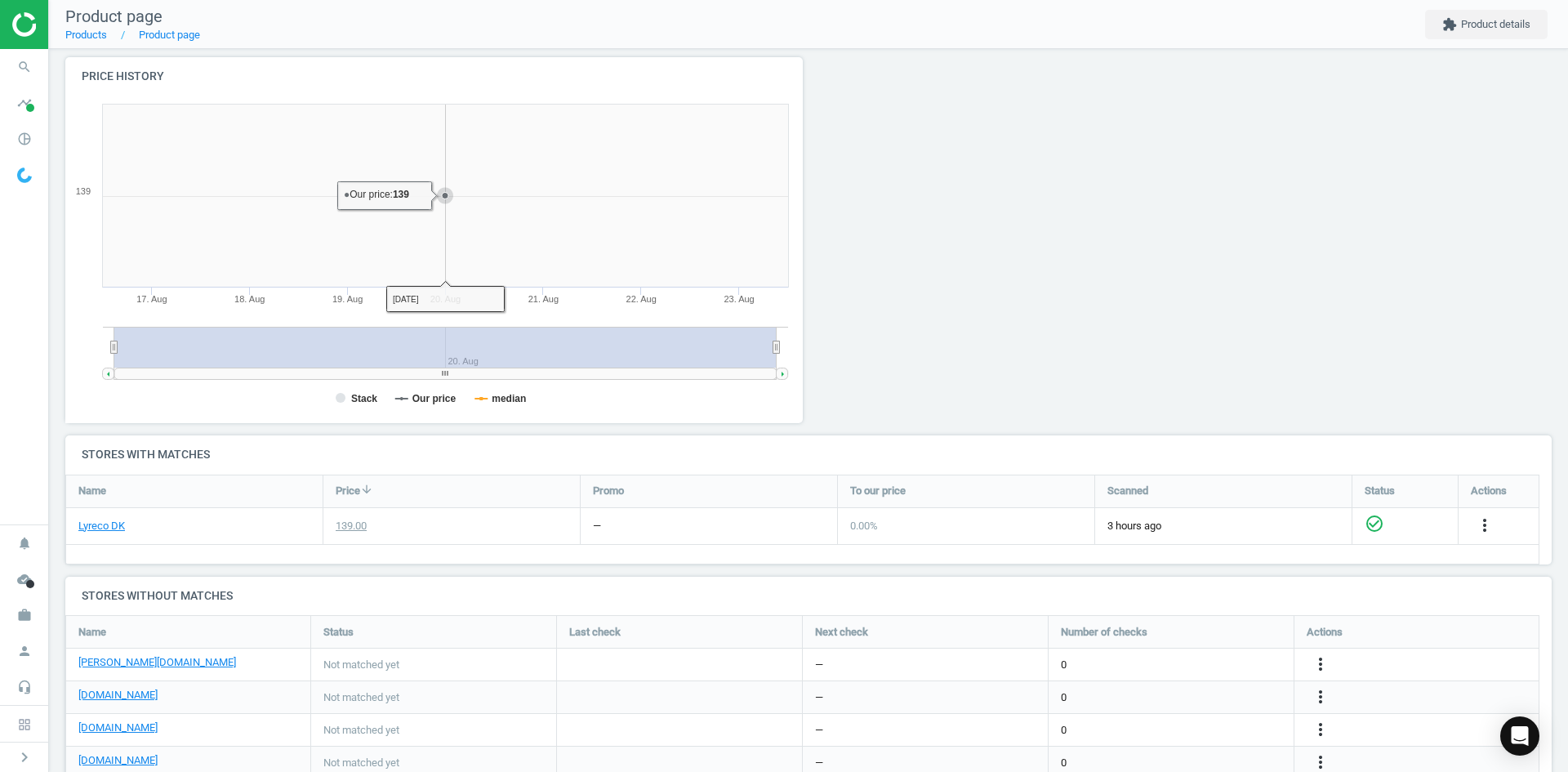
scroll to position [327, 0]
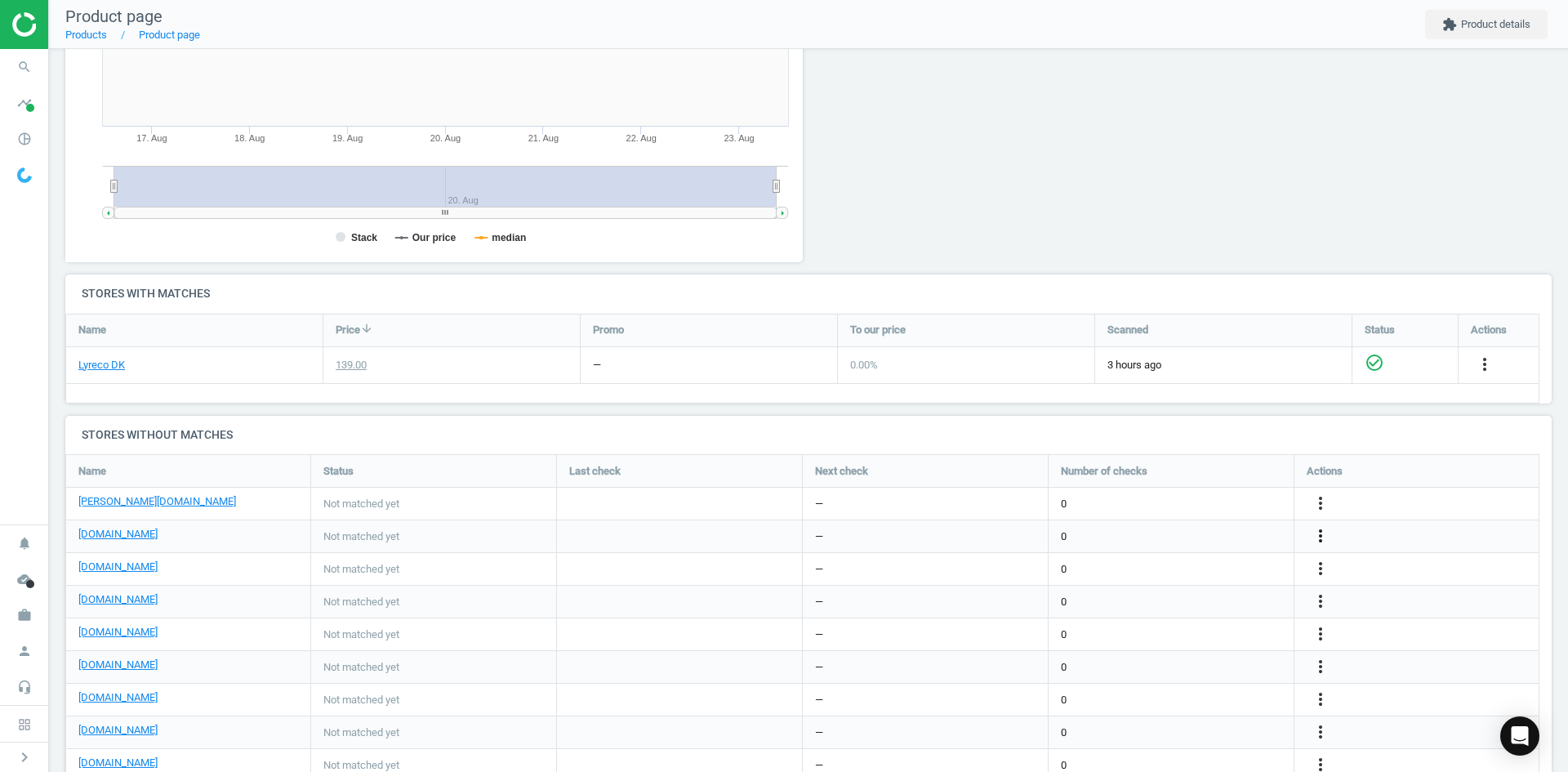
click at [1317, 536] on icon "more_vert" at bounding box center [1321, 536] width 20 height 20
click at [1188, 533] on link "Edit URL/product option" at bounding box center [1193, 536] width 224 height 25
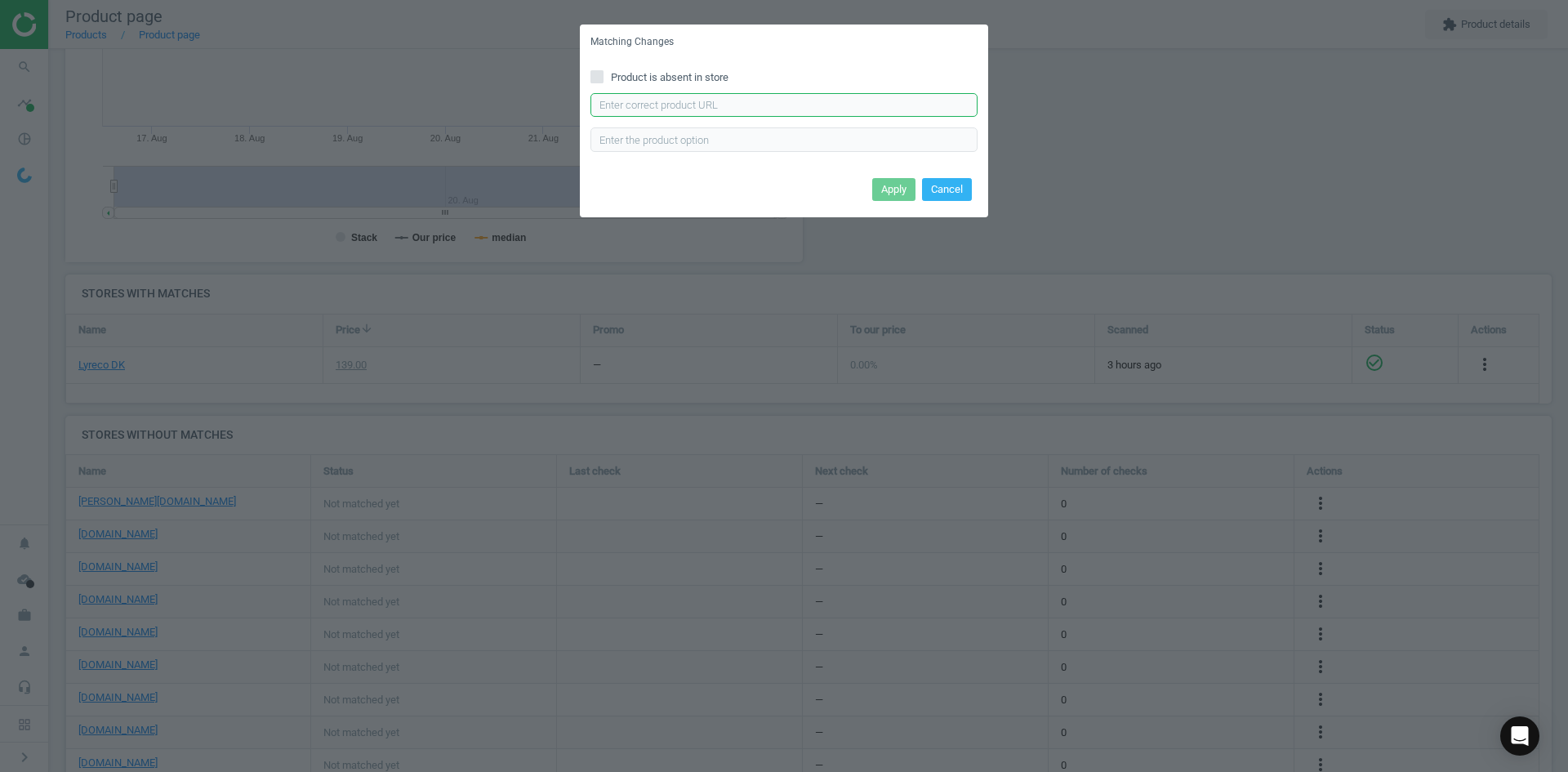
click at [721, 107] on input "text" at bounding box center [784, 105] width 387 height 24
paste input "[URL][DOMAIN_NAME]"
type input "[URL][DOMAIN_NAME]"
click at [899, 181] on button "Apply" at bounding box center [894, 189] width 43 height 23
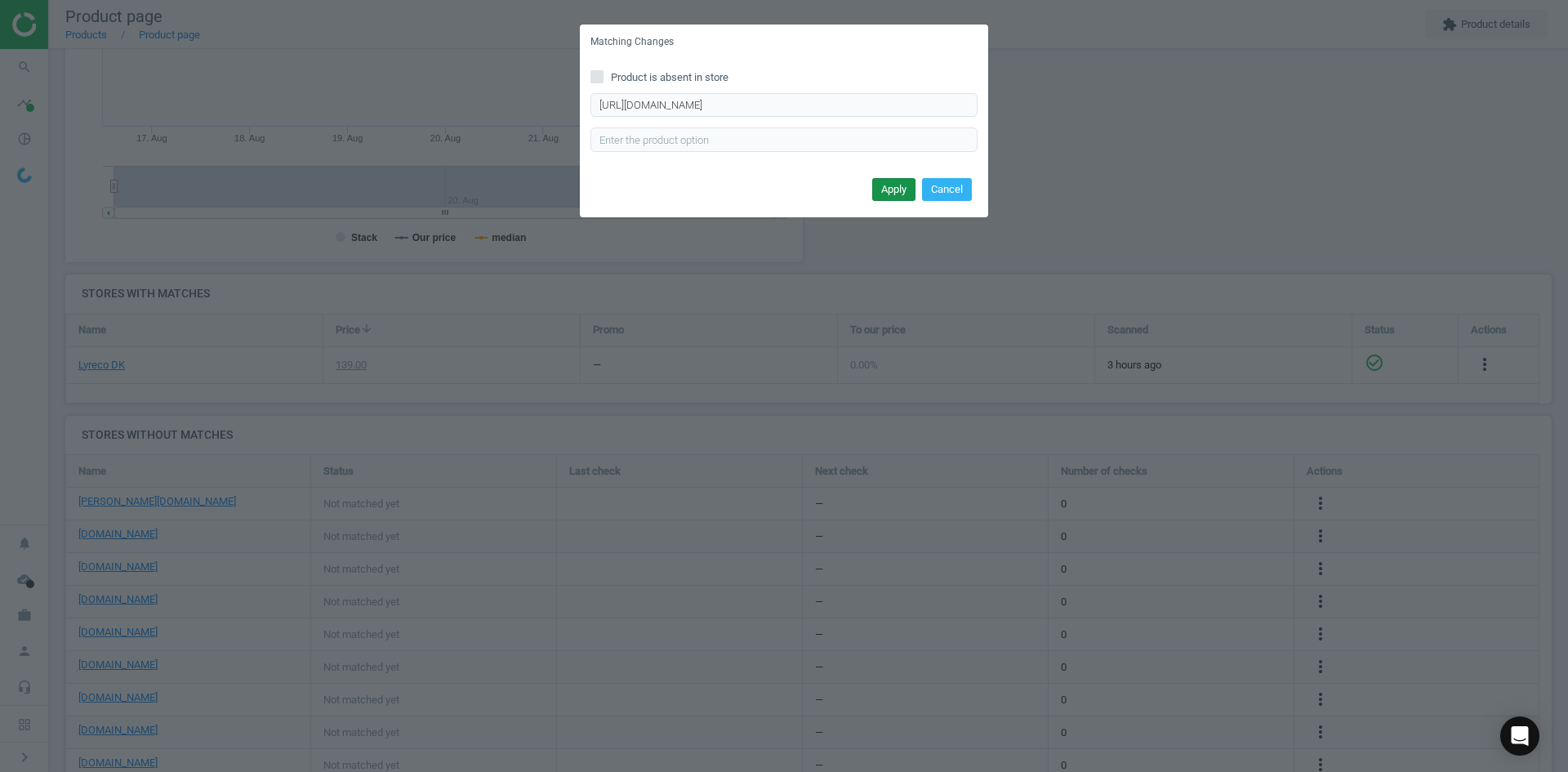
scroll to position [0, 0]
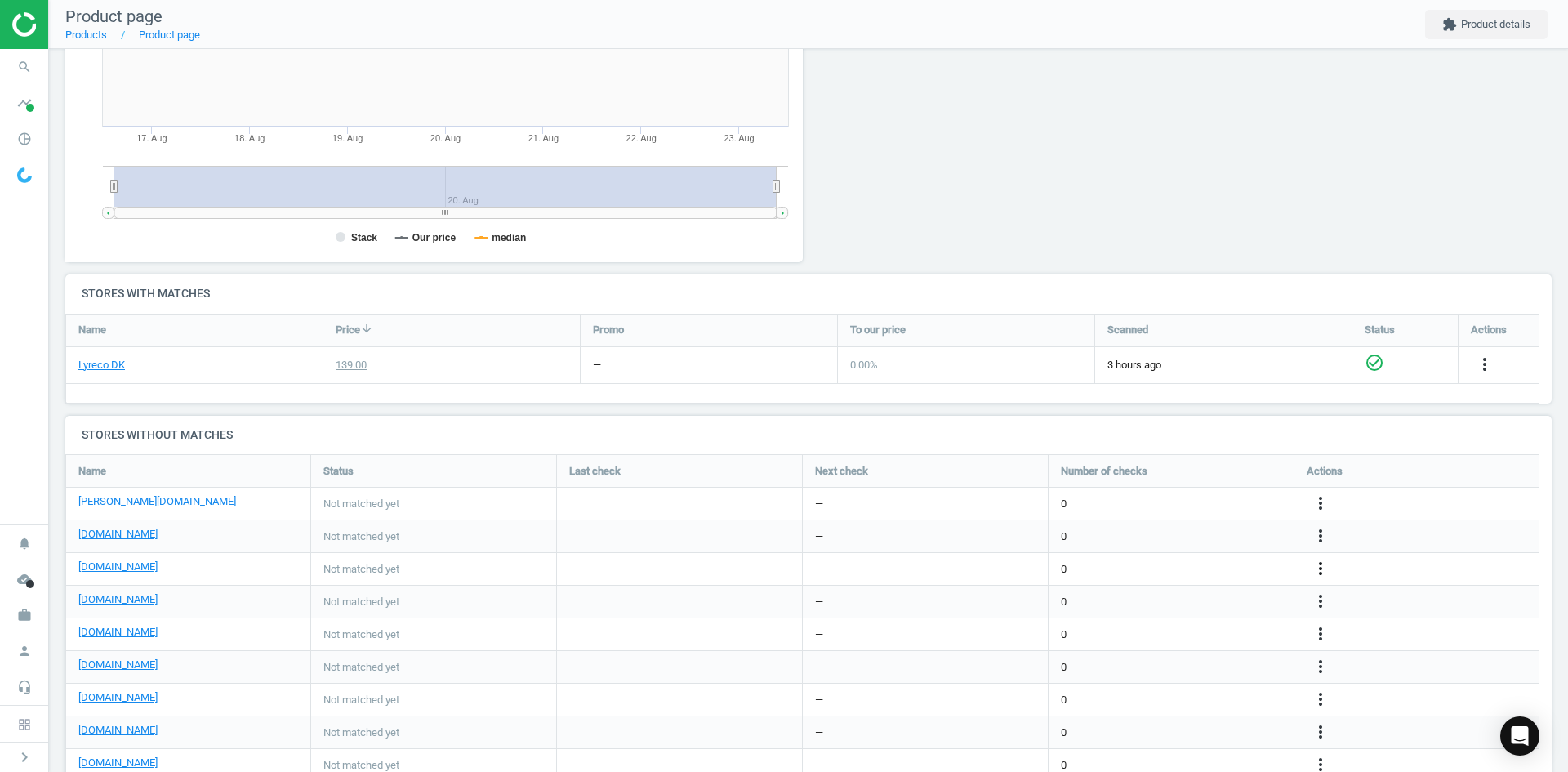
drag, startPoint x: 1321, startPoint y: 565, endPoint x: 1313, endPoint y: 565, distance: 8.0
click at [1319, 565] on icon "more_vert" at bounding box center [1321, 569] width 20 height 20
click at [1174, 561] on link "Edit URL/product option" at bounding box center [1193, 569] width 224 height 25
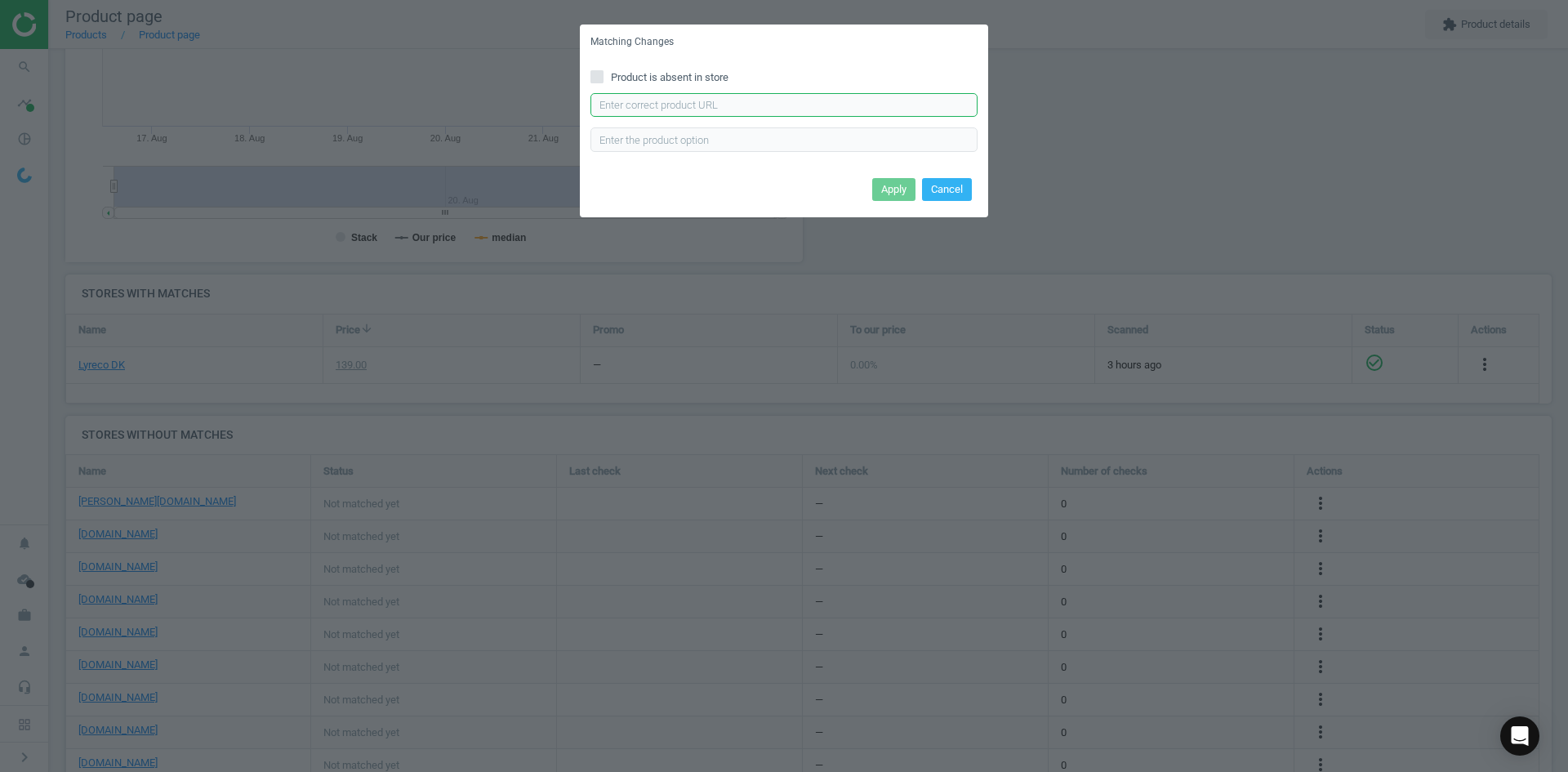
click at [761, 101] on input "text" at bounding box center [784, 105] width 387 height 24
paste input "[URL][DOMAIN_NAME]"
type input "[URL][DOMAIN_NAME]"
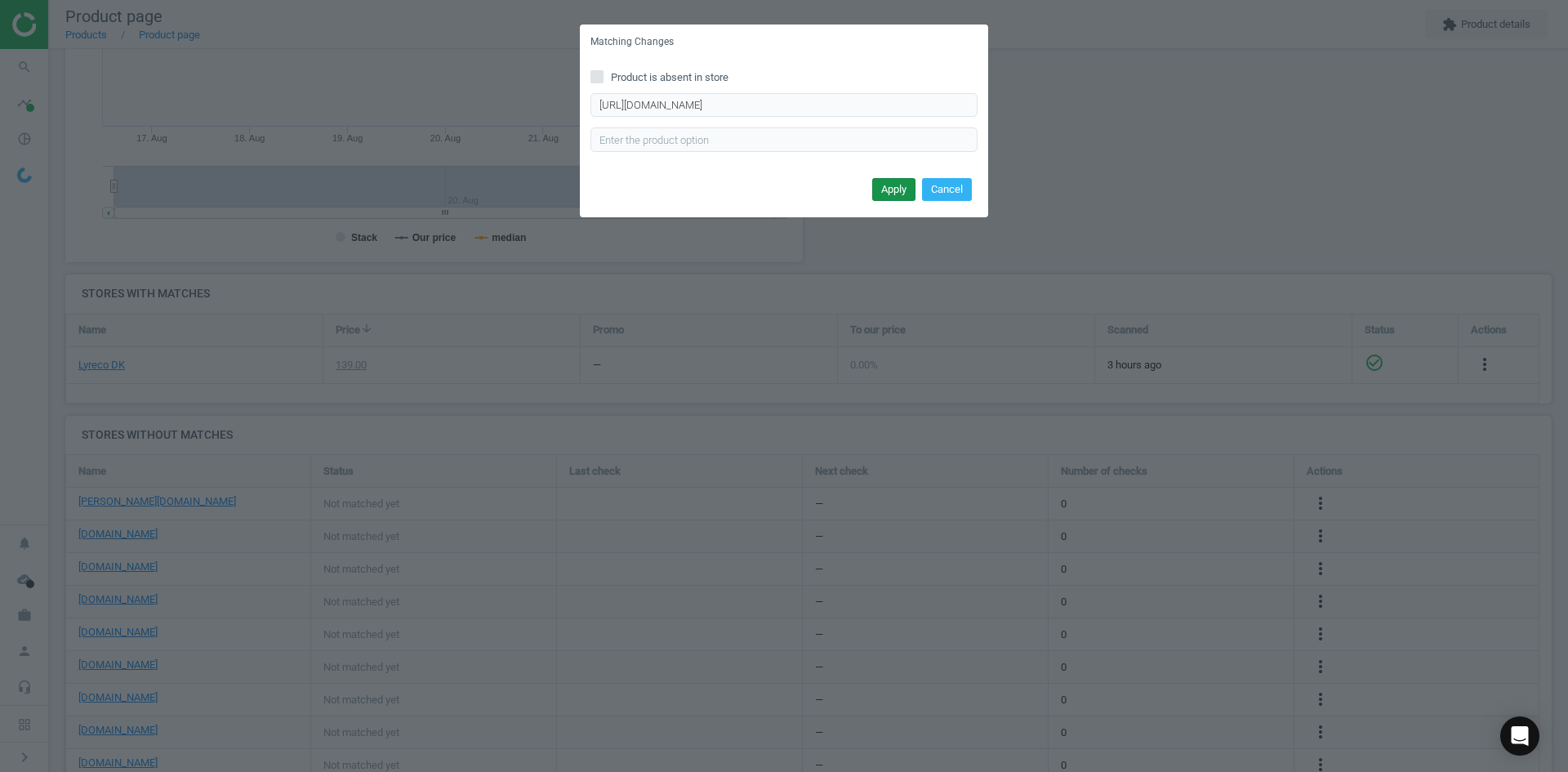
click at [893, 190] on button "Apply" at bounding box center [894, 189] width 43 height 23
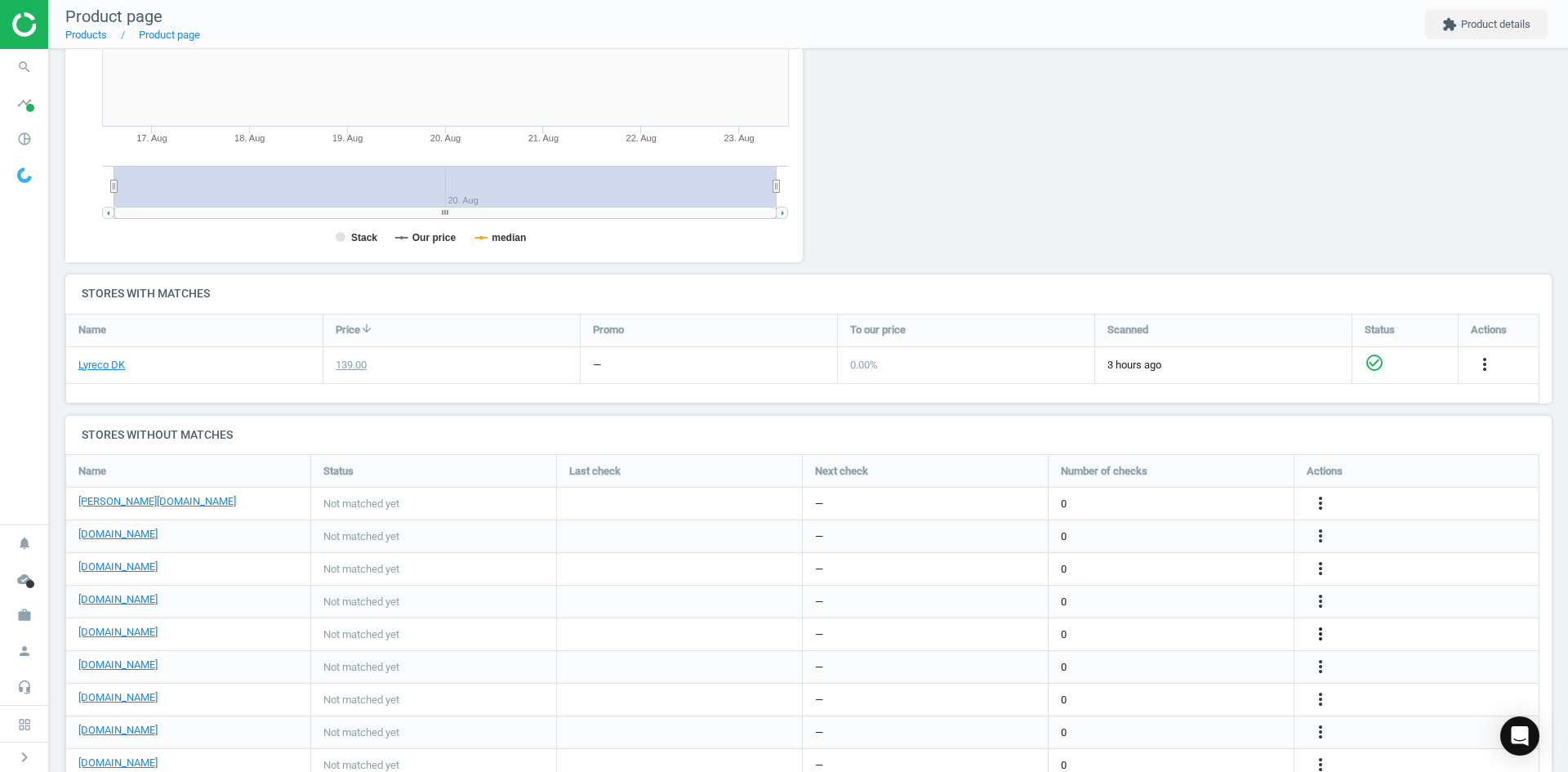
click at [1314, 632] on icon "more_vert" at bounding box center [1321, 634] width 20 height 20
click at [1114, 632] on link "Edit URL/product option" at bounding box center [1193, 634] width 224 height 25
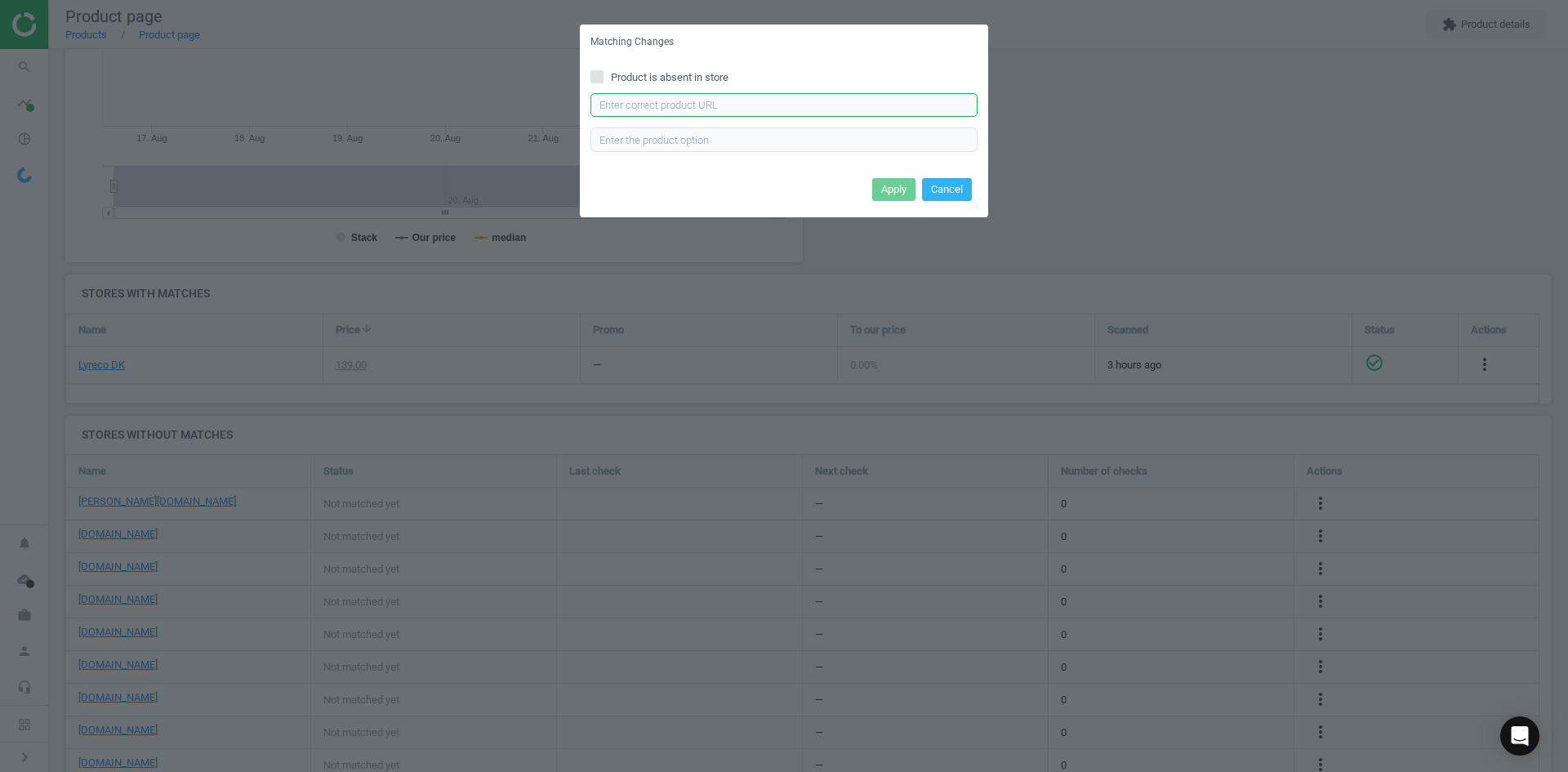
click at [677, 107] on input "text" at bounding box center [784, 105] width 387 height 24
paste input "[URL][DOMAIN_NAME]"
type input "[URL][DOMAIN_NAME]"
click at [896, 189] on button "Apply" at bounding box center [894, 189] width 43 height 23
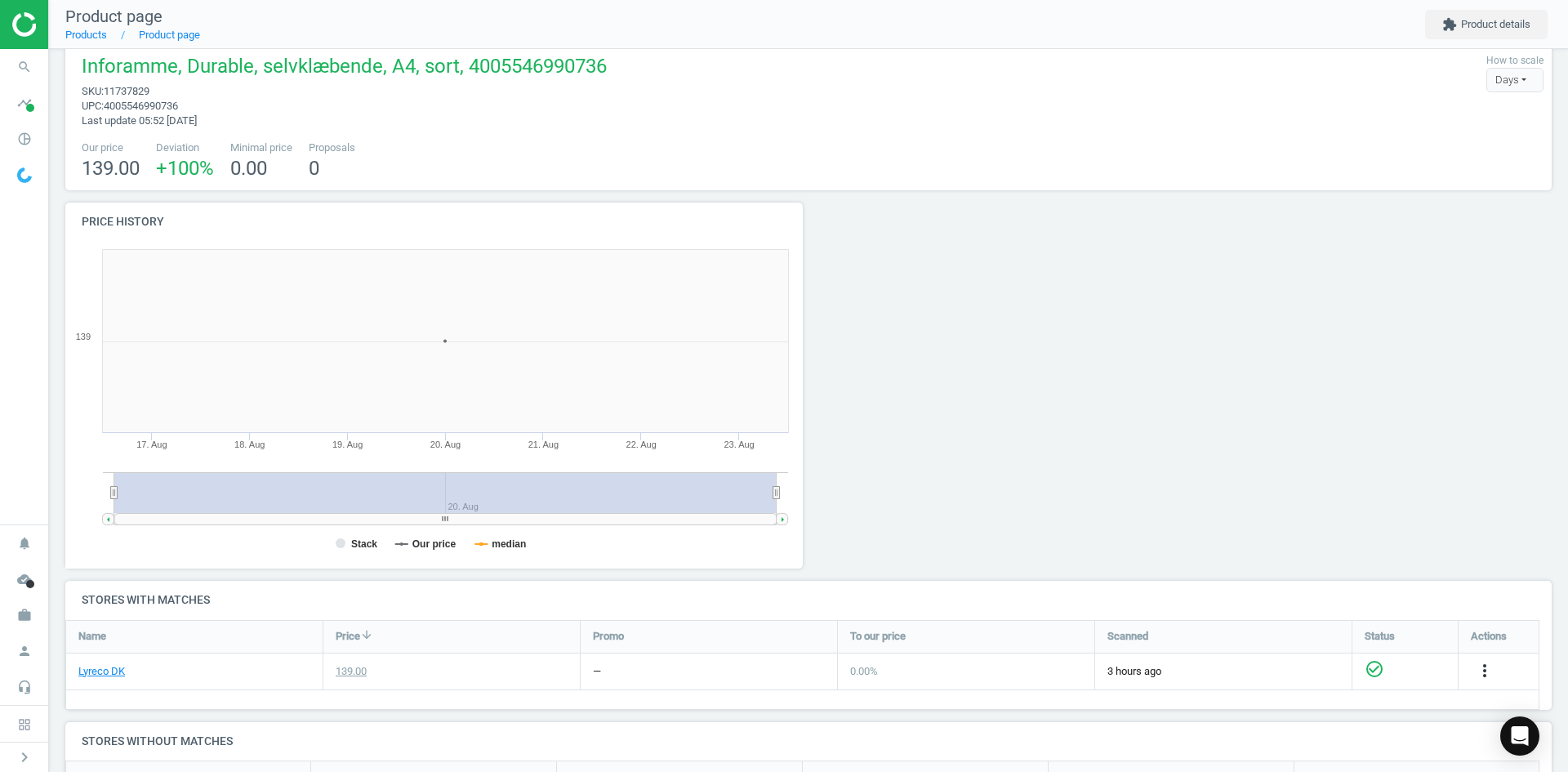
scroll to position [0, 0]
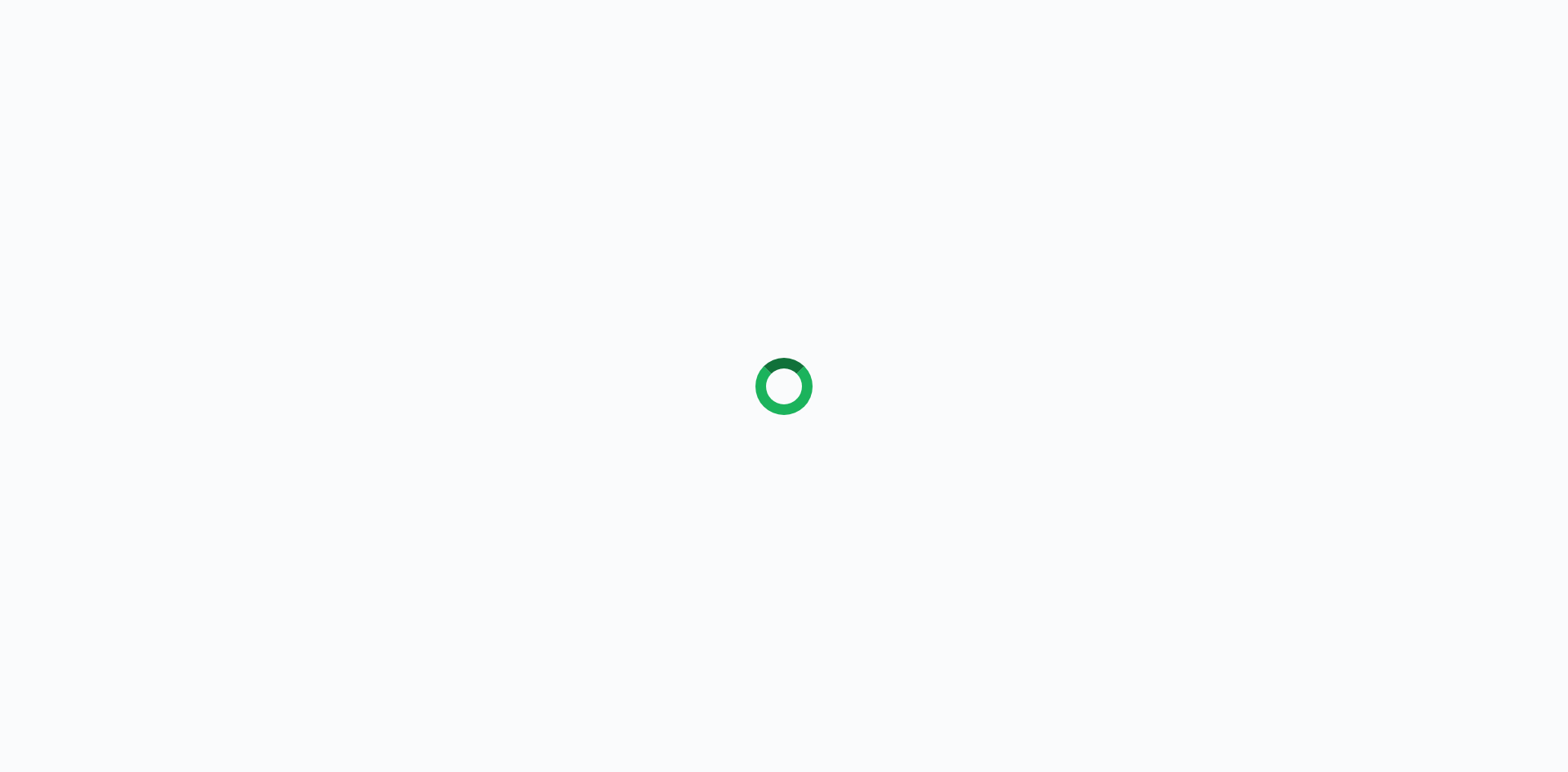
click at [1123, 167] on div at bounding box center [784, 386] width 1568 height 772
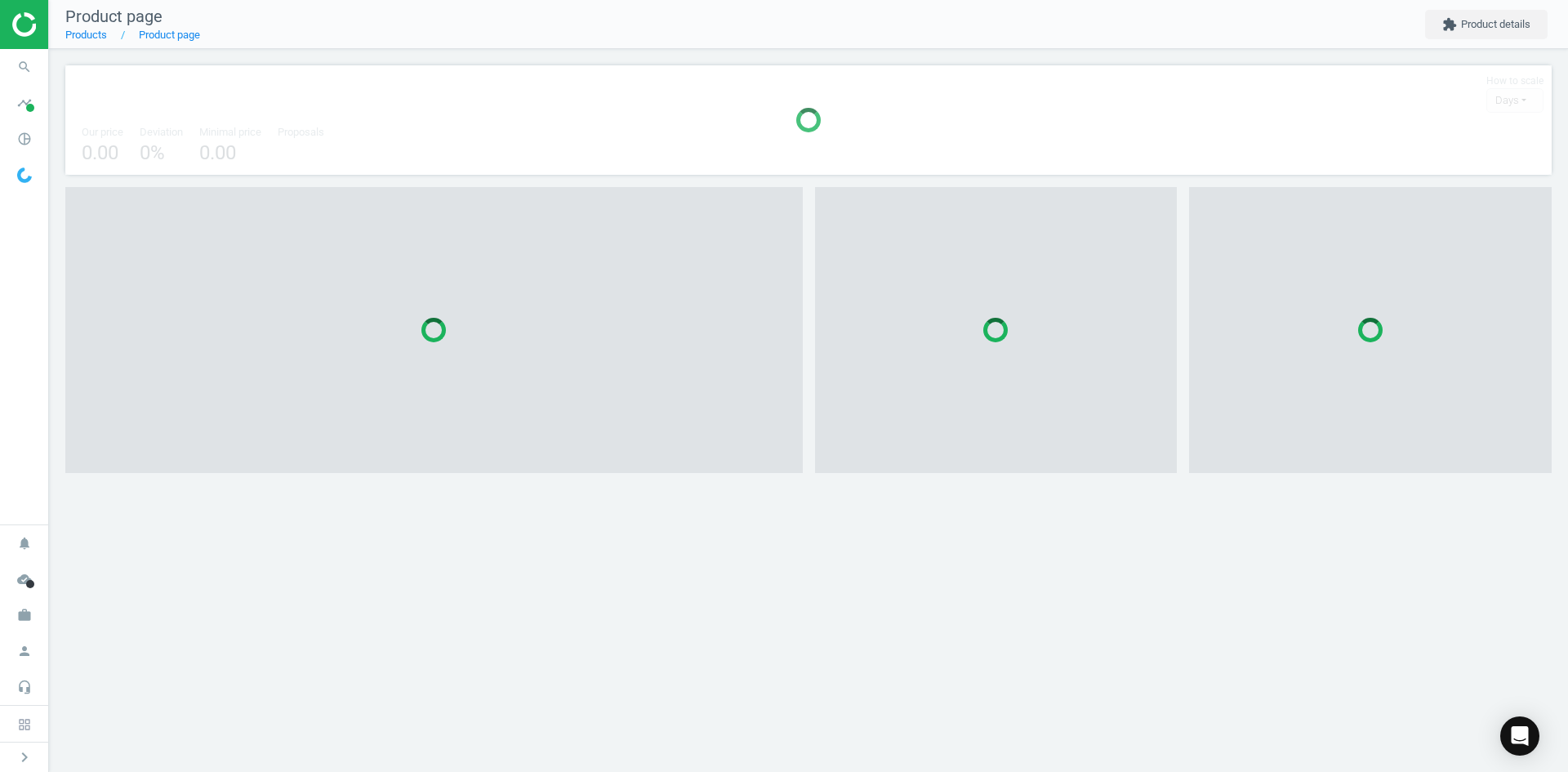
click at [531, 524] on div "Product page Products Product page extension Product details How to scale Days …" at bounding box center [808, 386] width 1519 height 772
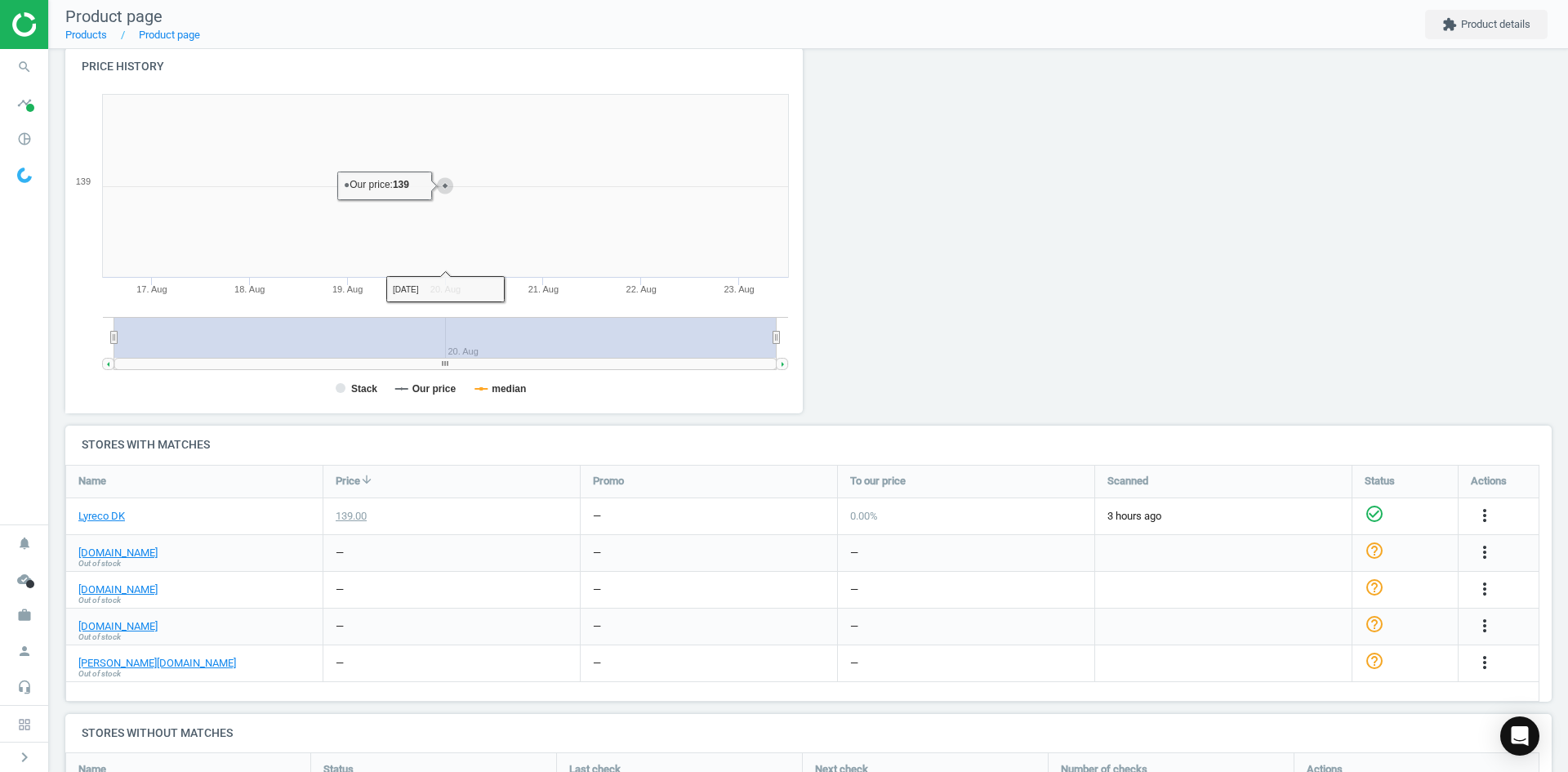
scroll to position [327, 0]
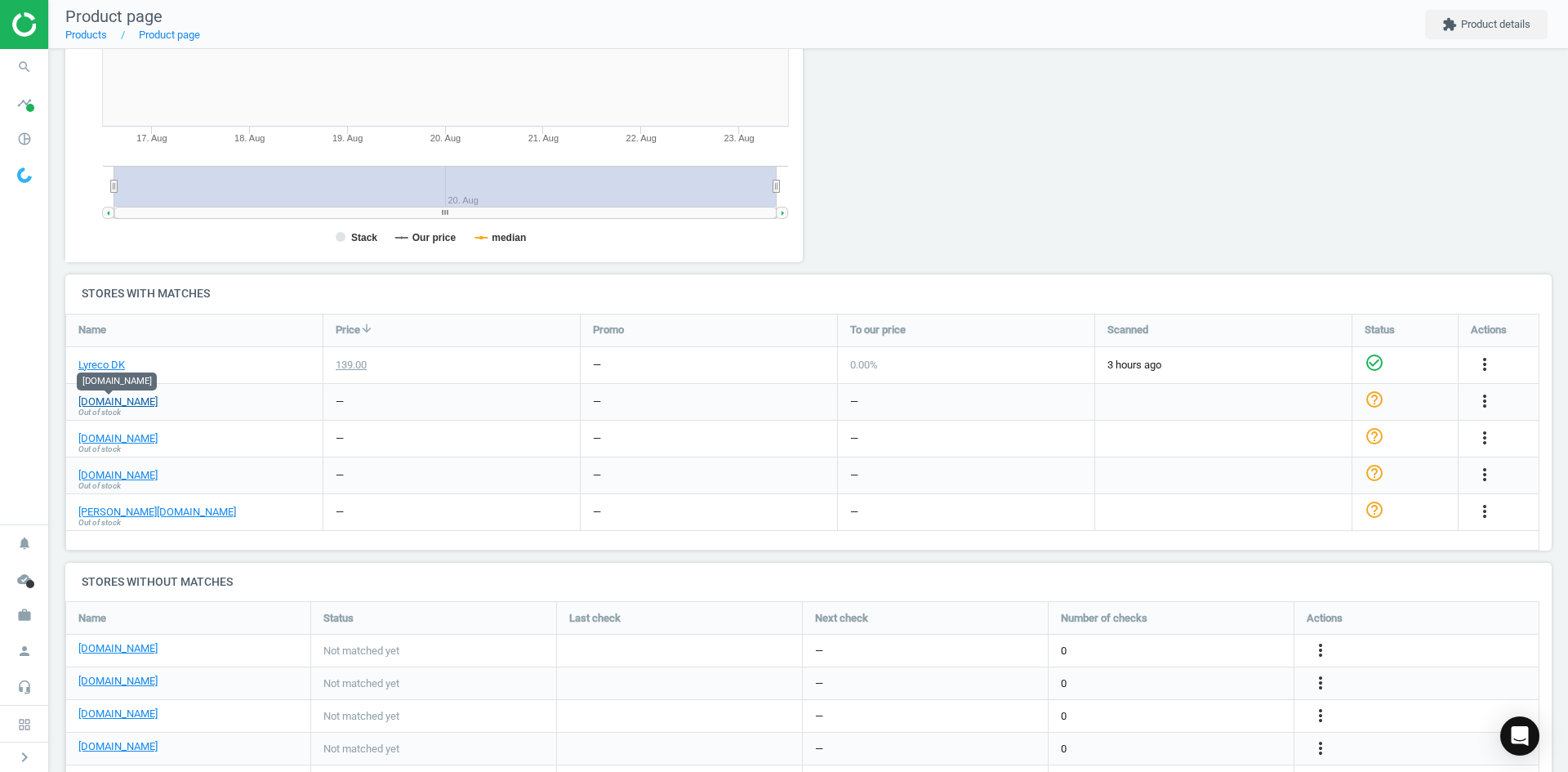
click at [102, 403] on link "[DOMAIN_NAME]" at bounding box center [118, 401] width 79 height 14
click at [117, 438] on link "[DOMAIN_NAME]" at bounding box center [118, 439] width 79 height 14
click at [117, 440] on link "[DOMAIN_NAME]" at bounding box center [118, 439] width 79 height 14
click at [1485, 438] on icon "more_vert" at bounding box center [1485, 438] width 20 height 20
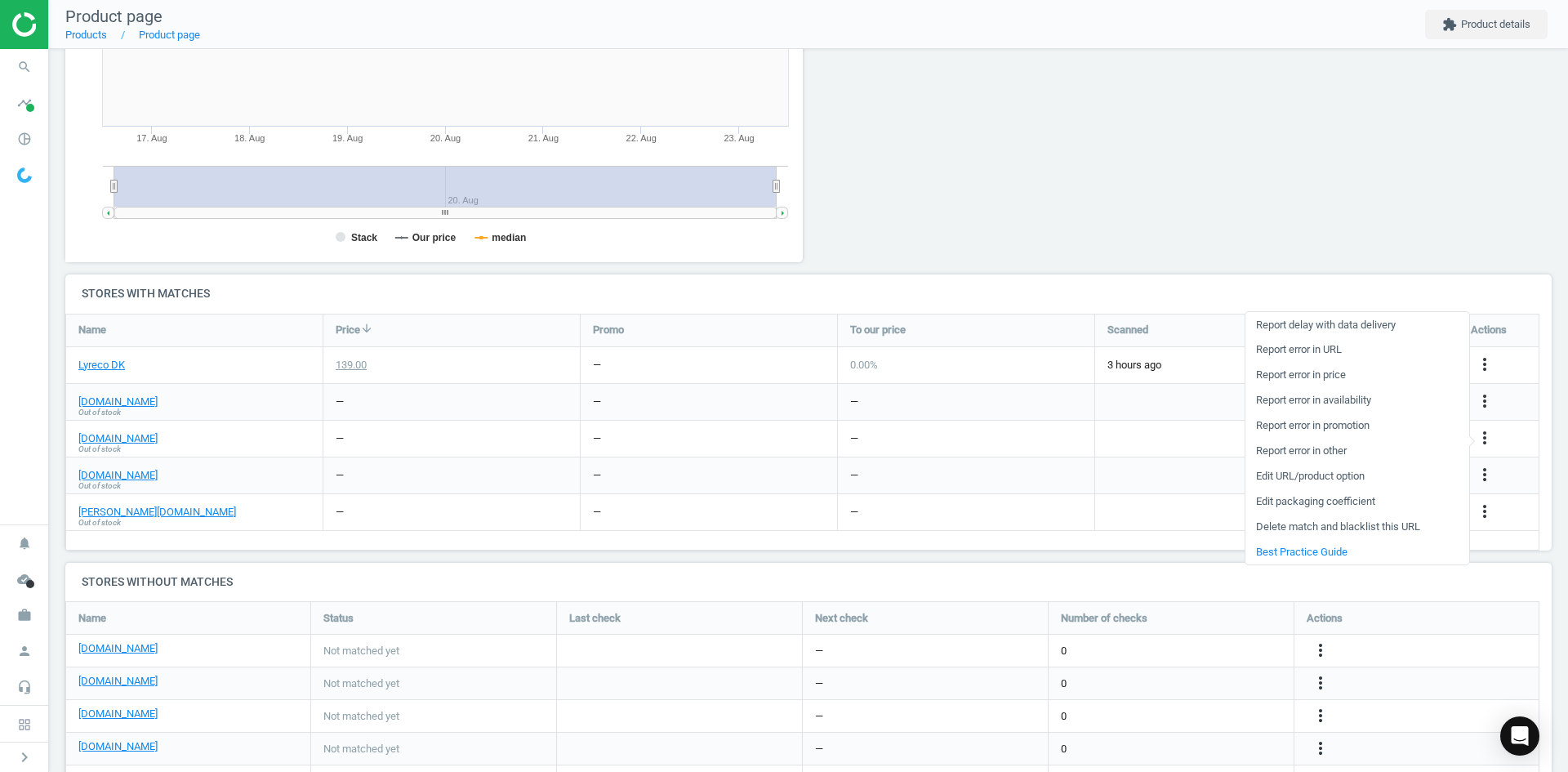
click at [1371, 531] on link "Delete match and blacklist this URL" at bounding box center [1357, 527] width 224 height 25
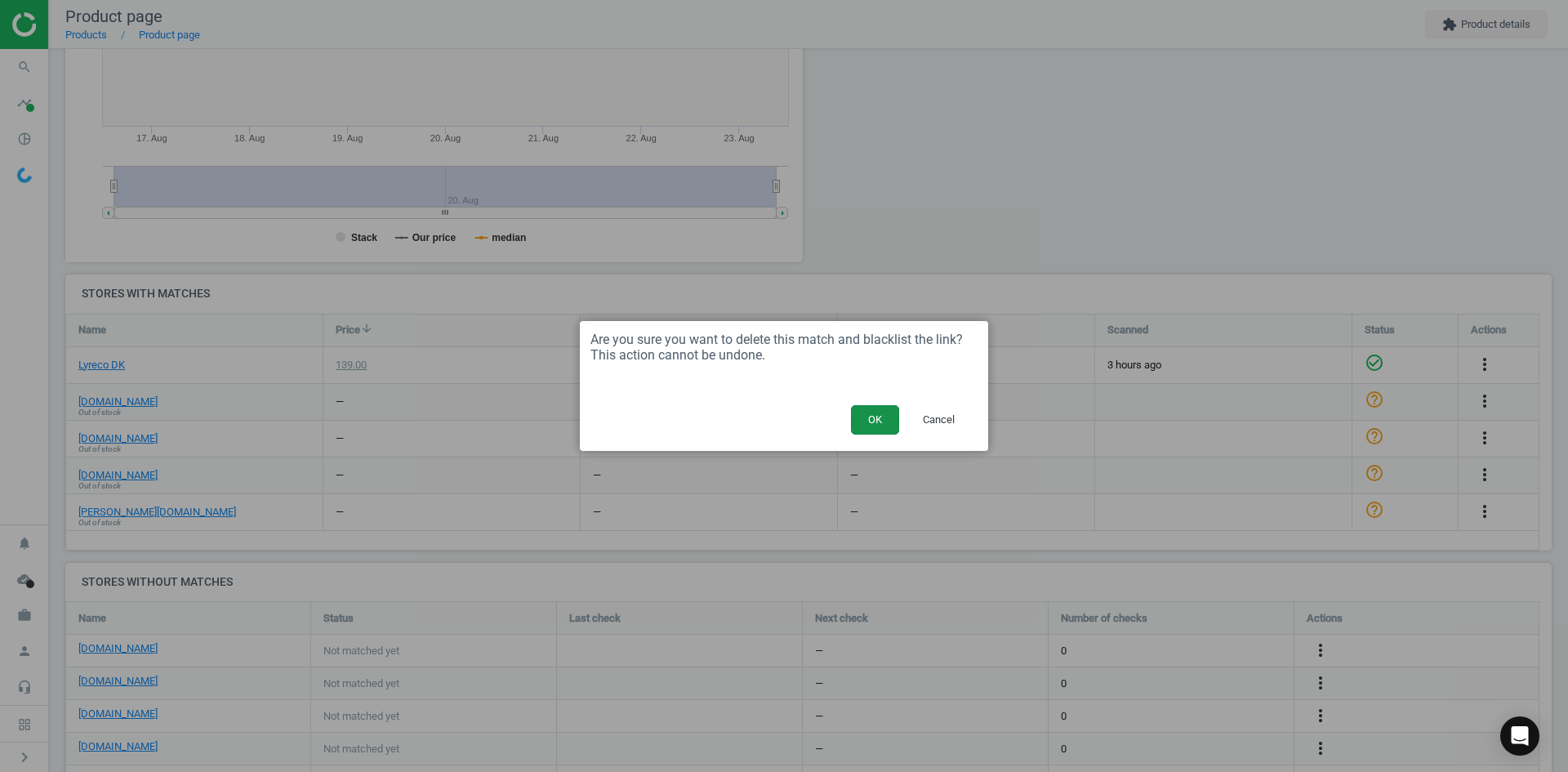
click at [872, 414] on button "OK" at bounding box center [874, 420] width 48 height 29
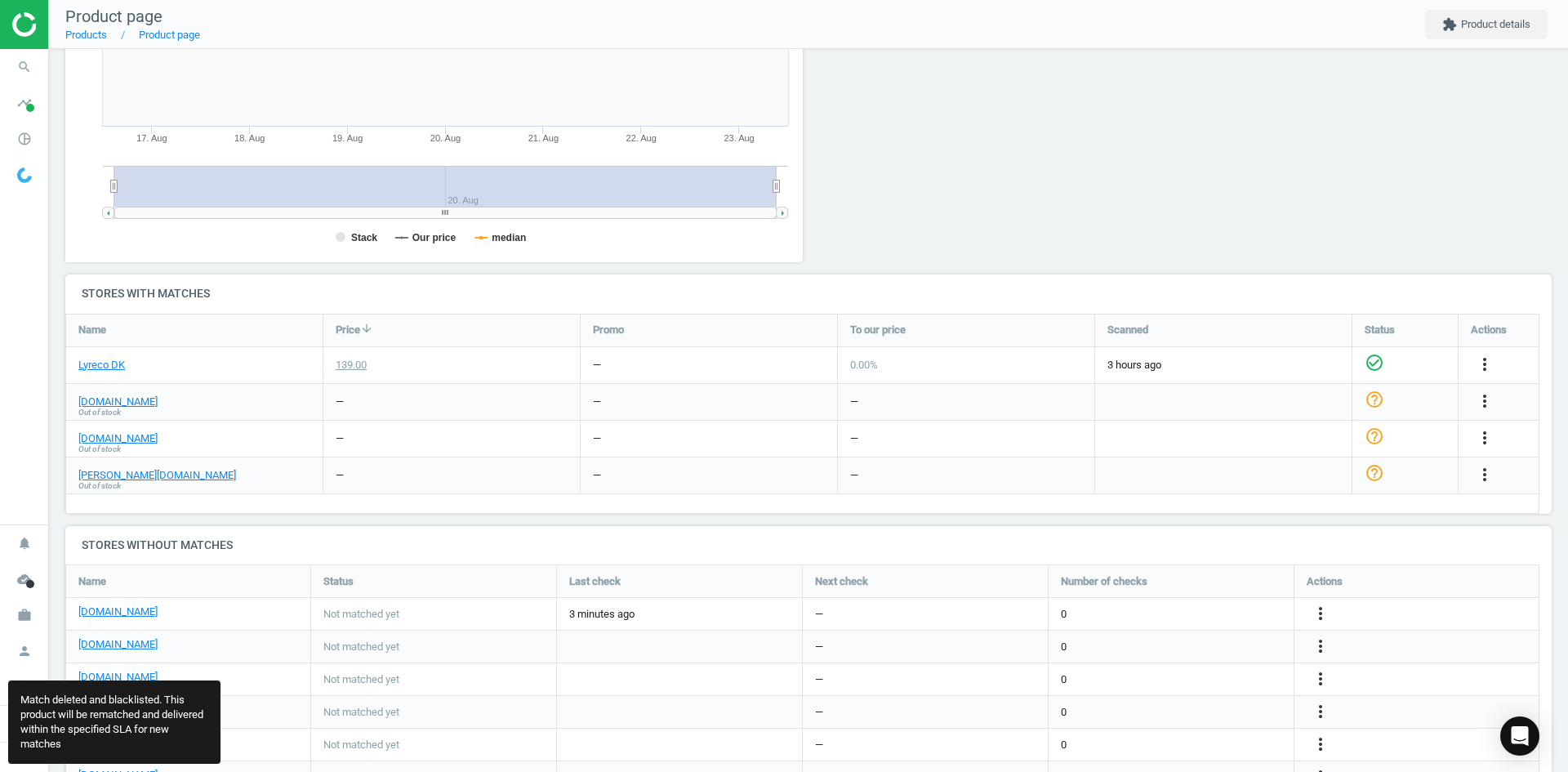
scroll to position [275, 1499]
click at [112, 438] on link "[DOMAIN_NAME]" at bounding box center [118, 439] width 79 height 14
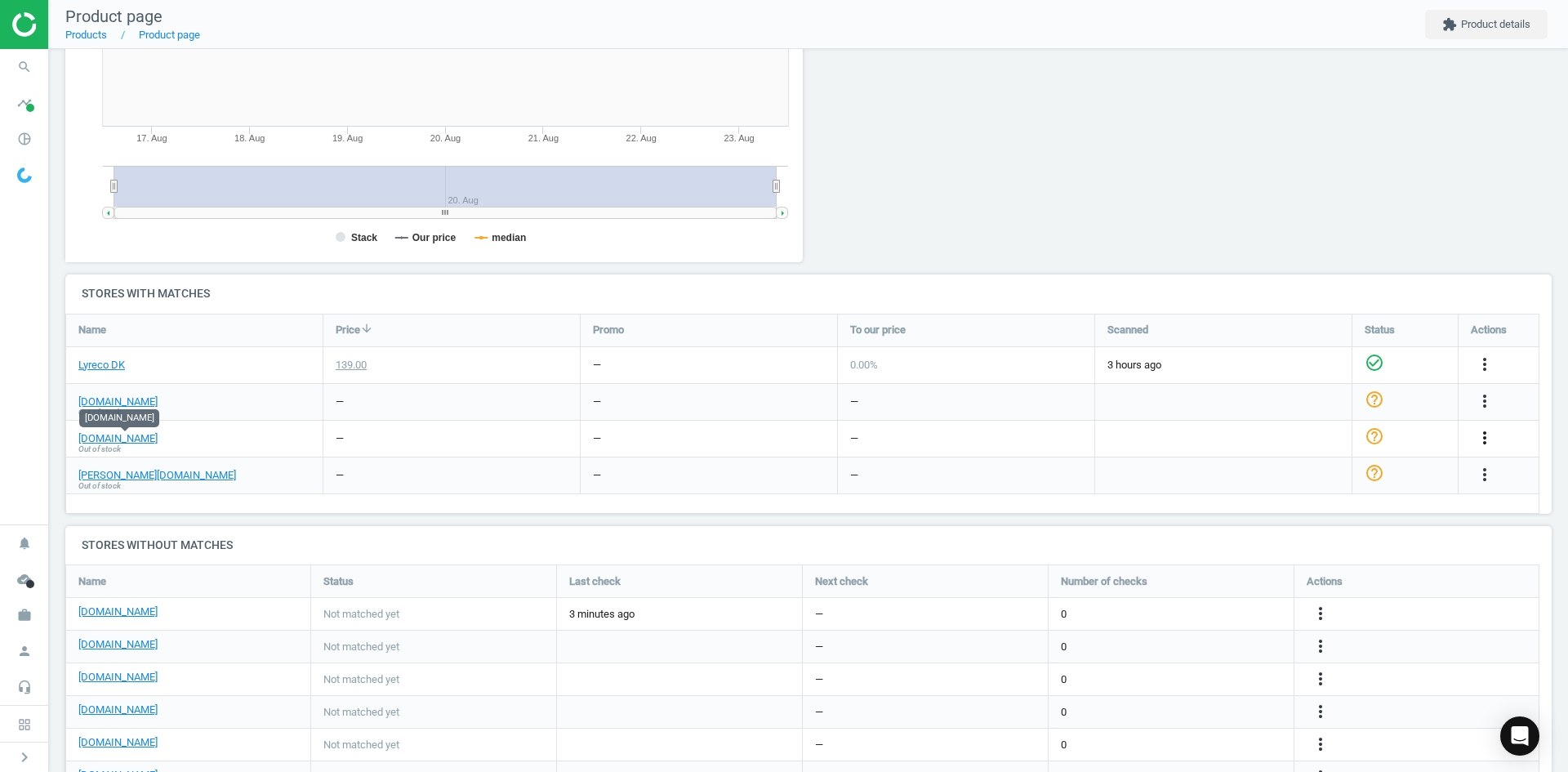
click at [1483, 438] on icon "more_vert" at bounding box center [1485, 438] width 20 height 20
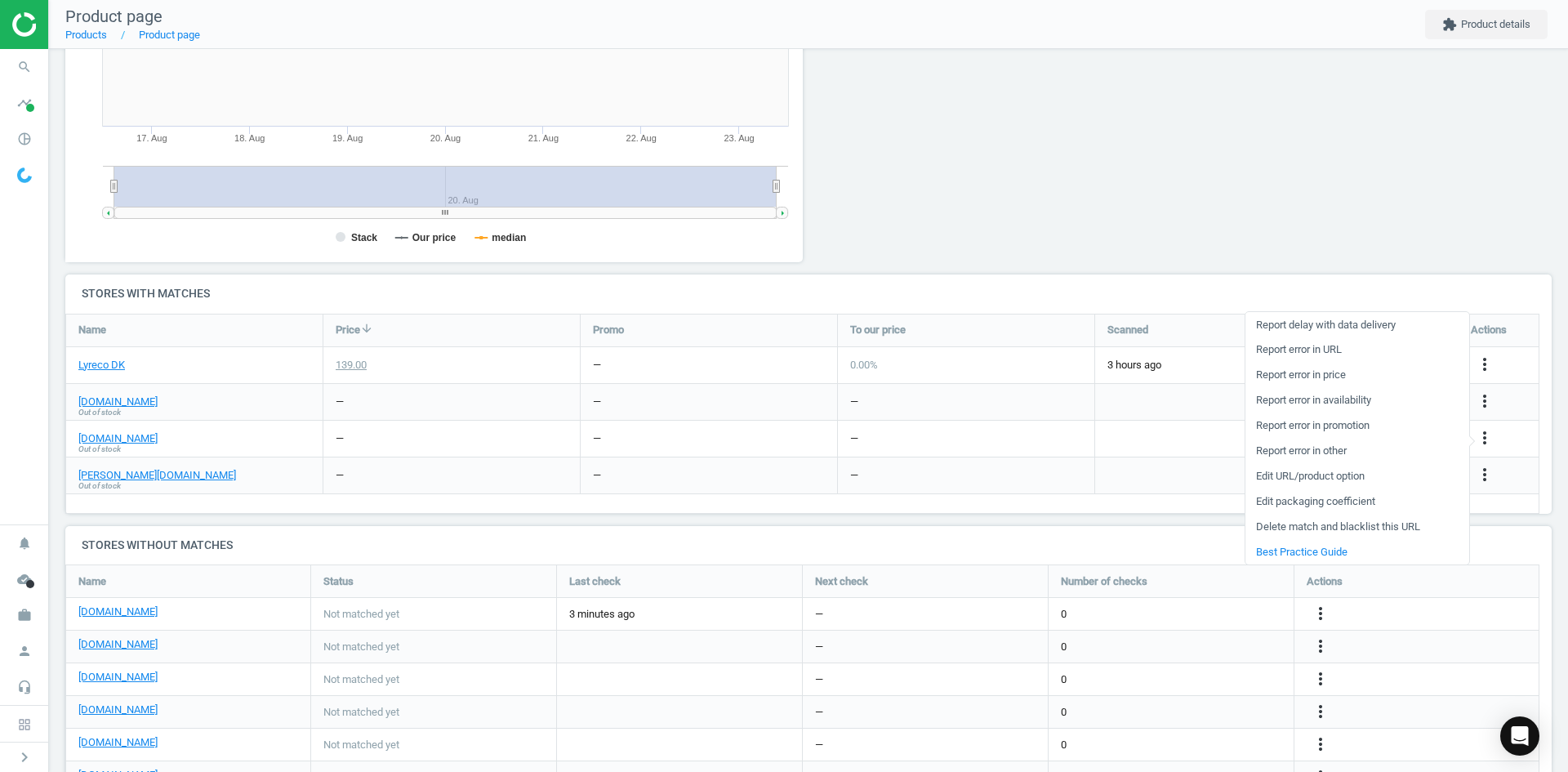
click at [1316, 526] on link "Delete match and blacklist this URL" at bounding box center [1357, 527] width 224 height 25
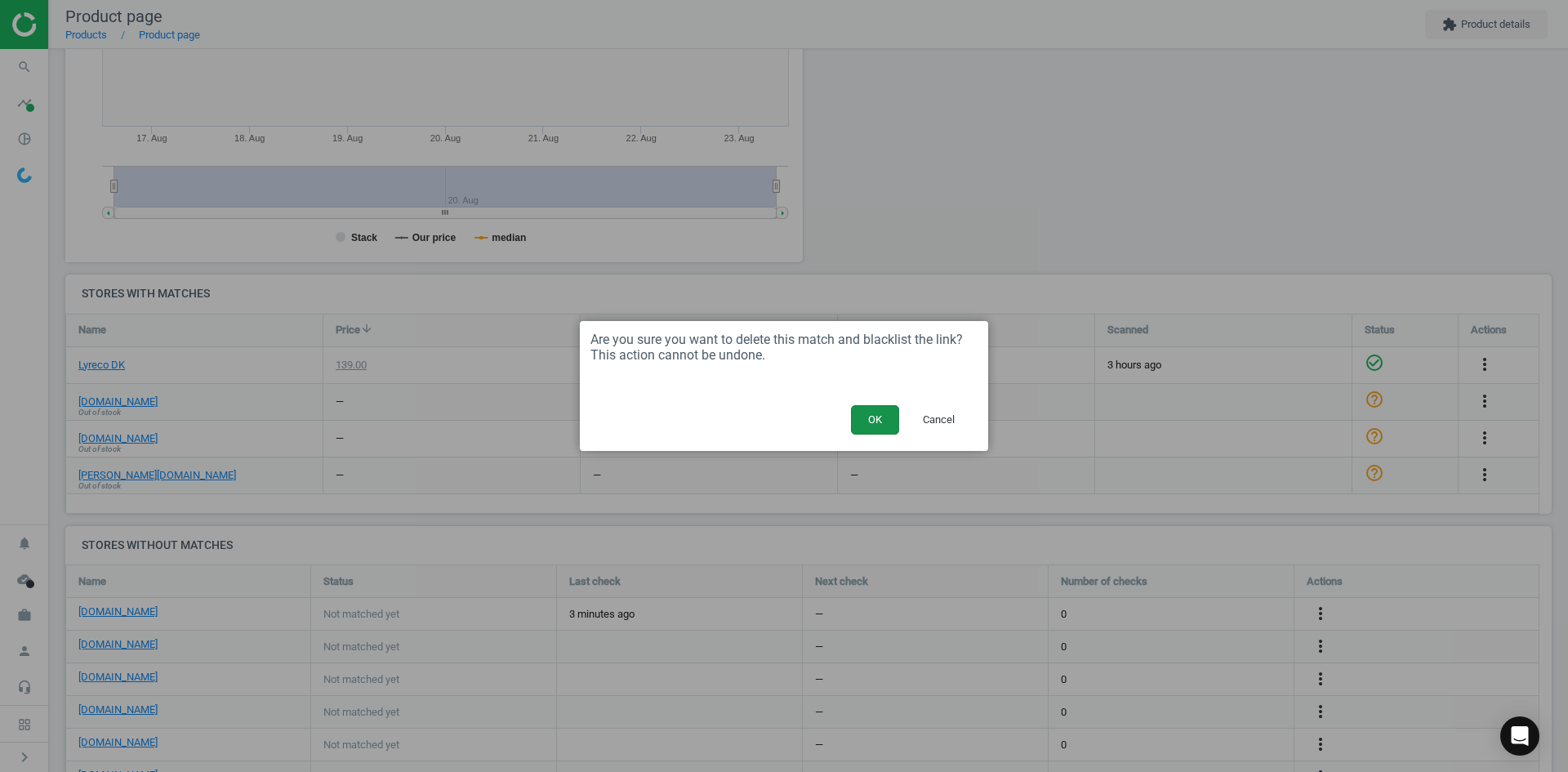
click at [884, 414] on button "OK" at bounding box center [874, 420] width 48 height 29
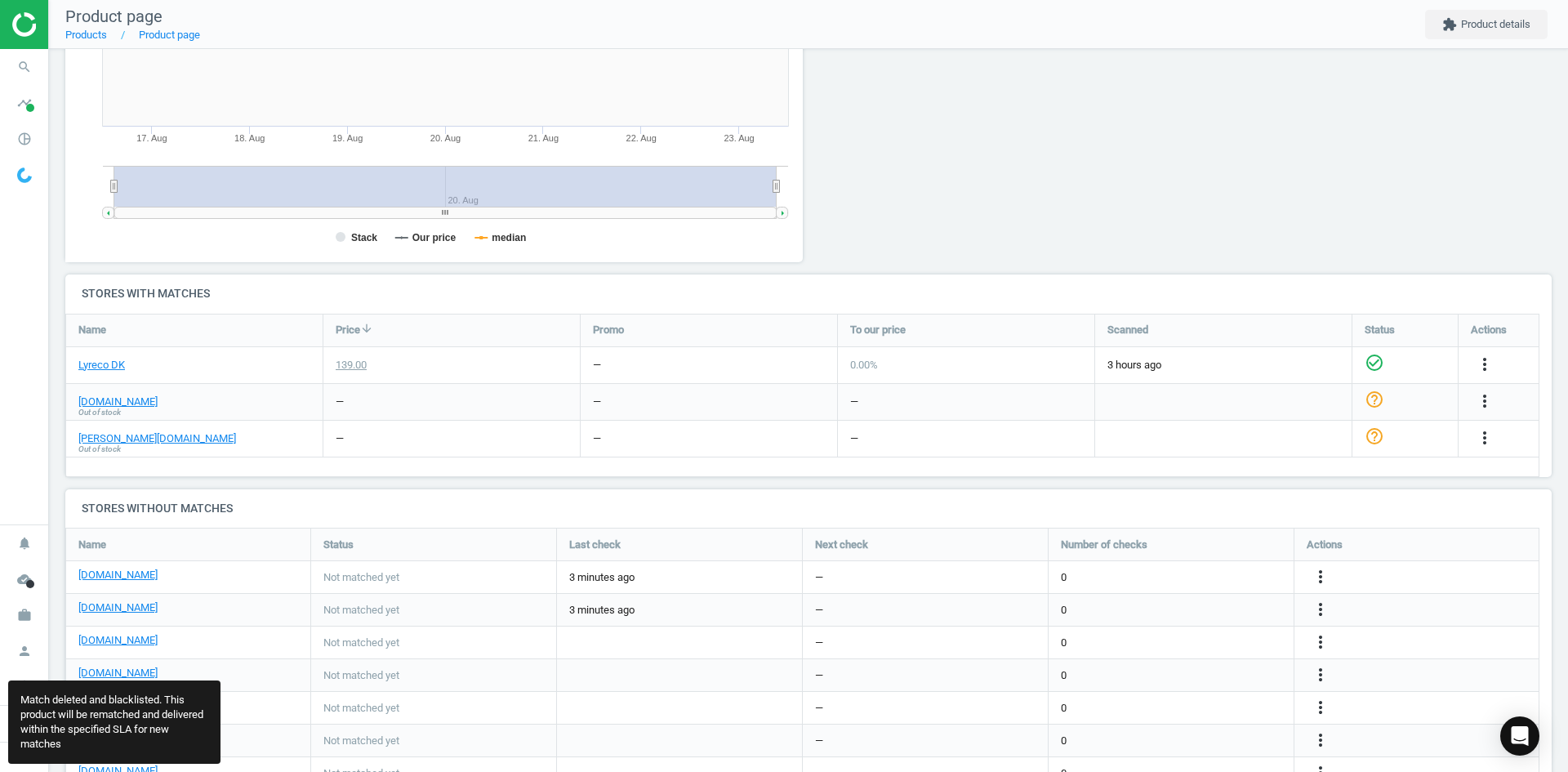
scroll to position [307, 1499]
click at [104, 441] on link "[PERSON_NAME][DOMAIN_NAME]" at bounding box center [158, 439] width 158 height 14
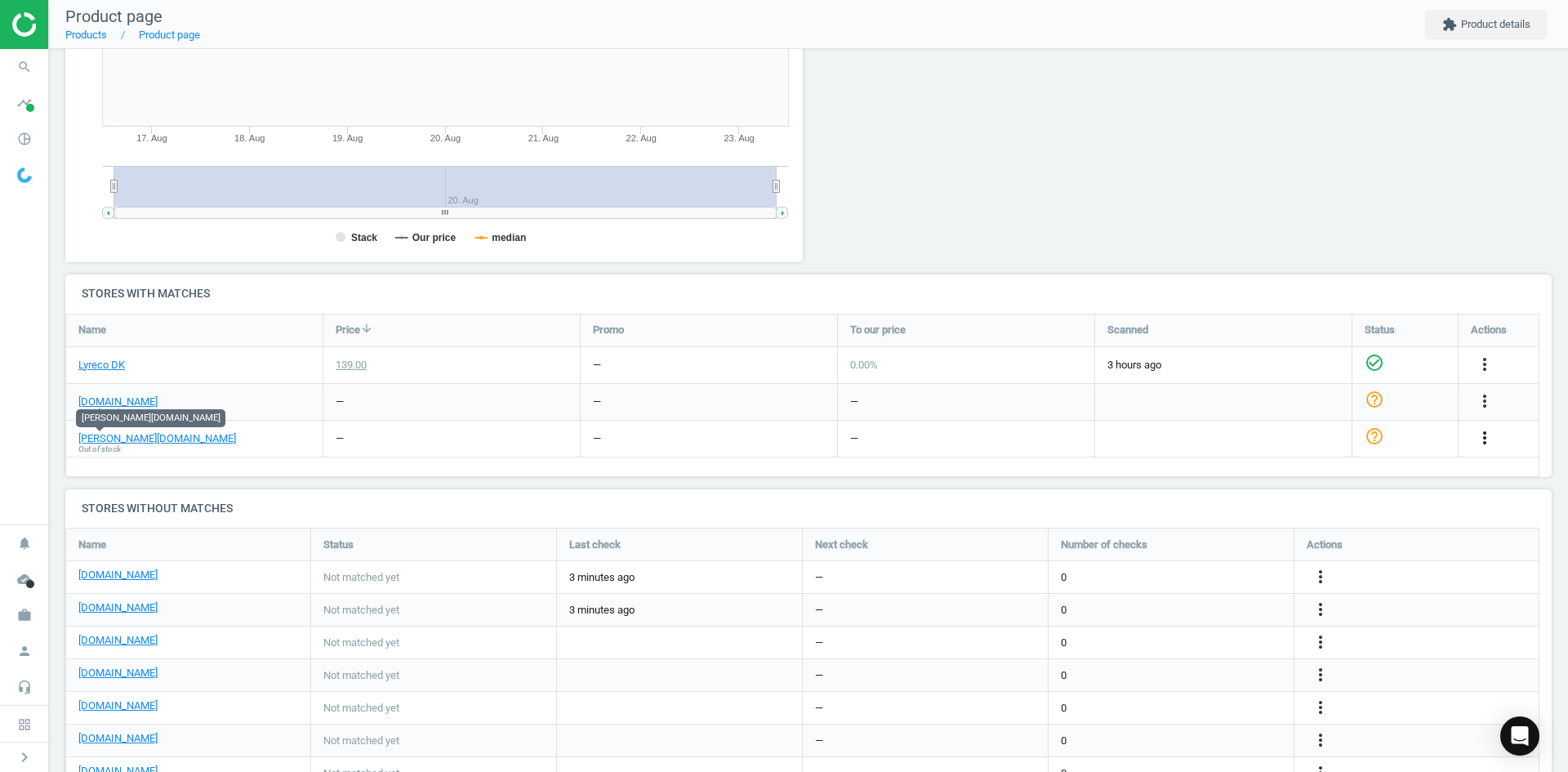
click at [1486, 438] on icon "more_vert" at bounding box center [1485, 438] width 20 height 20
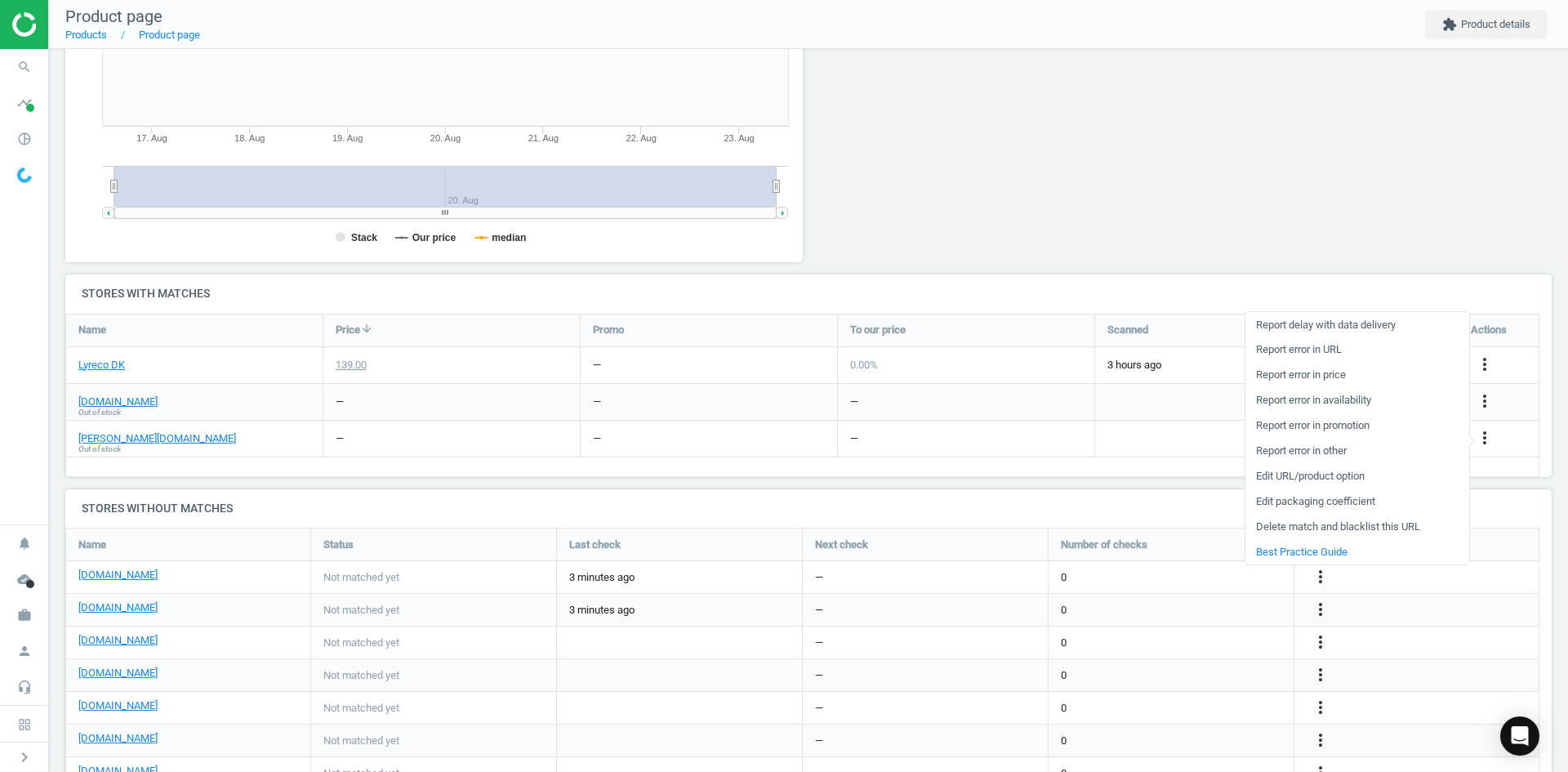
click at [1328, 527] on link "Delete match and blacklist this URL" at bounding box center [1357, 527] width 224 height 25
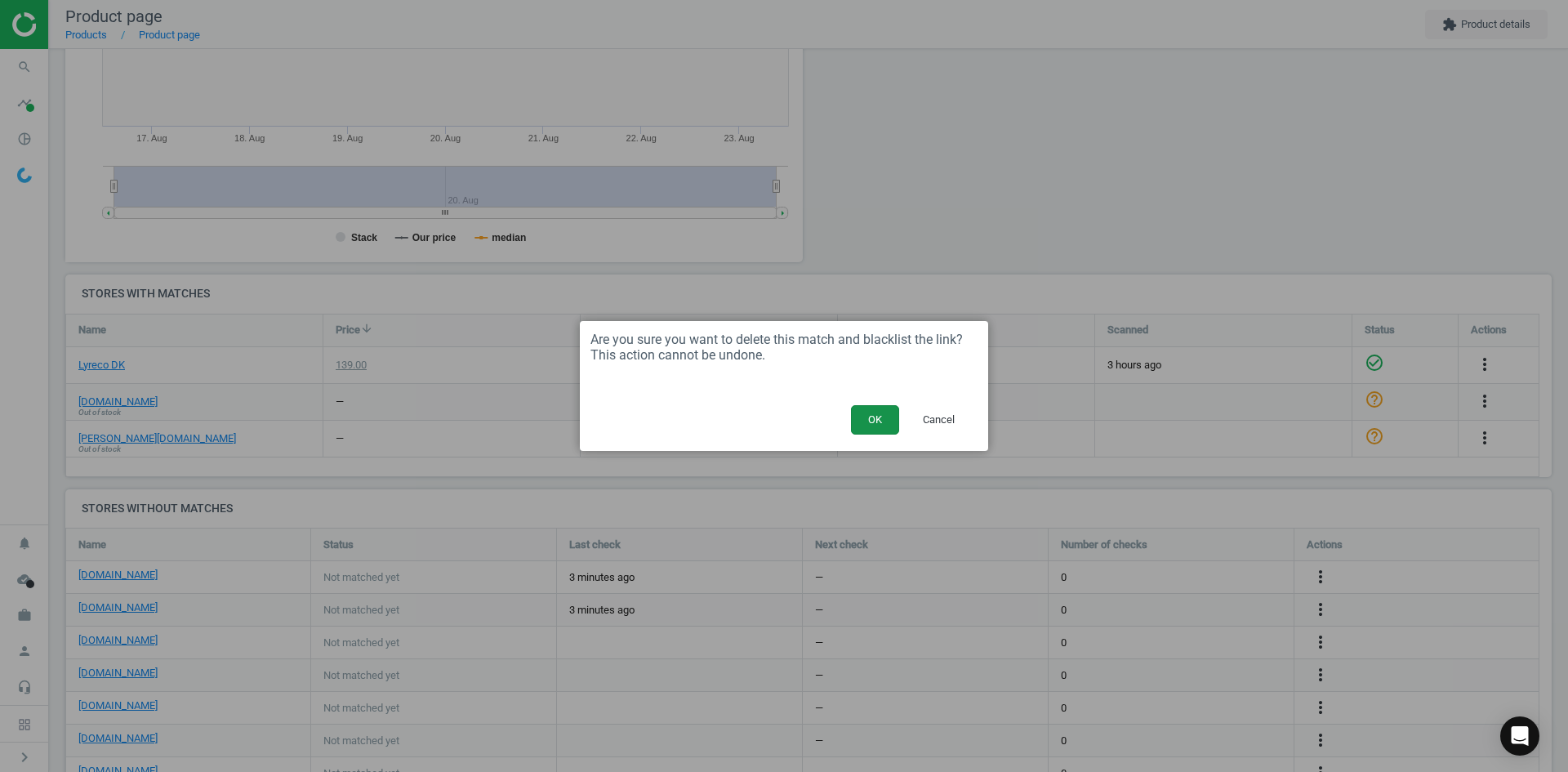
click at [876, 416] on button "OK" at bounding box center [874, 420] width 48 height 29
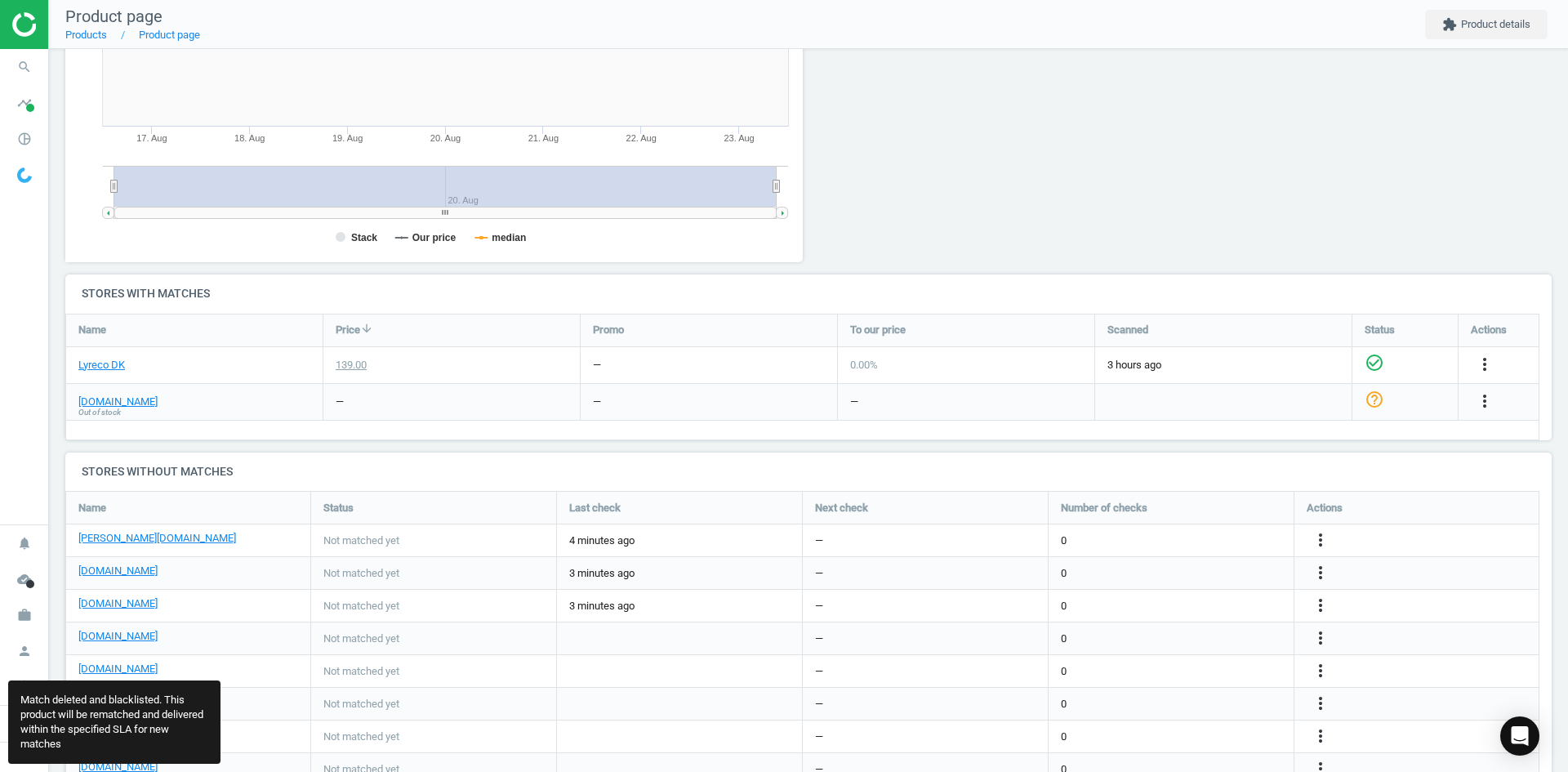
scroll to position [340, 1499]
click at [124, 399] on link "[DOMAIN_NAME]" at bounding box center [118, 401] width 79 height 14
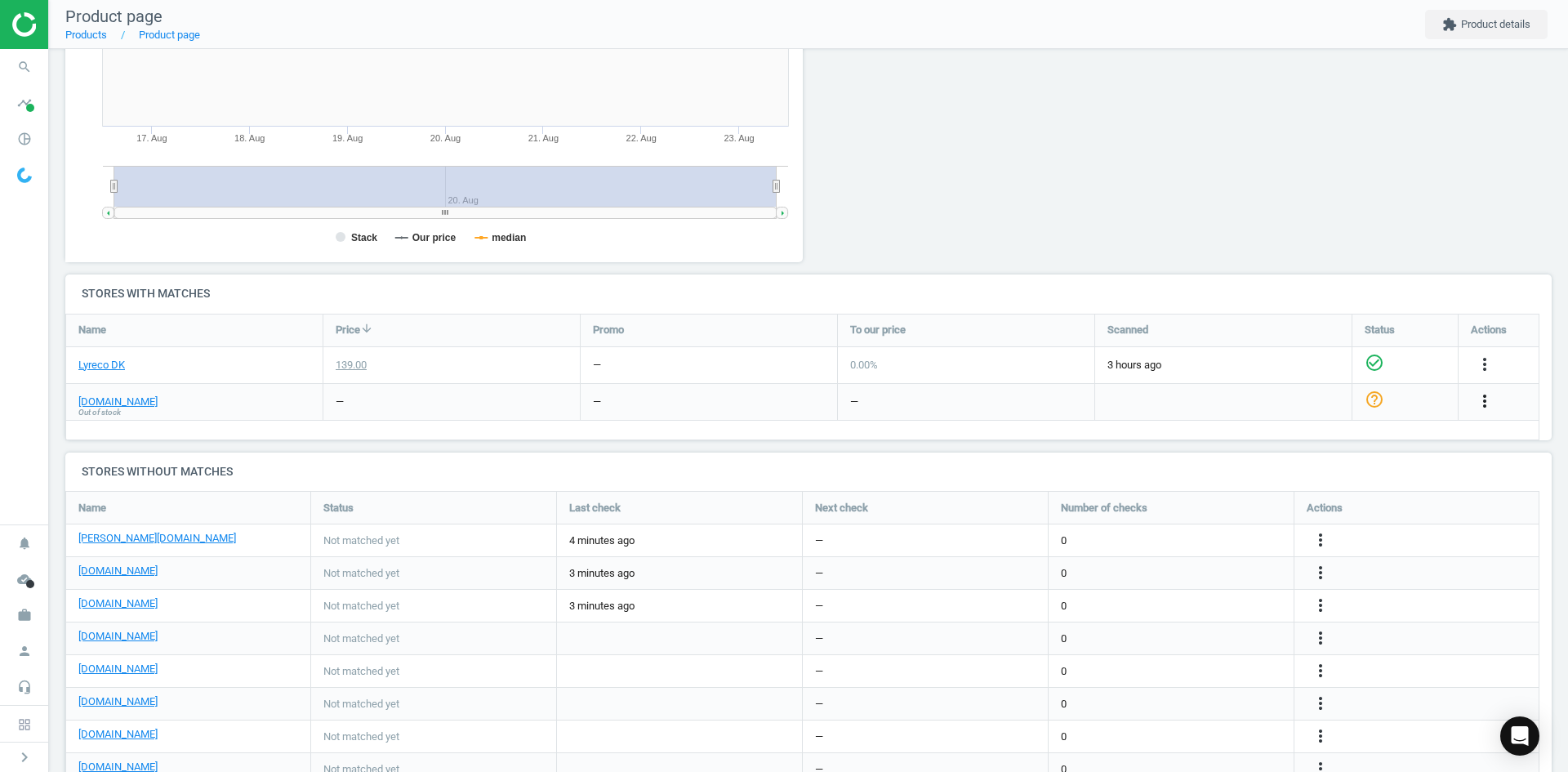
click at [1481, 401] on icon "more_vert" at bounding box center [1485, 401] width 20 height 20
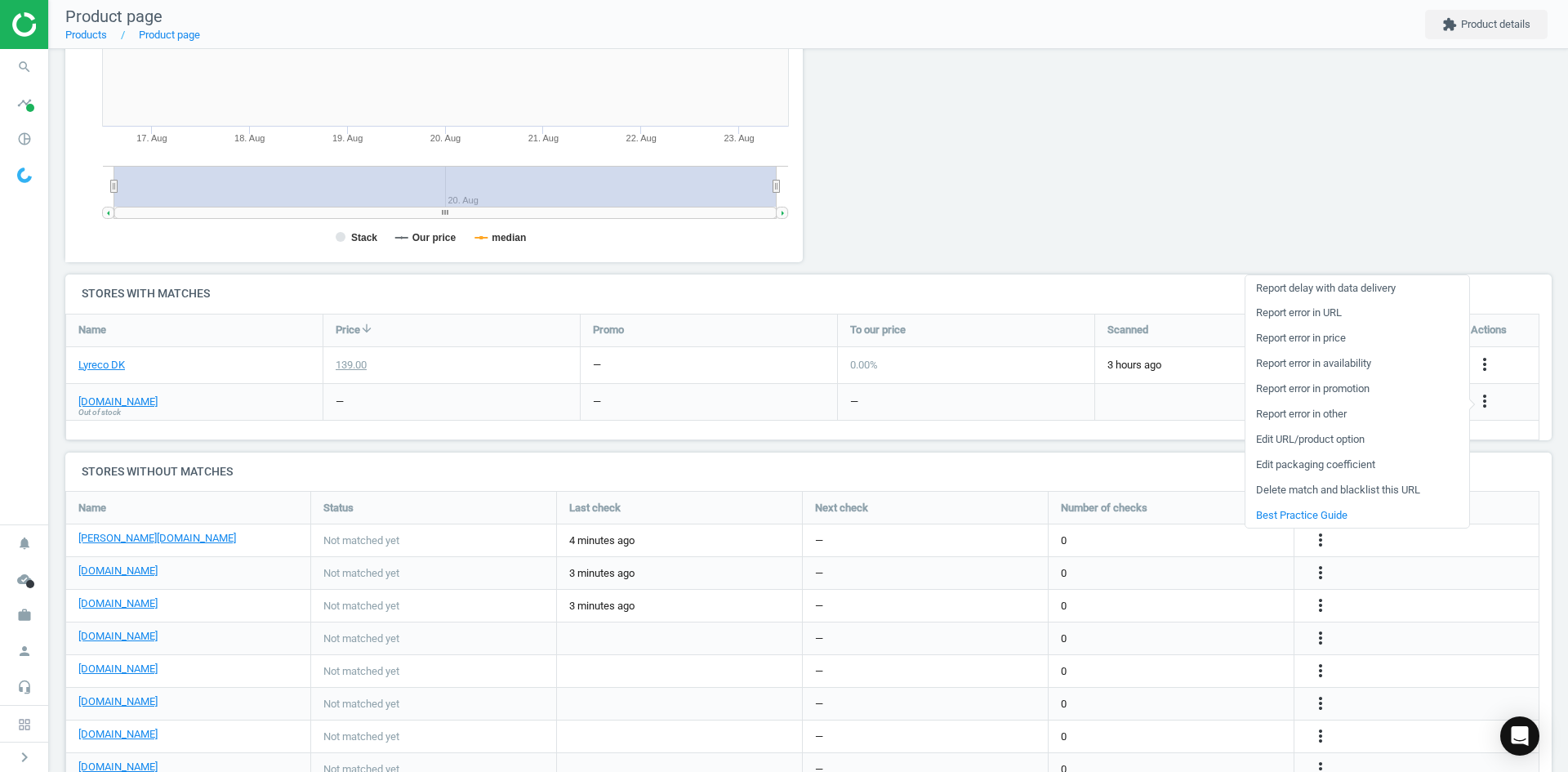
click at [1334, 483] on link "Delete match and blacklist this URL" at bounding box center [1357, 490] width 224 height 25
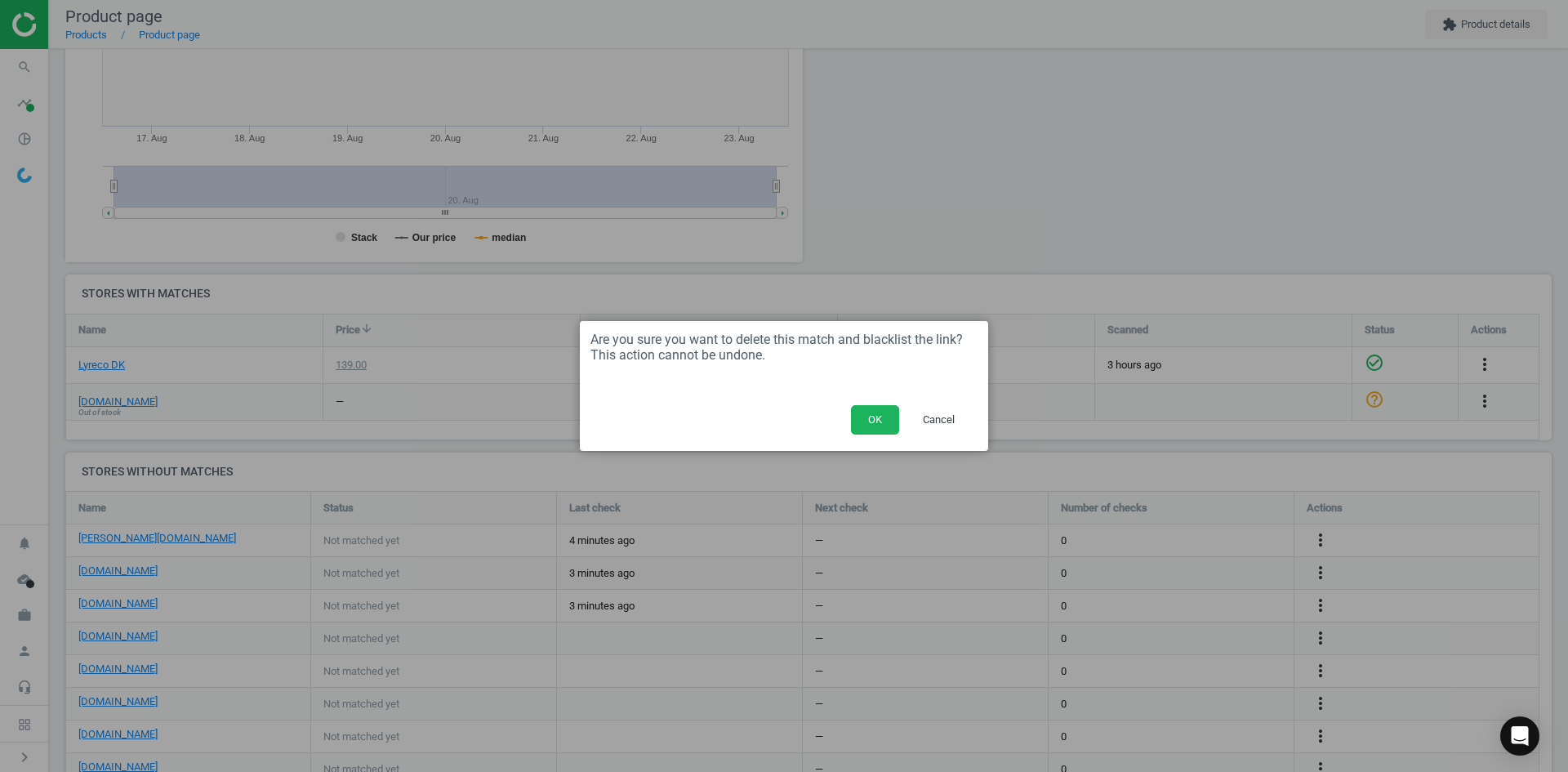
click at [851, 419] on div "OK Cancel" at bounding box center [784, 426] width 409 height 51
click at [861, 419] on button "OK" at bounding box center [874, 420] width 48 height 29
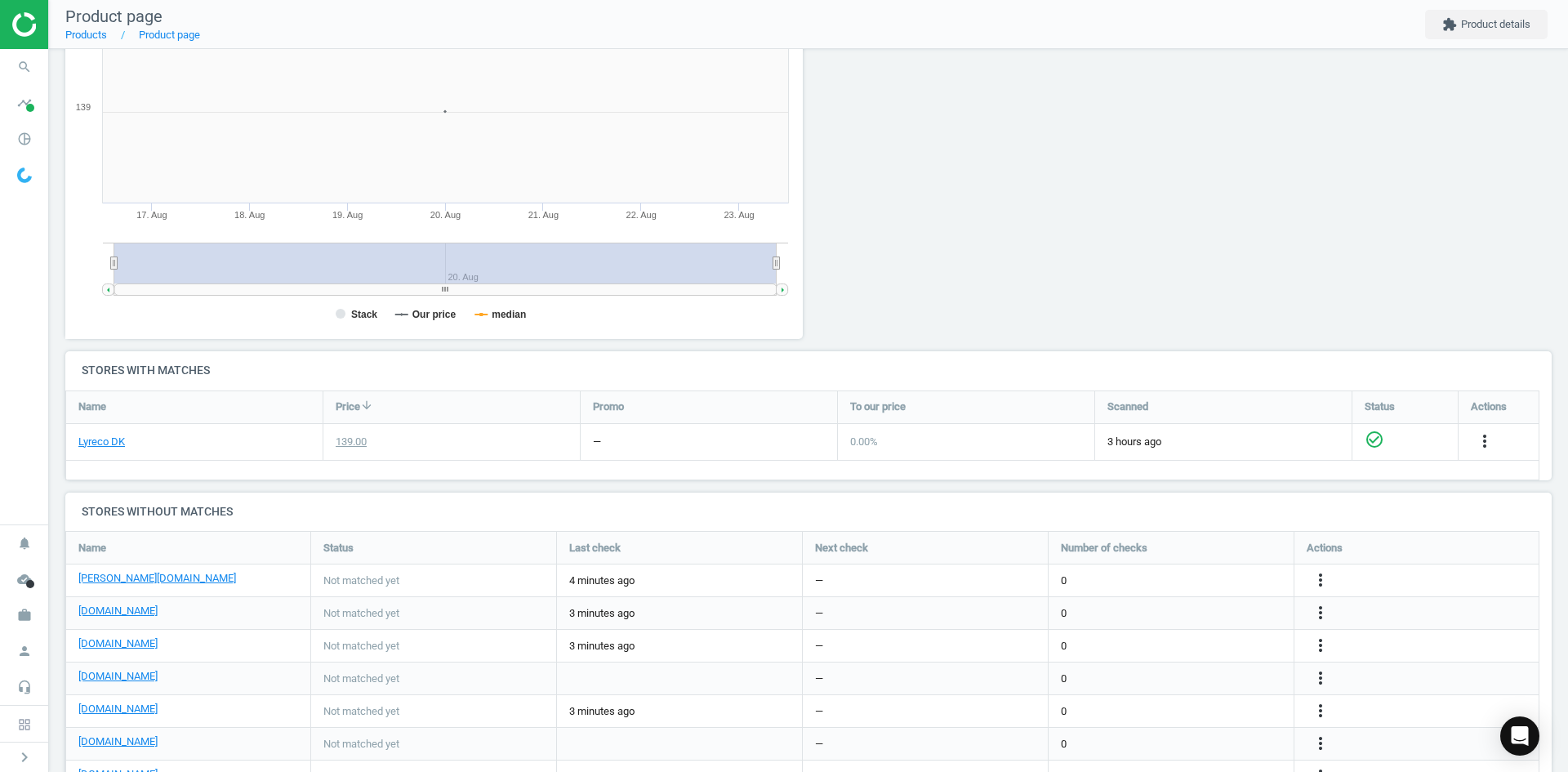
scroll to position [327, 0]
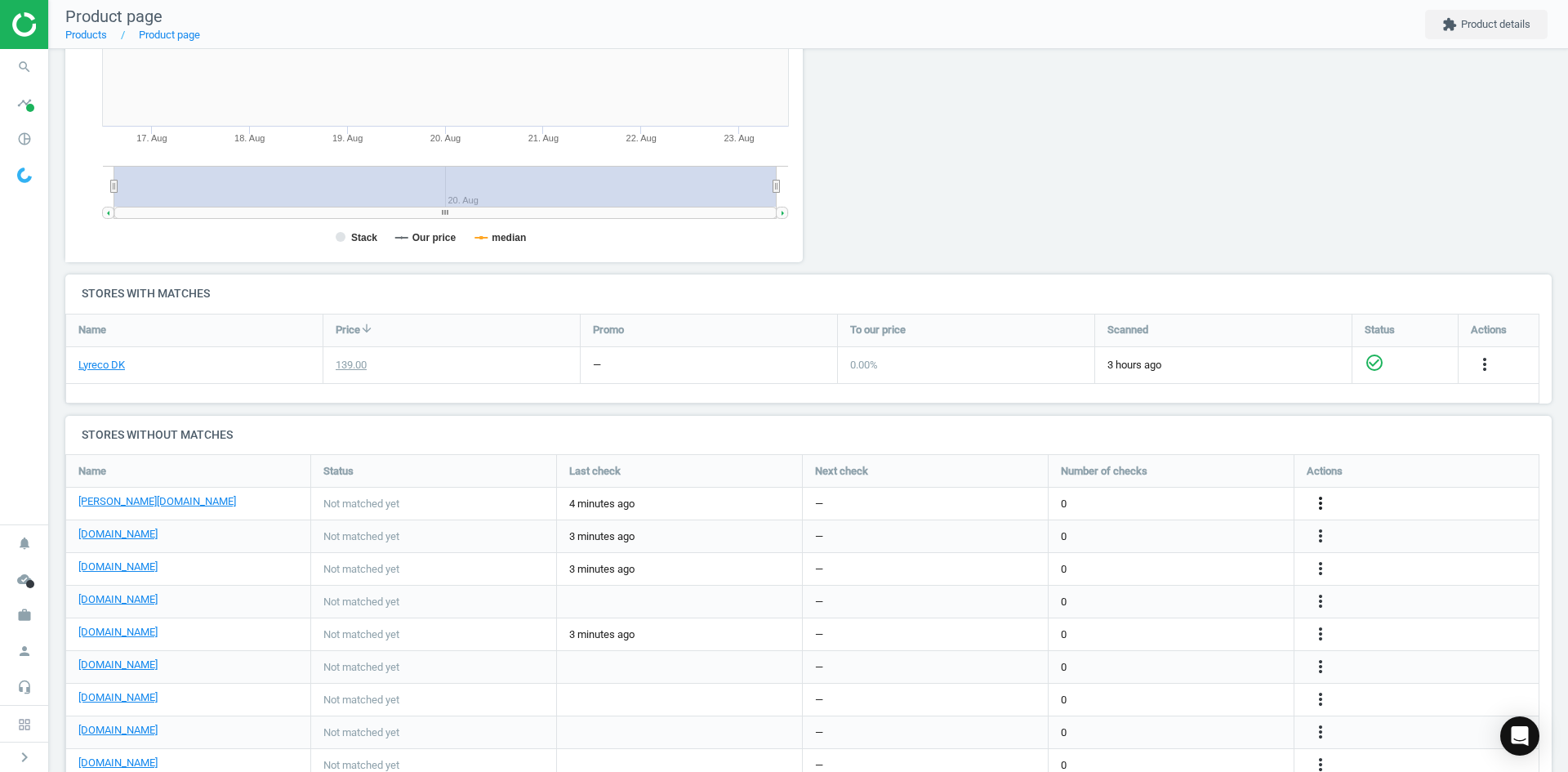
click at [1475, 374] on icon "more_vert" at bounding box center [1485, 364] width 20 height 20
click at [1198, 507] on link "Edit URL/product option" at bounding box center [1193, 504] width 224 height 25
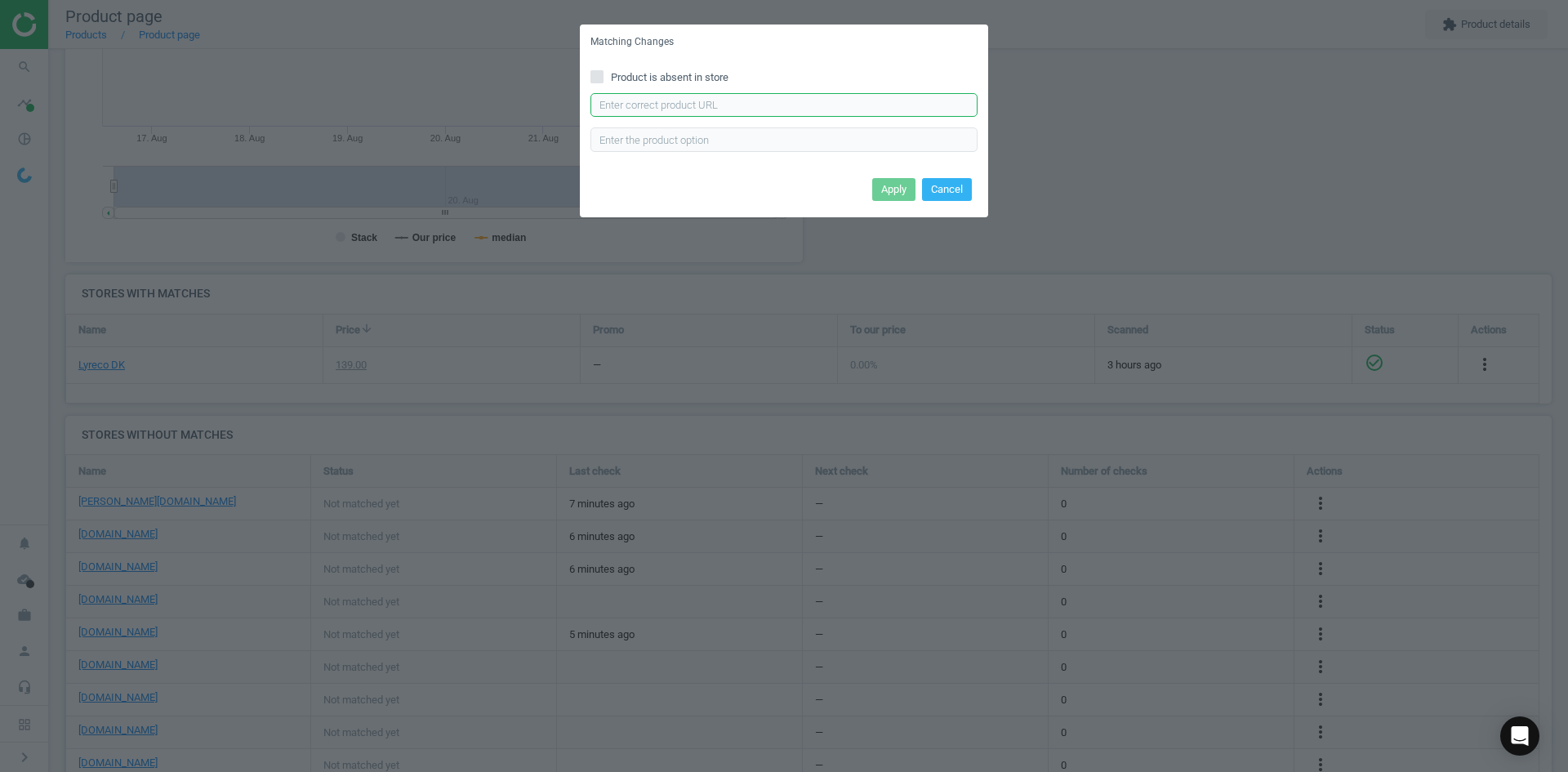
click at [668, 109] on input "text" at bounding box center [784, 105] width 387 height 24
paste input "https://www.lomax.dk/flere-produkter/butiksudstyr-og-inventar/skilte/rammer/inf…"
type input "https://www.lomax.dk/flere-produkter/butiksudstyr-og-inventar/skilte/rammer/inf…"
click at [893, 191] on button "Apply" at bounding box center [894, 189] width 43 height 23
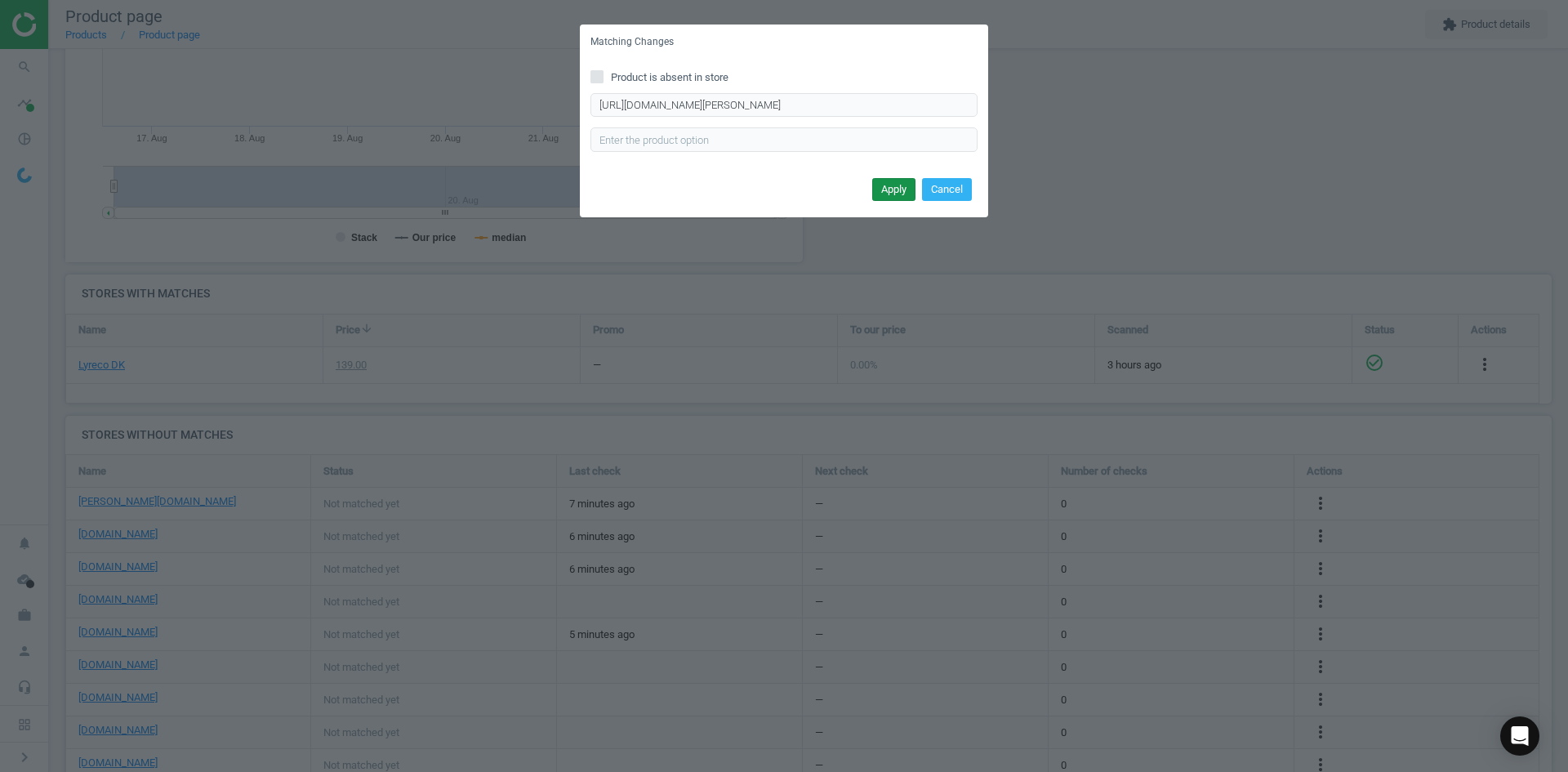
scroll to position [0, 0]
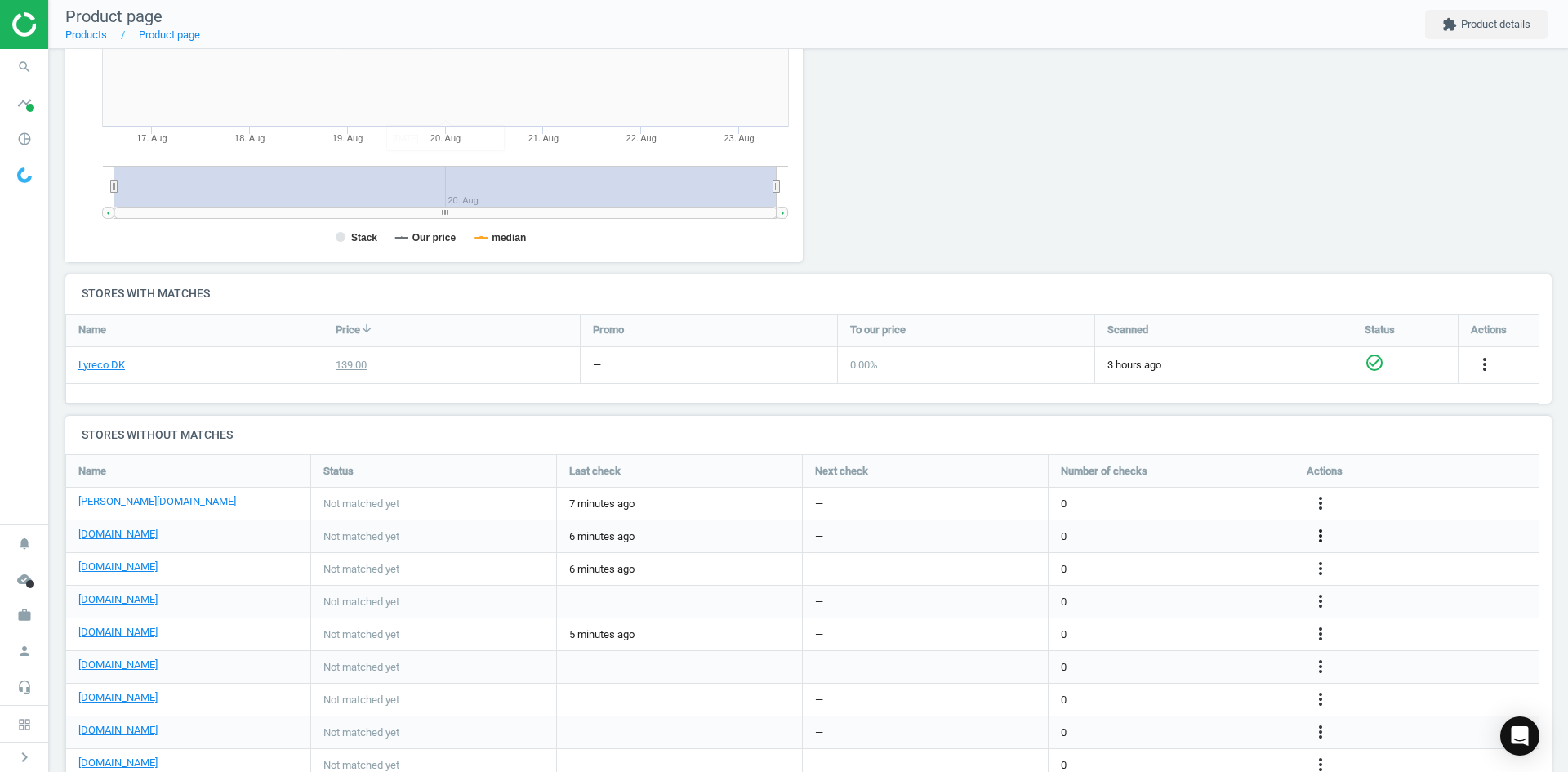
click at [1316, 538] on icon "more_vert" at bounding box center [1321, 536] width 20 height 20
click at [1182, 538] on link "Edit URL/product option" at bounding box center [1193, 536] width 224 height 25
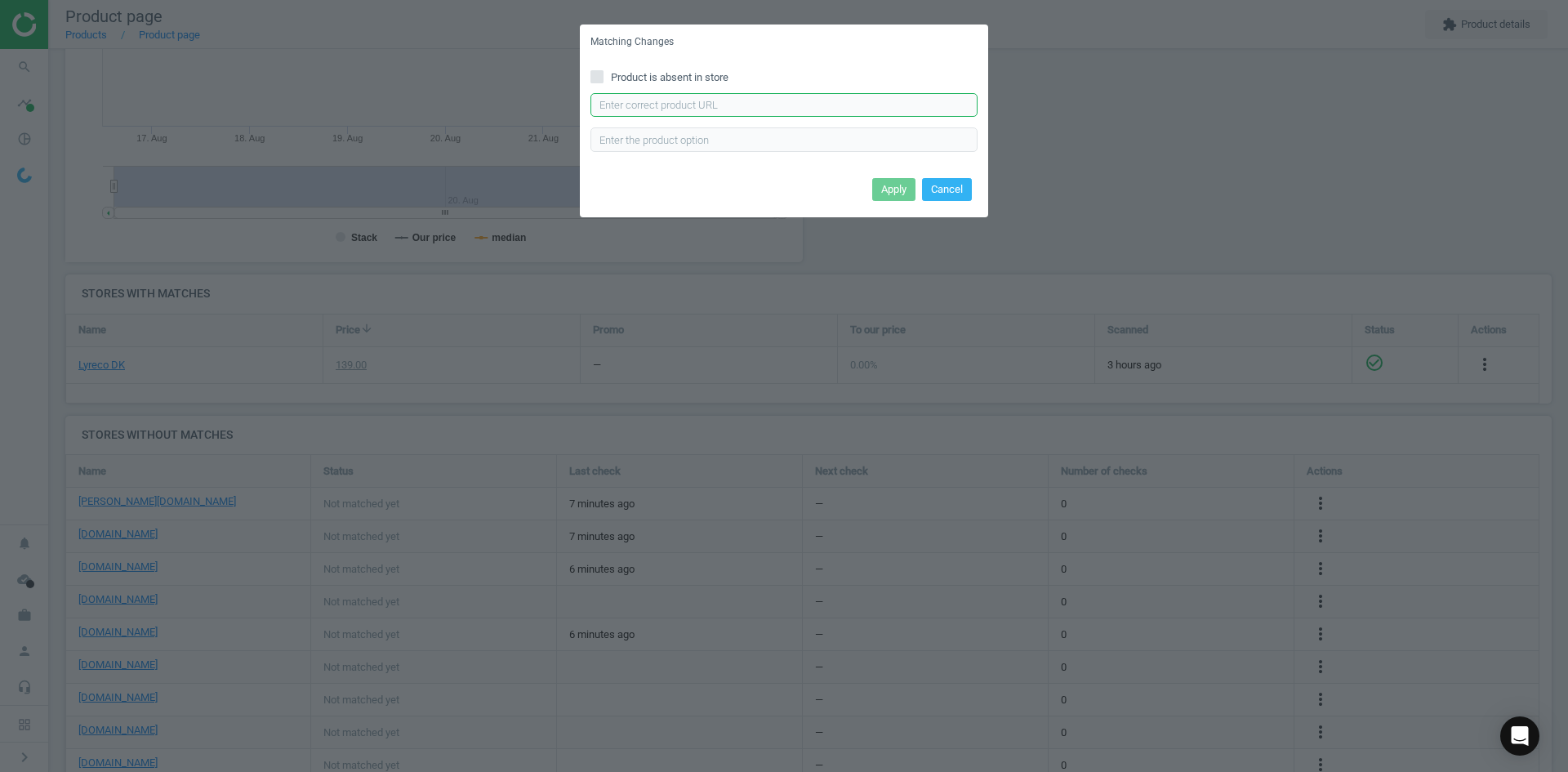
click at [738, 110] on input "text" at bounding box center [784, 105] width 387 height 24
type input "v"
paste input "https://daarbakredoffice.dk/durable-duraframe-wallpaper-a4-magnetramme-soelv-11…"
type input "https://daarbakredoffice.dk/durable-duraframe-wallpaper-a4-magnetramme-soelv-11…"
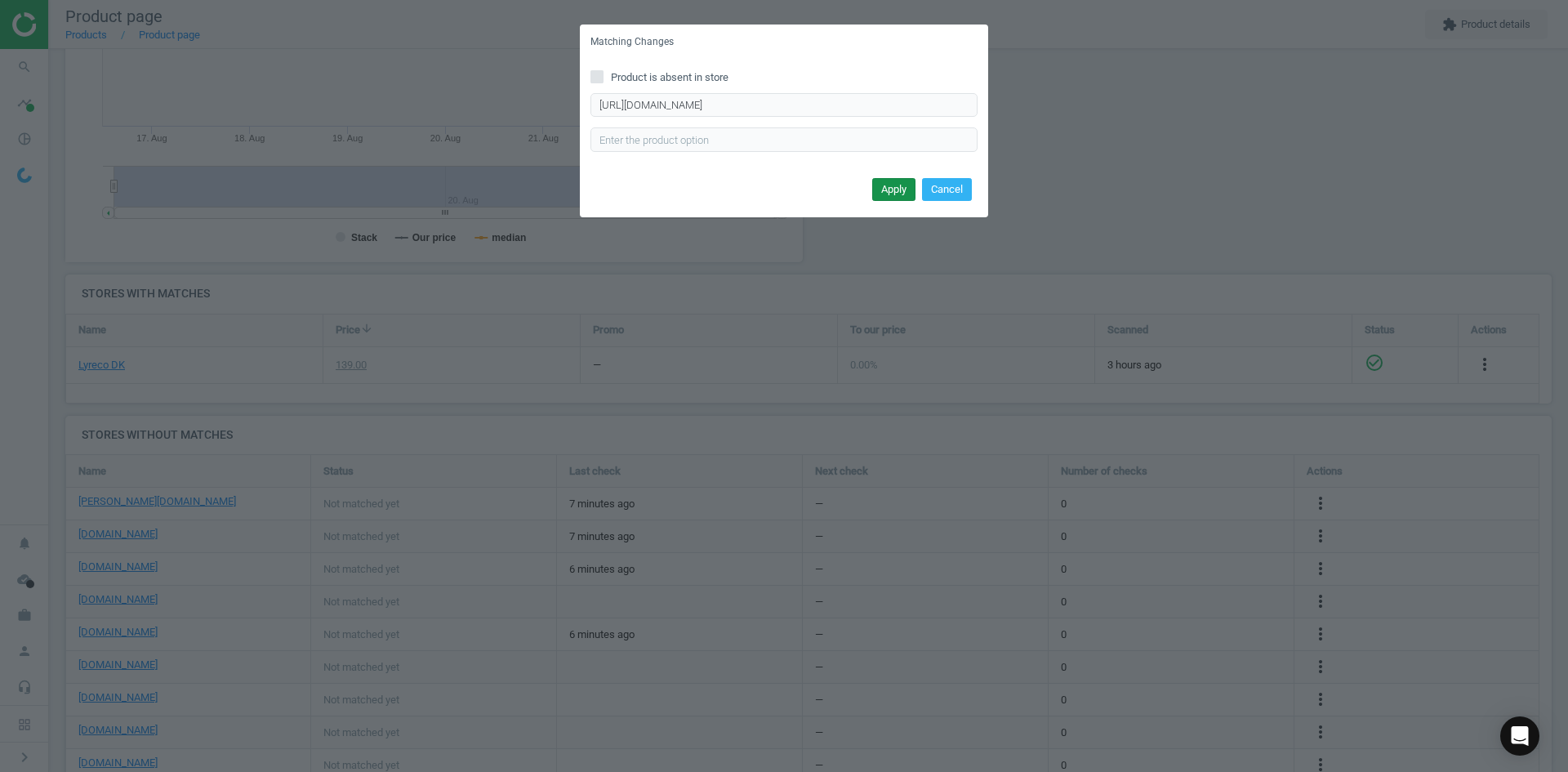
click at [899, 184] on button "Apply" at bounding box center [894, 189] width 43 height 23
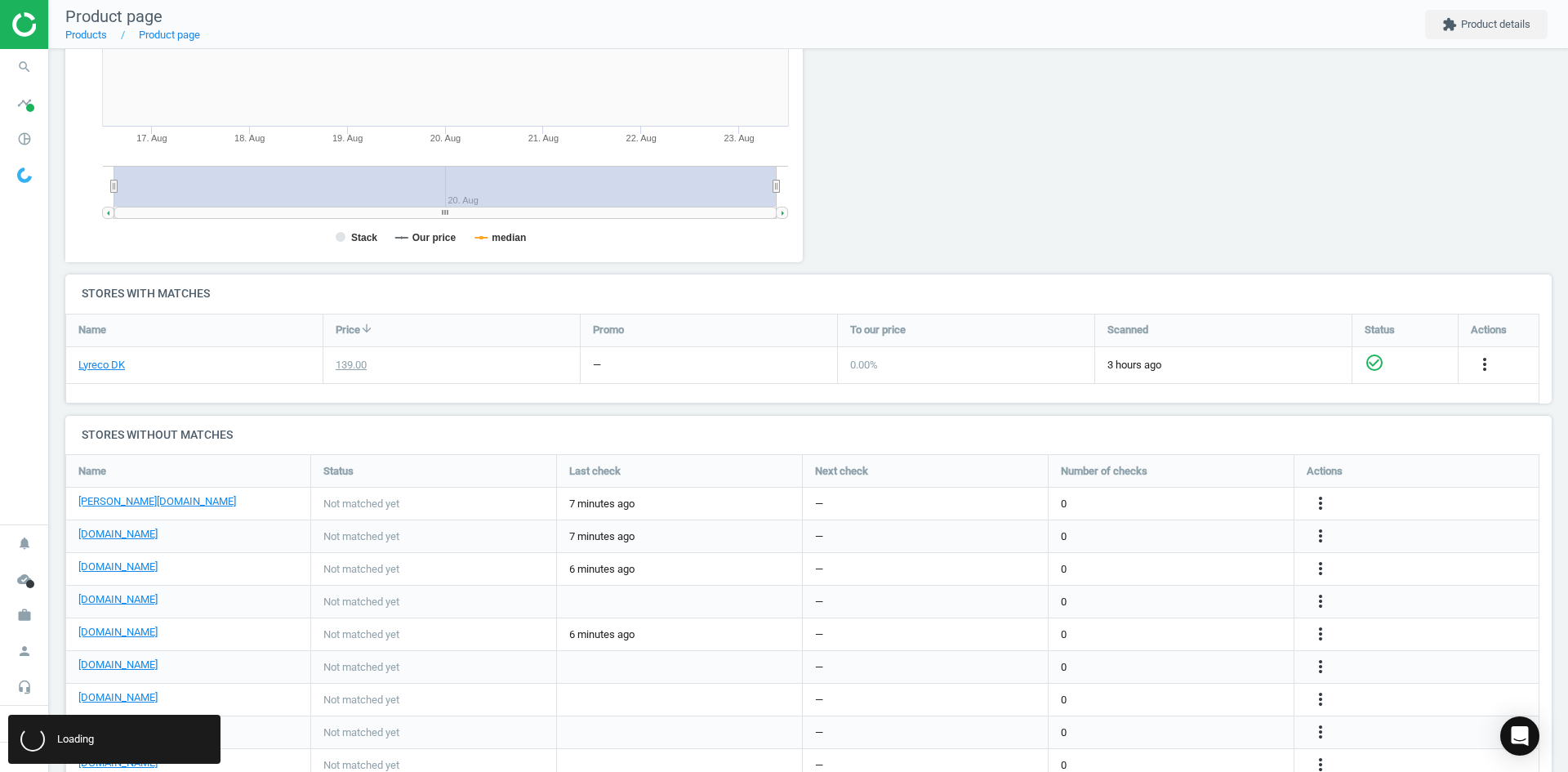
scroll to position [0, 0]
click at [1316, 559] on icon "more_vert" at bounding box center [1321, 569] width 20 height 20
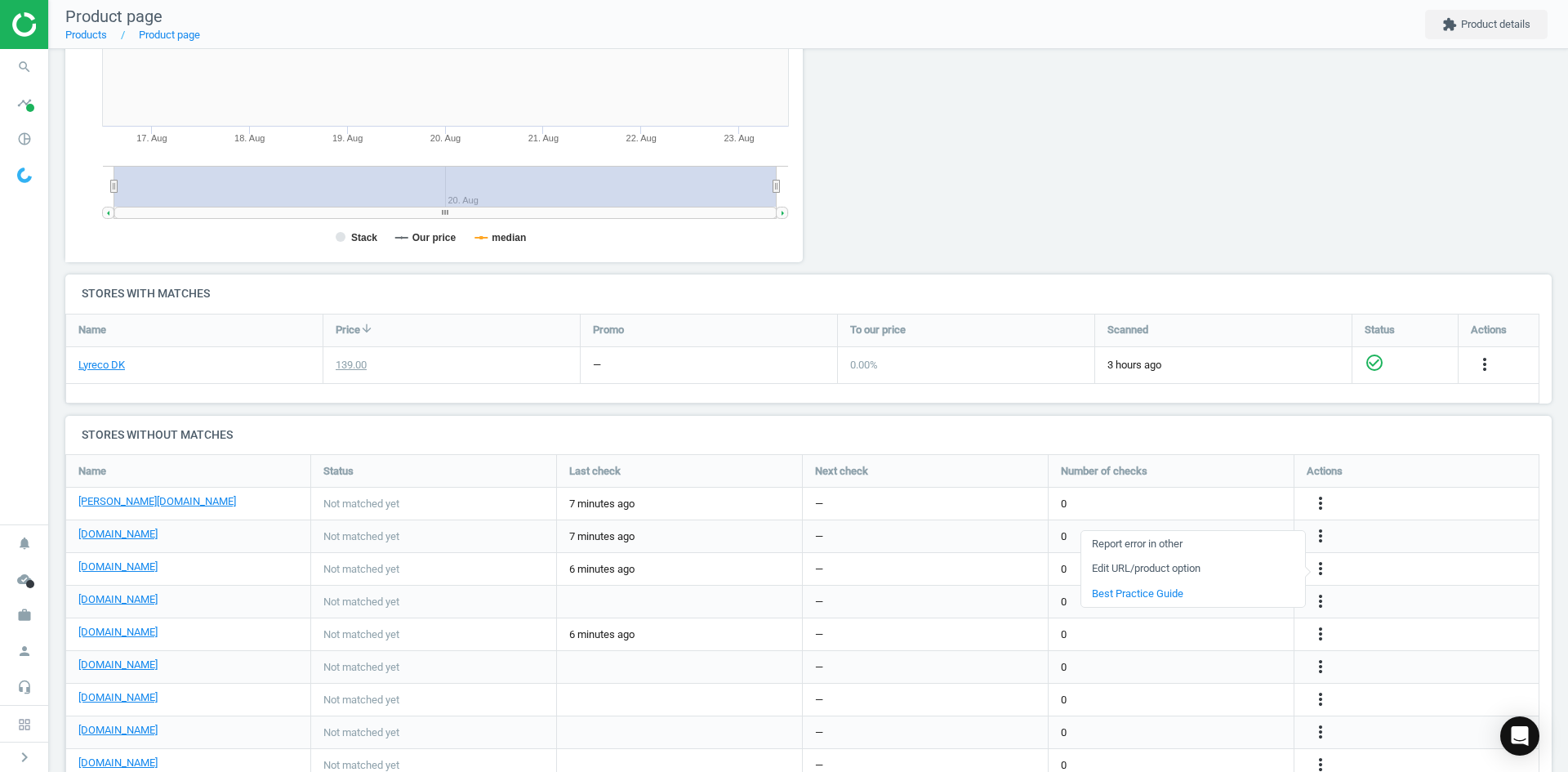
click at [1207, 572] on link "Edit URL/product option" at bounding box center [1193, 569] width 224 height 25
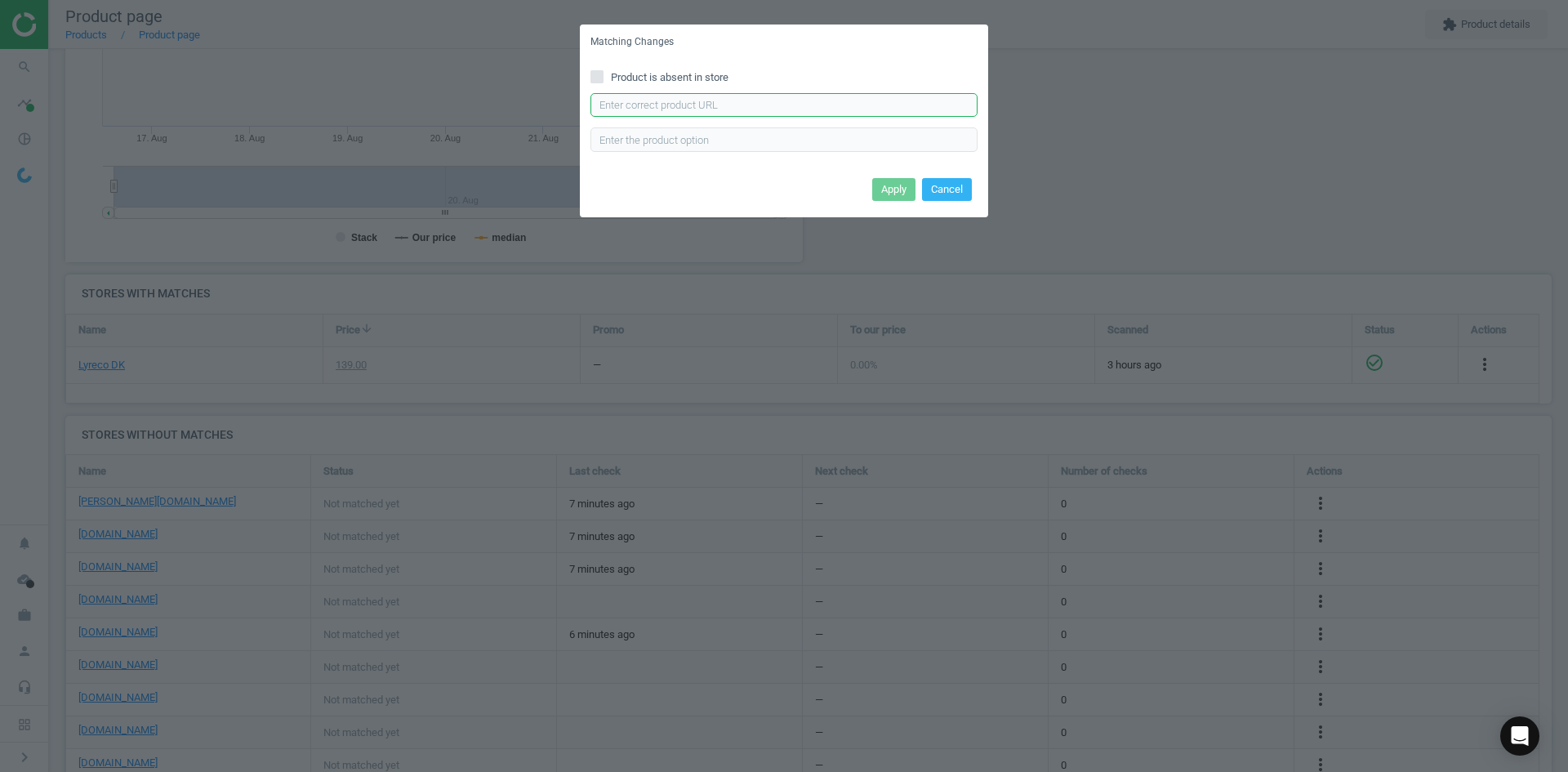
click at [726, 105] on input "text" at bounding box center [784, 105] width 387 height 24
type input "v"
paste input "https://www.grafical.dk/produkt/skilt-duraframe-wallpaper-a4-soelv-aftagelig-in…"
type input "https://www.grafical.dk/produkt/skilt-duraframe-wallpaper-a4-soelv-aftagelig-in…"
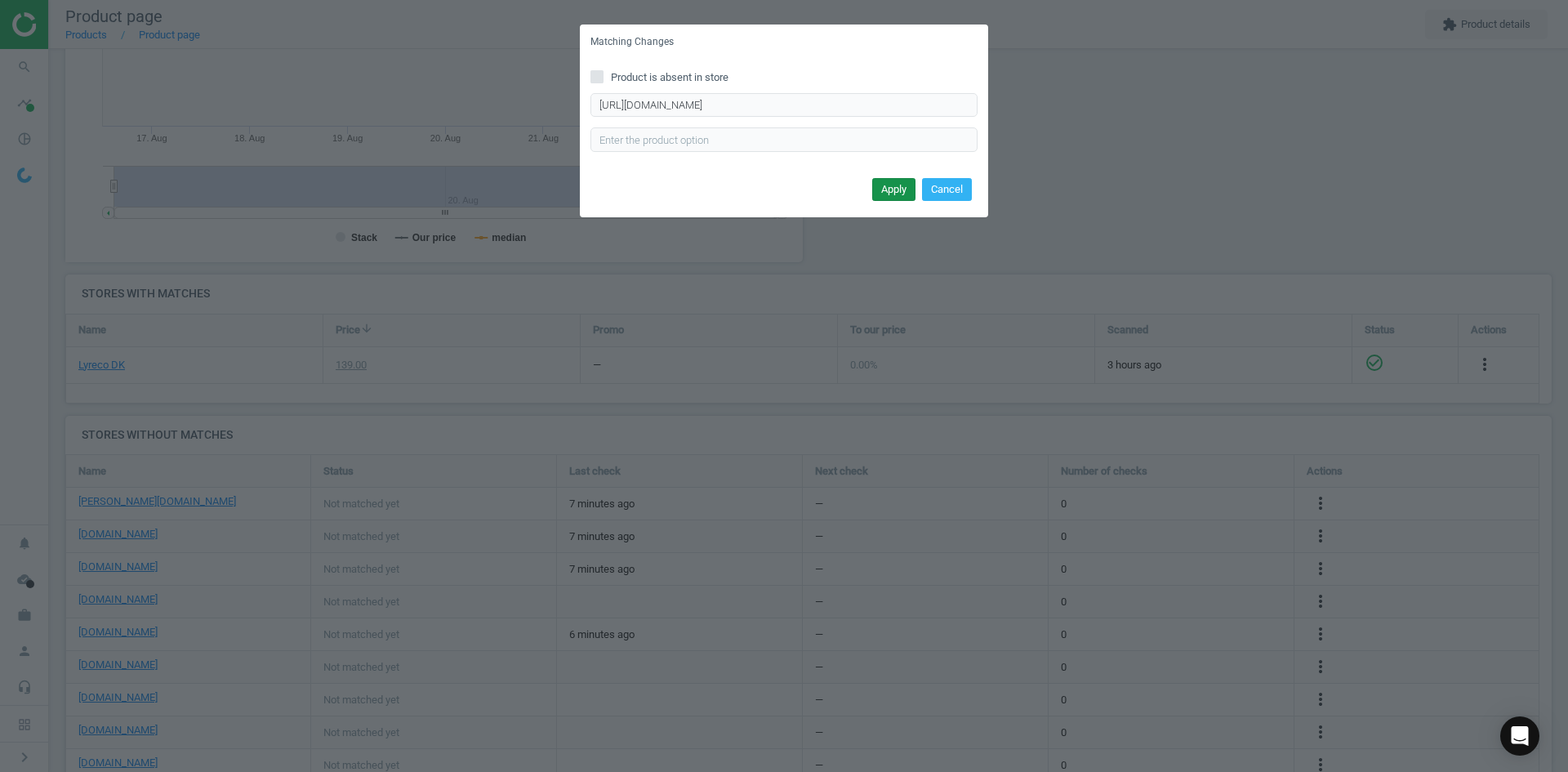
click at [899, 190] on button "Apply" at bounding box center [894, 189] width 43 height 23
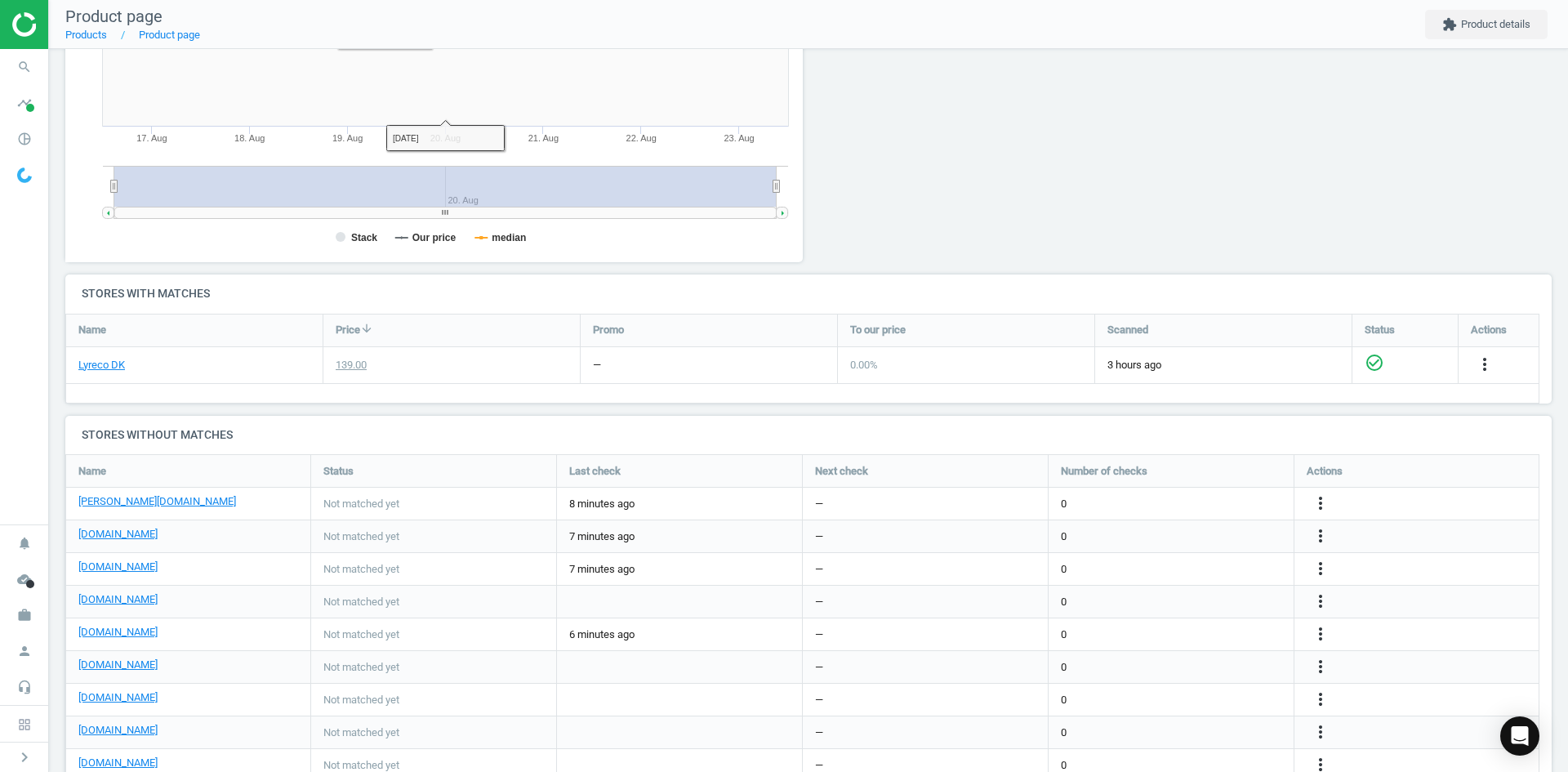
scroll to position [385, 0]
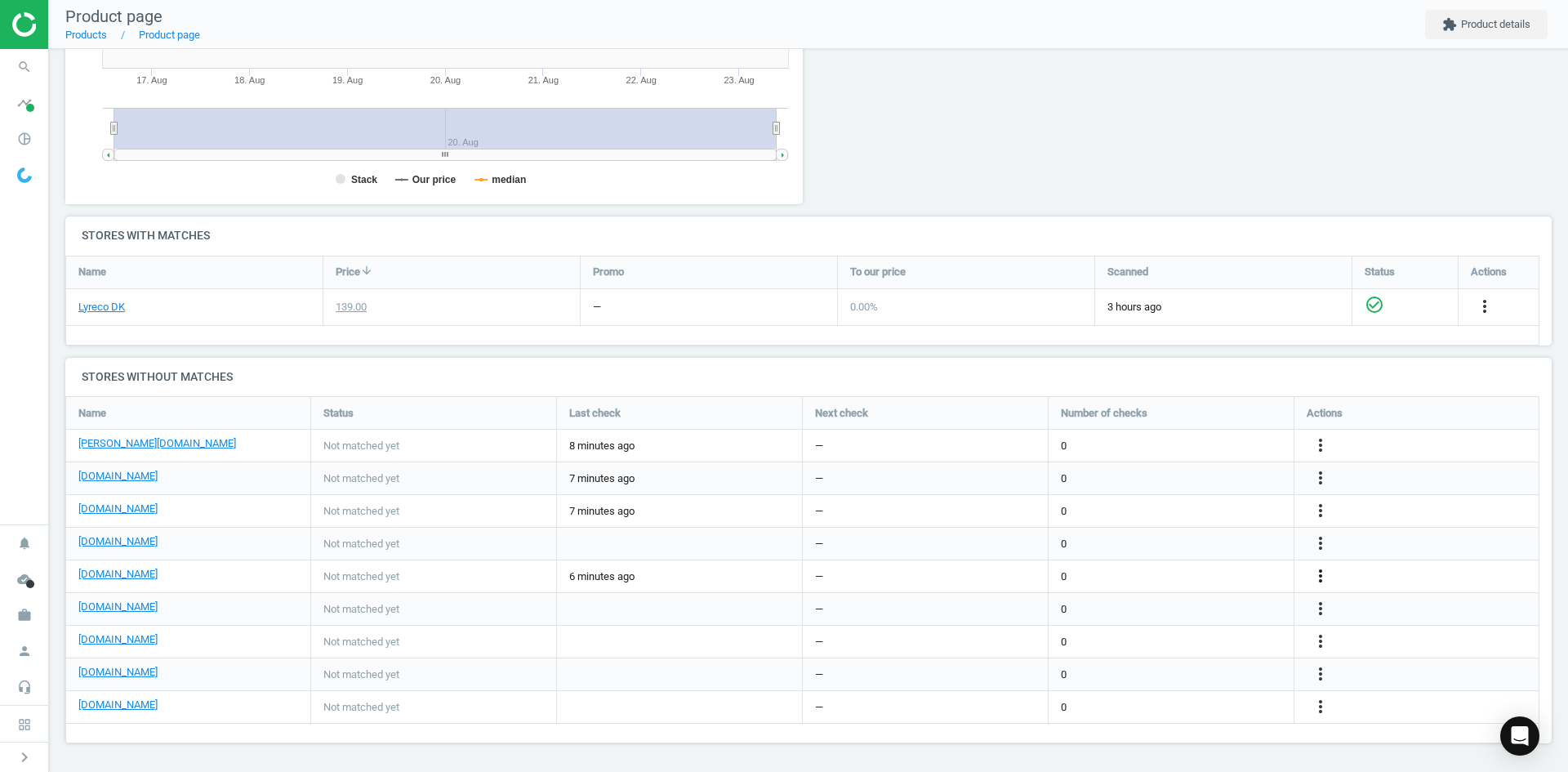
click at [1317, 582] on icon "more_vert" at bounding box center [1321, 576] width 20 height 20
click at [1171, 581] on link "Edit URL/product option" at bounding box center [1193, 576] width 224 height 25
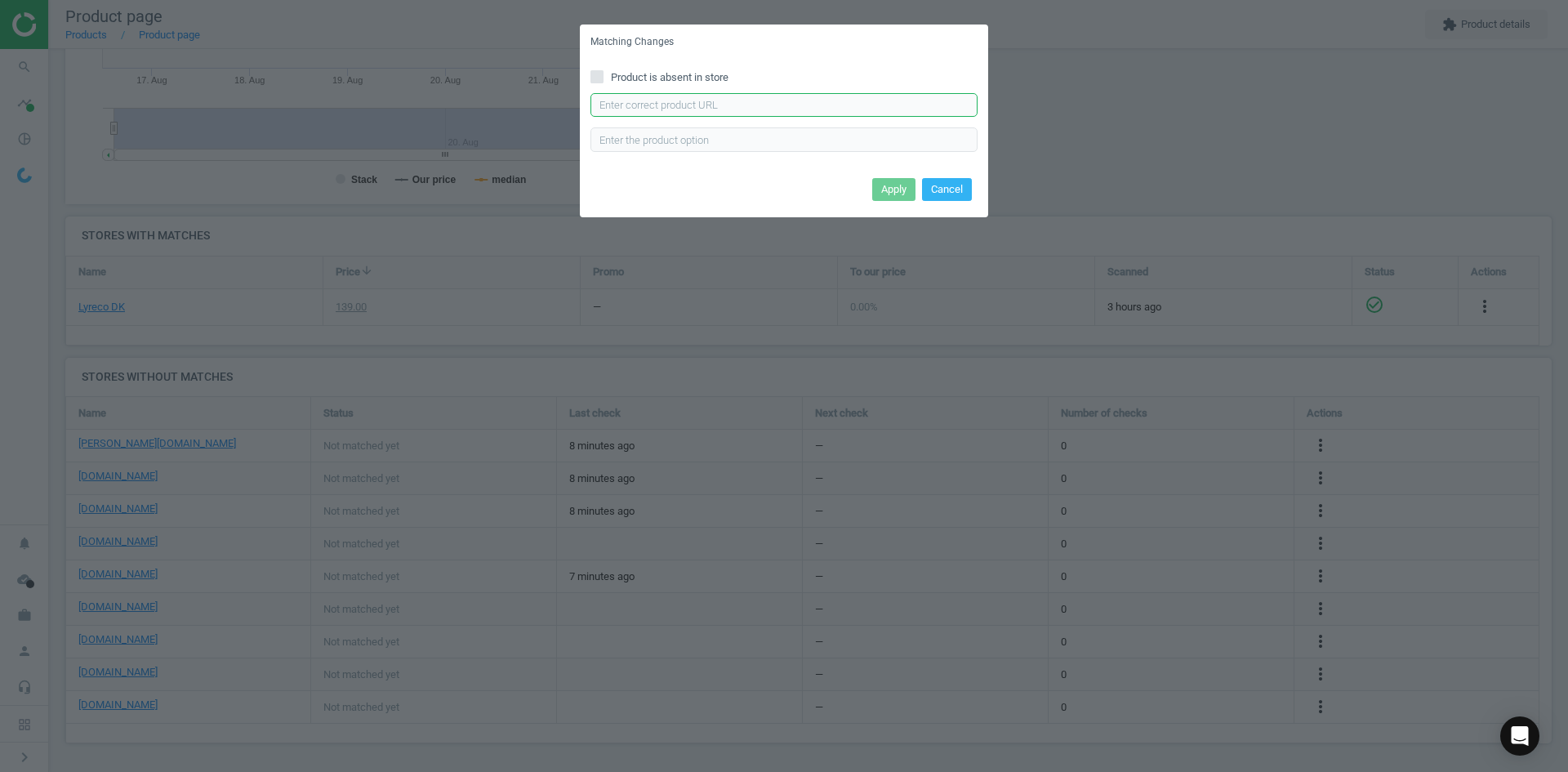
click at [762, 101] on input "text" at bounding box center [784, 105] width 387 height 24
paste input "https://www.kontorsyd.dk/da/informationsramme/inforamme-a4-4-klaebe-punkter-1-s…"
type input "https://www.kontorsyd.dk/da/informationsramme/inforamme-a4-4-klaebe-punkter-1-s…"
click at [892, 187] on button "Apply" at bounding box center [894, 189] width 43 height 23
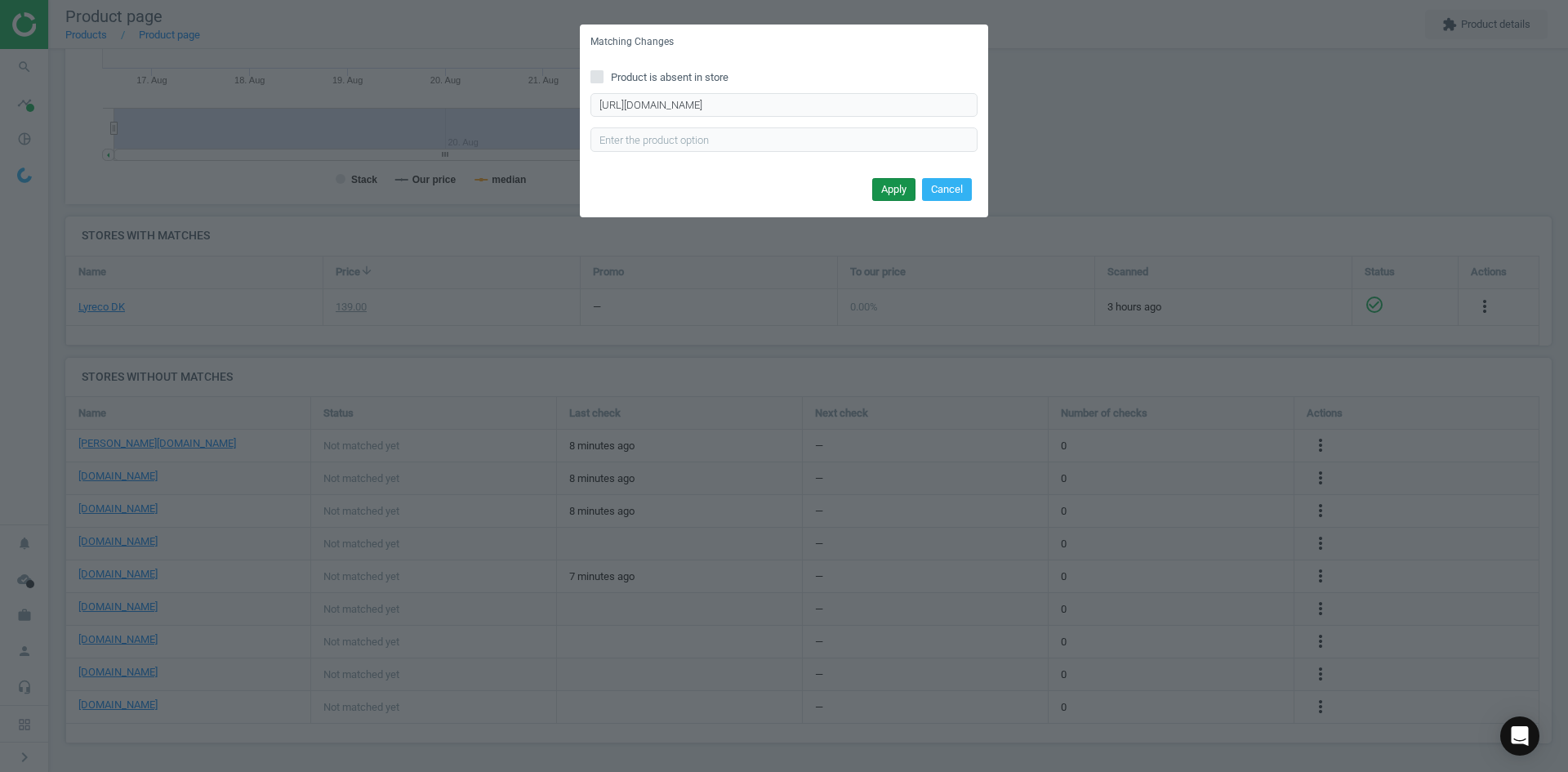
scroll to position [0, 0]
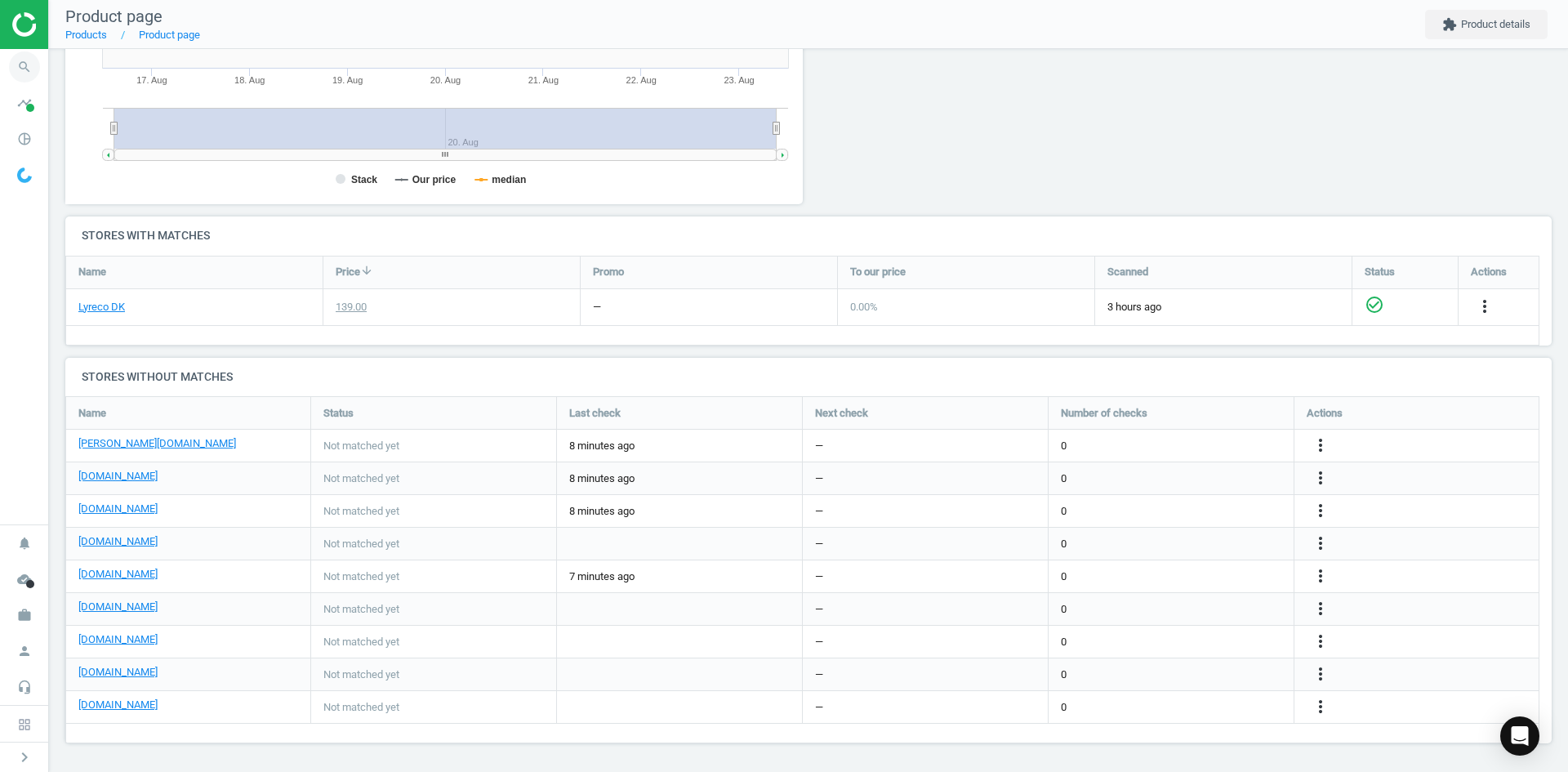
click at [7, 60] on span "search" at bounding box center [24, 67] width 49 height 36
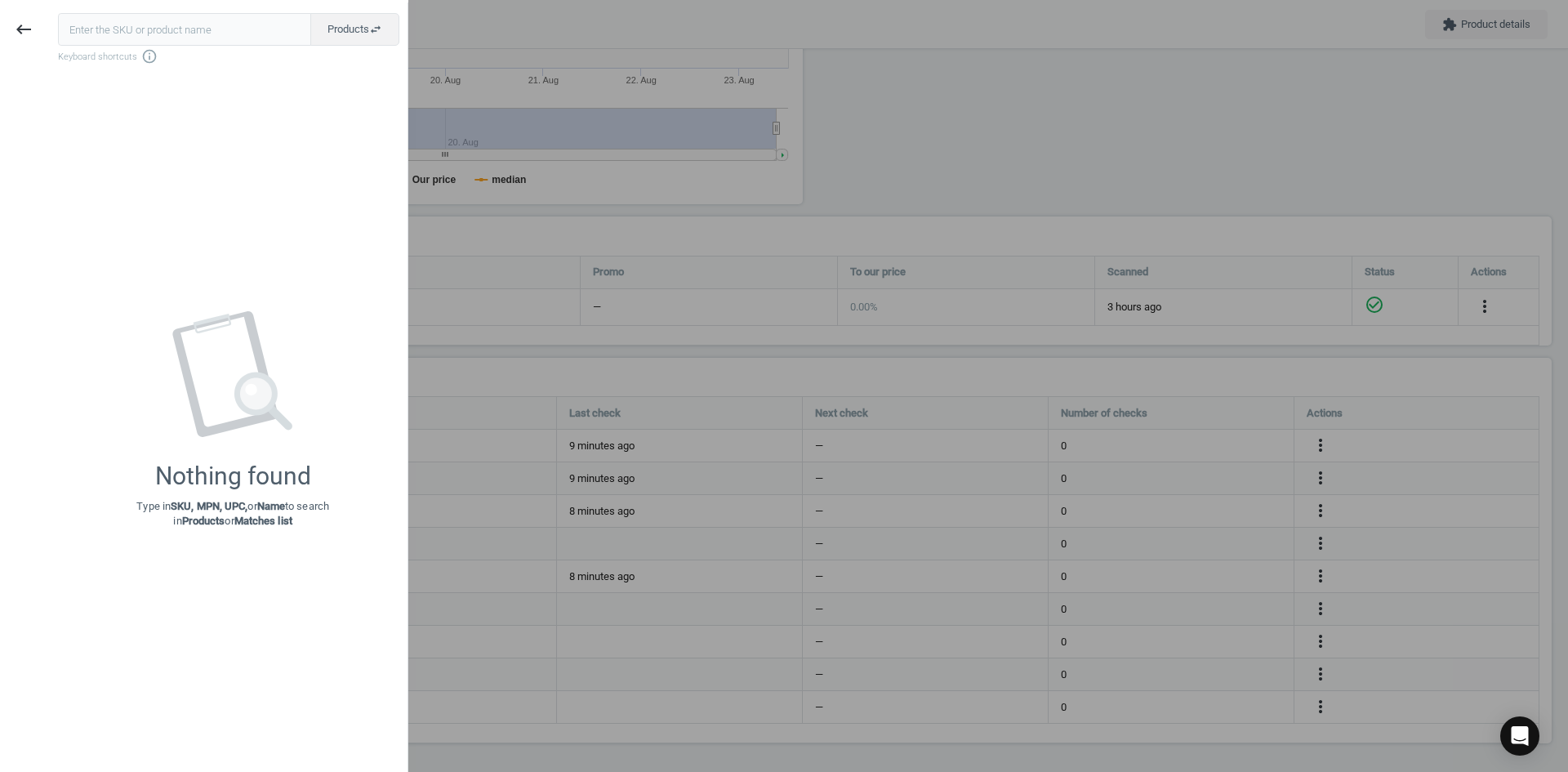
click at [152, 32] on input "text" at bounding box center [184, 29] width 253 height 33
type input "11737829"
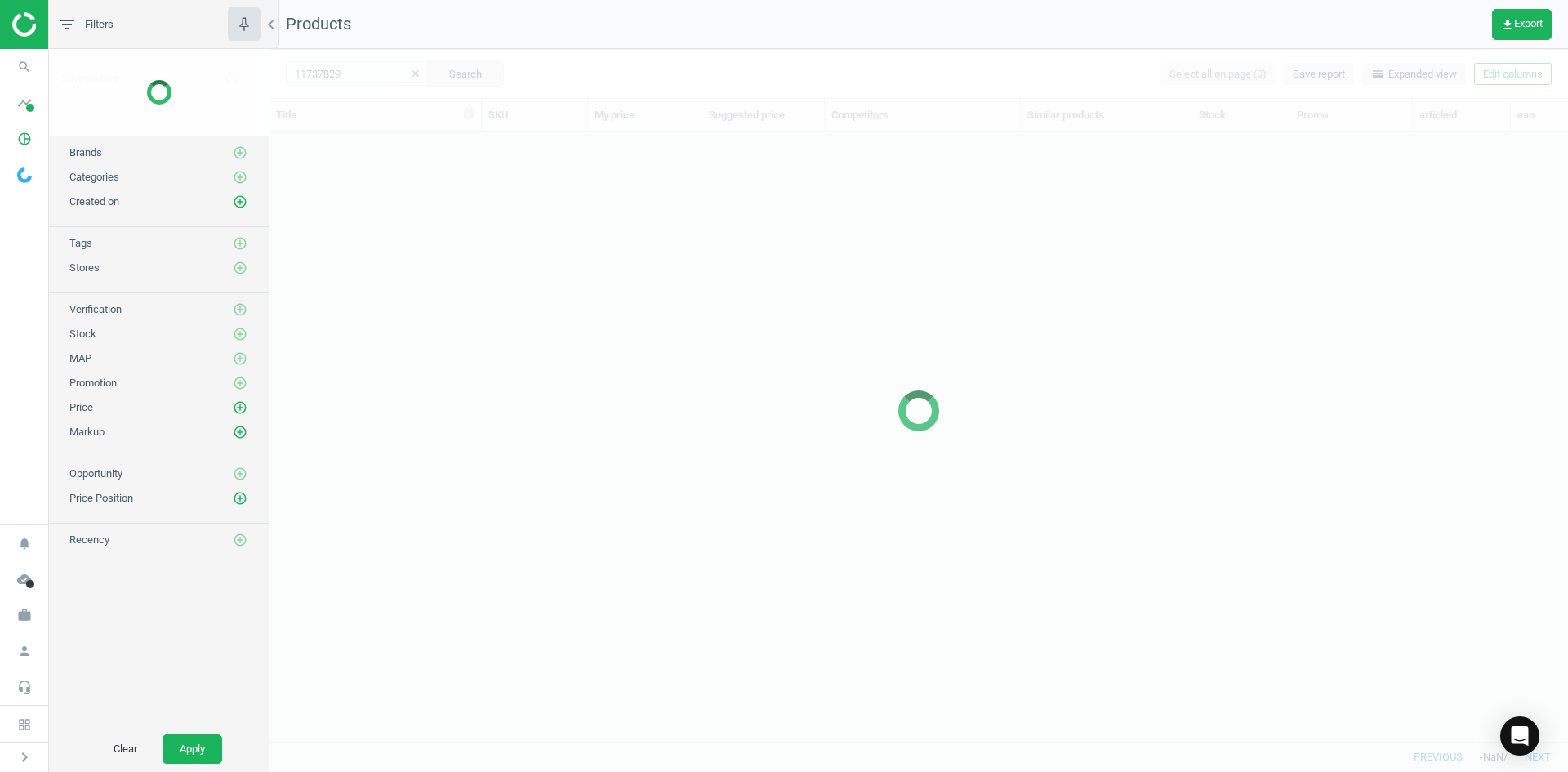
scroll to position [585, 1286]
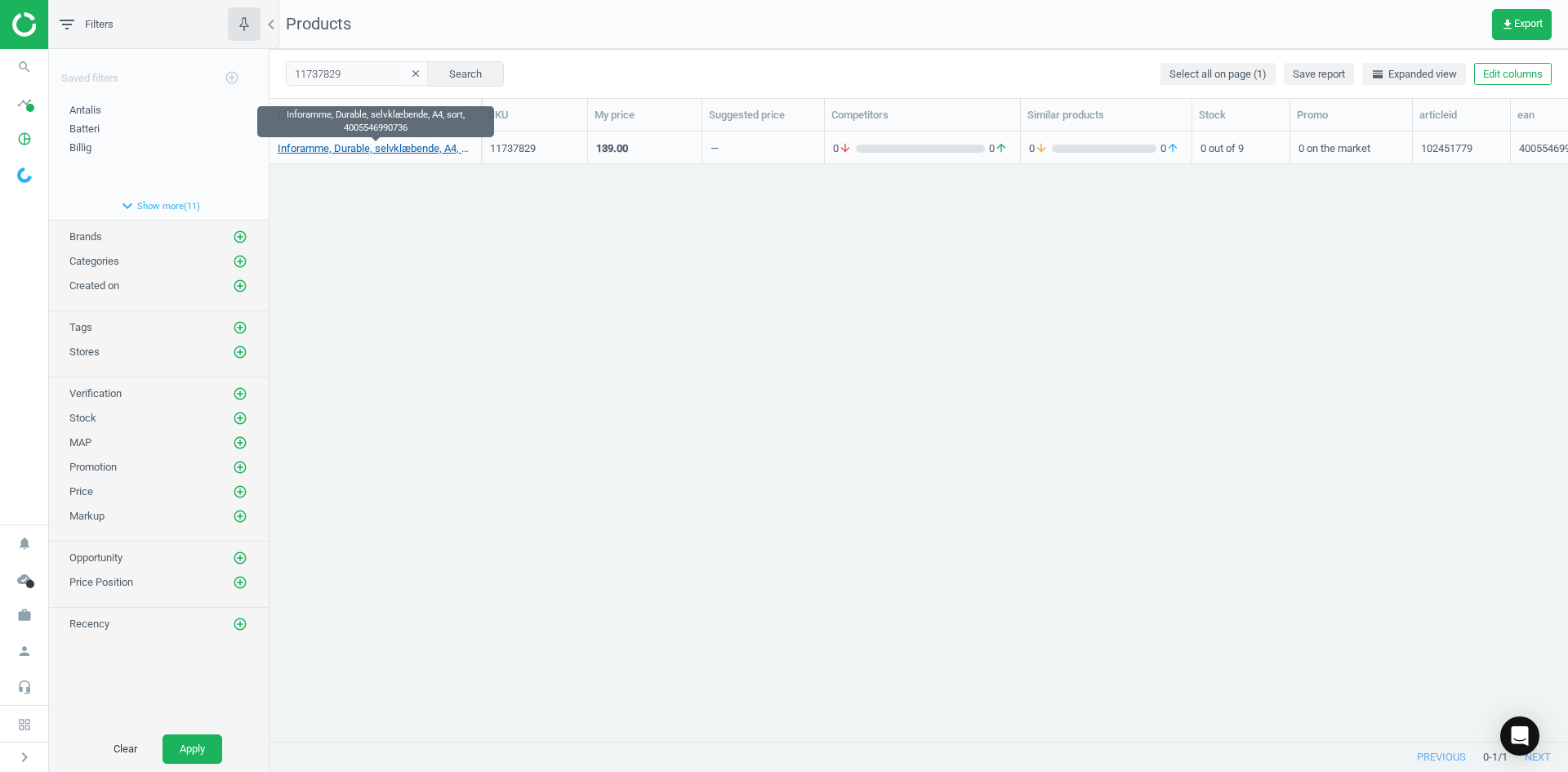
click at [360, 147] on link "Inforamme, Durable, selvklæbende, A4, sort, 4005546990736" at bounding box center [375, 149] width 195 height 14
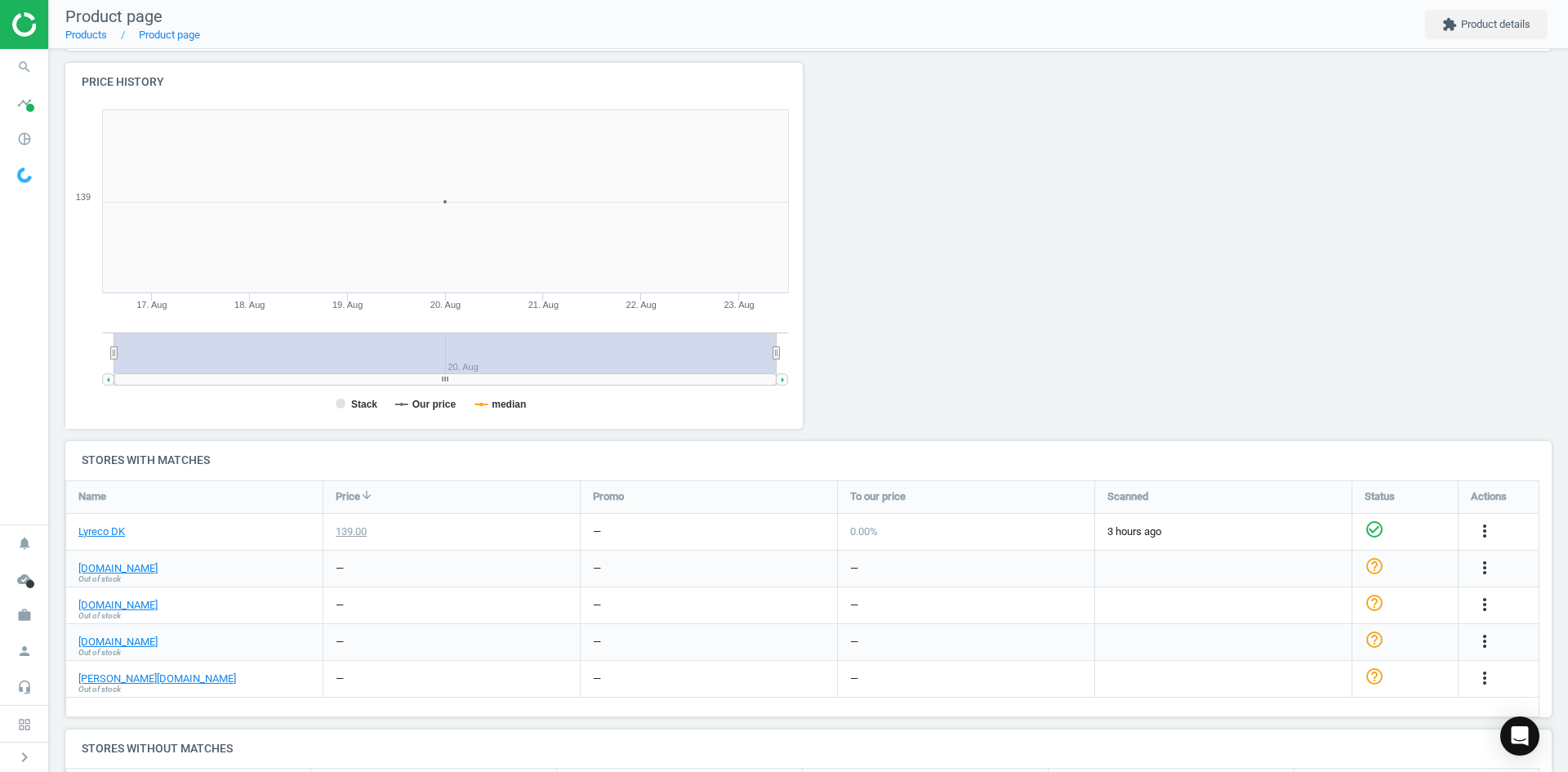
scroll to position [327, 0]
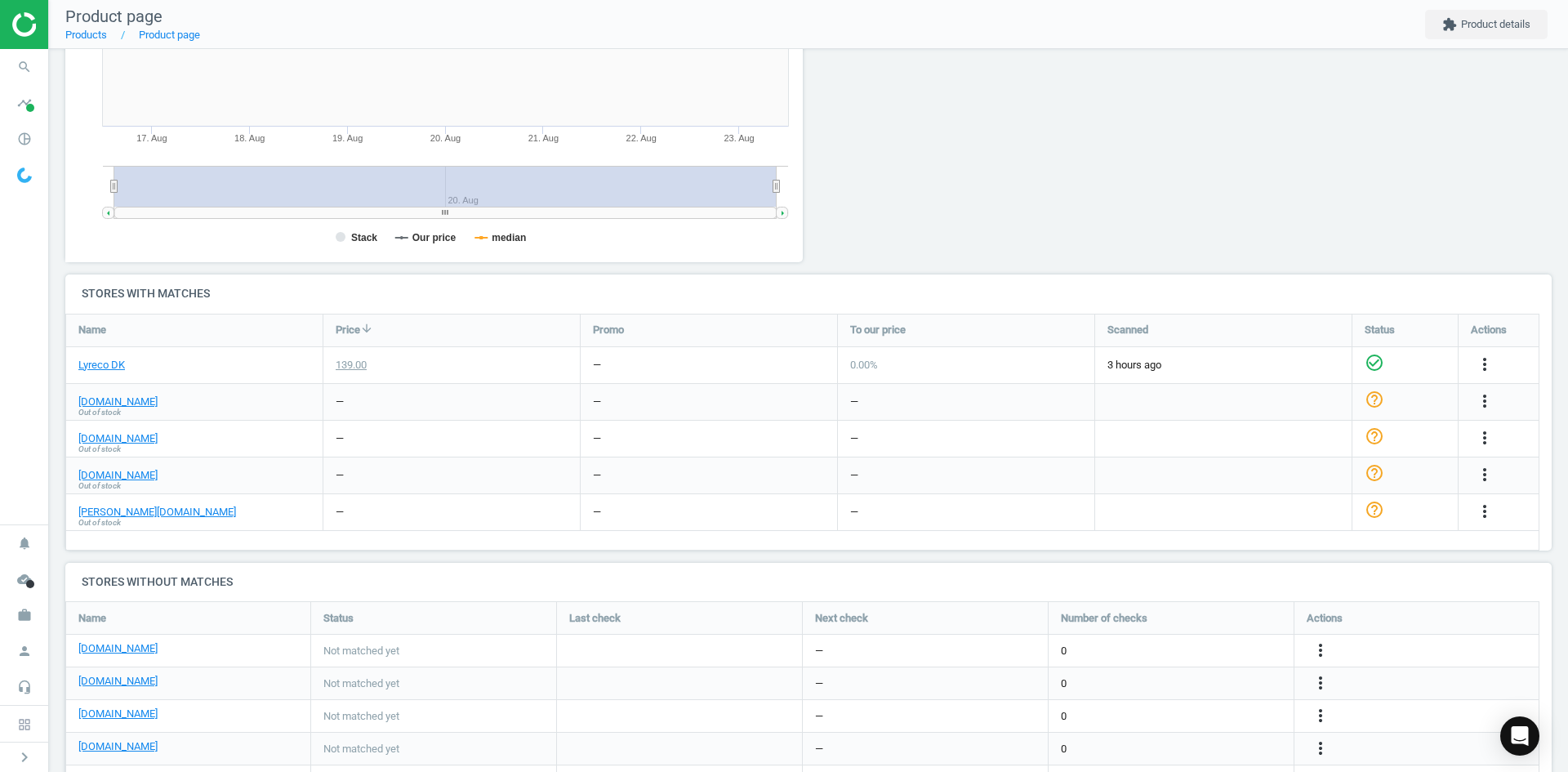
click at [118, 407] on span "Out of stock" at bounding box center [100, 412] width 43 height 12
click at [113, 402] on link "[DOMAIN_NAME]" at bounding box center [118, 401] width 79 height 14
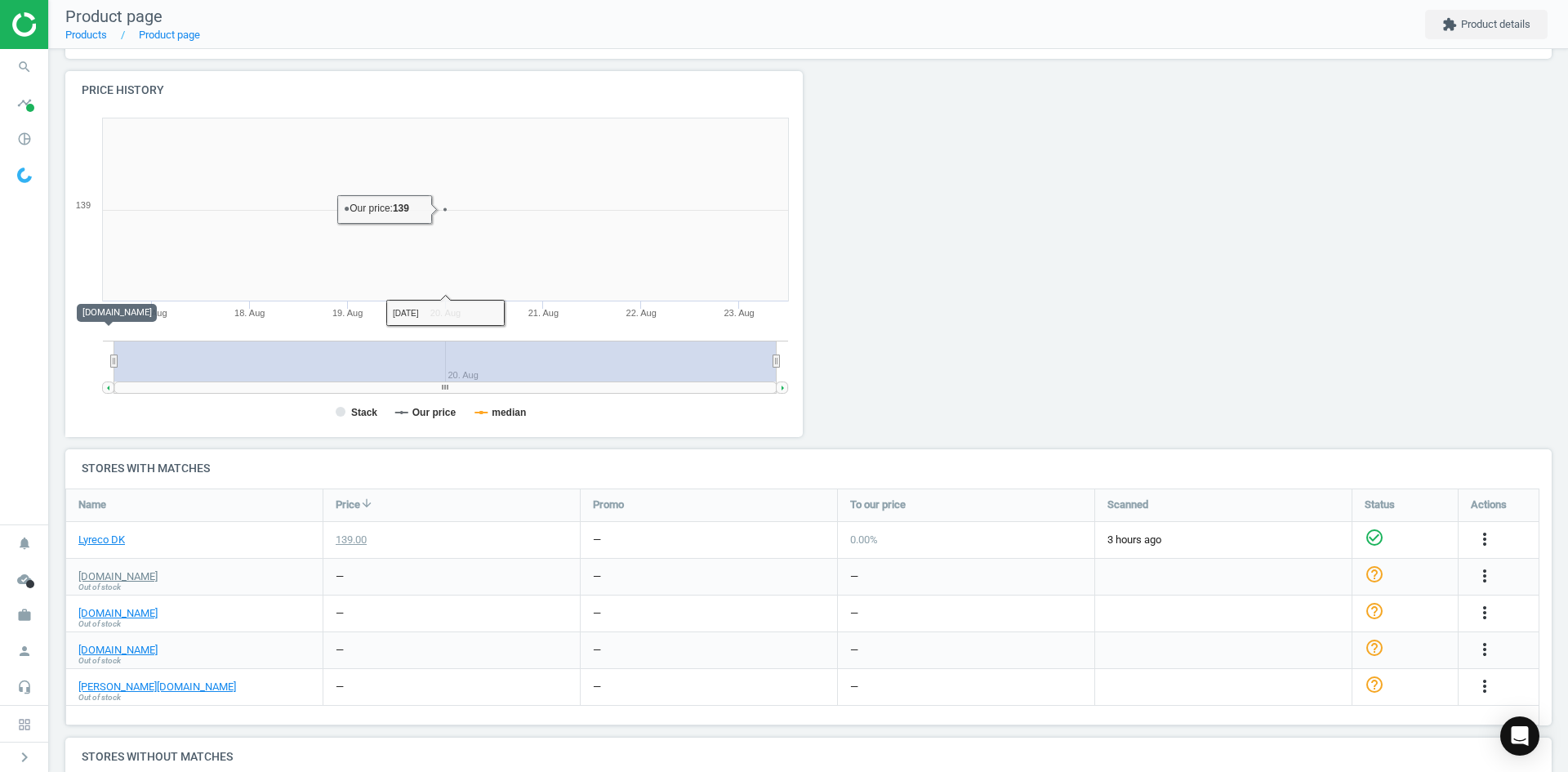
scroll to position [401, 0]
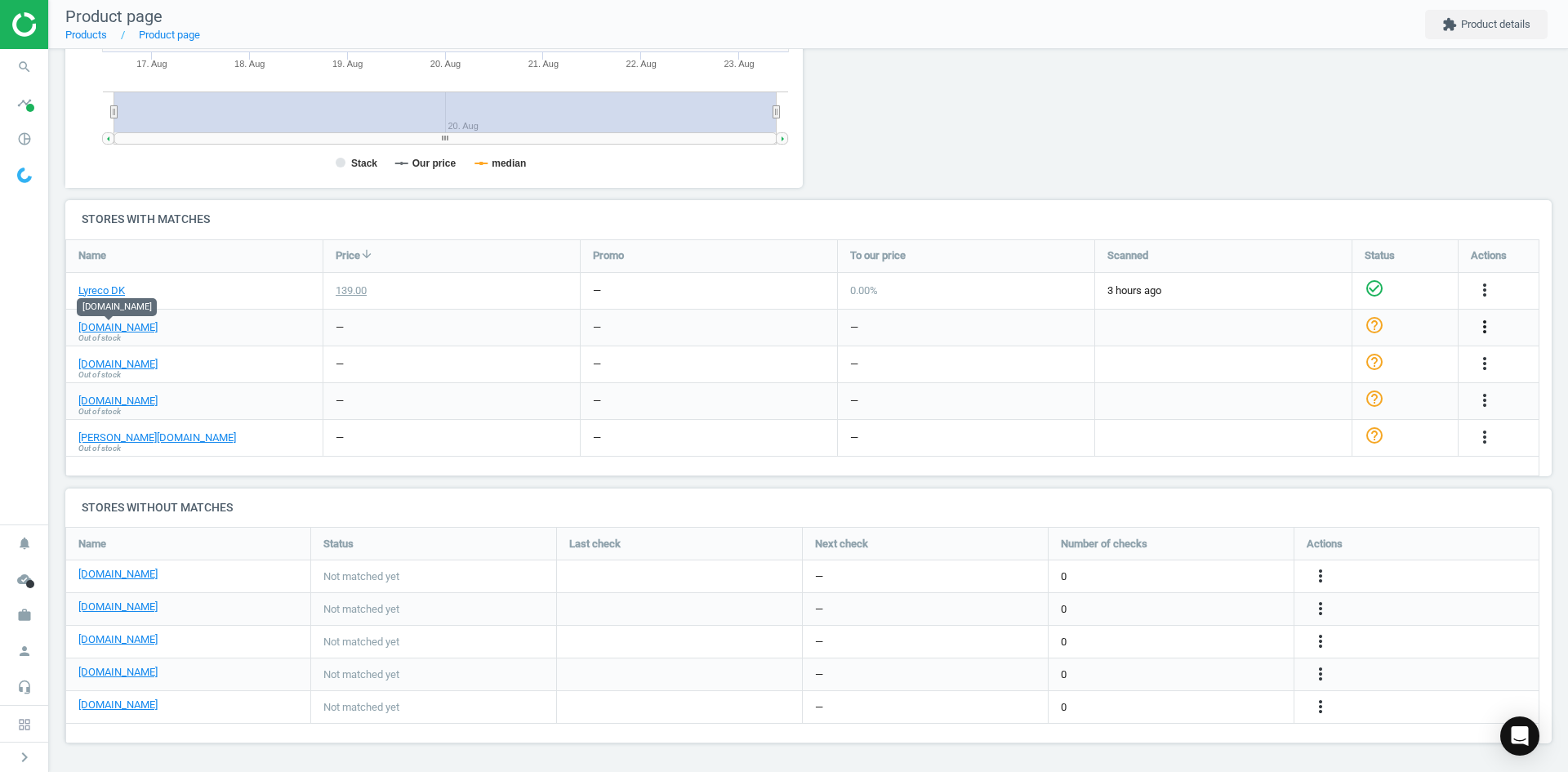
click at [1490, 321] on icon "more_vert" at bounding box center [1485, 327] width 20 height 20
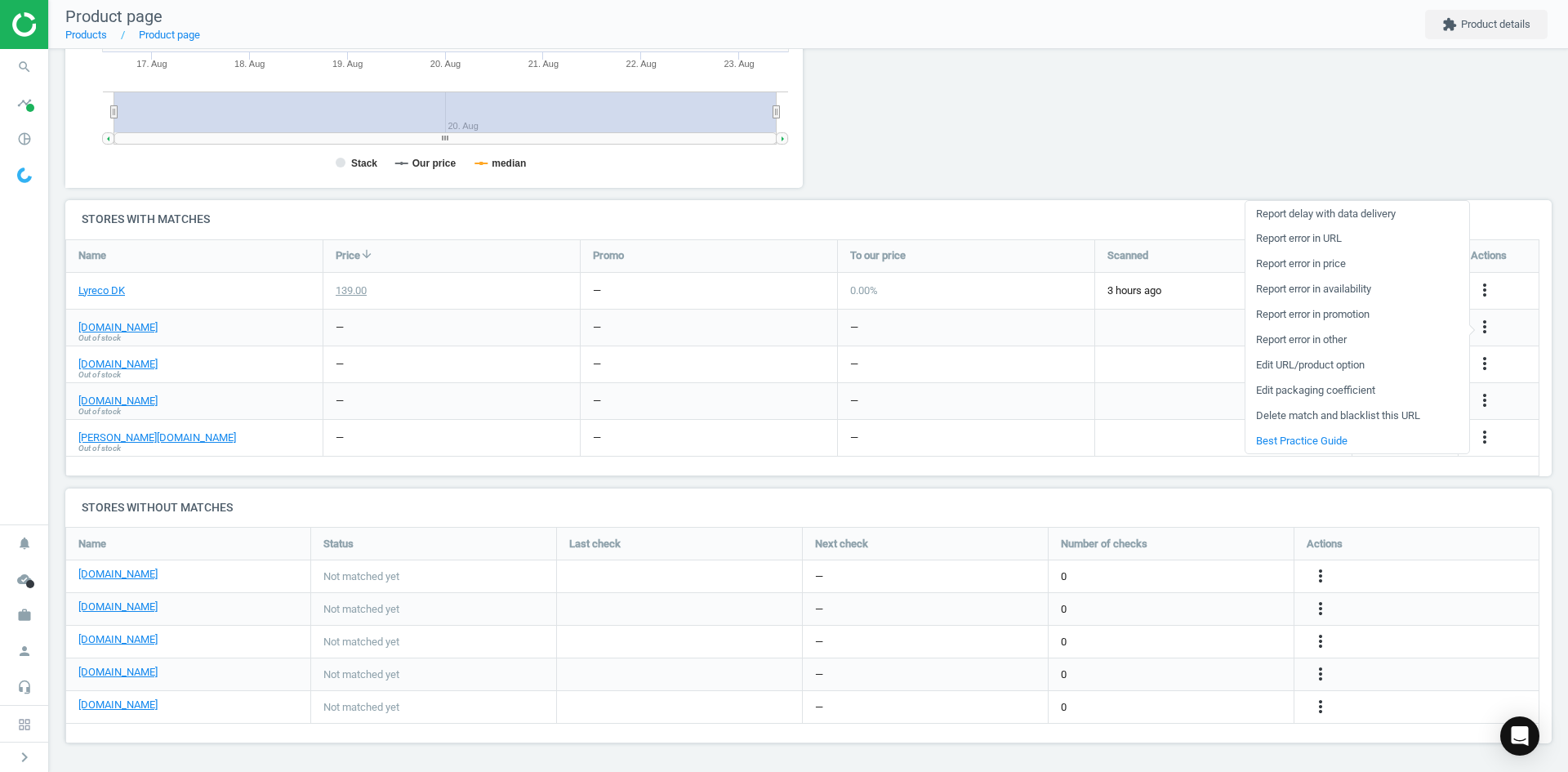
click at [1387, 413] on link "Delete match and blacklist this URL" at bounding box center [1357, 416] width 224 height 25
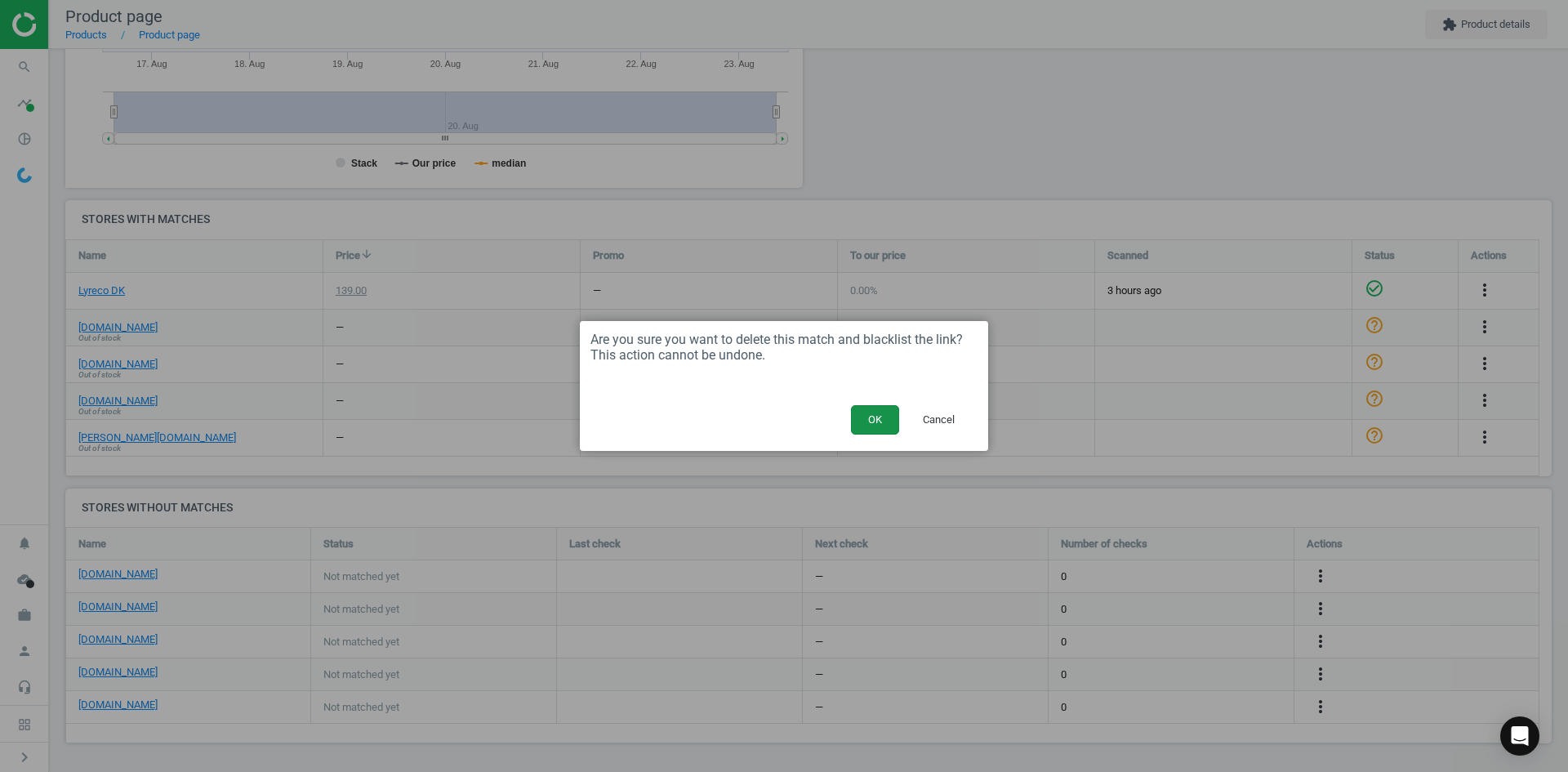
click at [872, 426] on button "OK" at bounding box center [874, 420] width 48 height 29
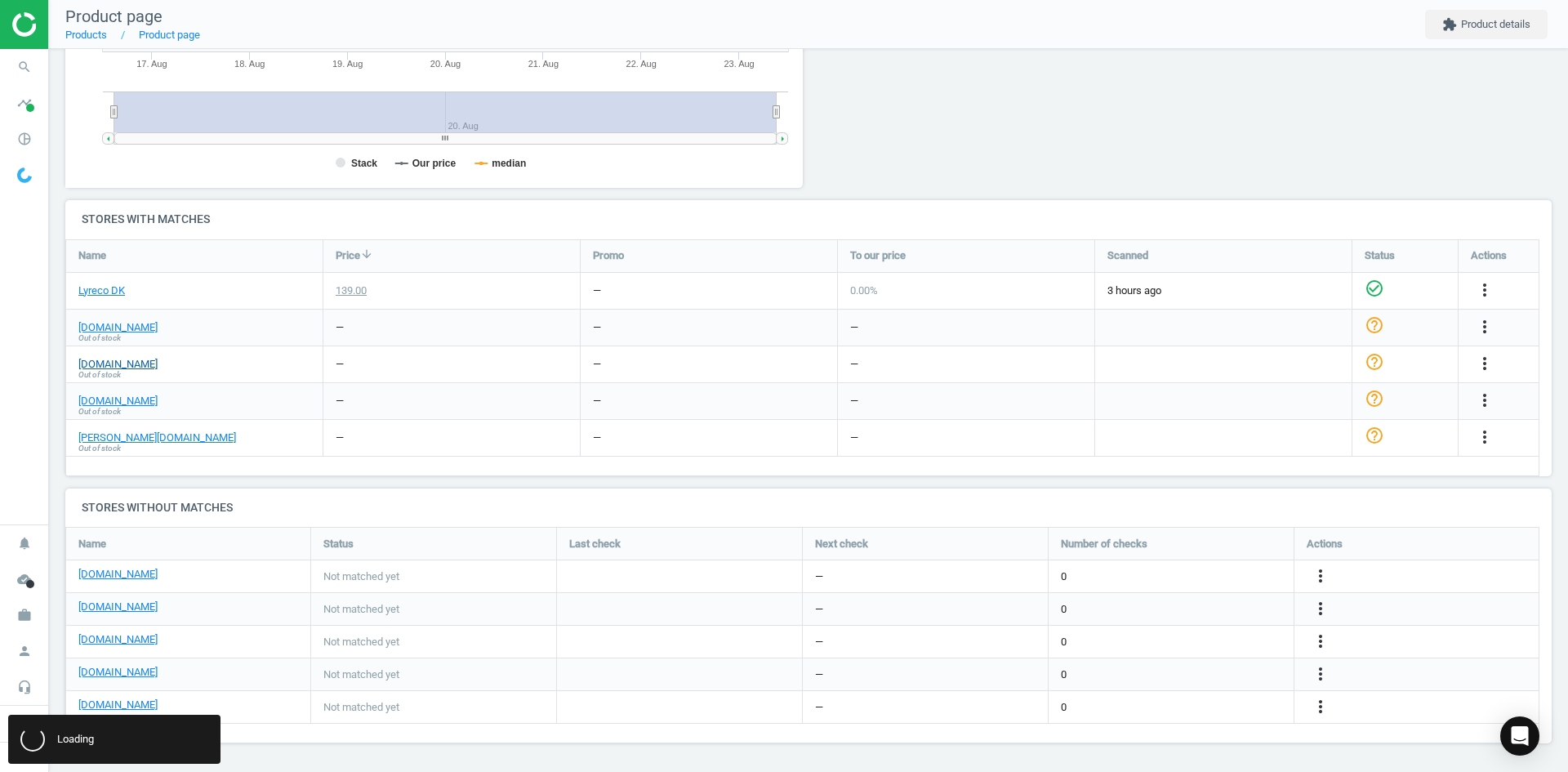
scroll to position [275, 1499]
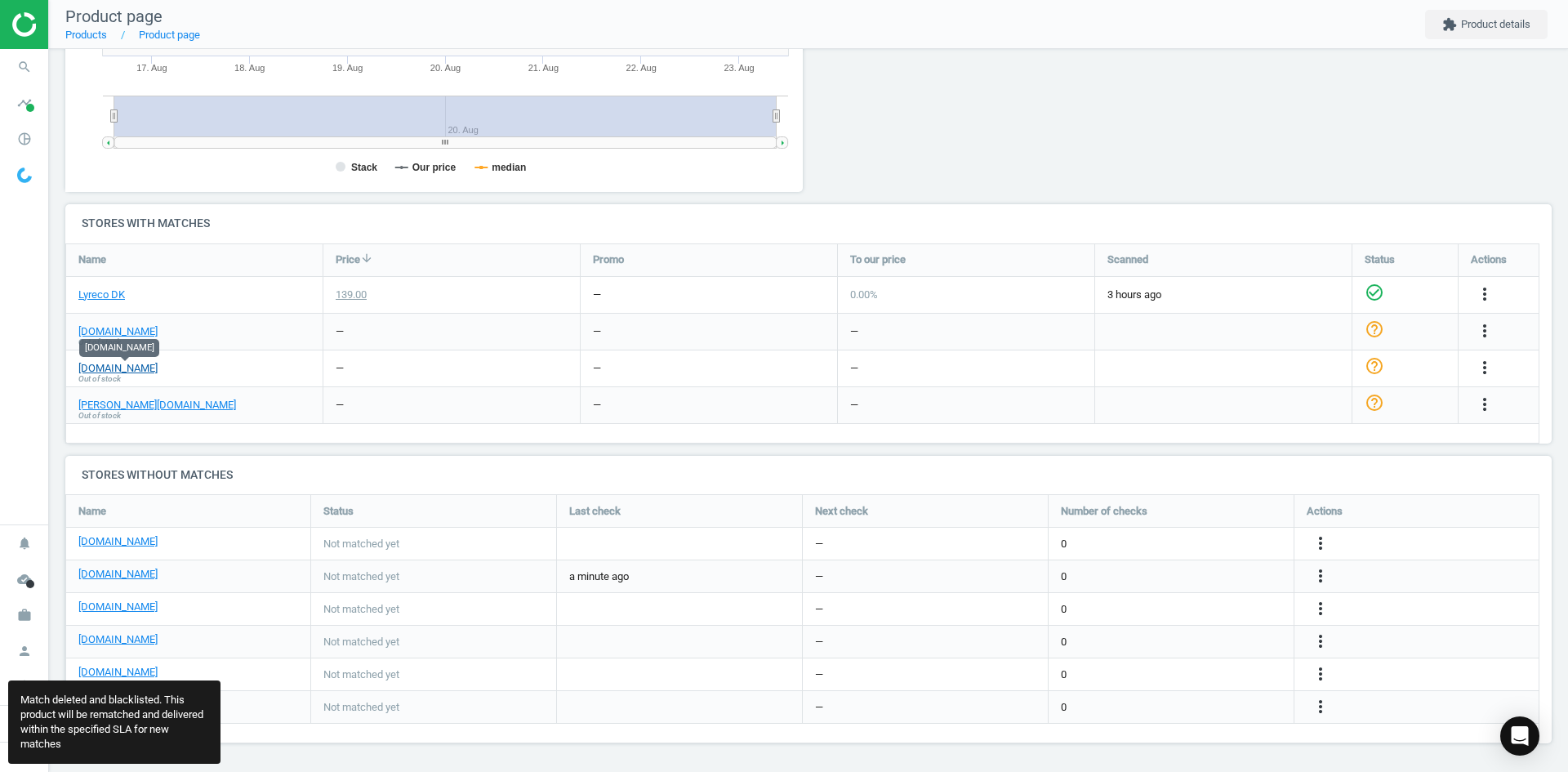
click at [108, 367] on link "[DOMAIN_NAME]" at bounding box center [118, 369] width 79 height 14
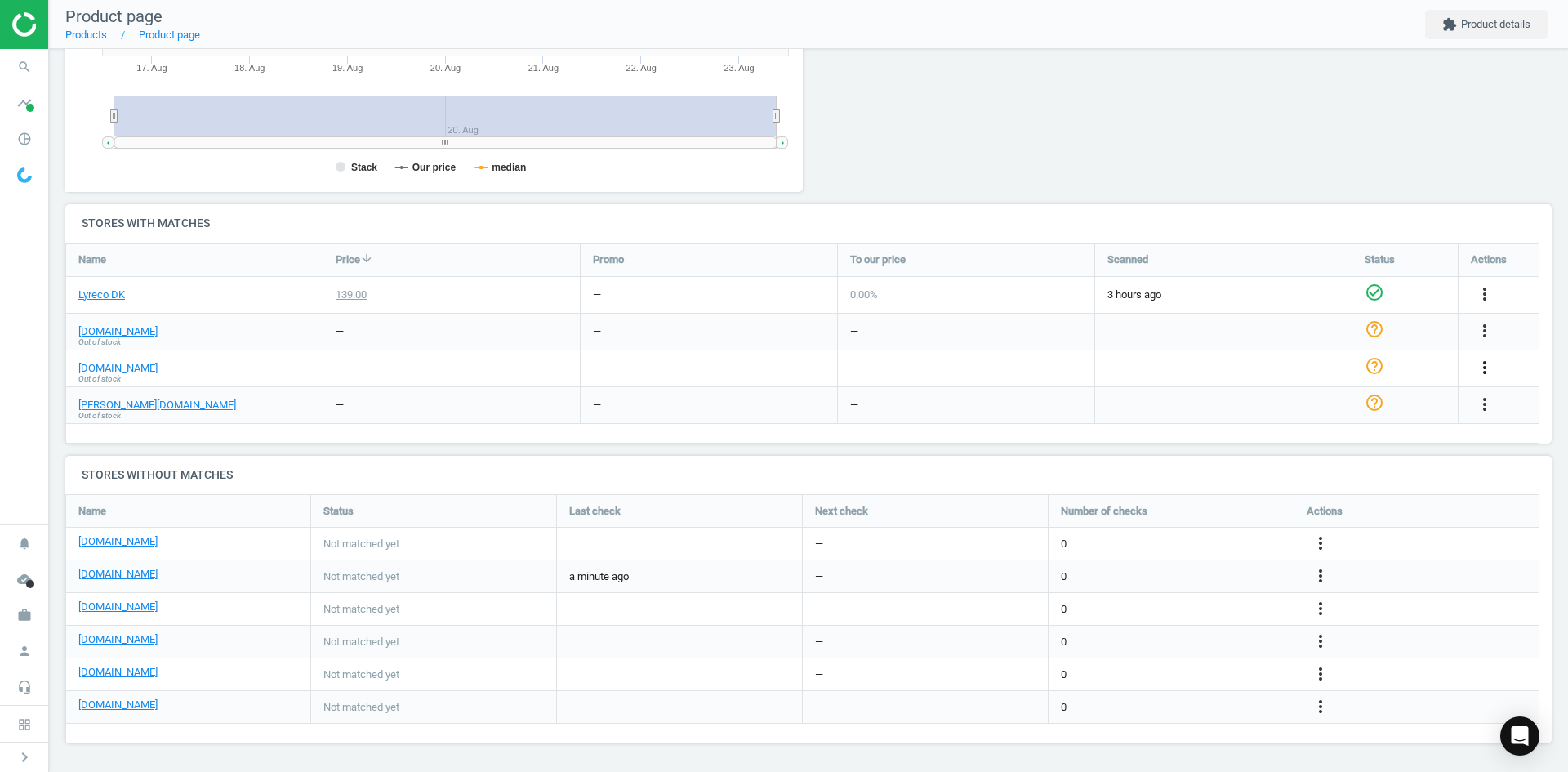
click at [1485, 362] on icon "more_vert" at bounding box center [1485, 368] width 20 height 20
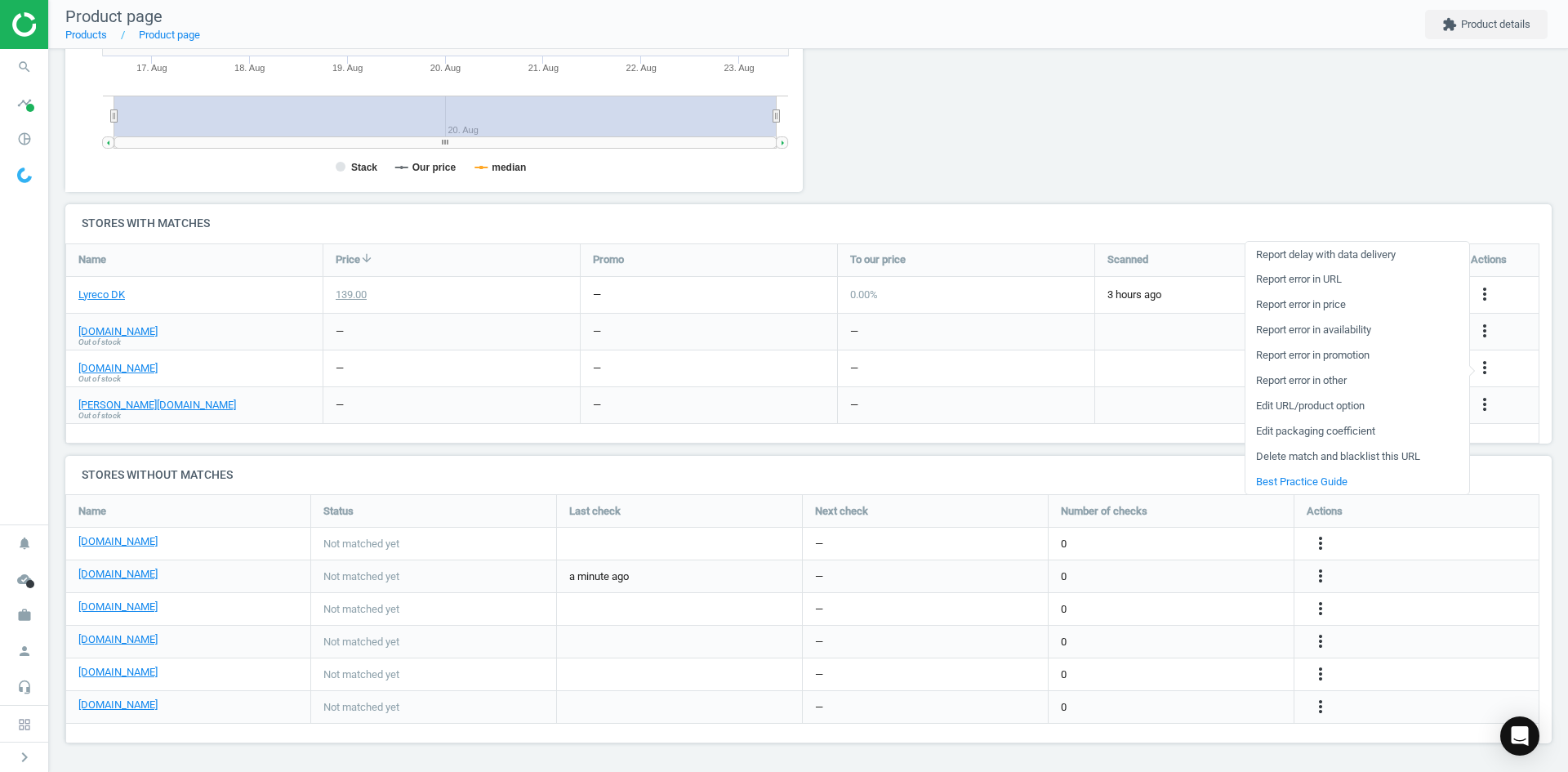
click at [1349, 460] on link "Delete match and blacklist this URL" at bounding box center [1357, 457] width 224 height 25
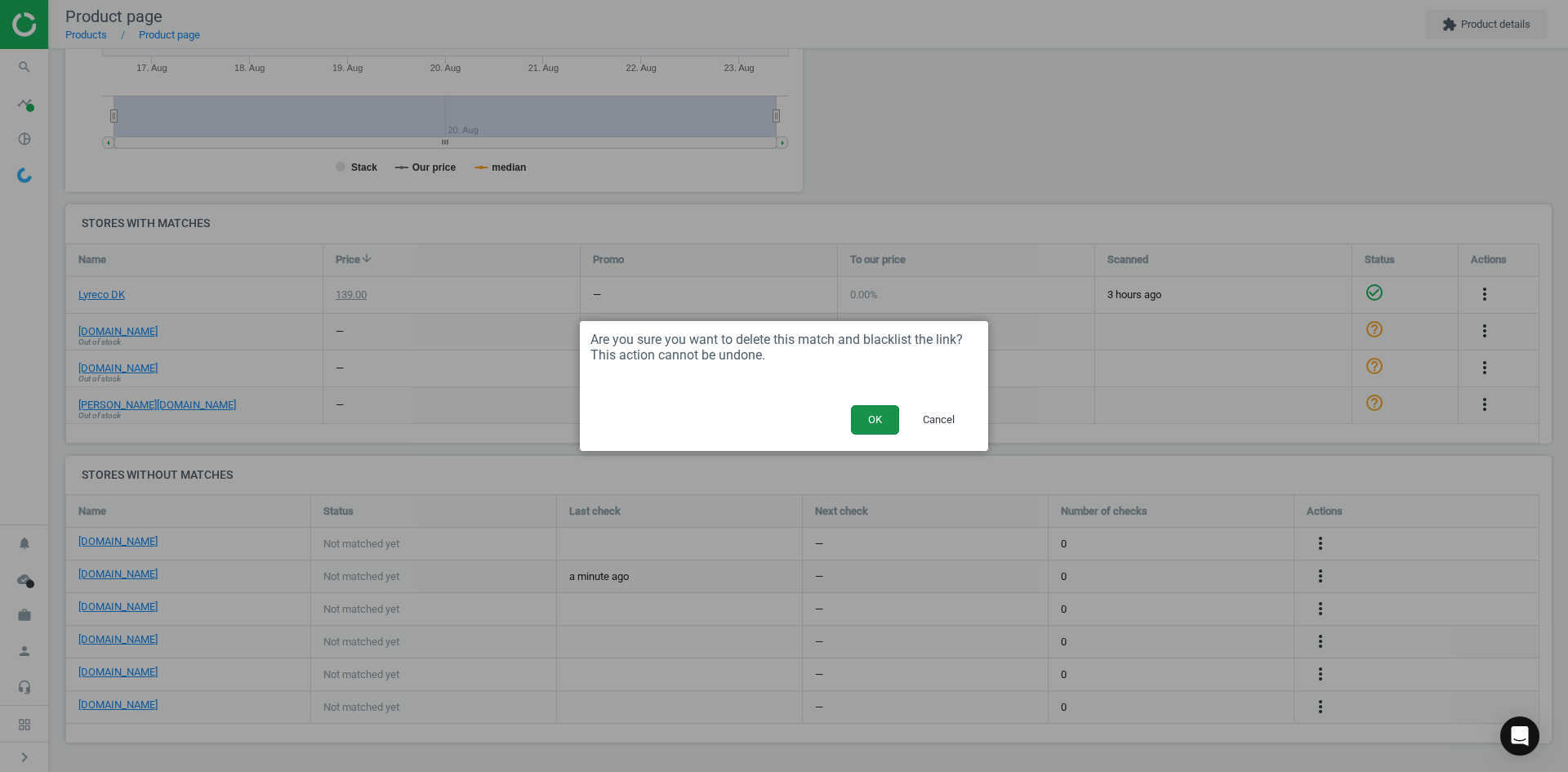
drag, startPoint x: 890, startPoint y: 424, endPoint x: 635, endPoint y: 410, distance: 255.4
click at [889, 422] on button "OK" at bounding box center [874, 420] width 48 height 29
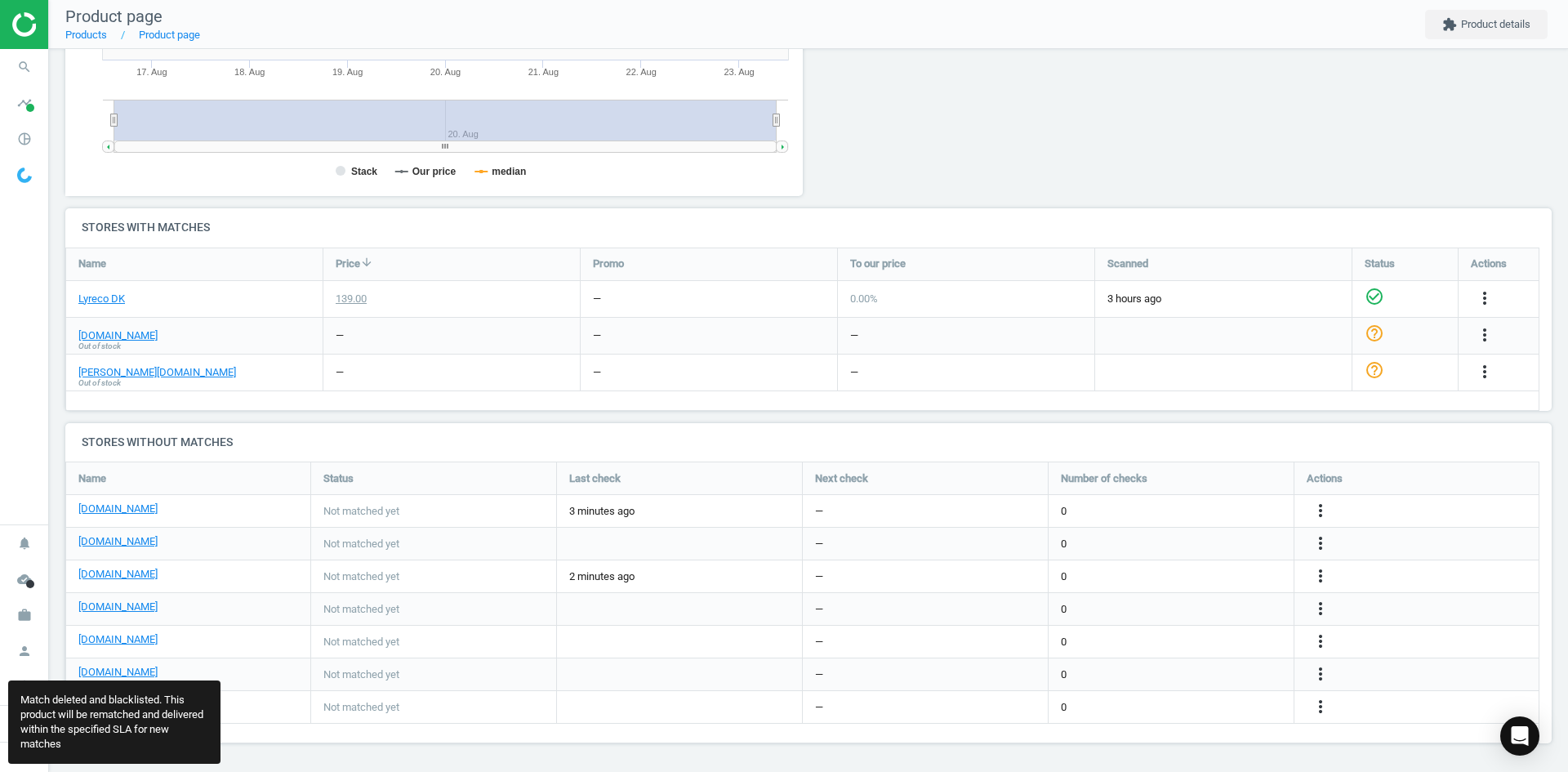
scroll to position [307, 1499]
click at [97, 378] on span "Out of stock" at bounding box center [100, 383] width 43 height 12
click at [102, 370] on link "[PERSON_NAME][DOMAIN_NAME]" at bounding box center [158, 372] width 158 height 14
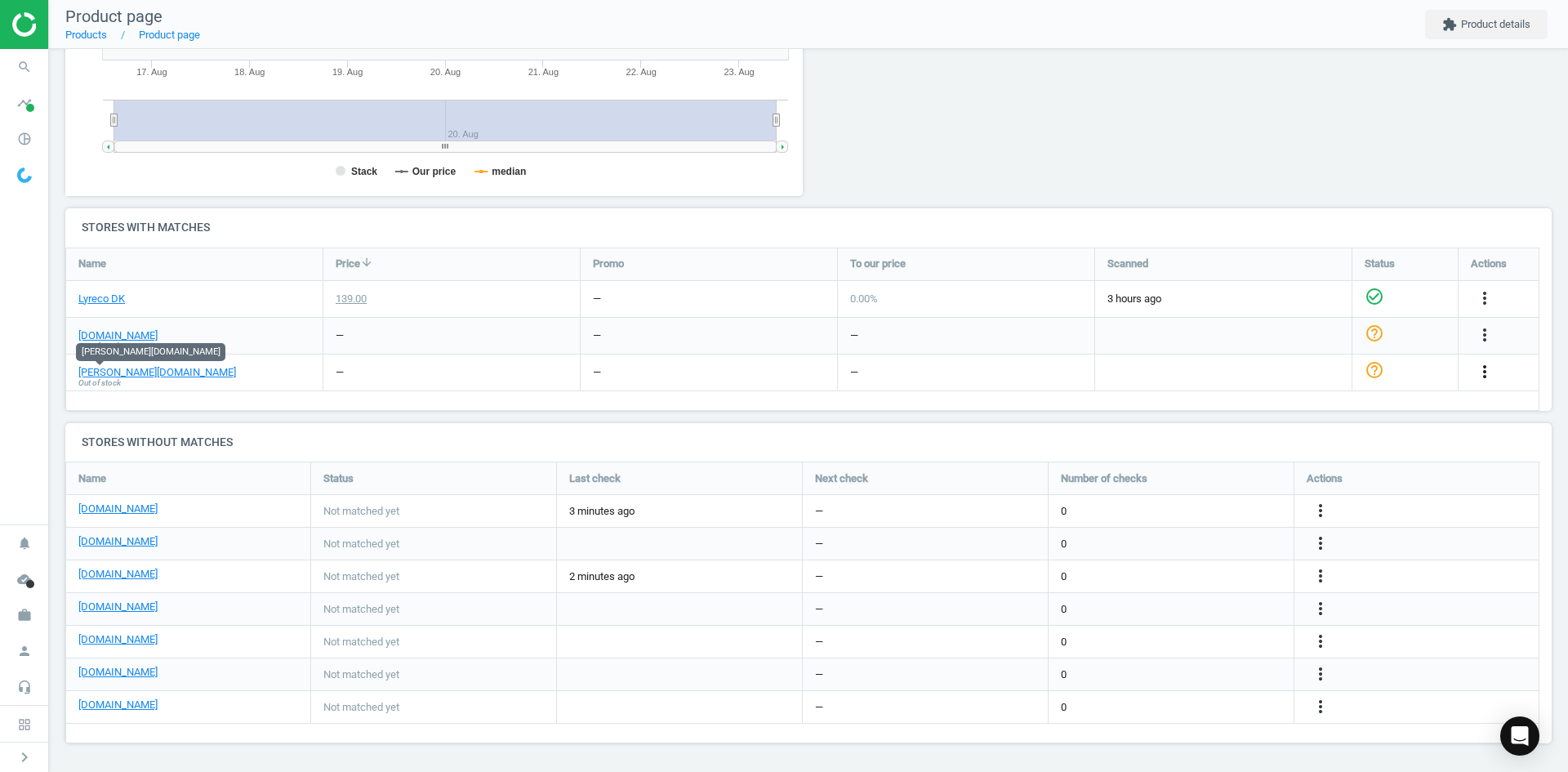
click at [1484, 370] on icon "more_vert" at bounding box center [1485, 372] width 20 height 20
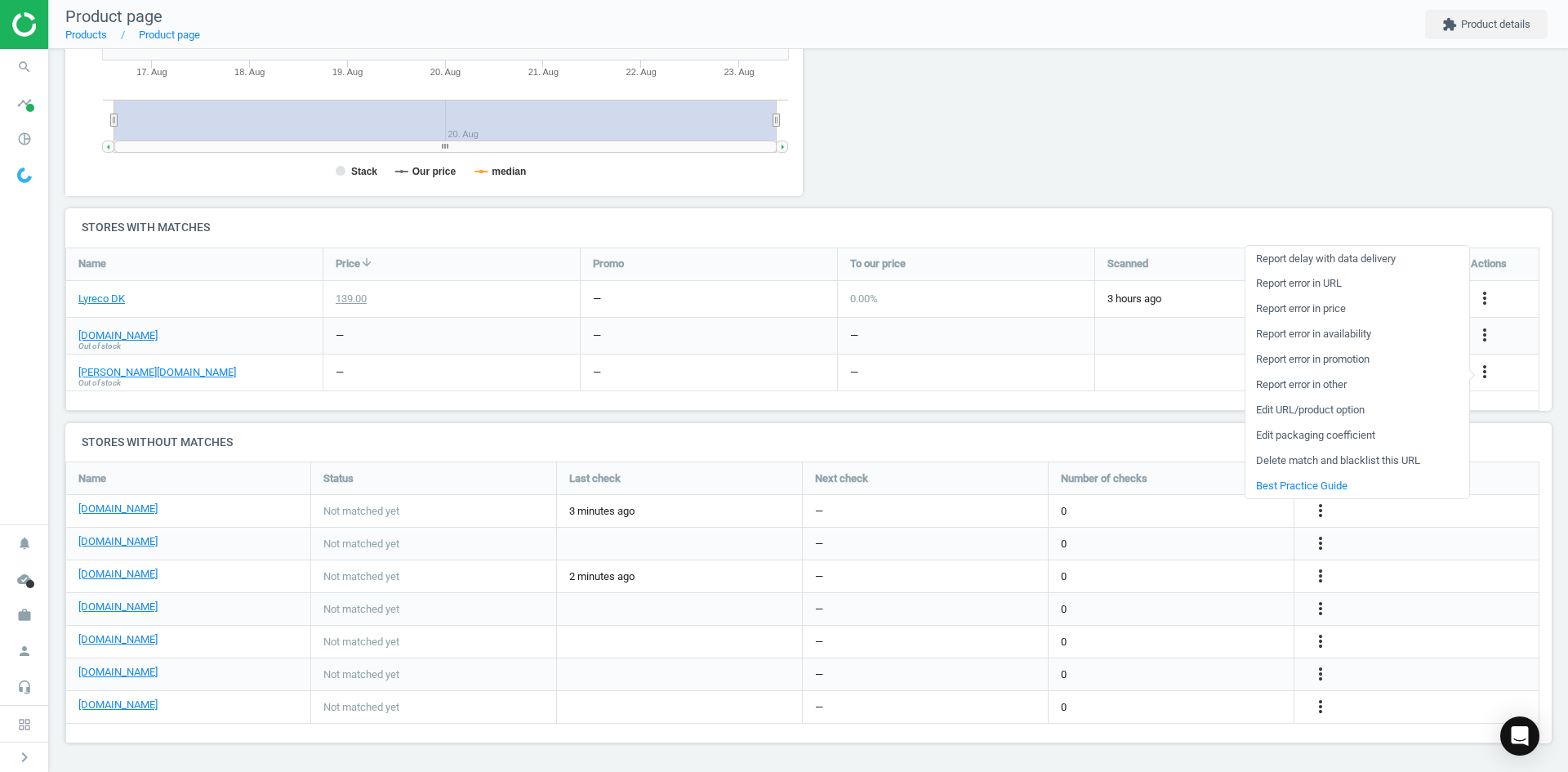
click at [1373, 456] on link "Delete match and blacklist this URL" at bounding box center [1357, 461] width 224 height 25
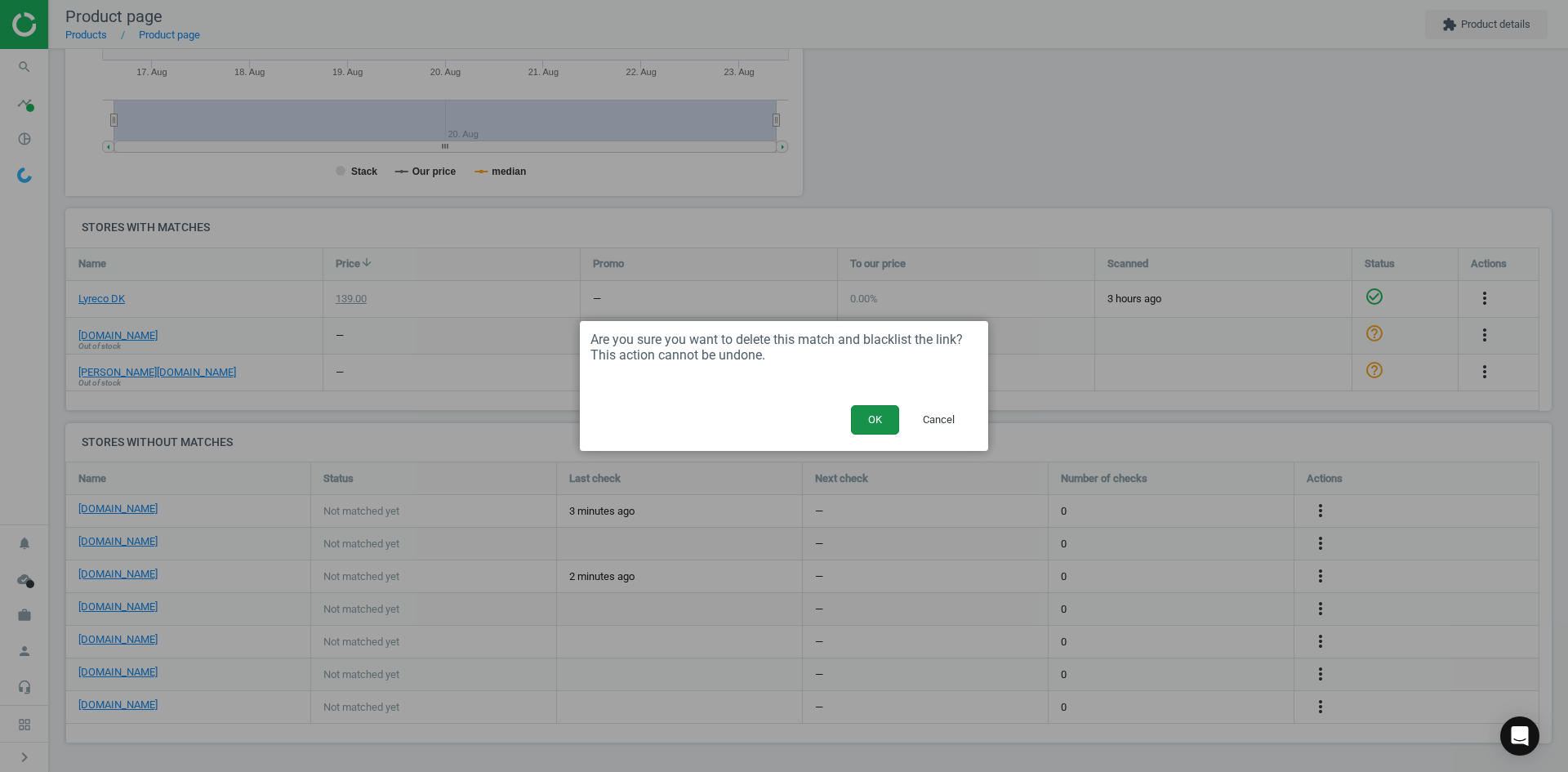
click at [882, 411] on button "OK" at bounding box center [874, 420] width 48 height 29
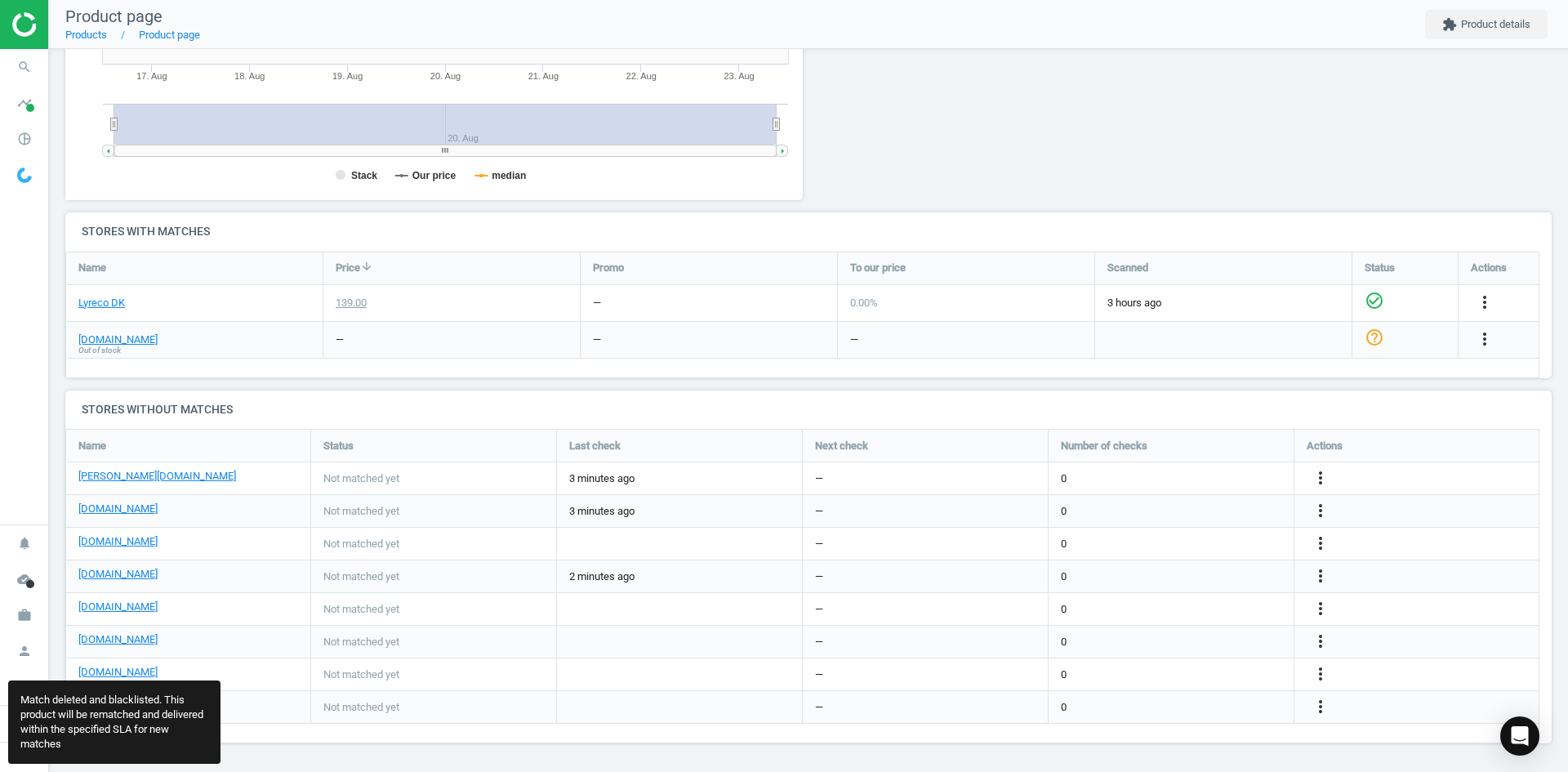
scroll to position [340, 1499]
click at [95, 342] on link "[DOMAIN_NAME]" at bounding box center [118, 340] width 79 height 14
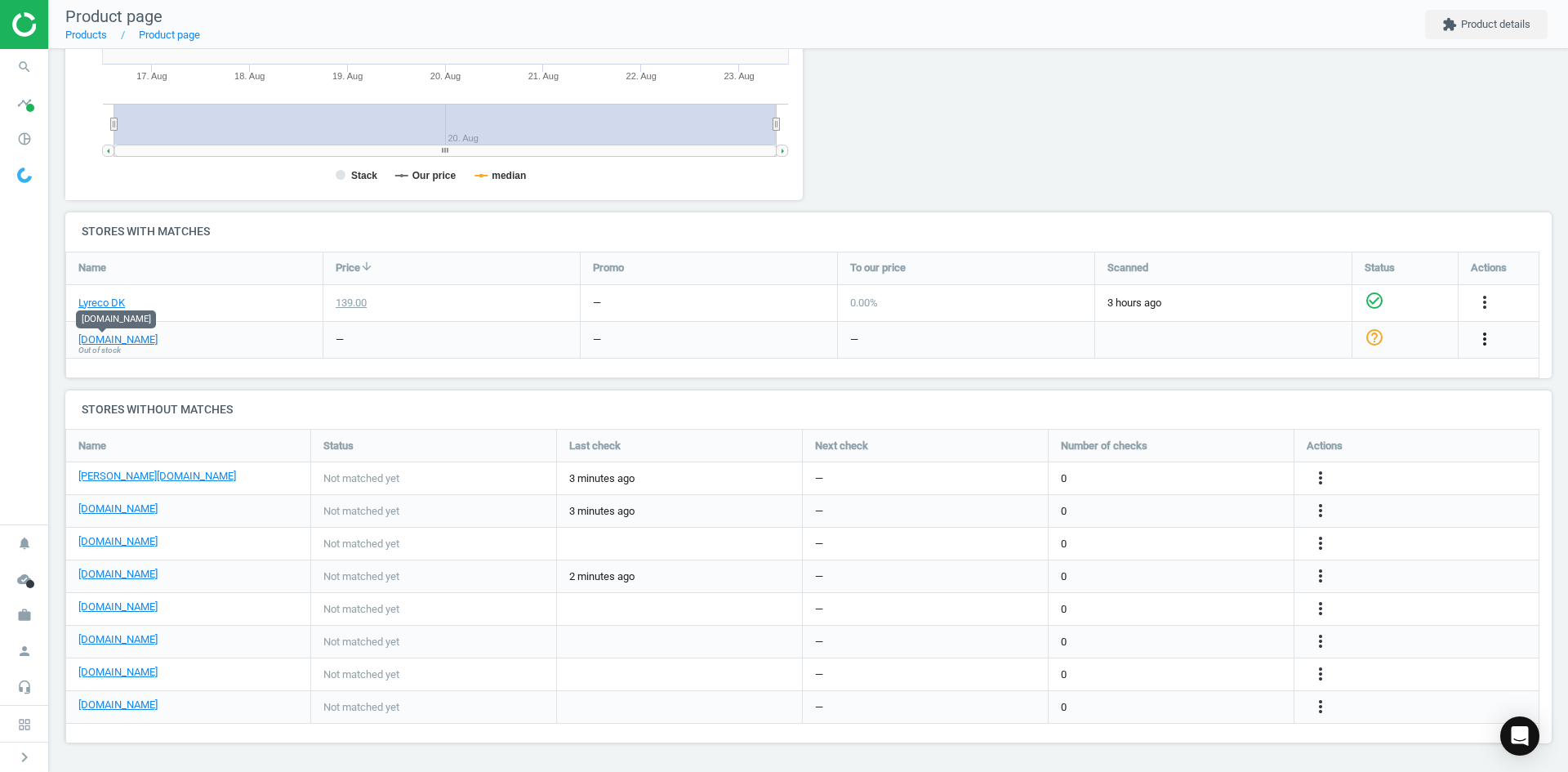
click at [1490, 332] on icon "more_vert" at bounding box center [1485, 339] width 20 height 20
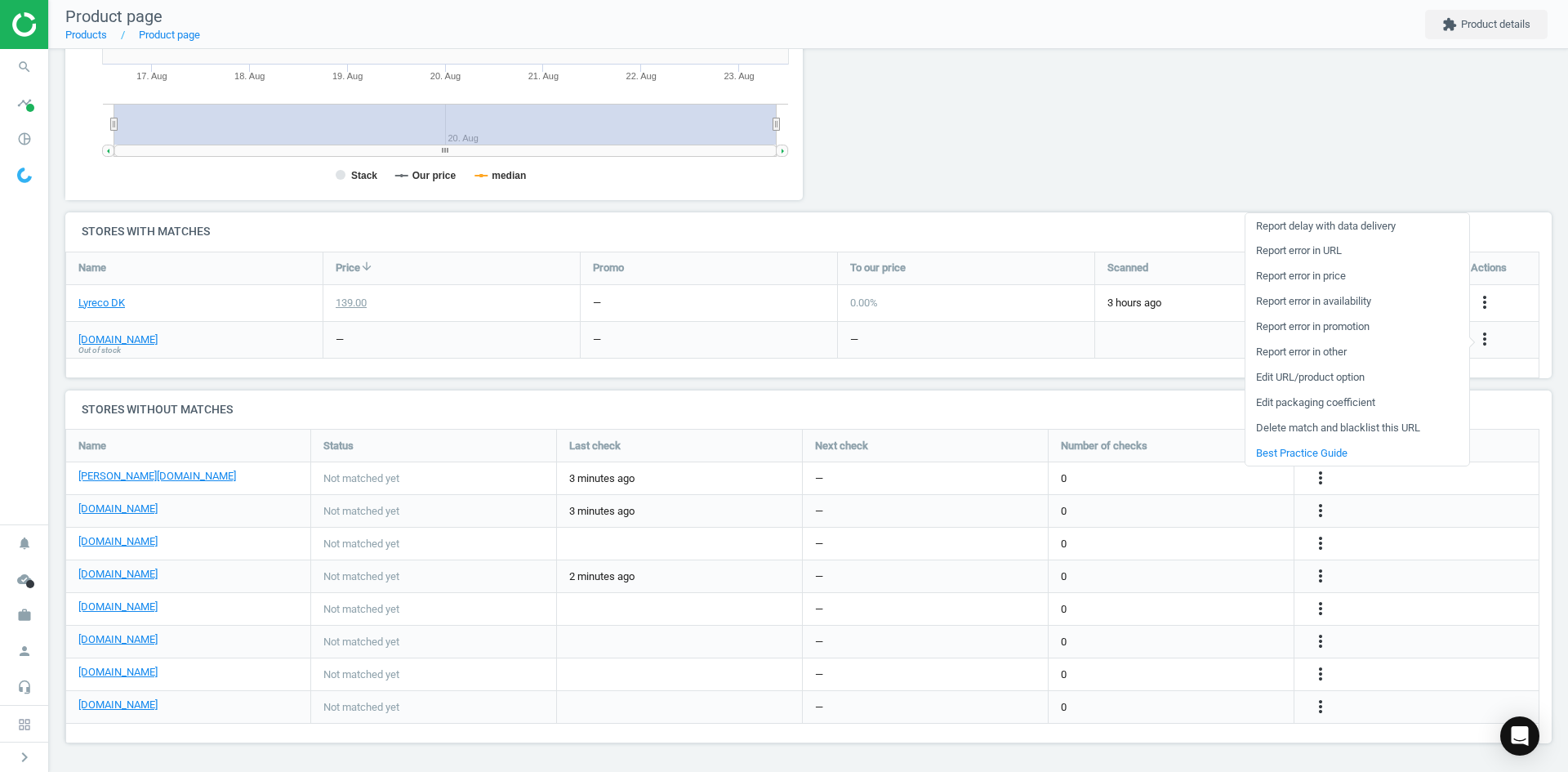
click at [1342, 428] on link "Delete match and blacklist this URL" at bounding box center [1357, 429] width 224 height 25
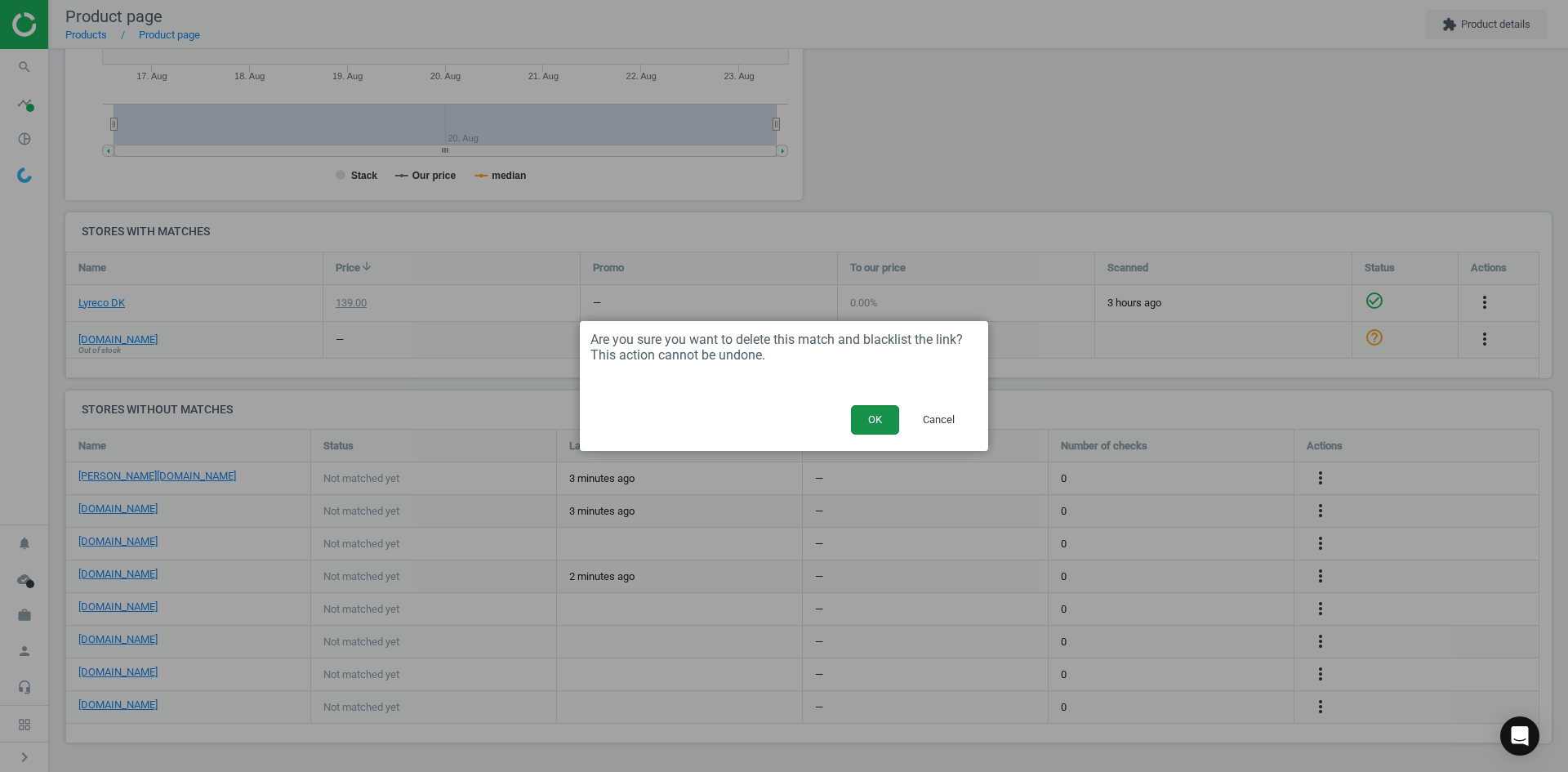
click at [877, 411] on button "OK" at bounding box center [874, 420] width 48 height 29
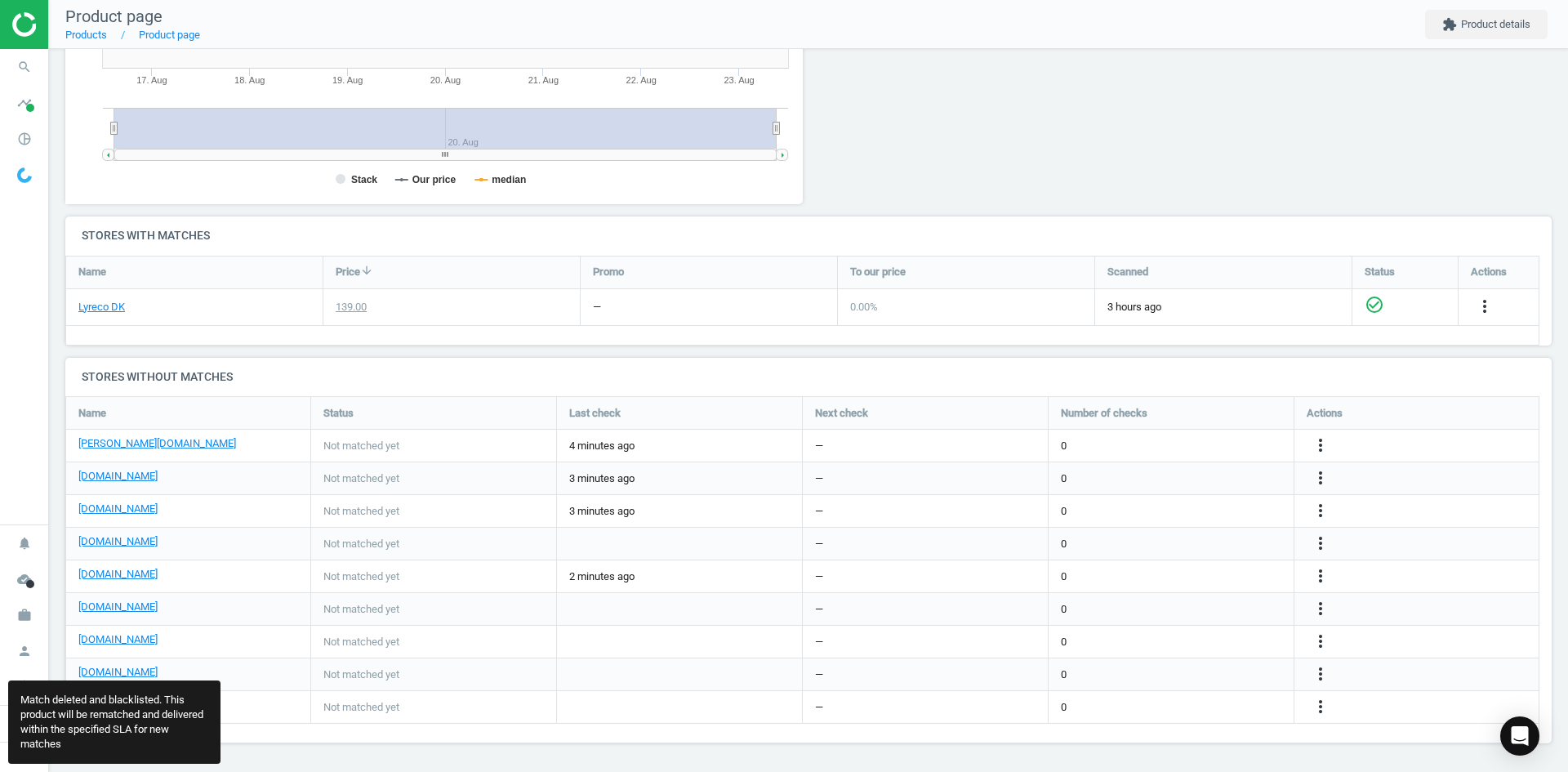
scroll to position [372, 1499]
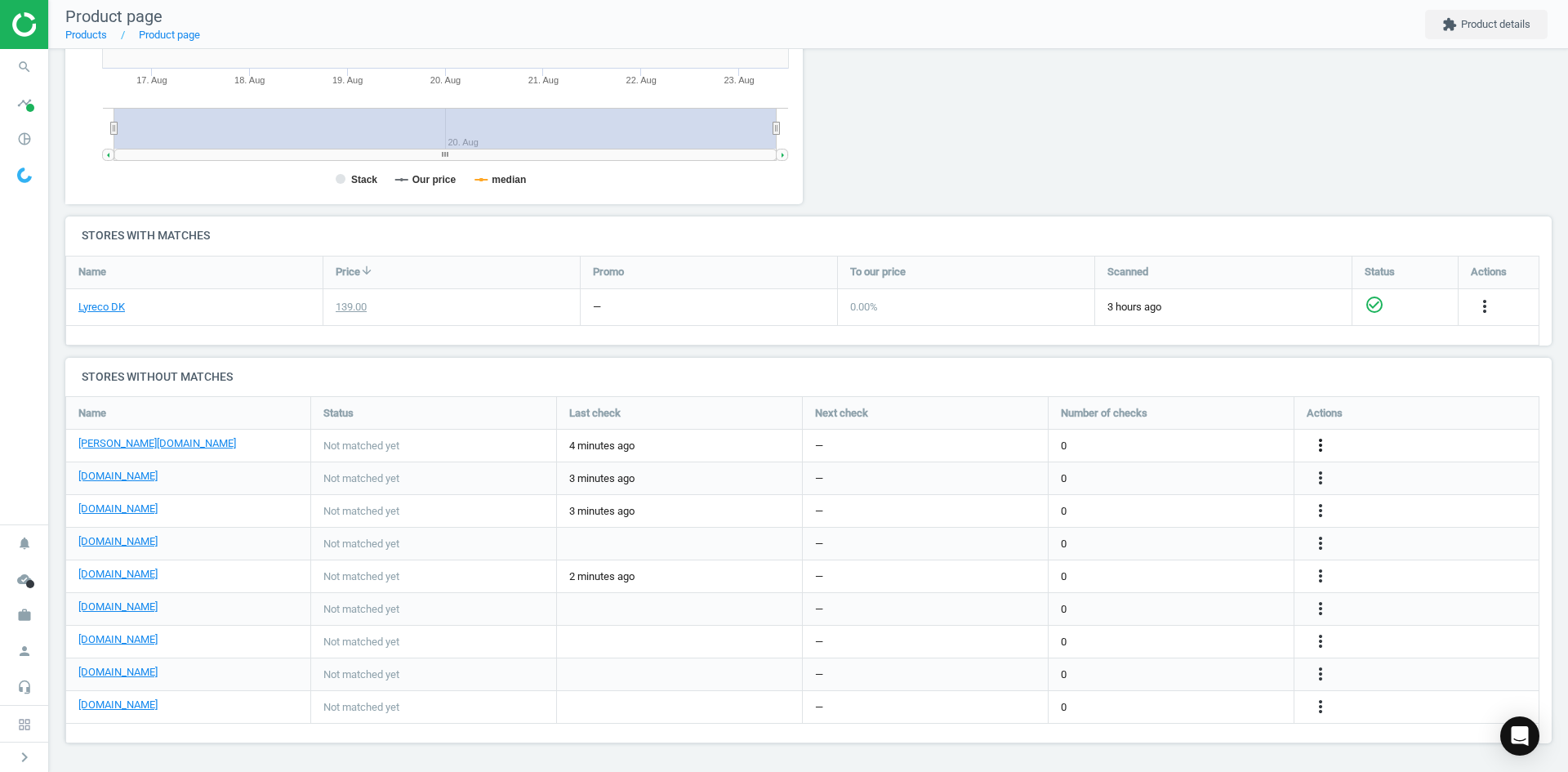
click at [1475, 316] on icon "more_vert" at bounding box center [1485, 306] width 20 height 20
click at [1139, 445] on link "Edit URL/product option" at bounding box center [1193, 446] width 224 height 25
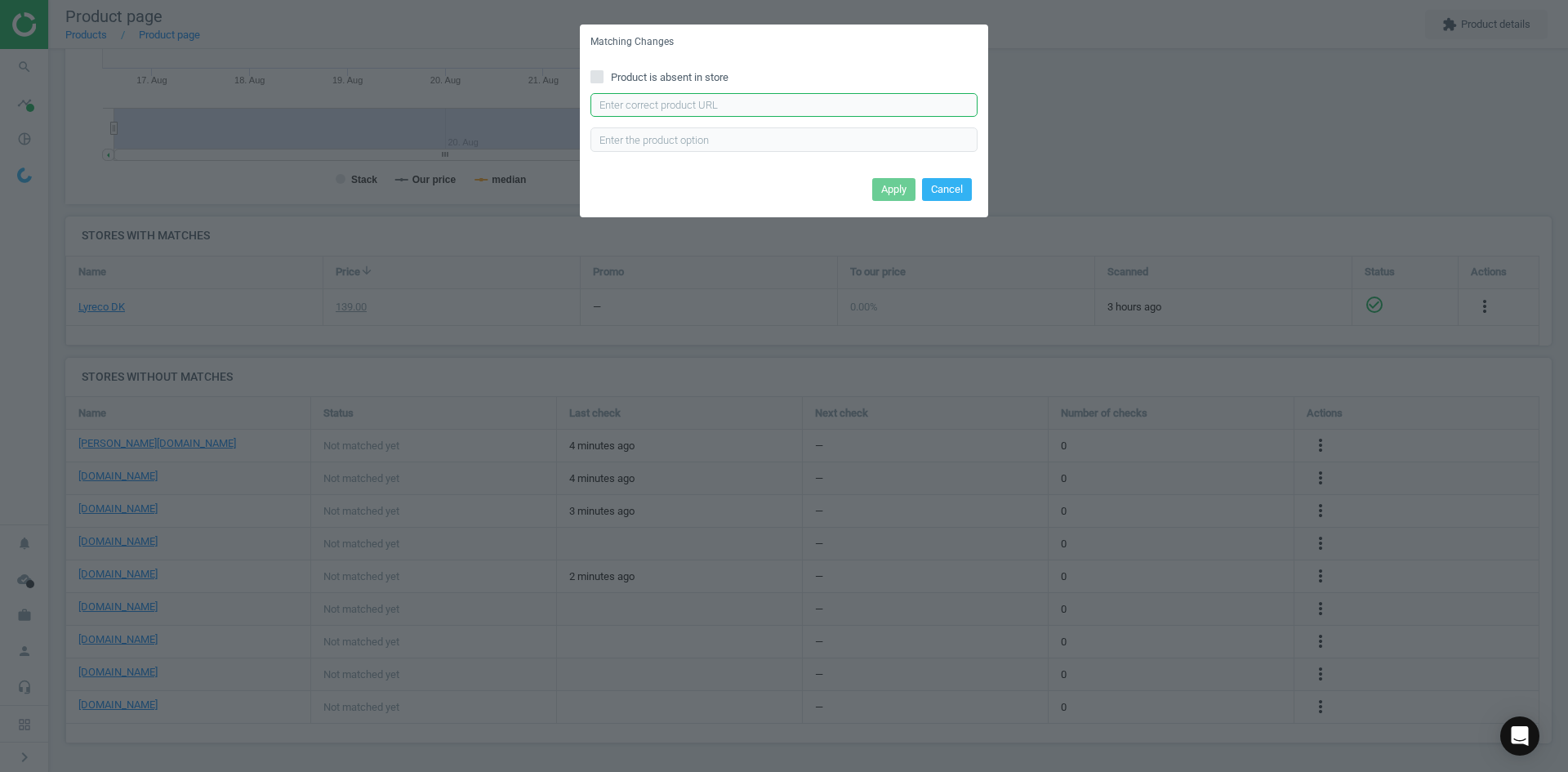
click at [735, 111] on input "text" at bounding box center [784, 105] width 387 height 24
paste input "https://www.lomax.dk/flere-produkter/butiksudstyr-og-inventar/skilte/rammer/inf…"
type input "https://www.lomax.dk/flere-produkter/butiksudstyr-og-inventar/skilte/rammer/inf…"
click at [902, 188] on button "Apply" at bounding box center [894, 189] width 43 height 23
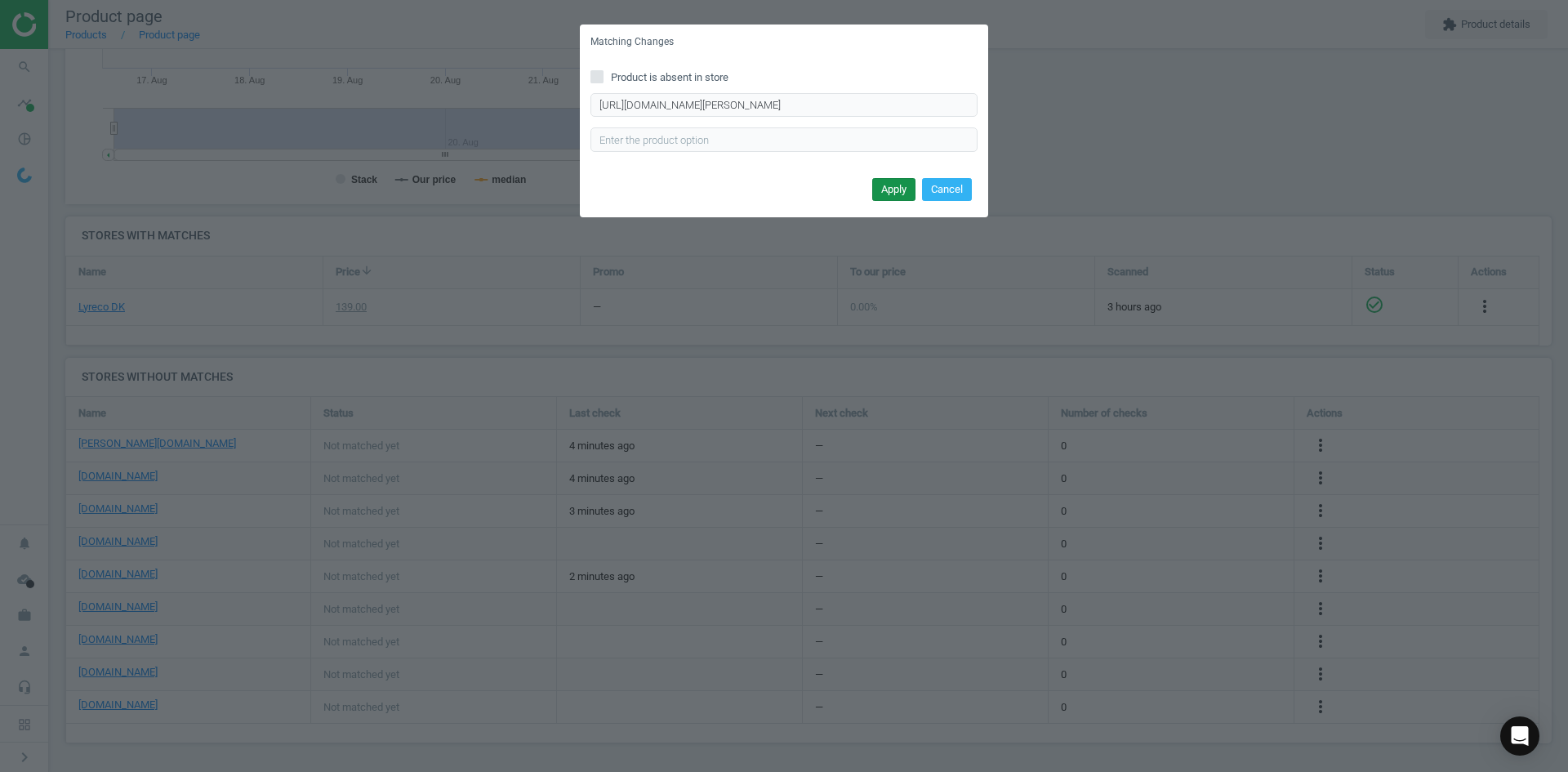
scroll to position [0, 0]
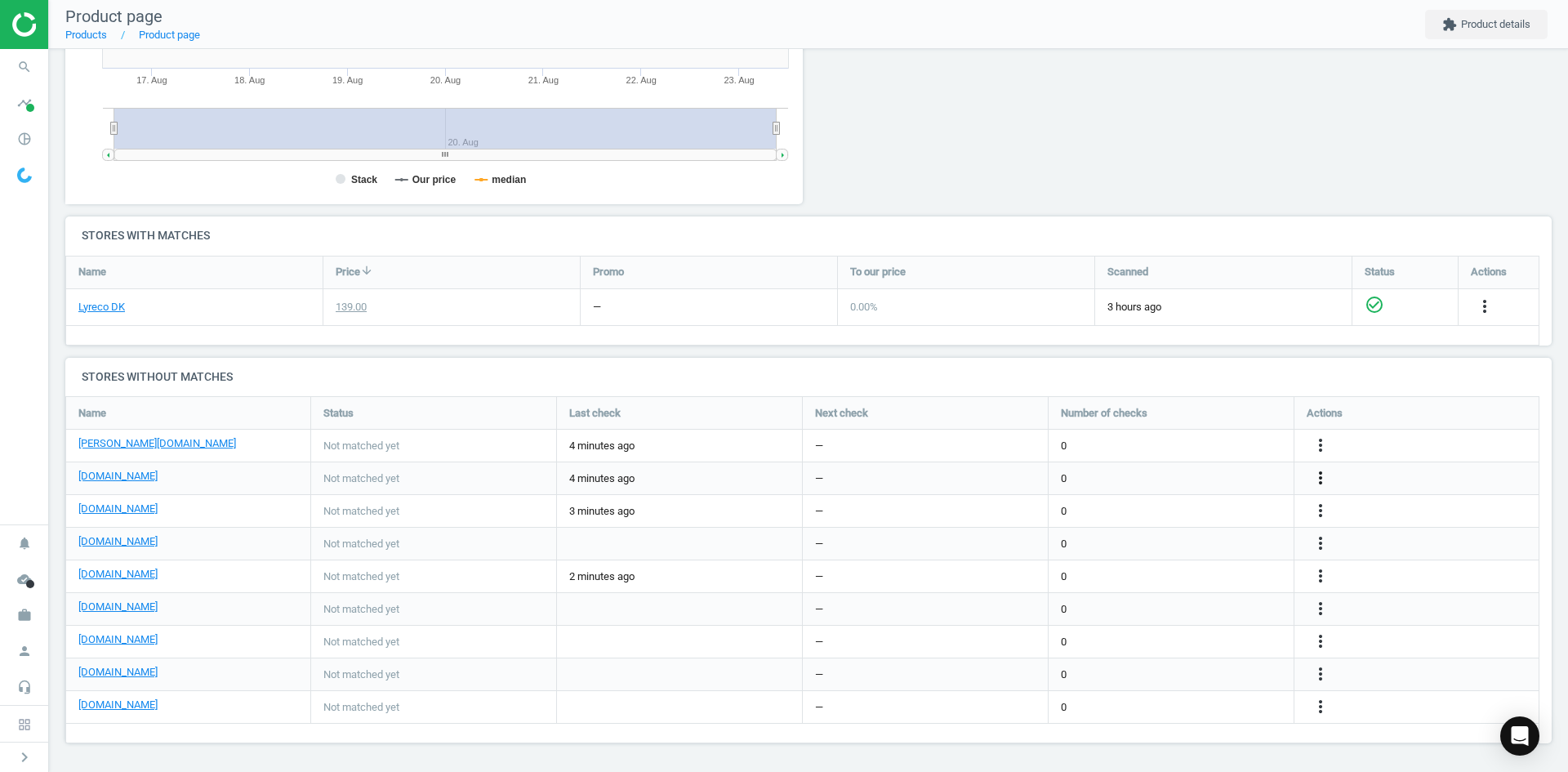
click at [1323, 481] on icon "more_vert" at bounding box center [1321, 478] width 20 height 20
click at [1189, 478] on link "Edit URL/product option" at bounding box center [1193, 478] width 224 height 25
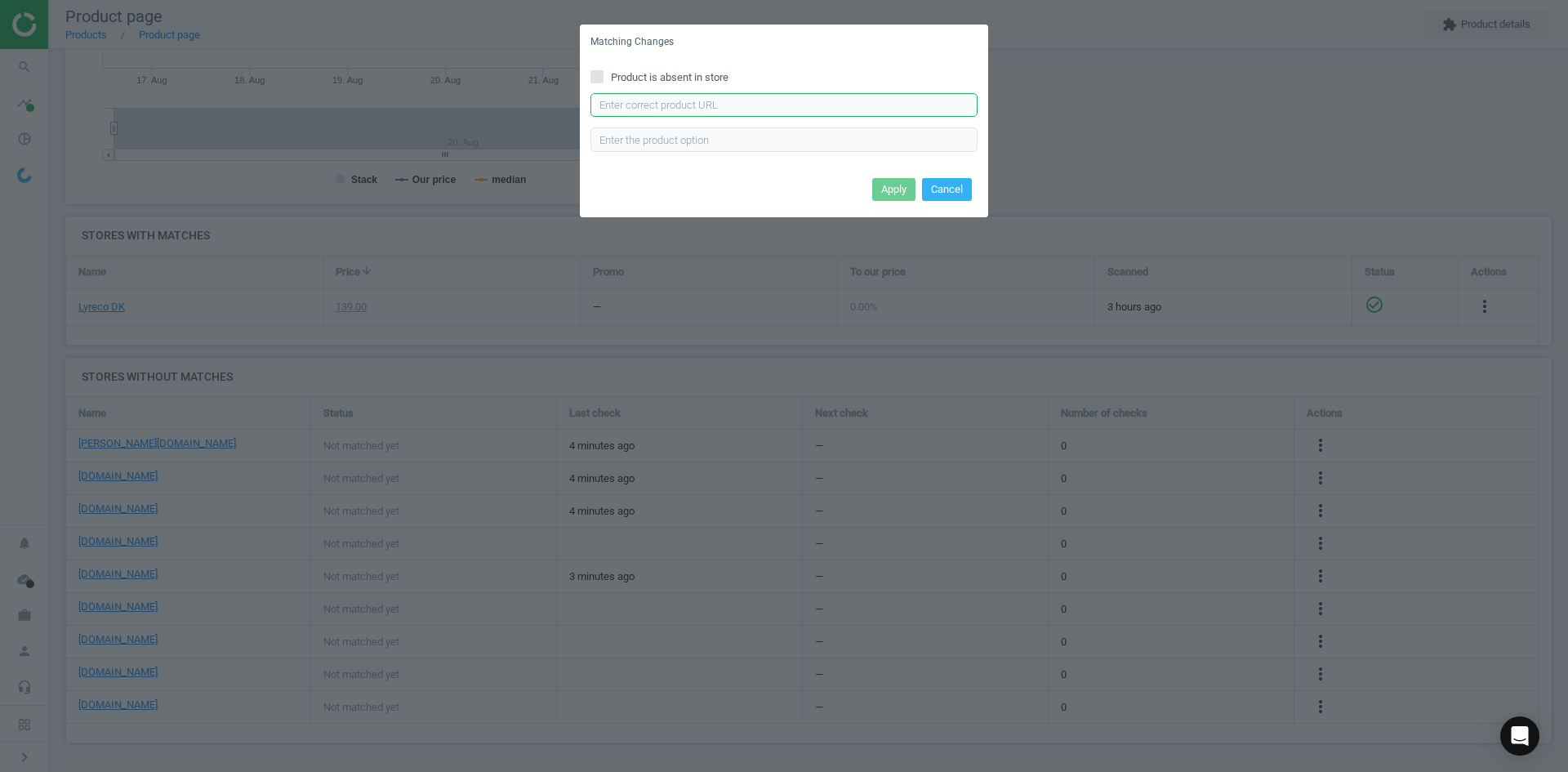
click at [740, 106] on input "text" at bounding box center [784, 105] width 387 height 24
paste input "https://daarbakredoffice.dk/durable-duraframe-wallpaper-a4-magnetramme-sort-117…"
type input "https://daarbakredoffice.dk/durable-duraframe-wallpaper-a4-magnetramme-sort-117…"
click at [889, 189] on button "Apply" at bounding box center [894, 189] width 43 height 23
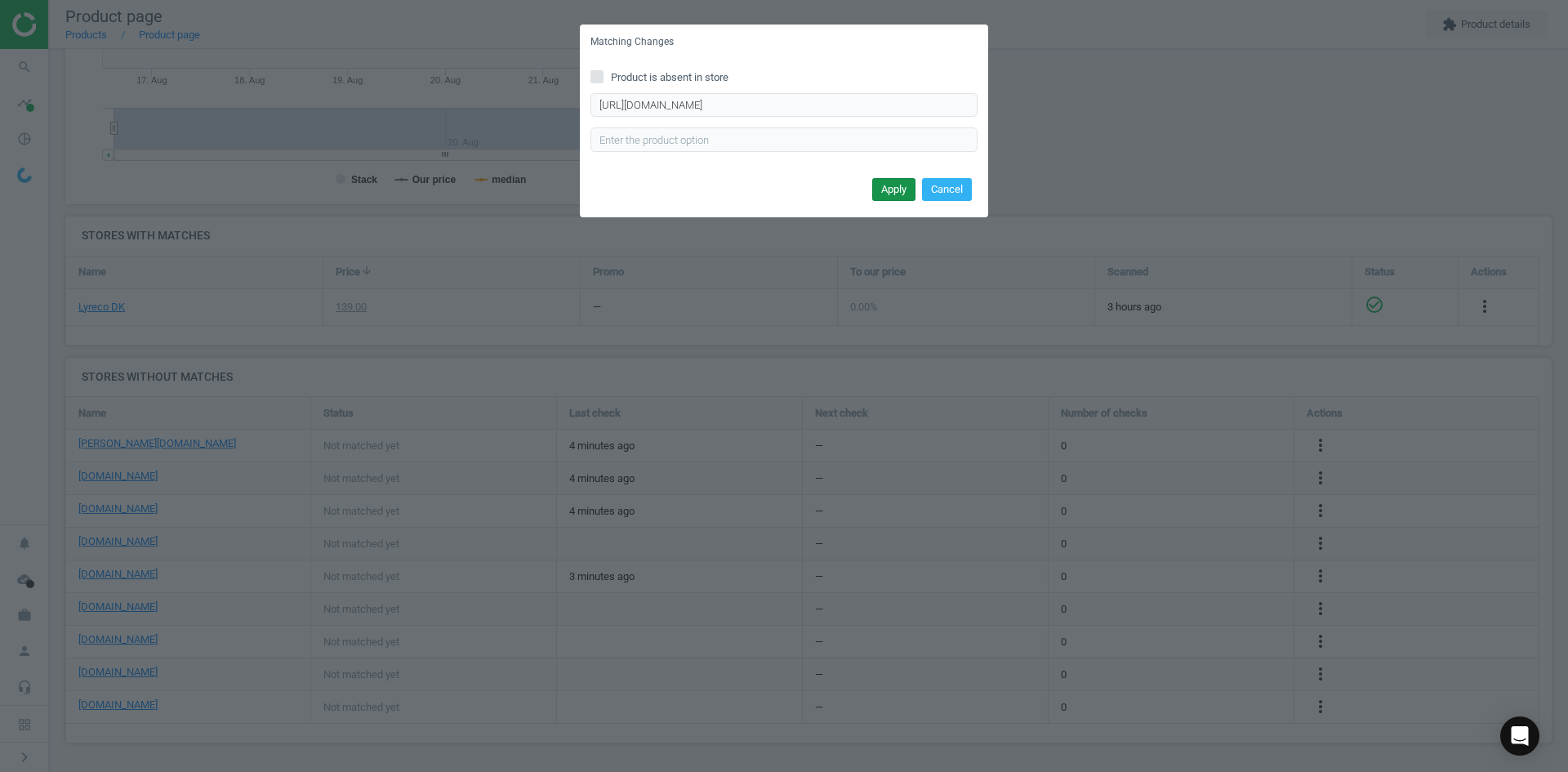
scroll to position [0, 0]
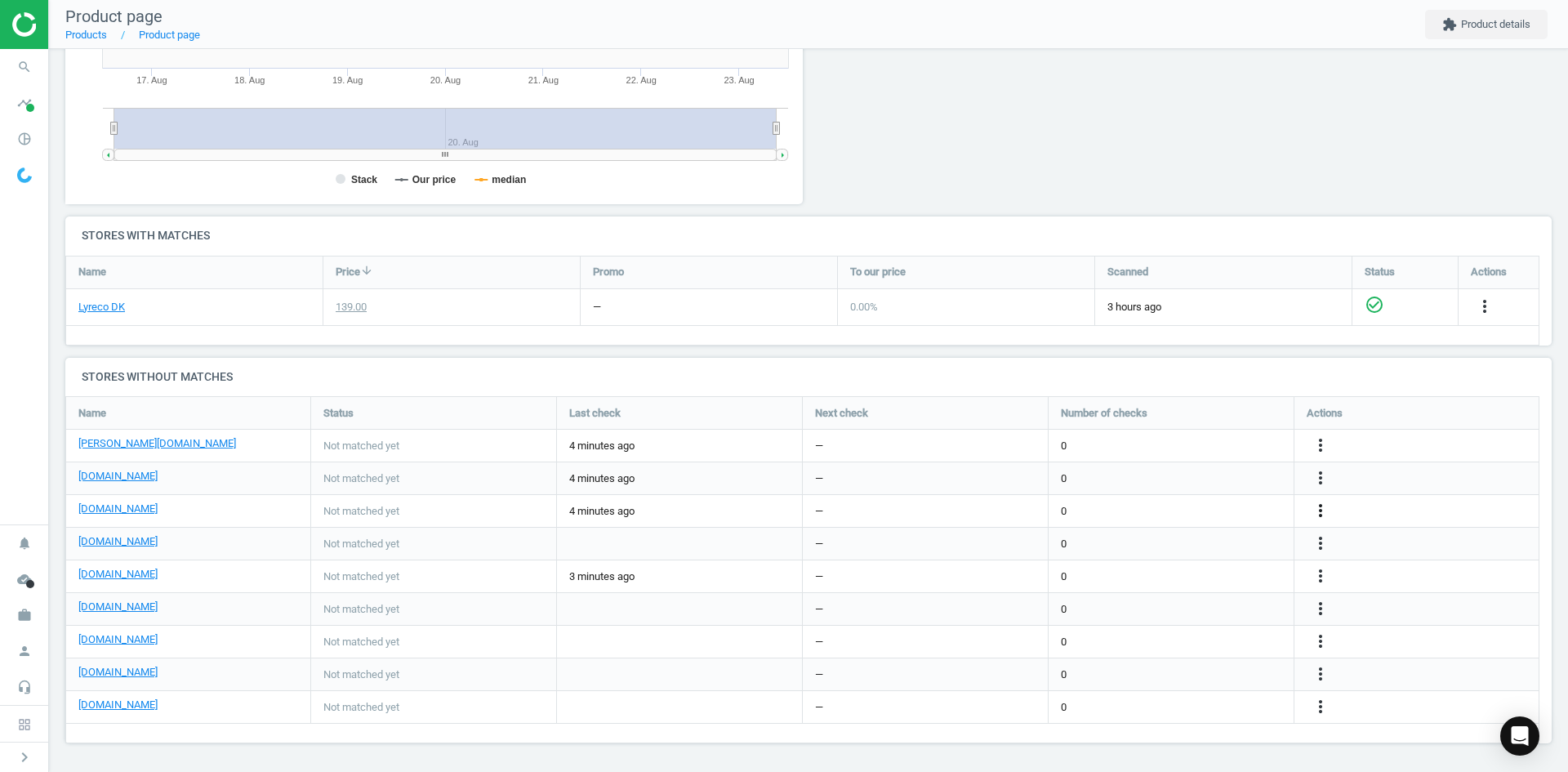
click at [1313, 515] on icon "more_vert" at bounding box center [1321, 511] width 20 height 20
click at [1188, 507] on link "Edit URL/product option" at bounding box center [1193, 511] width 224 height 25
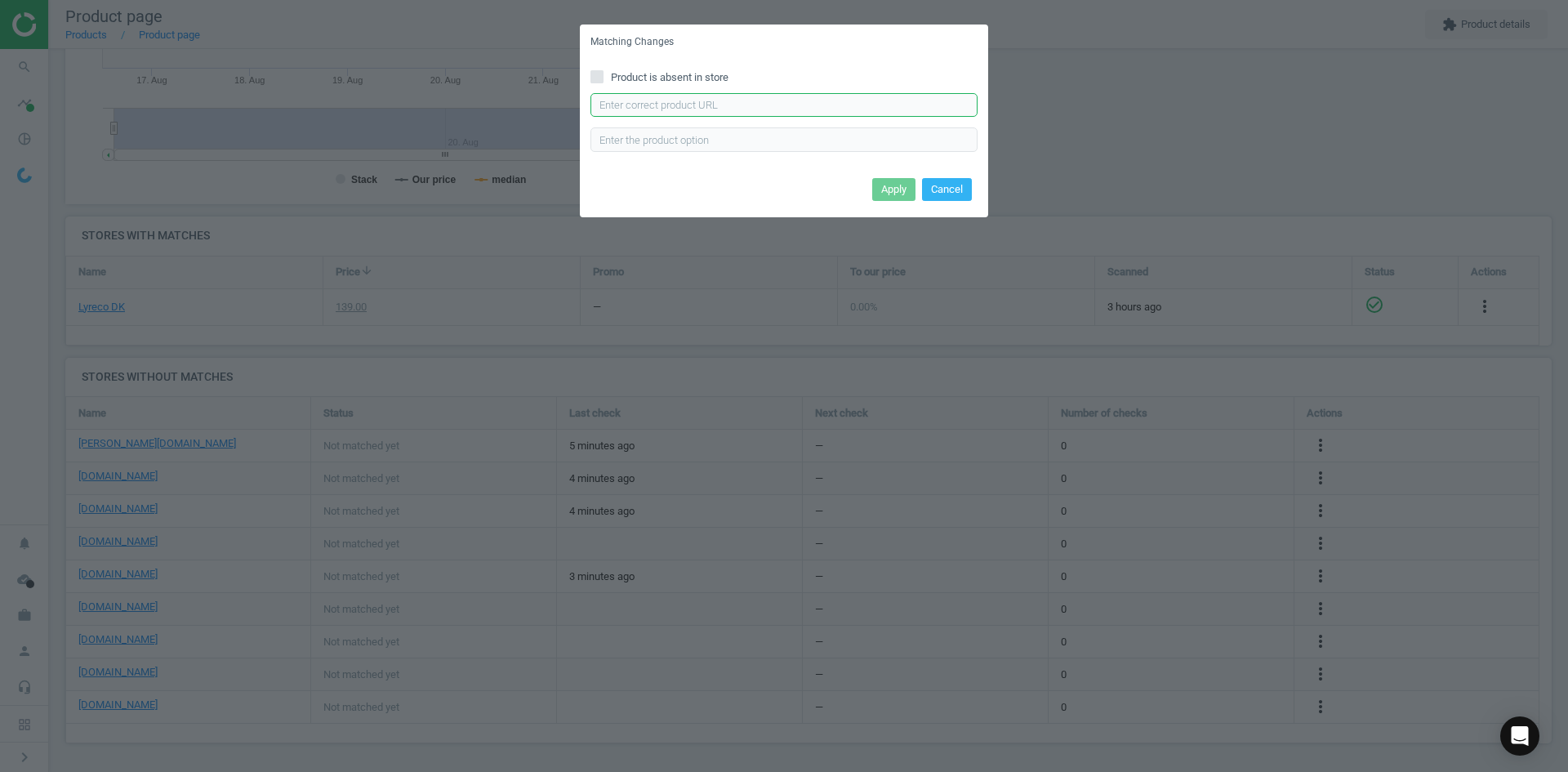
click at [710, 112] on input "text" at bounding box center [784, 105] width 387 height 24
paste input "https://www.grafical.dk/produkt/skilt-duraframe-wallpaper-a4-sort-aftagelig-inf…"
type input "https://www.grafical.dk/produkt/skilt-duraframe-wallpaper-a4-sort-aftagelig-inf…"
click at [893, 190] on button "Apply" at bounding box center [894, 189] width 43 height 23
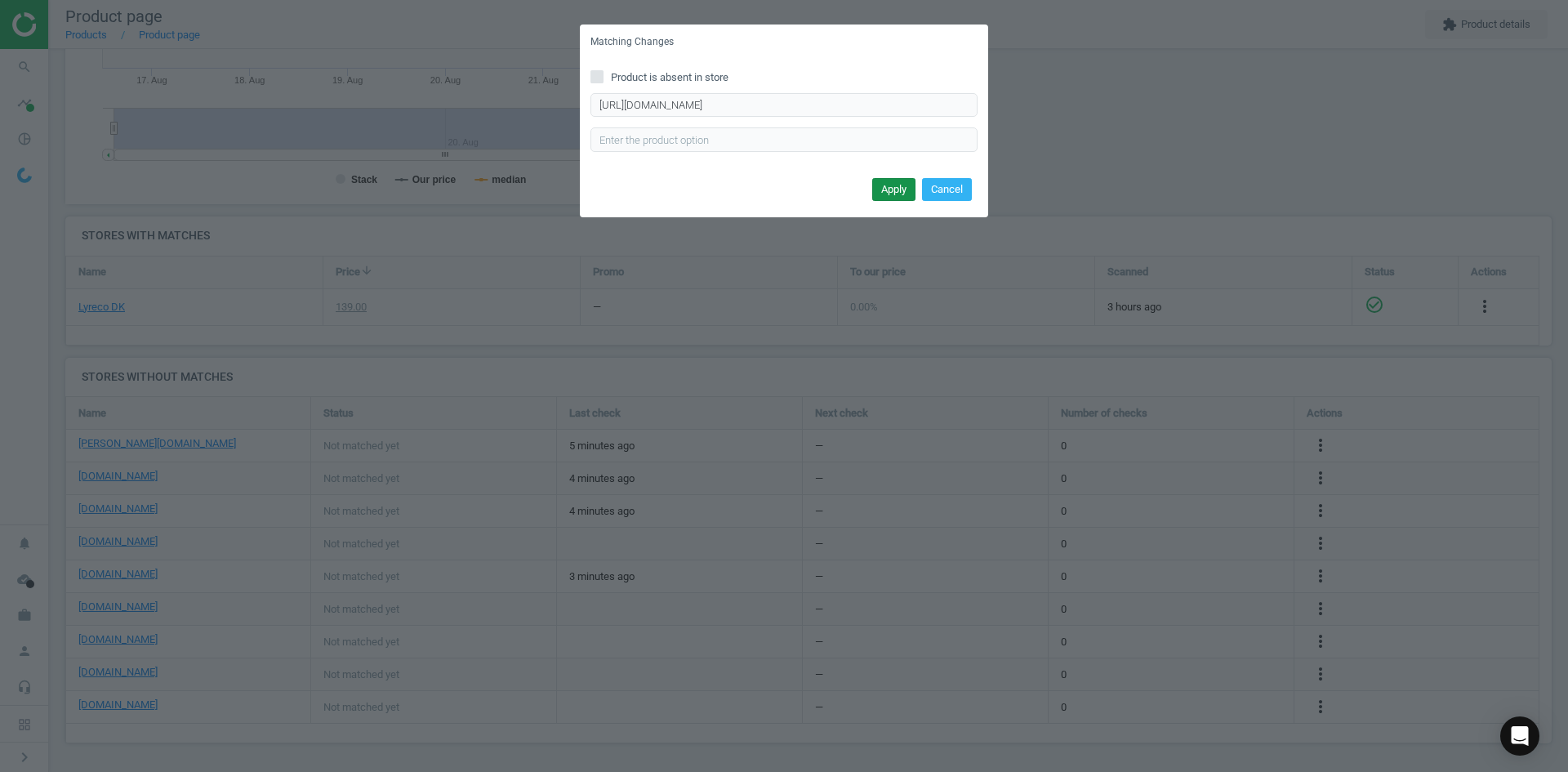
scroll to position [0, 0]
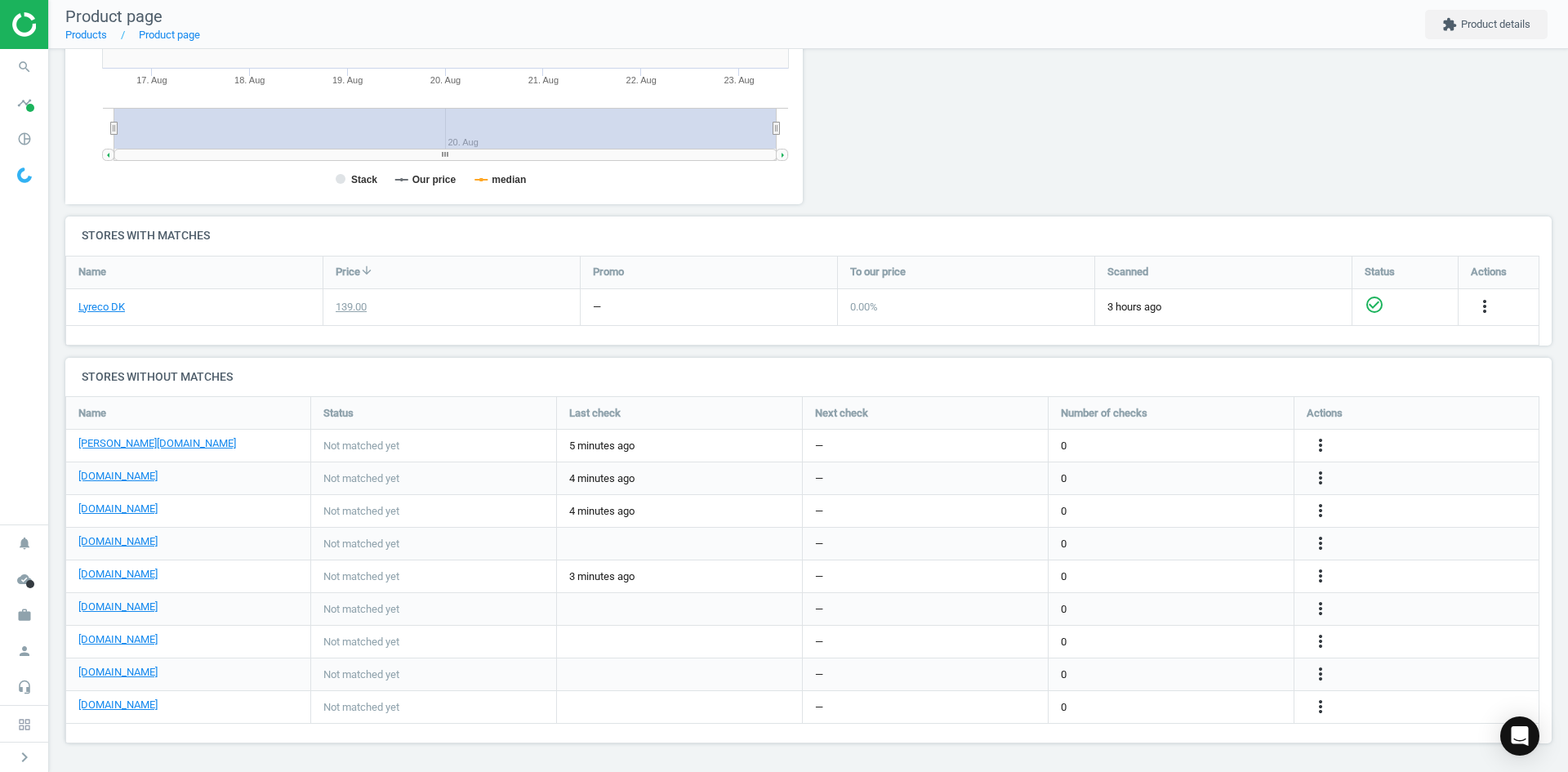
click at [1310, 537] on div "more_vert" at bounding box center [1323, 544] width 32 height 21
click at [1318, 577] on icon "more_vert" at bounding box center [1321, 576] width 20 height 20
click at [1183, 571] on link "Edit URL/product option" at bounding box center [1193, 576] width 224 height 25
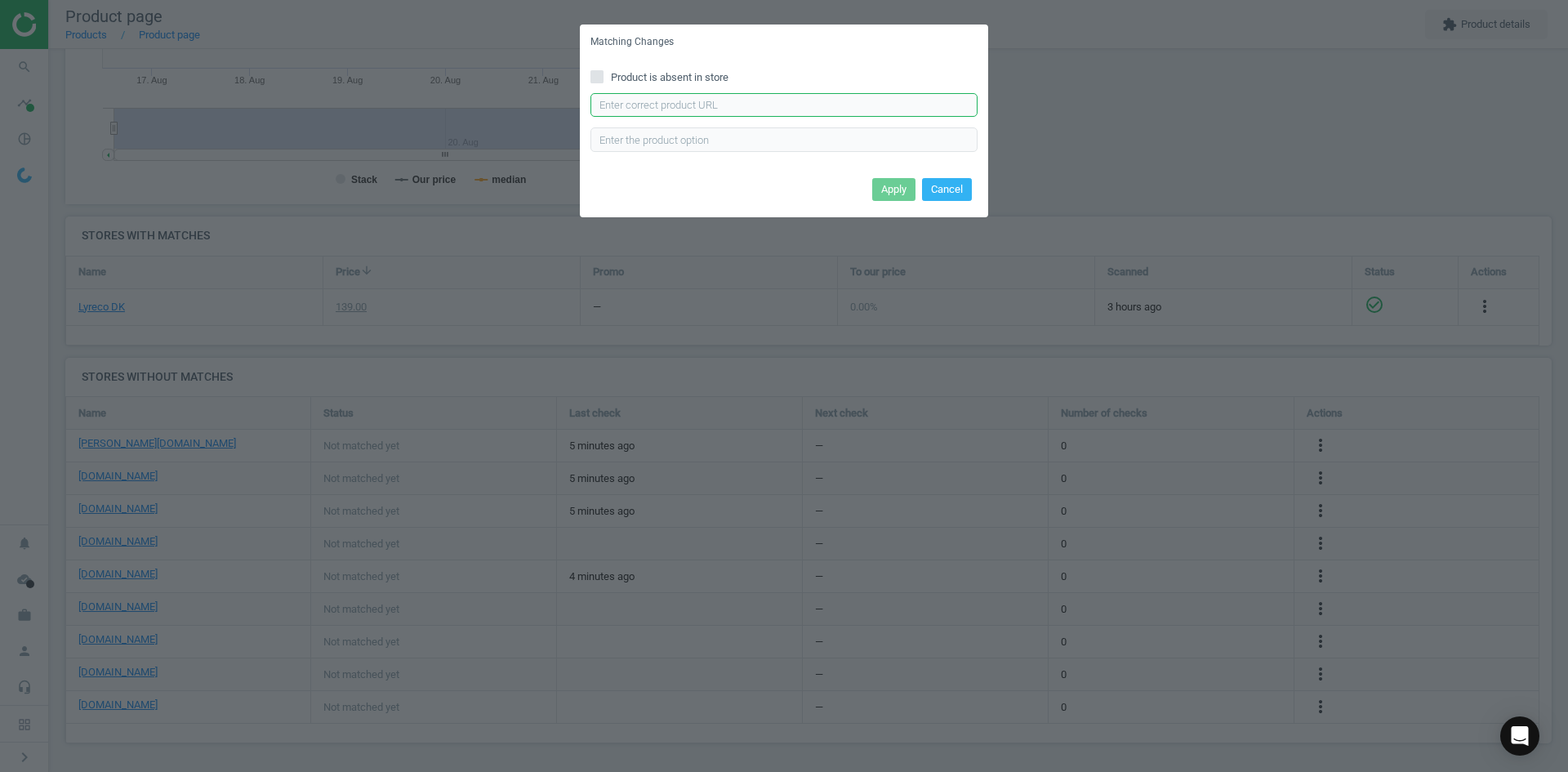
click at [737, 99] on input "text" at bounding box center [784, 105] width 387 height 24
paste input "https://www.kontorsyd.dk/da/informationsramme/inforamme-a4-4-klaebe-punkter-1-s…"
type input "https://www.kontorsyd.dk/da/informationsramme/inforamme-a4-4-klaebe-punkter-1-s…"
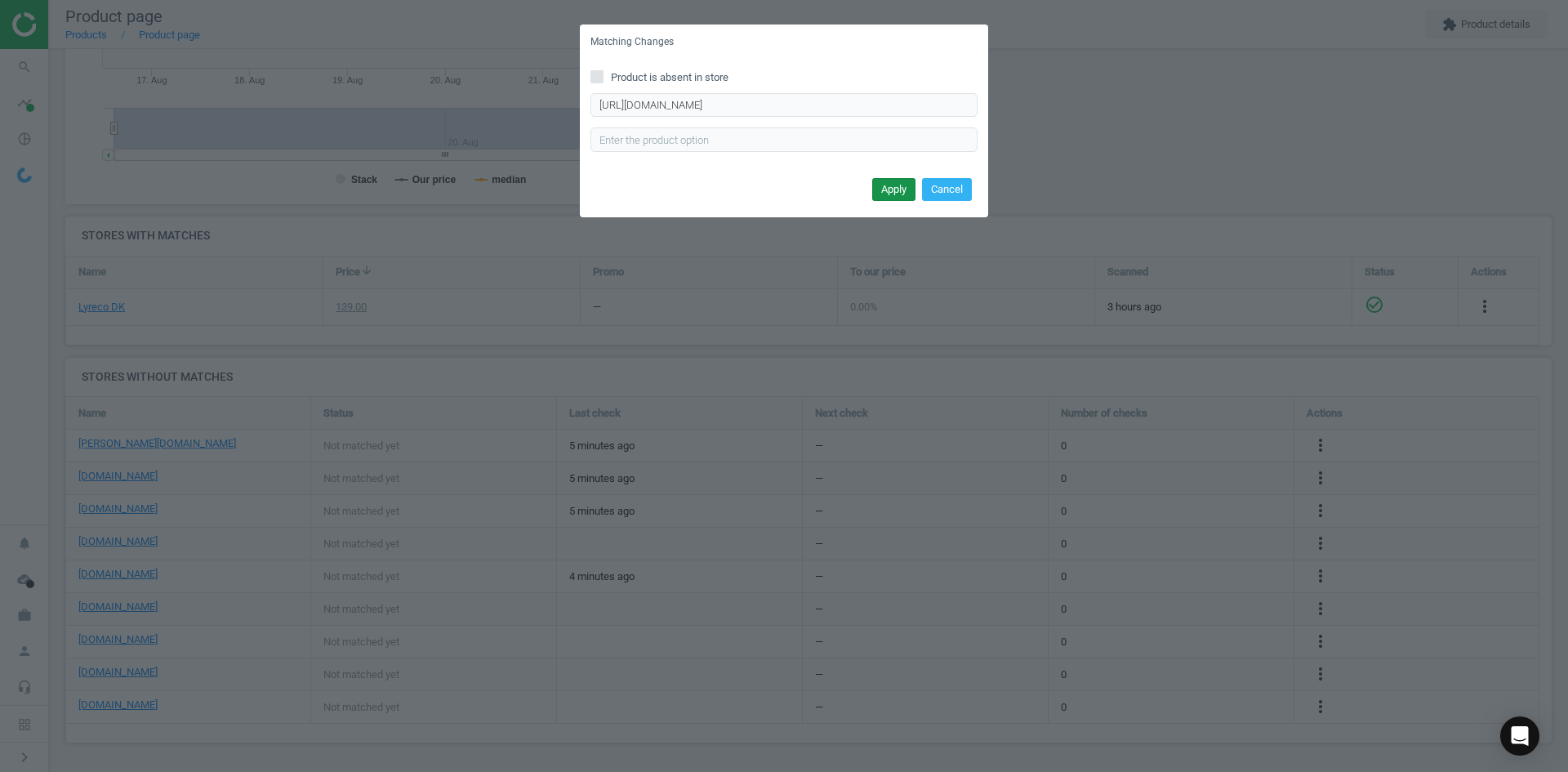
click at [899, 190] on button "Apply" at bounding box center [894, 189] width 43 height 23
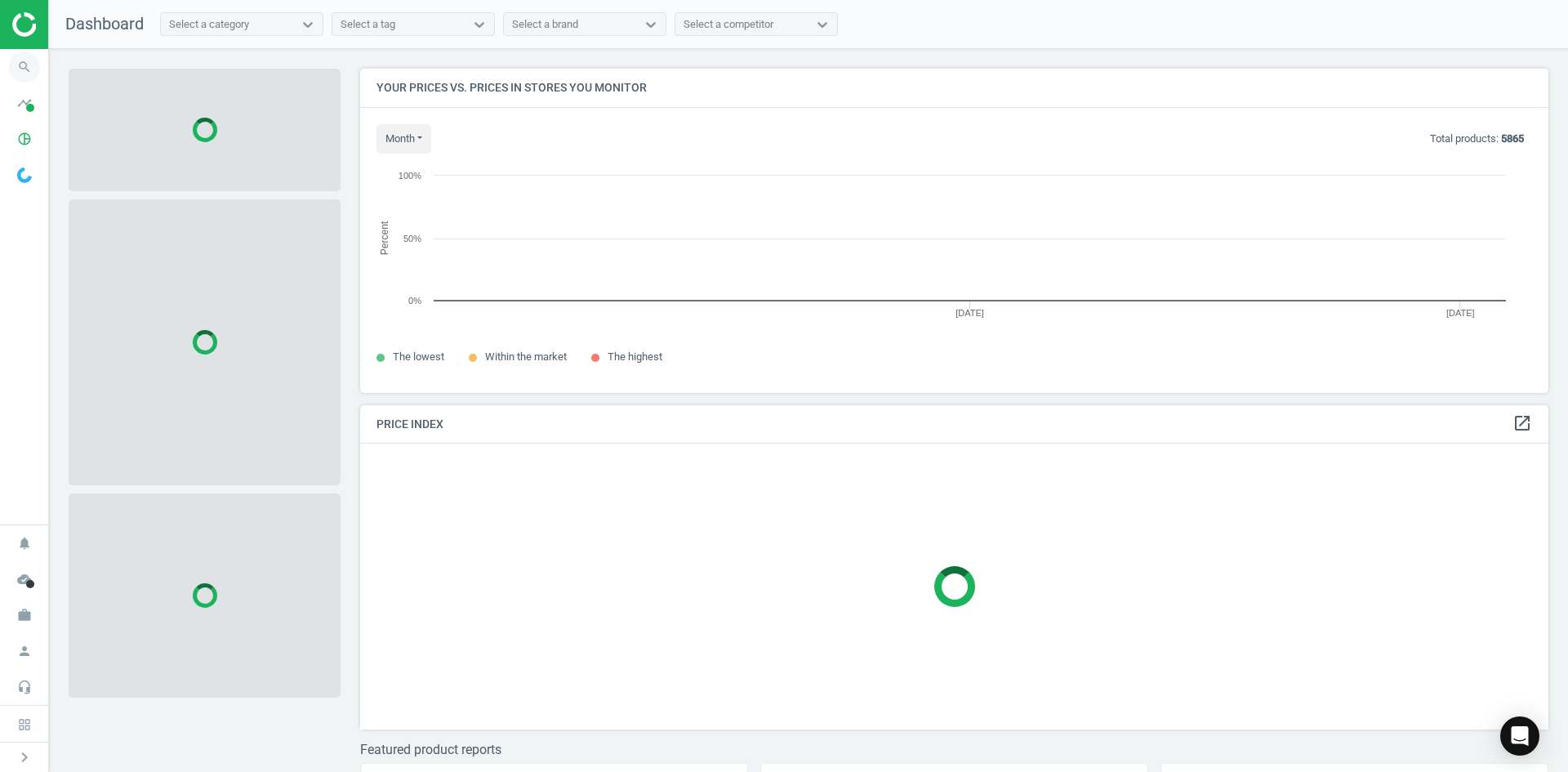
scroll to position [349, 1201]
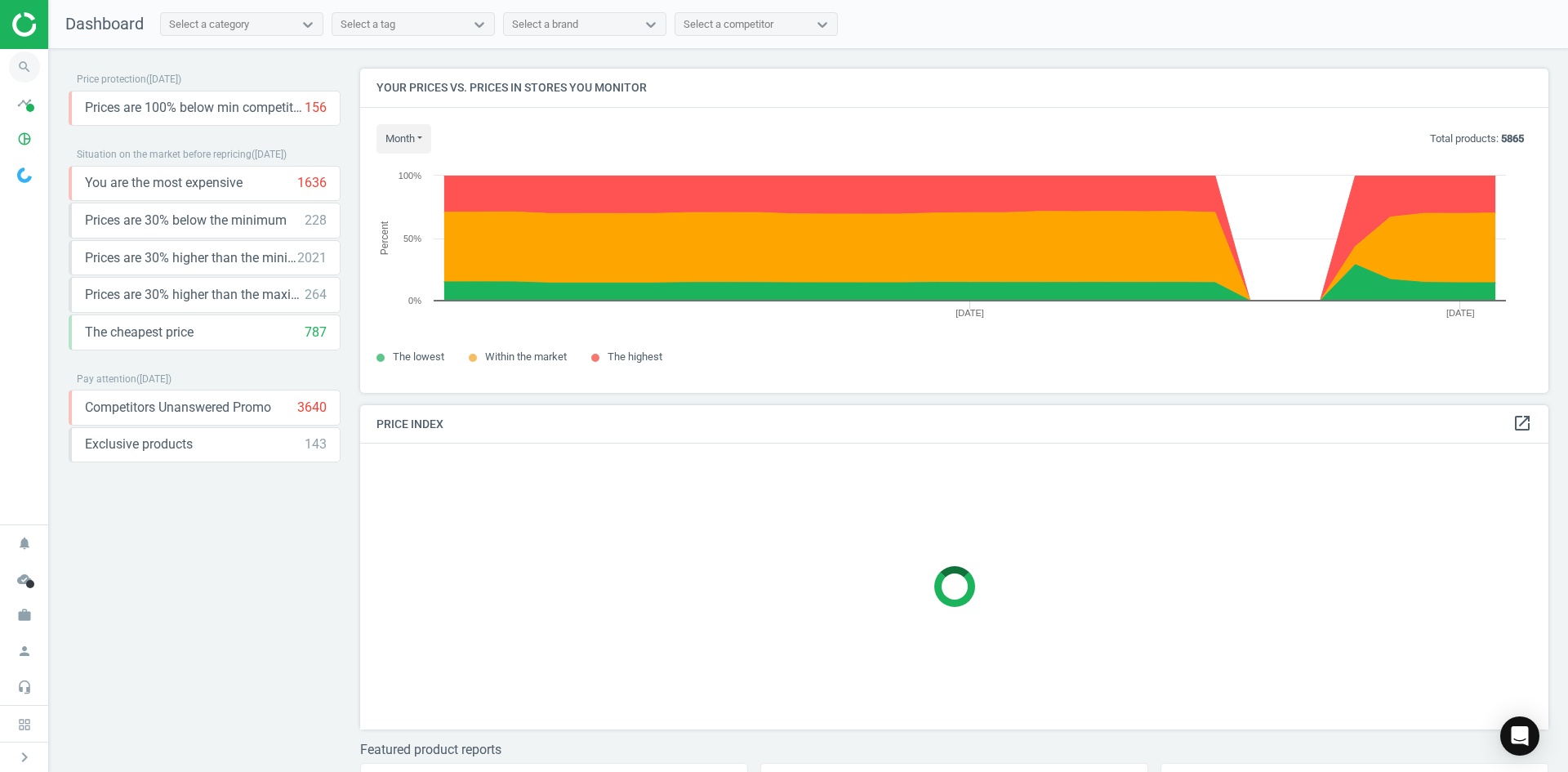
click at [32, 69] on icon "search" at bounding box center [24, 67] width 31 height 31
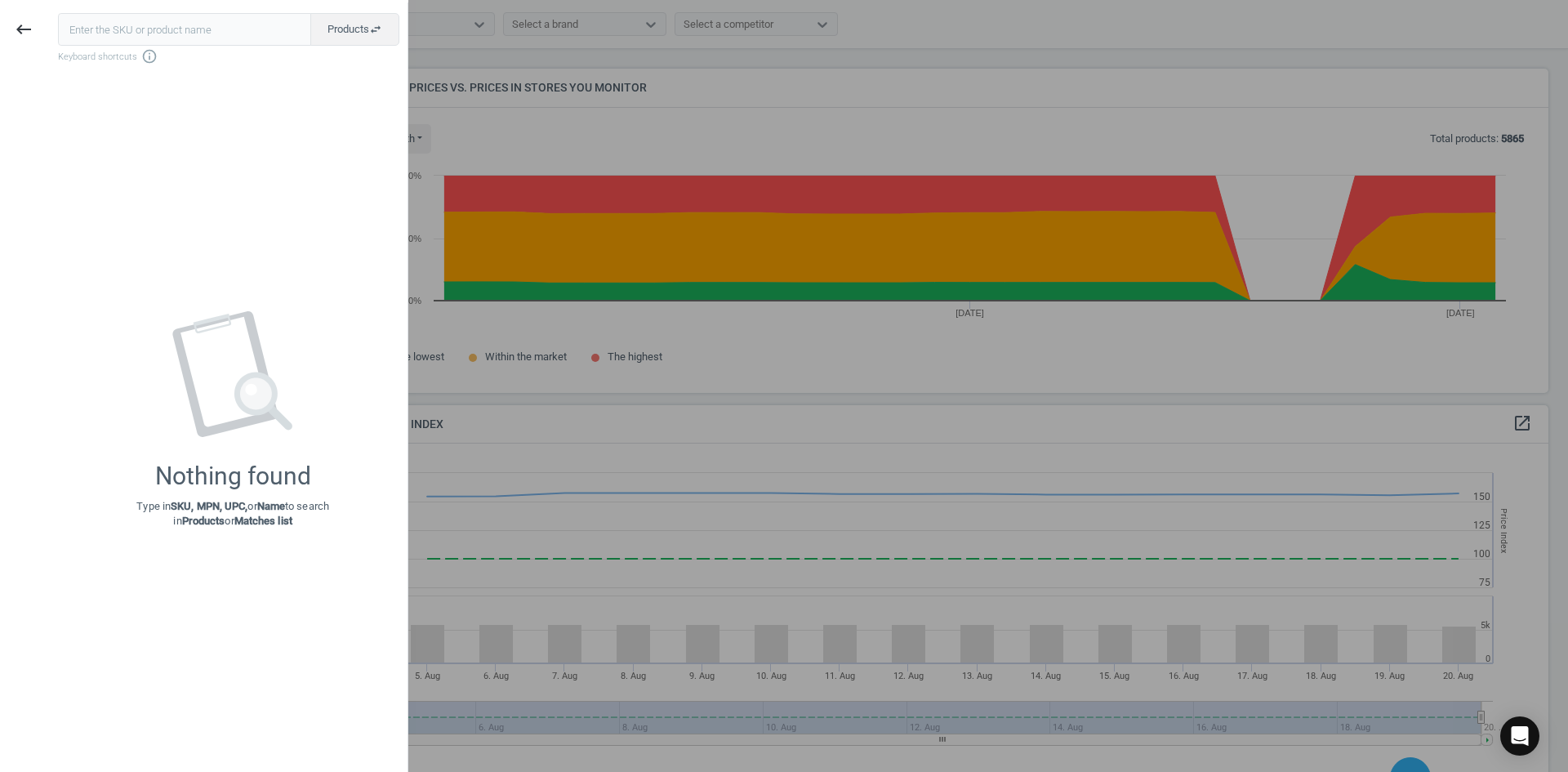
scroll to position [401, 1201]
click at [125, 35] on input "text" at bounding box center [184, 29] width 253 height 33
type input "11737831"
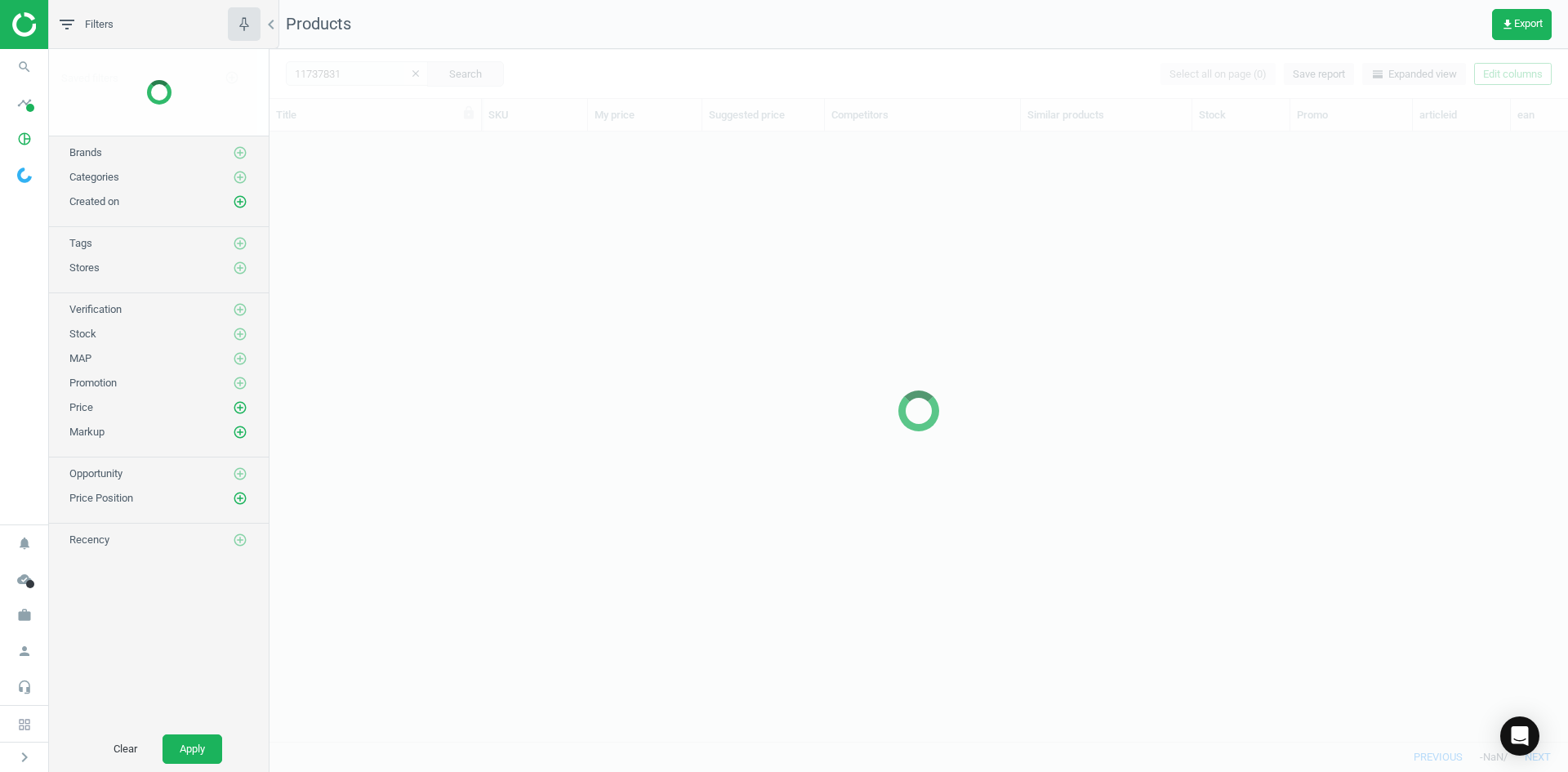
scroll to position [585, 1286]
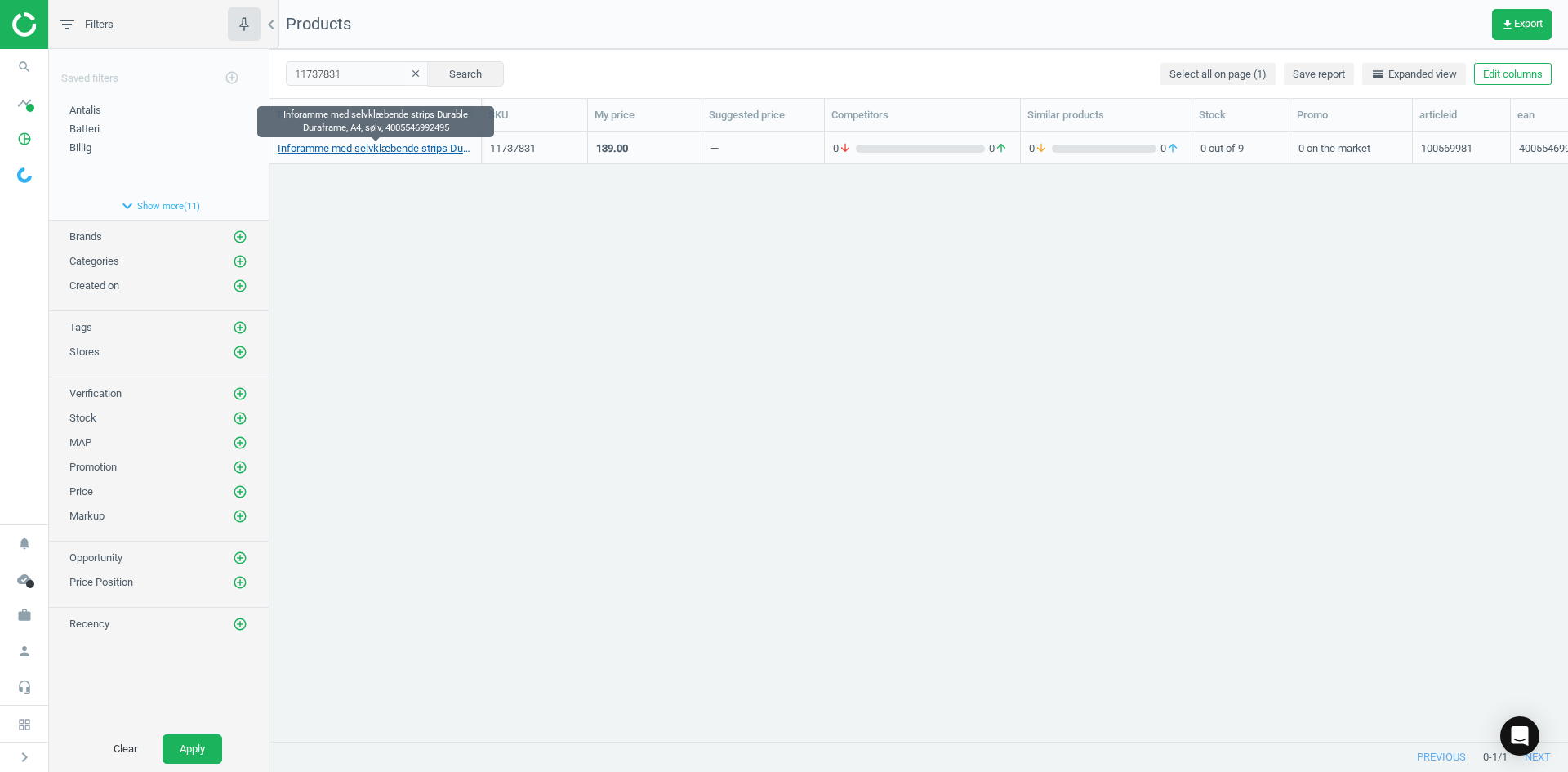
click at [399, 152] on link "Inforamme med selvklæbende strips Durable Duraframe, A4, sølv, 4005546992495" at bounding box center [375, 149] width 195 height 14
